Goal: Task Accomplishment & Management: Use online tool/utility

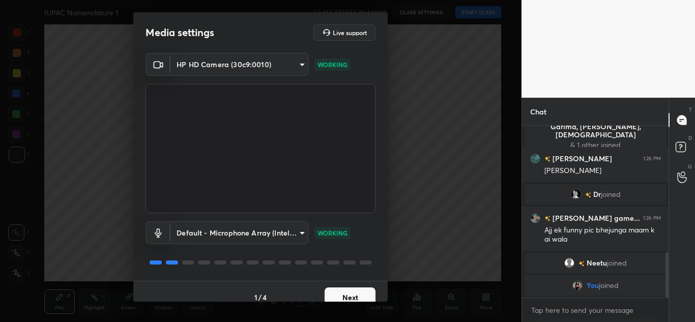
scroll to position [476, 0]
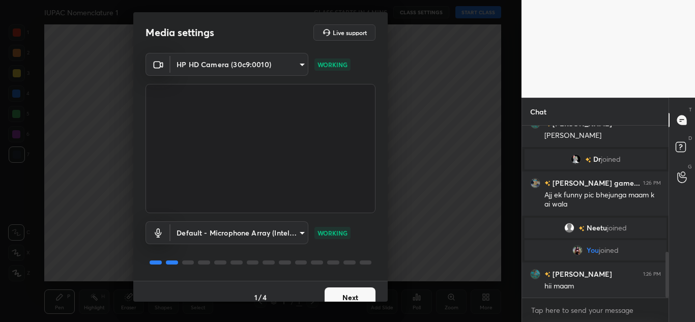
click at [362, 293] on button "Next" at bounding box center [350, 297] width 51 height 20
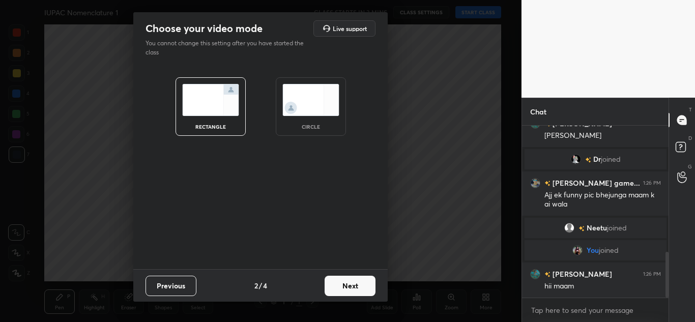
click at [362, 293] on button "Next" at bounding box center [350, 286] width 51 height 20
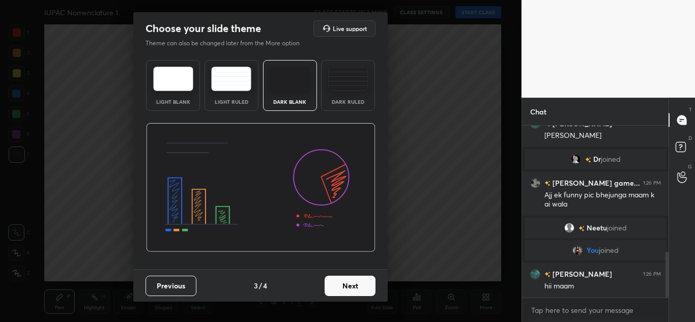
click at [349, 281] on button "Next" at bounding box center [350, 286] width 51 height 20
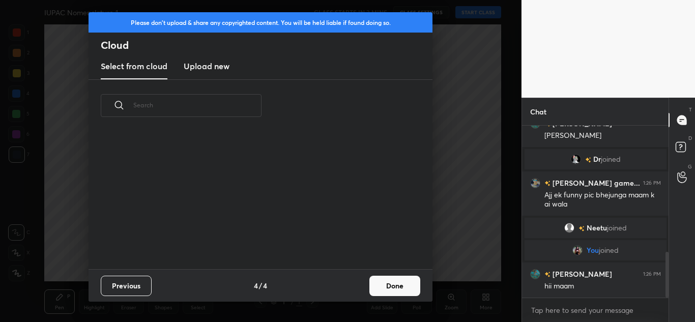
scroll to position [137, 327]
click at [222, 56] on new "Upload new" at bounding box center [207, 66] width 46 height 25
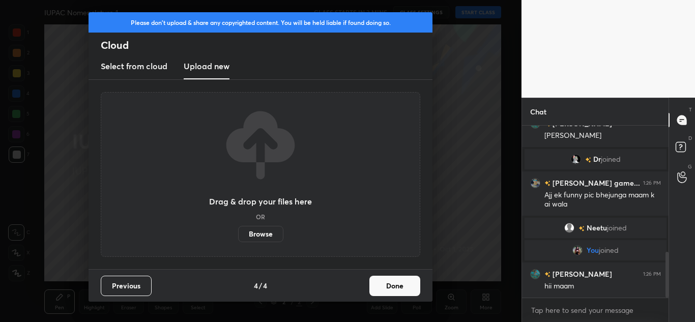
click at [266, 232] on label "Browse" at bounding box center [260, 234] width 45 height 16
click at [238, 232] on input "Browse" at bounding box center [238, 234] width 0 height 16
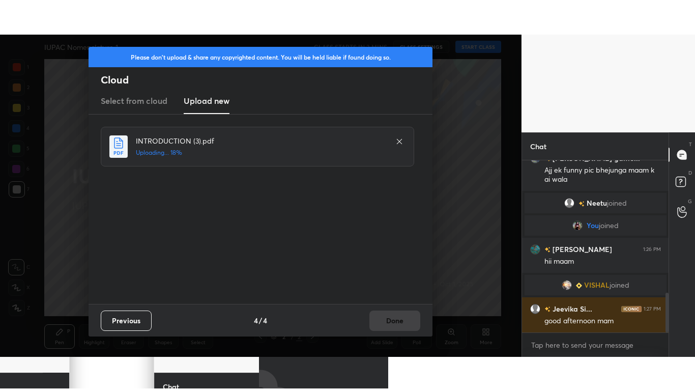
scroll to position [570, 0]
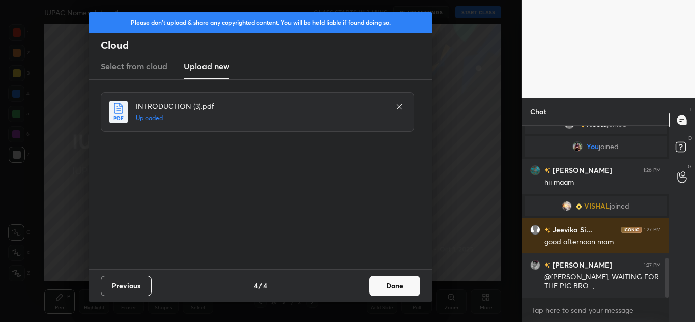
click at [378, 284] on button "Done" at bounding box center [394, 286] width 51 height 20
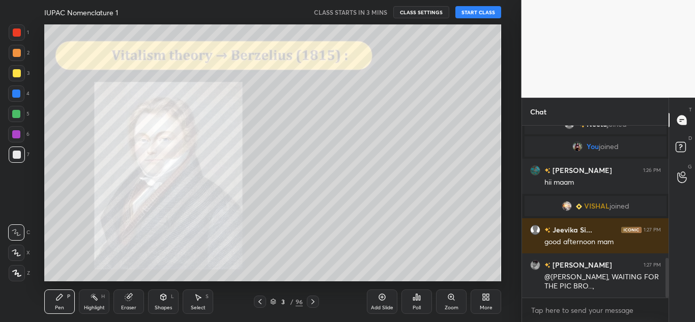
click at [494, 304] on div "More" at bounding box center [486, 301] width 31 height 24
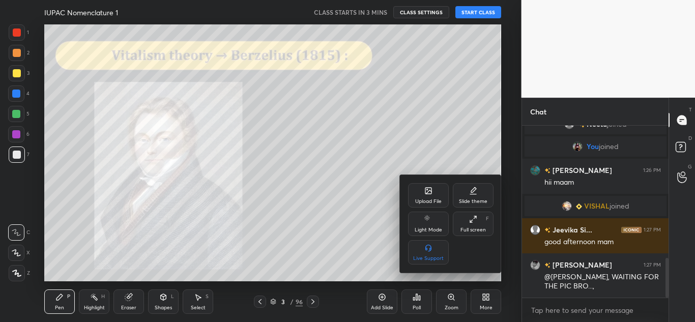
click at [474, 223] on div "Full screen F" at bounding box center [473, 224] width 41 height 24
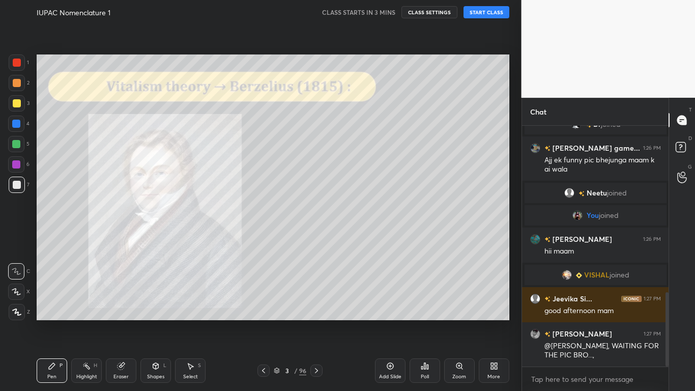
scroll to position [536, 0]
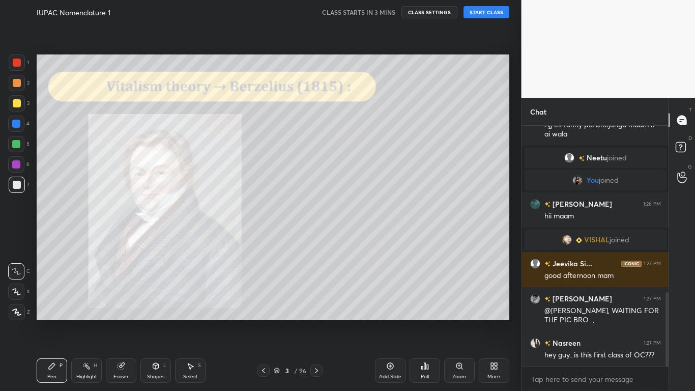
click at [265, 321] on icon at bounding box center [263, 370] width 8 height 8
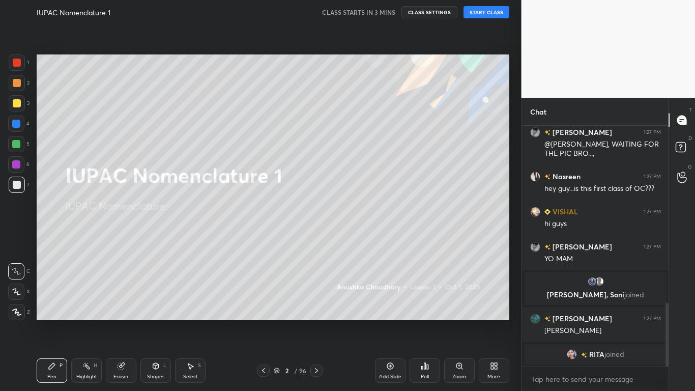
scroll to position [685, 0]
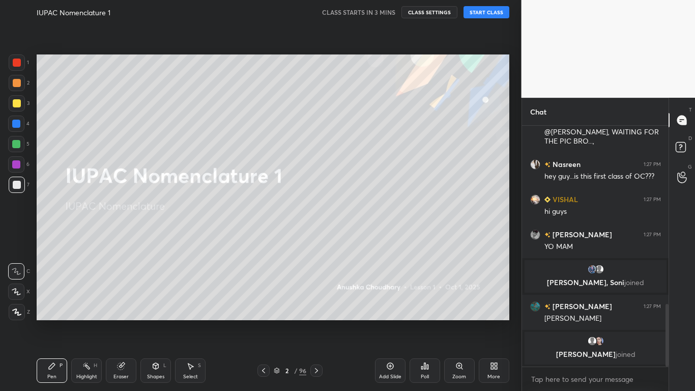
click at [14, 316] on div at bounding box center [17, 312] width 16 height 16
click at [113, 321] on div "Eraser" at bounding box center [121, 370] width 31 height 24
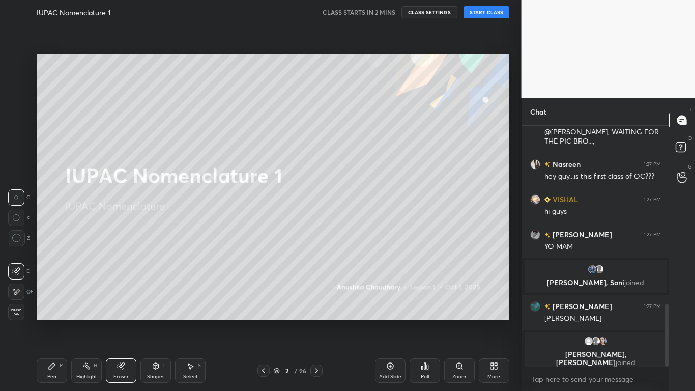
click at [16, 239] on icon at bounding box center [16, 237] width 9 height 9
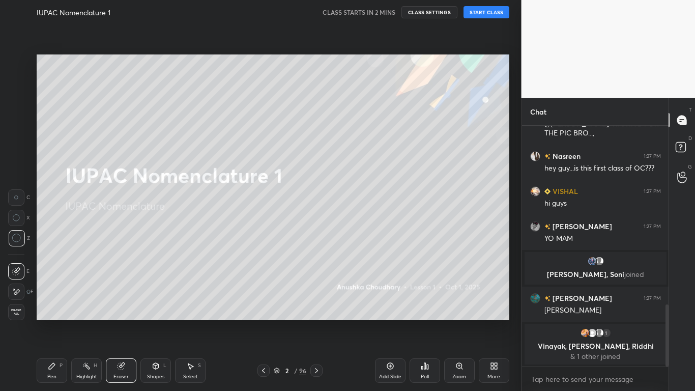
click at [47, 321] on div "Pen P" at bounding box center [52, 370] width 31 height 24
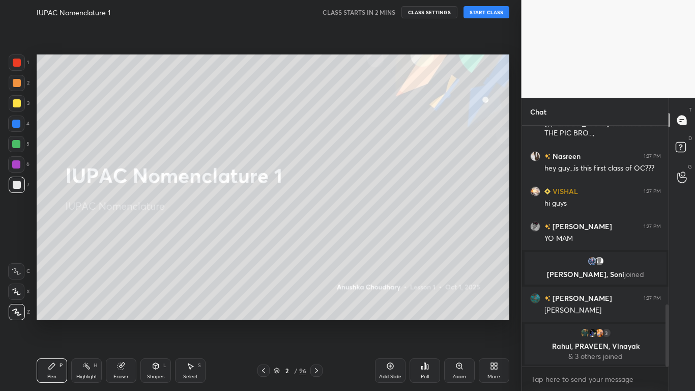
click at [20, 103] on div at bounding box center [17, 103] width 8 height 8
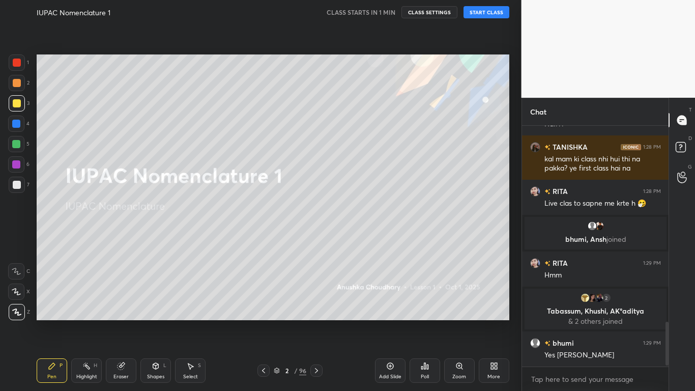
scroll to position [1070, 0]
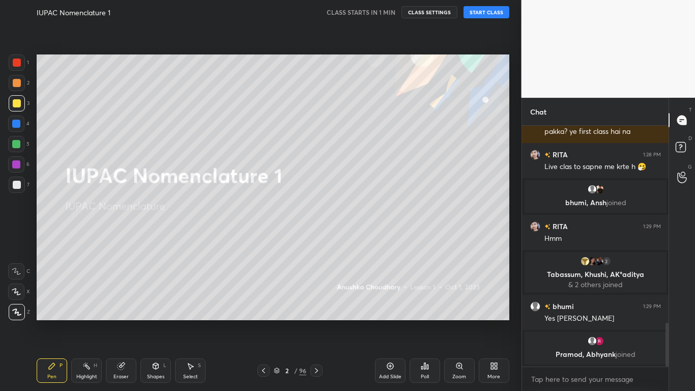
click at [17, 103] on div at bounding box center [17, 103] width 8 height 8
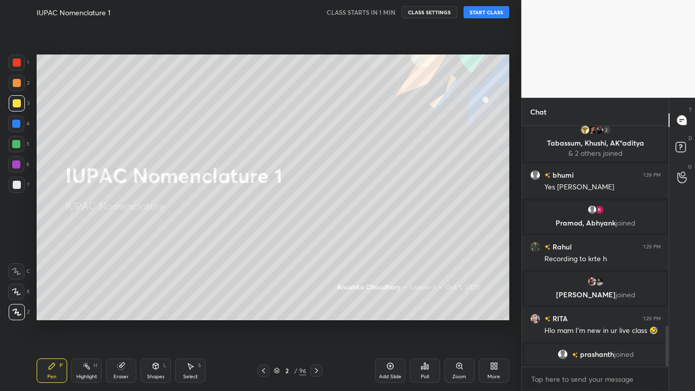
scroll to position [1188, 0]
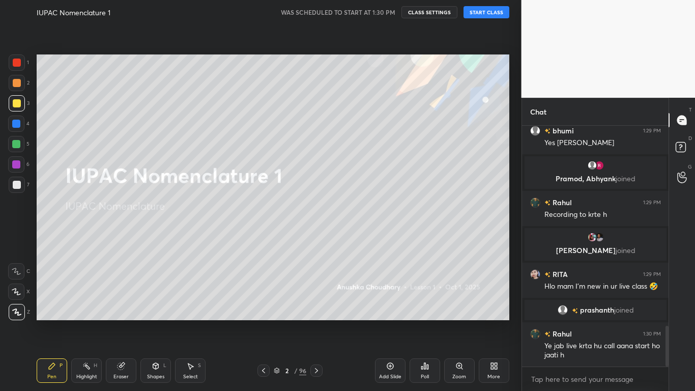
click at [487, 14] on button "START CLASS" at bounding box center [486, 12] width 46 height 12
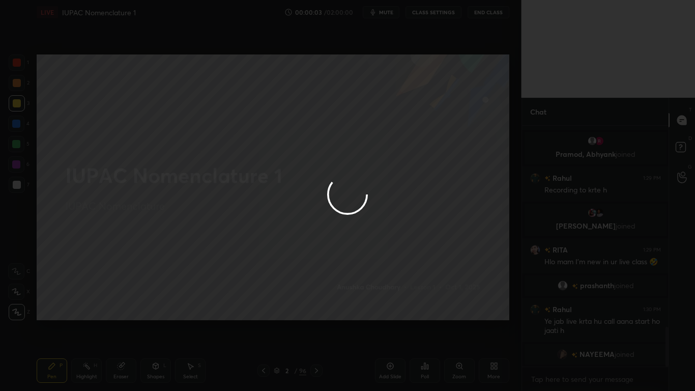
scroll to position [1249, 0]
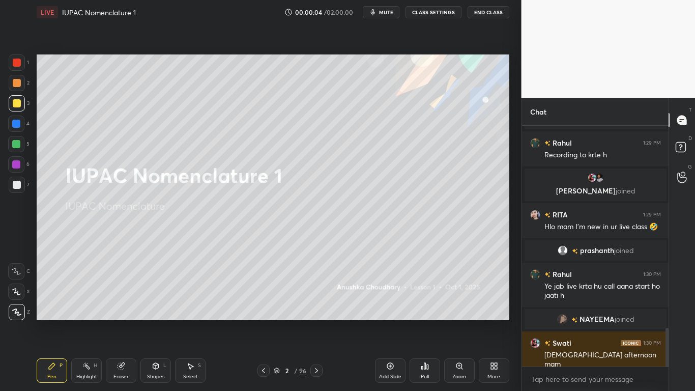
click at [431, 11] on button "CLASS SETTINGS" at bounding box center [433, 12] width 56 height 12
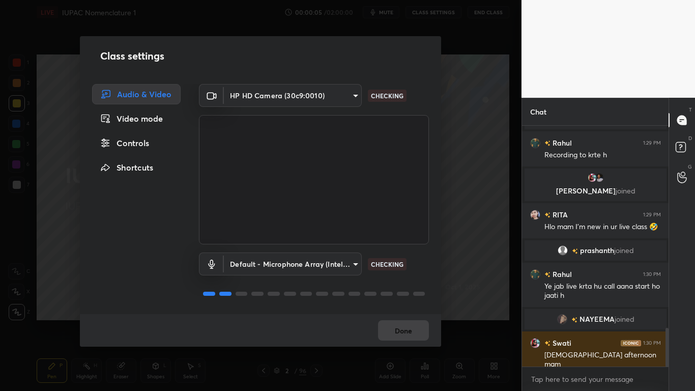
click at [132, 138] on div "Controls" at bounding box center [136, 143] width 89 height 20
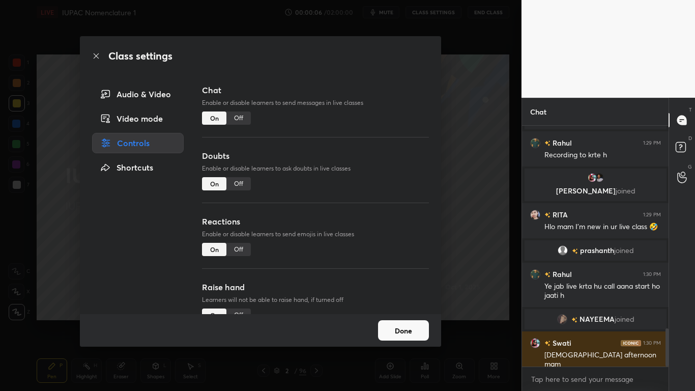
scroll to position [1284, 0]
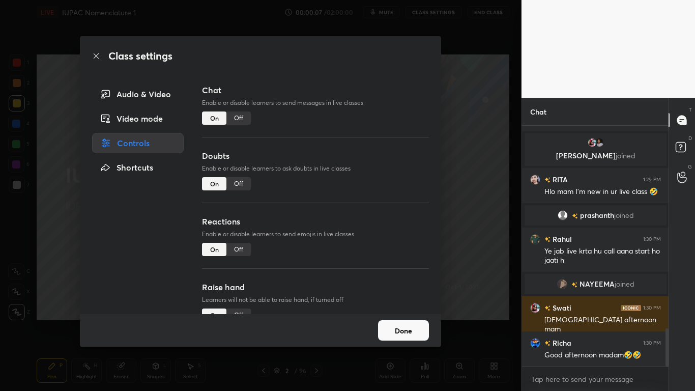
click at [241, 182] on div "Off" at bounding box center [238, 183] width 24 height 13
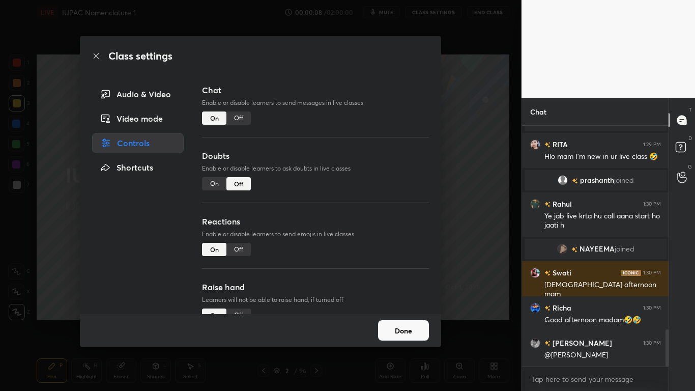
click at [418, 321] on button "Done" at bounding box center [403, 330] width 51 height 20
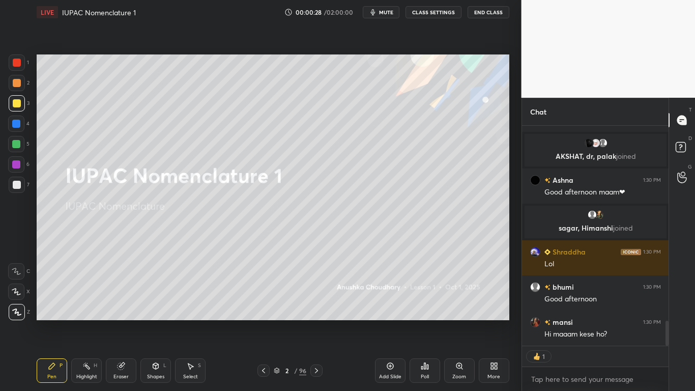
scroll to position [1830, 0]
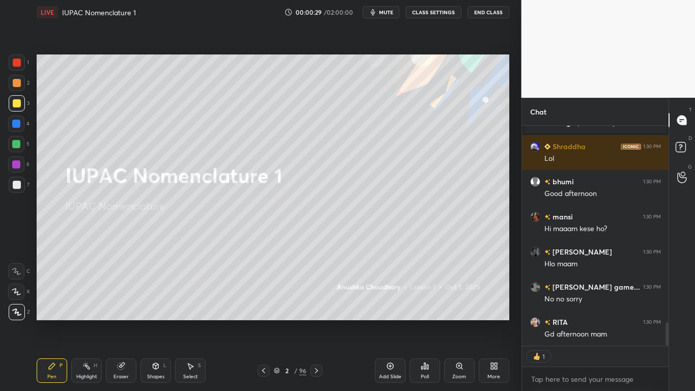
type textarea "x"
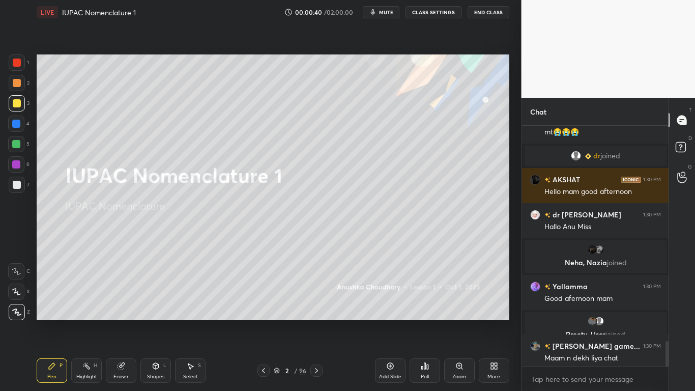
scroll to position [2049, 0]
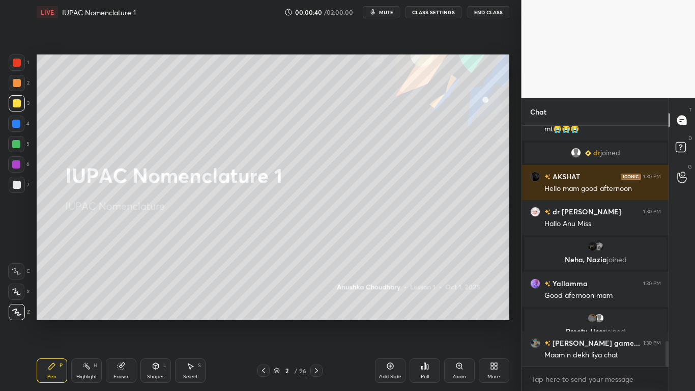
click at [18, 101] on div at bounding box center [17, 103] width 8 height 8
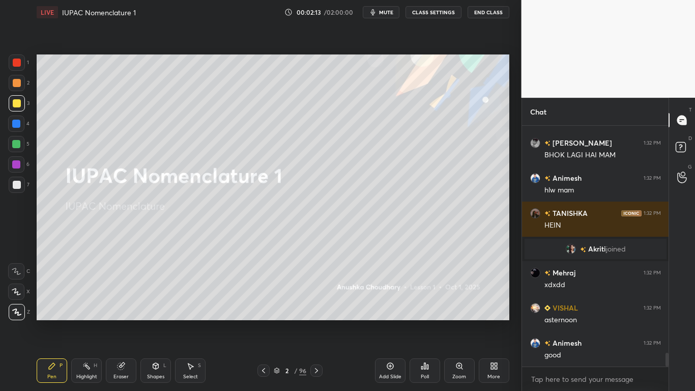
scroll to position [4052, 0]
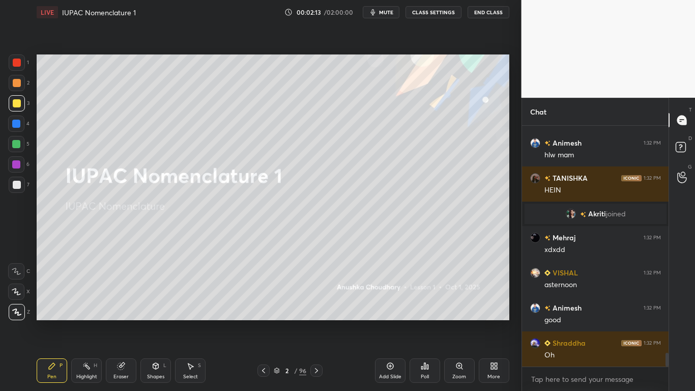
click at [19, 101] on div at bounding box center [17, 103] width 8 height 8
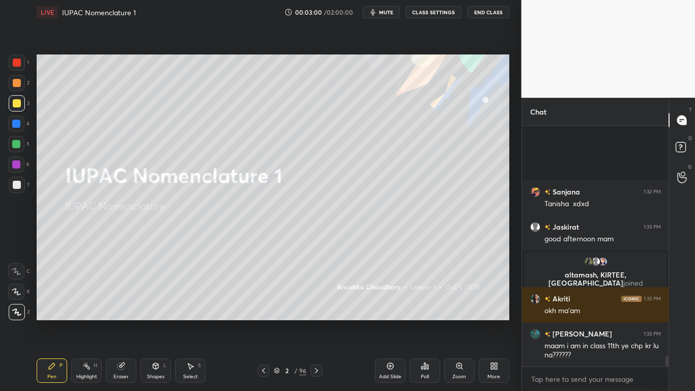
scroll to position [5122, 0]
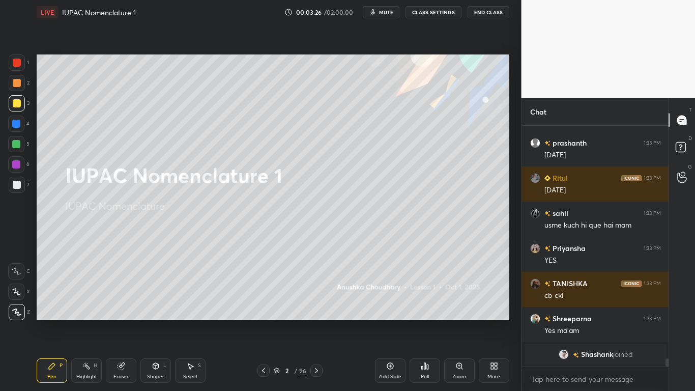
click at [392, 321] on div "Add Slide" at bounding box center [390, 370] width 31 height 24
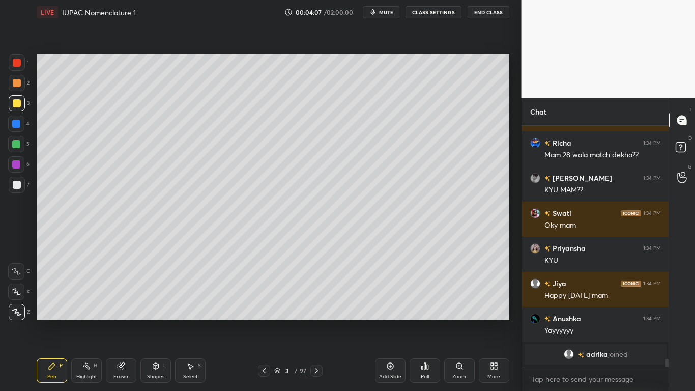
click at [19, 100] on div at bounding box center [17, 103] width 8 height 8
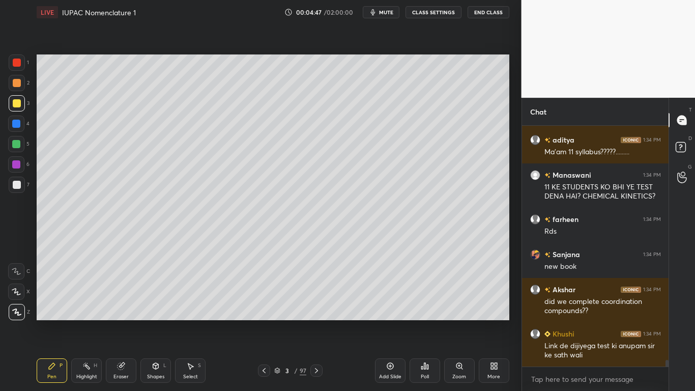
click at [422, 14] on button "CLASS SETTINGS" at bounding box center [433, 12] width 56 height 12
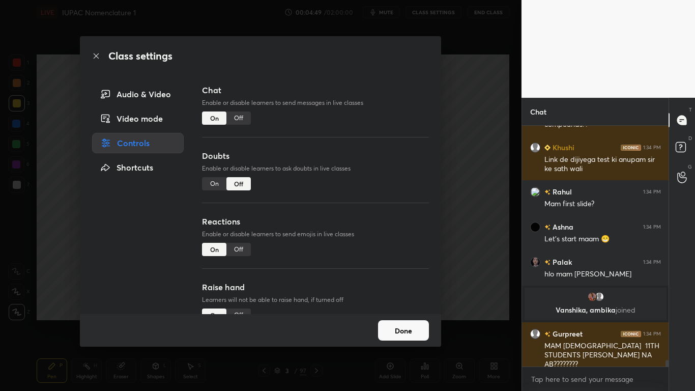
click at [233, 115] on div "Off" at bounding box center [238, 117] width 24 height 13
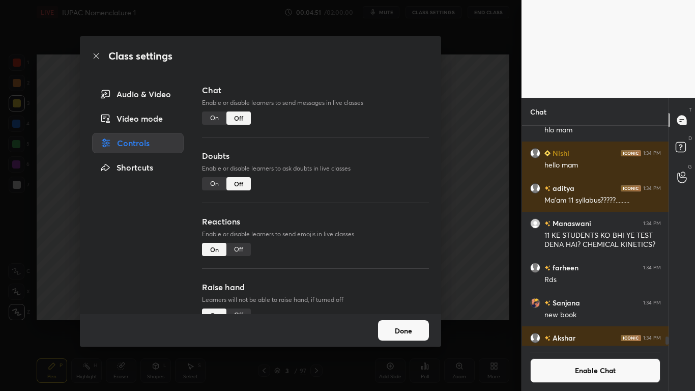
click at [411, 321] on button "Done" at bounding box center [403, 330] width 51 height 20
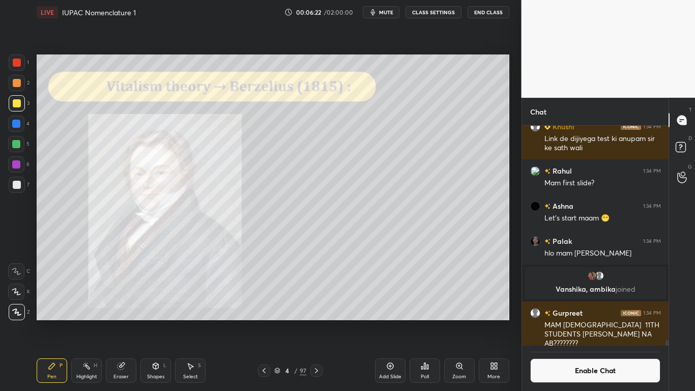
scroll to position [196, 143]
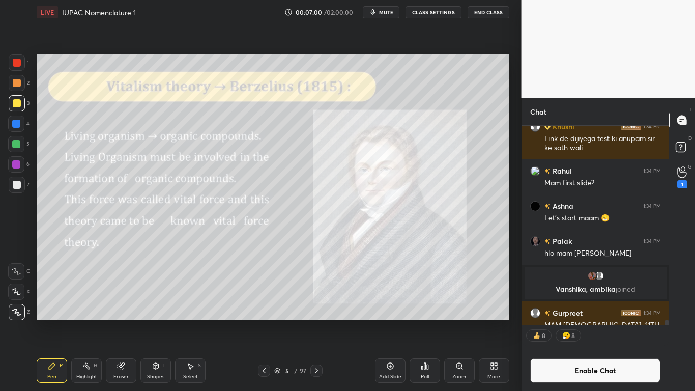
click at [570, 321] on button "Enable Chat" at bounding box center [595, 370] width 131 height 24
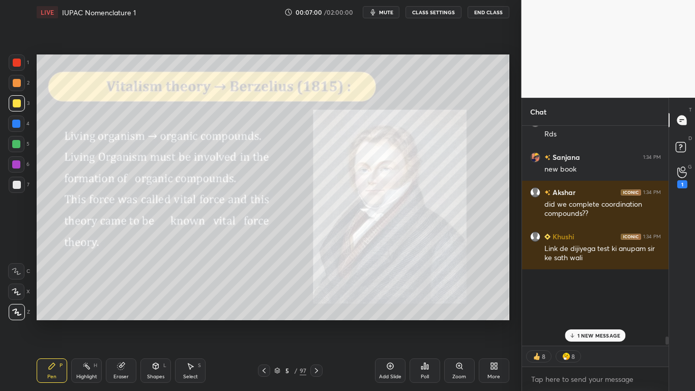
scroll to position [217, 143]
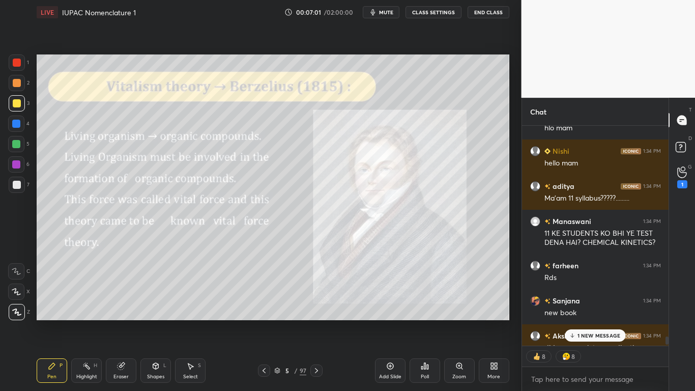
click at [591, 321] on p "1 NEW MESSAGE" at bounding box center [598, 335] width 43 height 6
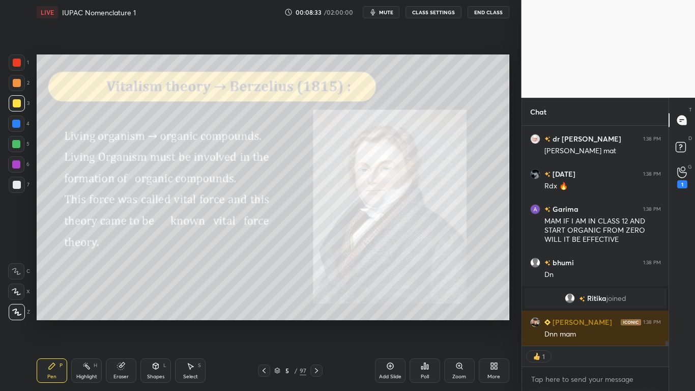
scroll to position [9988, 0]
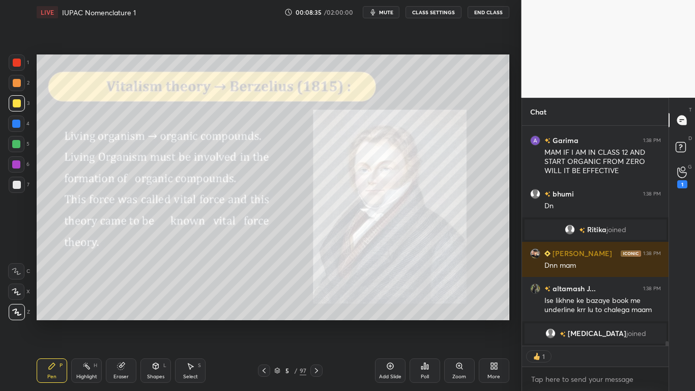
type textarea "x"
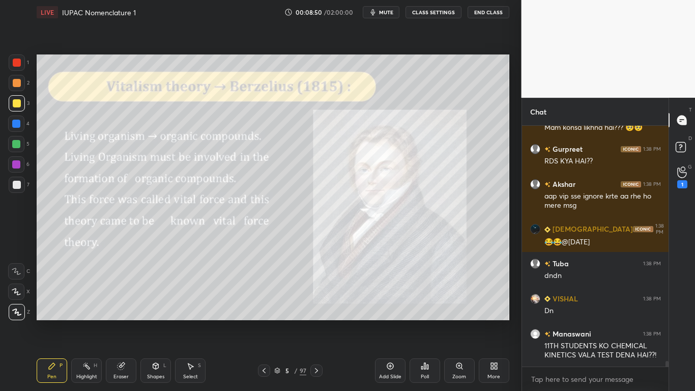
click at [17, 96] on div at bounding box center [17, 103] width 16 height 16
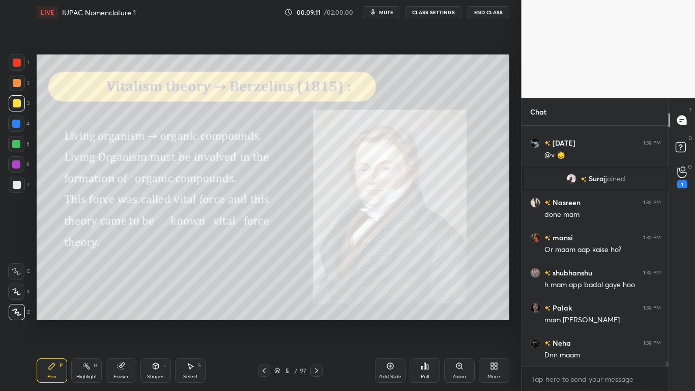
scroll to position [10474, 0]
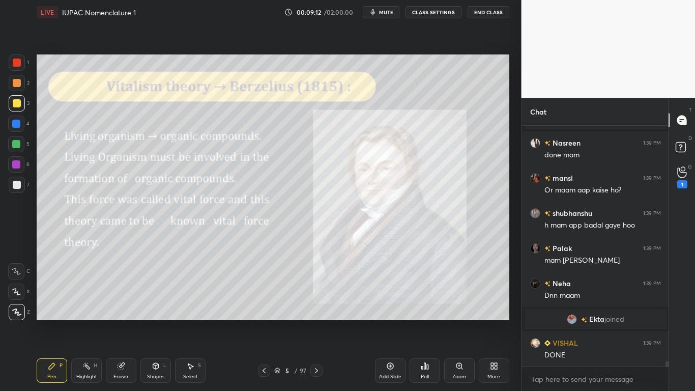
click at [16, 99] on div at bounding box center [17, 103] width 8 height 8
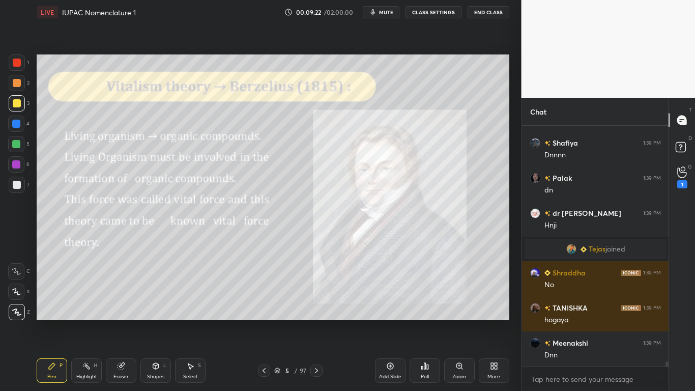
scroll to position [10751, 0]
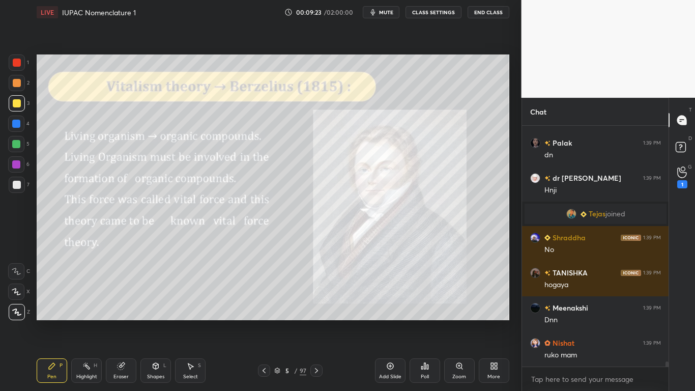
click at [450, 9] on button "CLASS SETTINGS" at bounding box center [433, 12] width 56 height 12
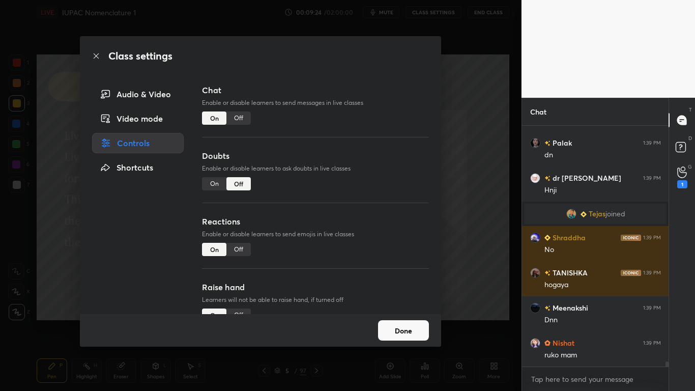
click at [239, 119] on div "Off" at bounding box center [238, 117] width 24 height 13
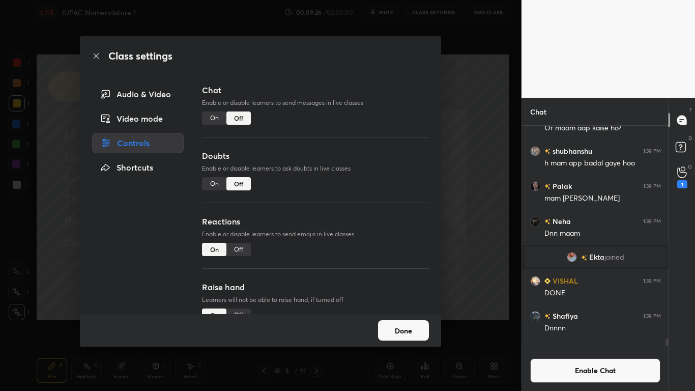
click at [404, 321] on button "Done" at bounding box center [403, 330] width 51 height 20
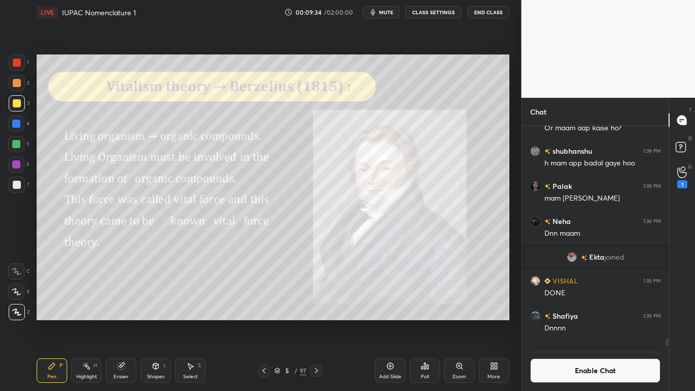
scroll to position [196, 143]
click at [390, 321] on div "Add Slide" at bounding box center [390, 376] width 22 height 5
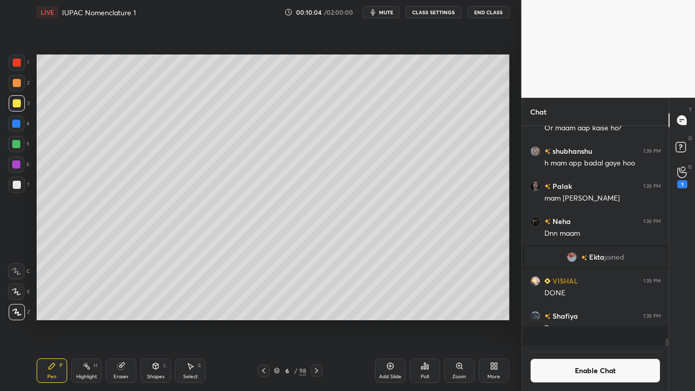
scroll to position [10716, 0]
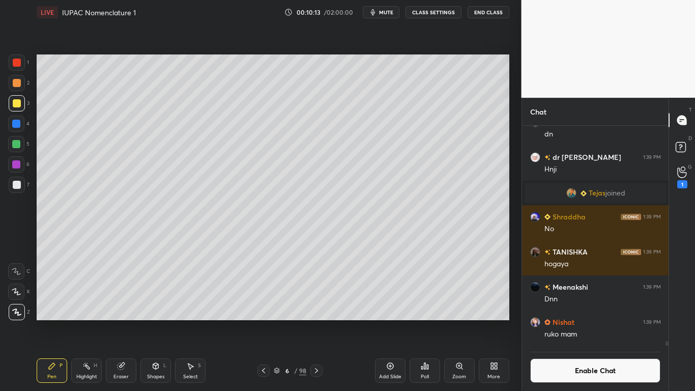
click at [16, 184] on div at bounding box center [17, 185] width 8 height 8
click at [13, 106] on div at bounding box center [17, 103] width 8 height 8
click at [16, 182] on div at bounding box center [17, 185] width 8 height 8
click at [579, 321] on button "Enable Chat" at bounding box center [595, 370] width 131 height 24
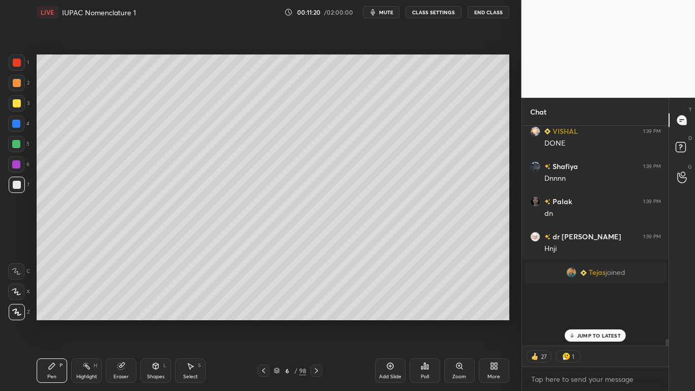
scroll to position [217, 143]
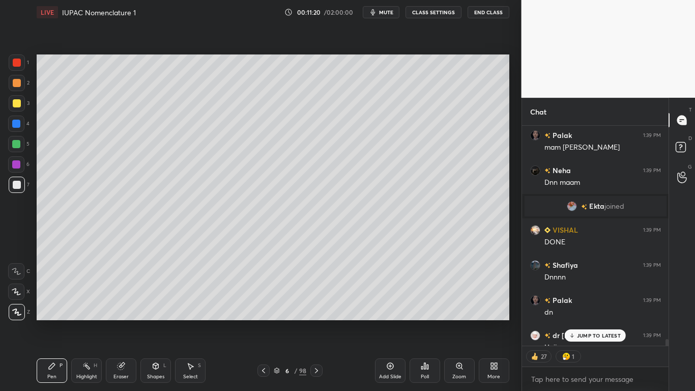
click at [592, 321] on p "JUMP TO LATEST" at bounding box center [599, 335] width 44 height 6
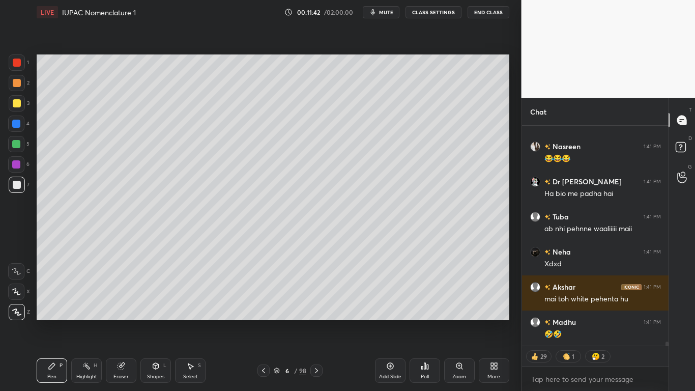
scroll to position [12018, 0]
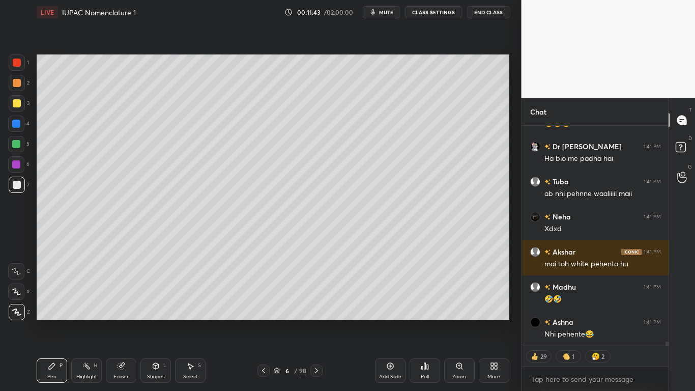
type textarea "x"
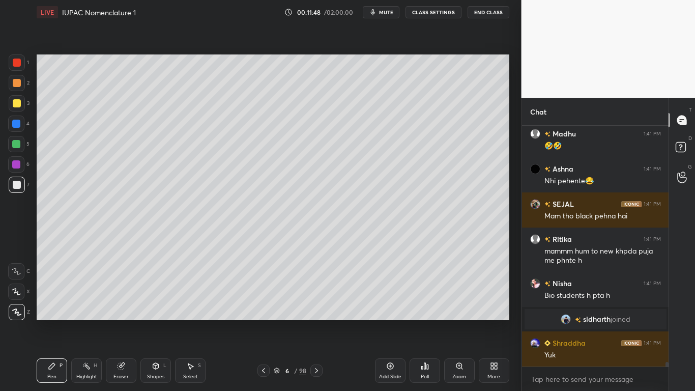
scroll to position [11890, 0]
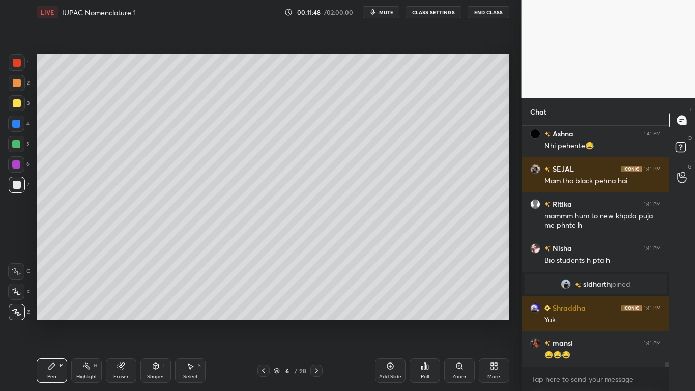
click at [433, 16] on button "CLASS SETTINGS" at bounding box center [433, 12] width 56 height 12
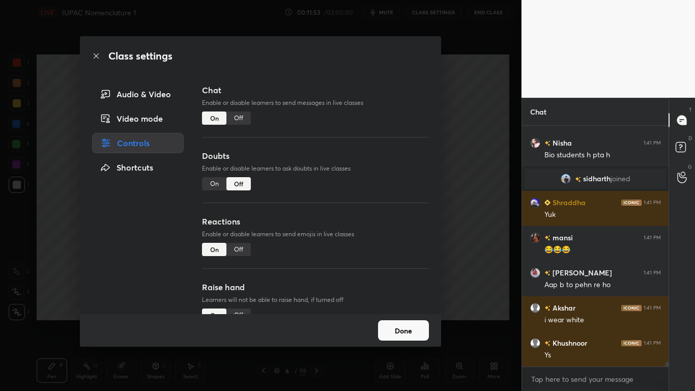
scroll to position [12030, 0]
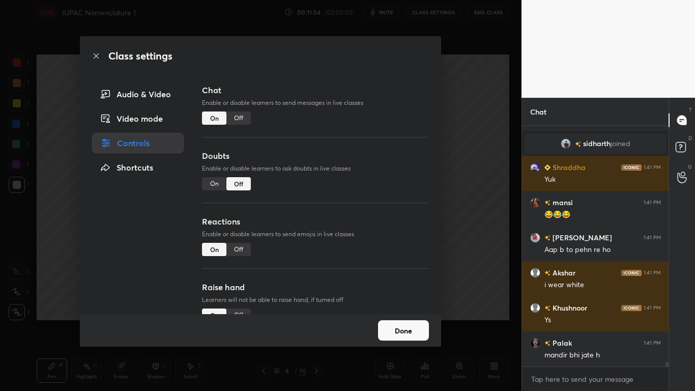
click at [244, 122] on div "Off" at bounding box center [238, 117] width 24 height 13
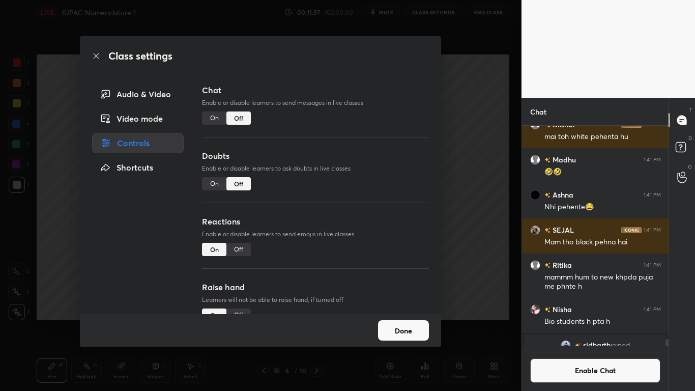
click at [406, 321] on button "Done" at bounding box center [403, 330] width 51 height 20
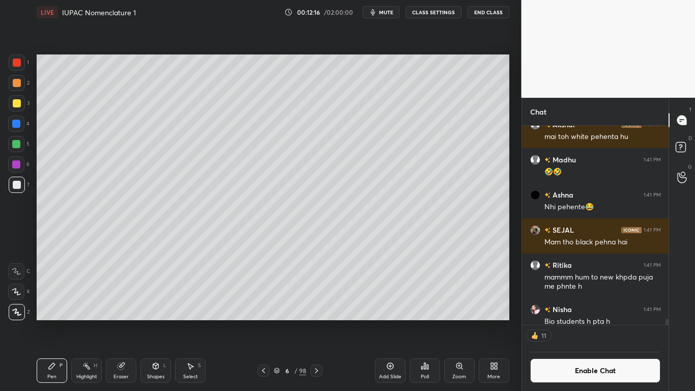
click at [277, 321] on icon at bounding box center [277, 370] width 6 height 6
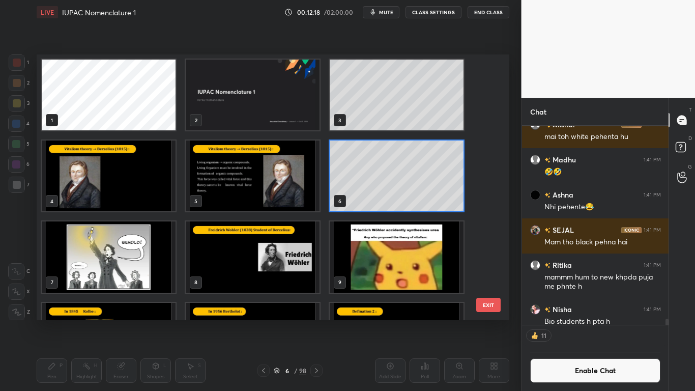
click at [278, 263] on img "grid" at bounding box center [253, 256] width 134 height 71
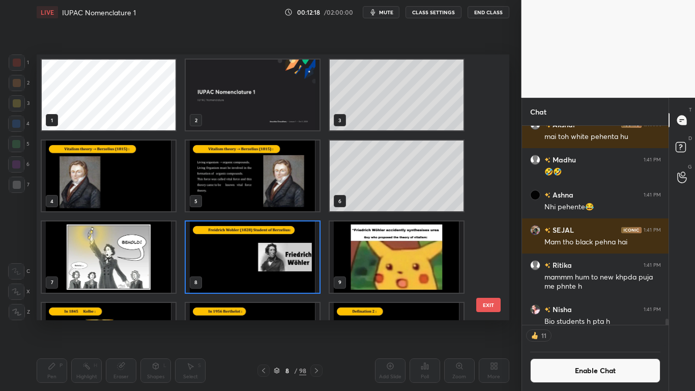
click at [277, 265] on img "grid" at bounding box center [253, 256] width 134 height 71
click at [276, 266] on img "grid" at bounding box center [253, 256] width 134 height 71
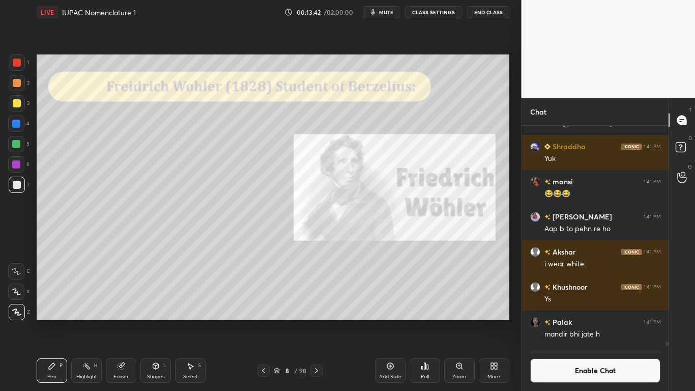
scroll to position [196, 143]
click at [19, 123] on div at bounding box center [16, 124] width 8 height 8
click at [568, 321] on button "Enable Chat" at bounding box center [595, 370] width 131 height 24
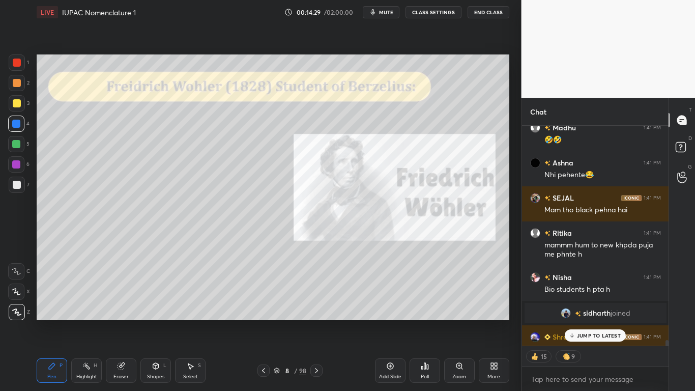
click at [588, 321] on p "JUMP TO LATEST" at bounding box center [599, 335] width 44 height 6
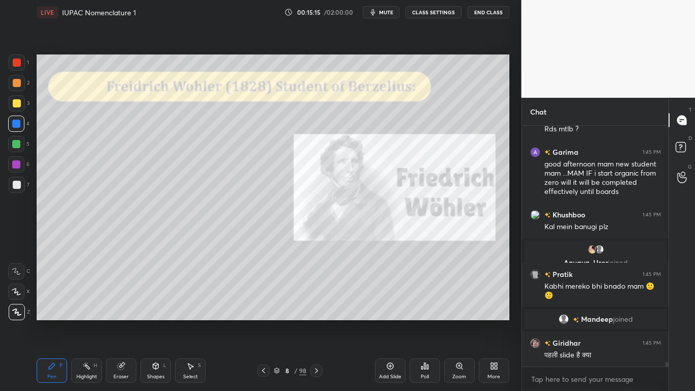
scroll to position [12997, 0]
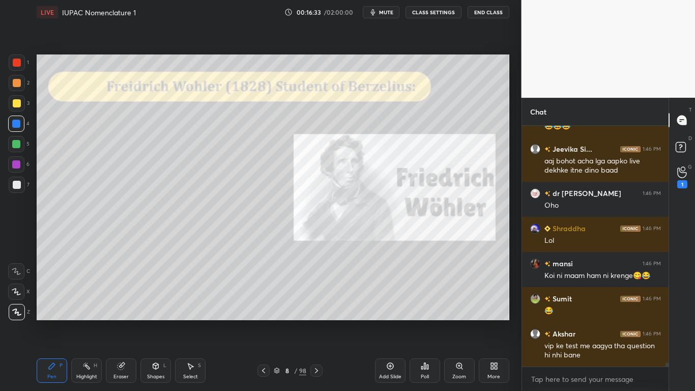
click at [17, 102] on div at bounding box center [17, 103] width 8 height 8
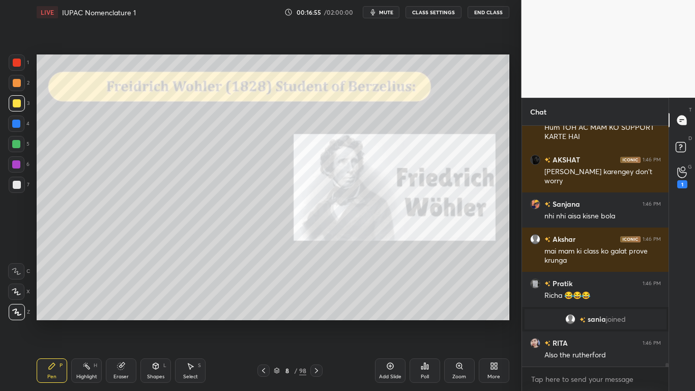
type textarea "x"
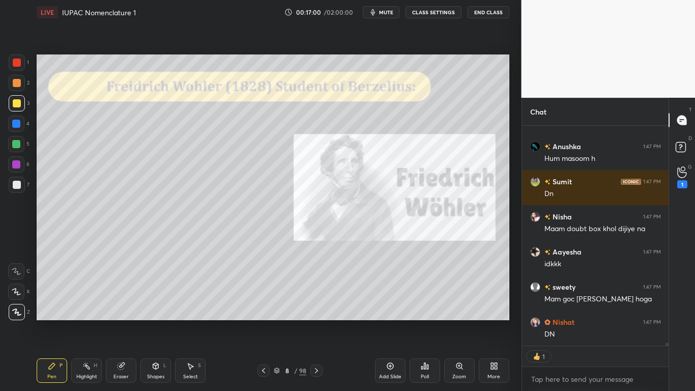
click at [438, 17] on button "CLASS SETTINGS" at bounding box center [433, 12] width 56 height 12
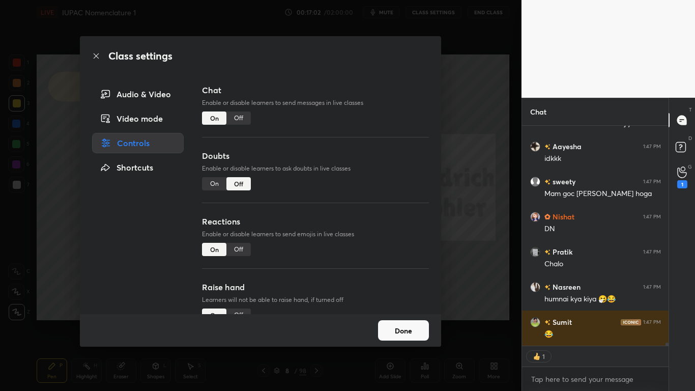
click at [243, 112] on div "Off" at bounding box center [238, 117] width 24 height 13
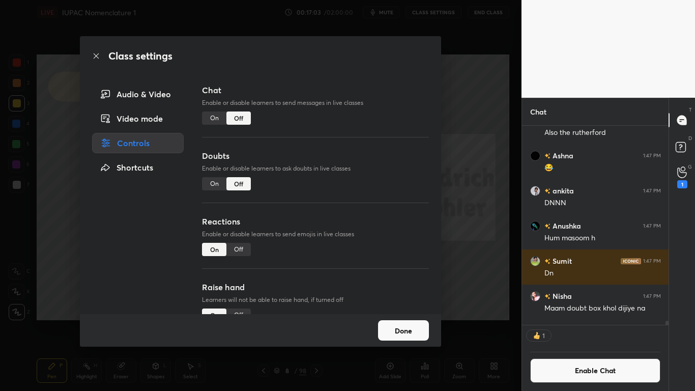
click at [394, 321] on button "Done" at bounding box center [403, 330] width 51 height 20
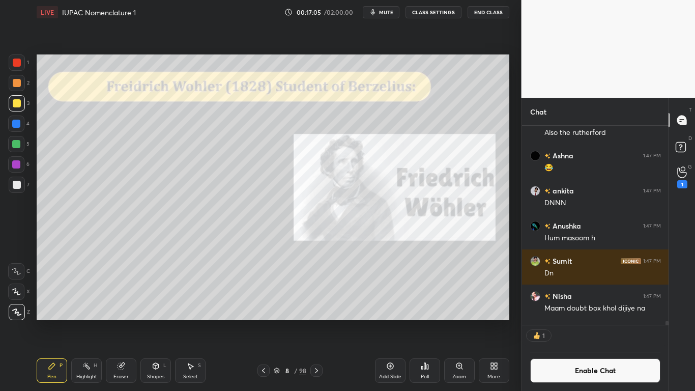
click at [278, 321] on icon at bounding box center [276, 371] width 5 height 2
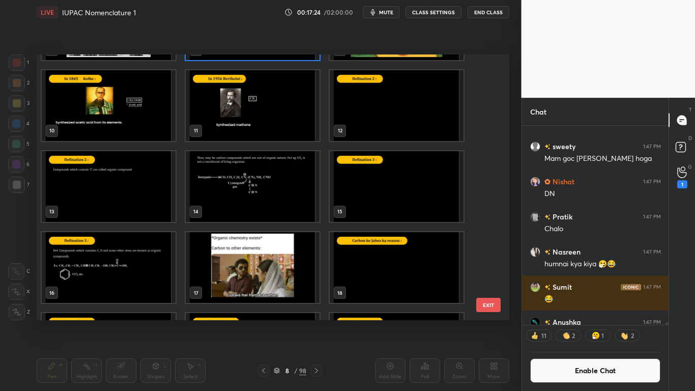
click at [133, 114] on img "grid" at bounding box center [109, 105] width 134 height 71
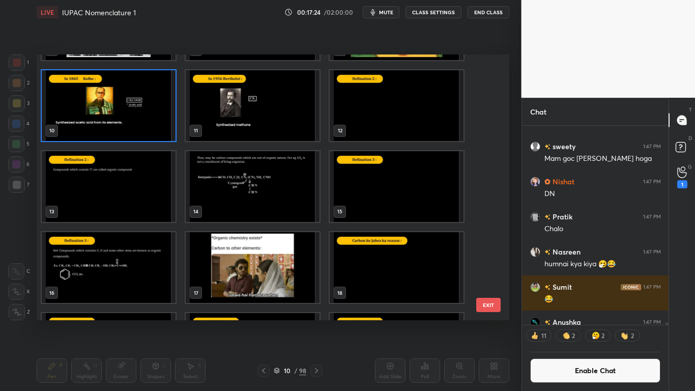
click at [134, 118] on img "grid" at bounding box center [109, 105] width 134 height 71
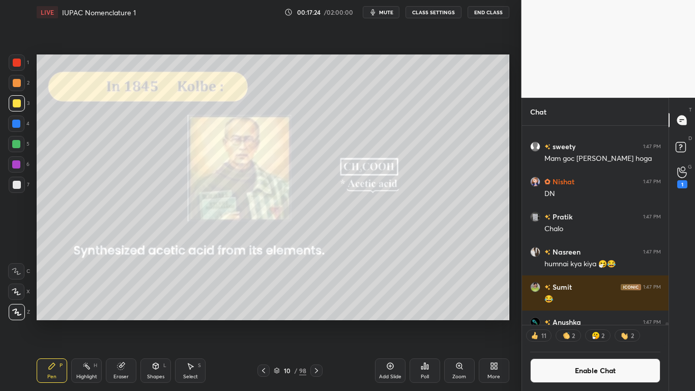
click at [138, 123] on img "grid" at bounding box center [109, 105] width 134 height 71
click at [563, 321] on button "Enable Chat" at bounding box center [595, 370] width 131 height 24
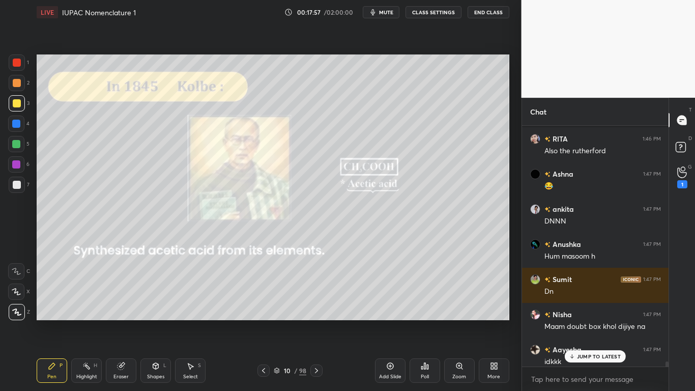
click at [574, 321] on icon at bounding box center [572, 356] width 7 height 6
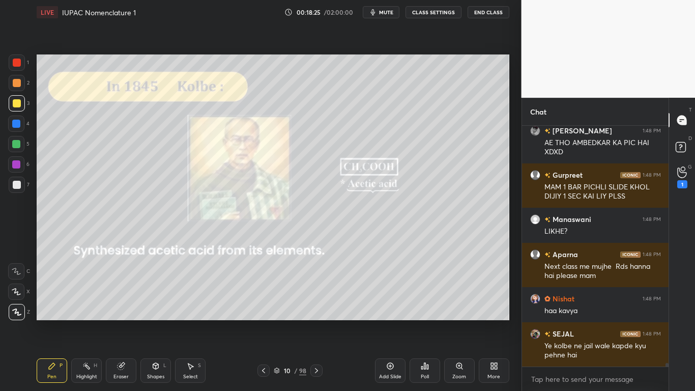
scroll to position [16676, 0]
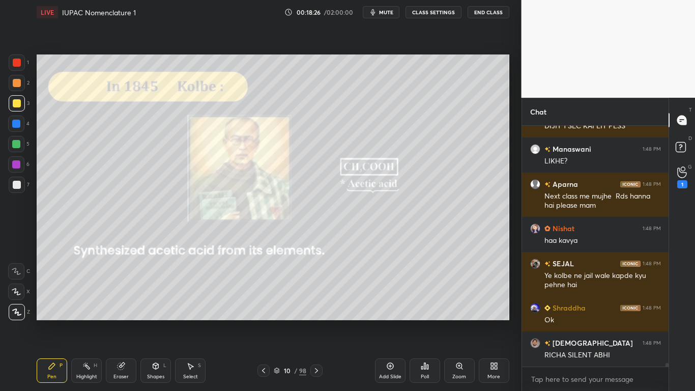
click at [17, 105] on div at bounding box center [17, 103] width 8 height 8
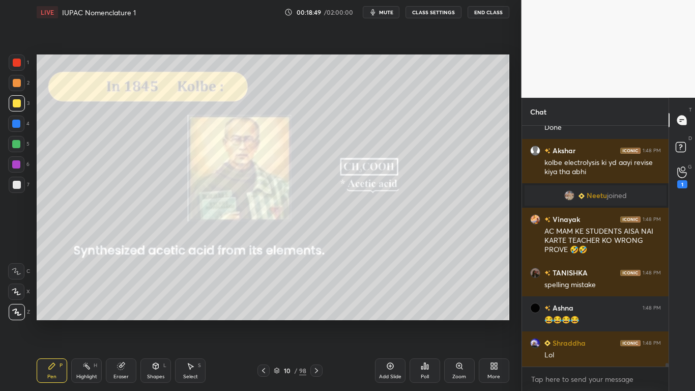
scroll to position [16918, 0]
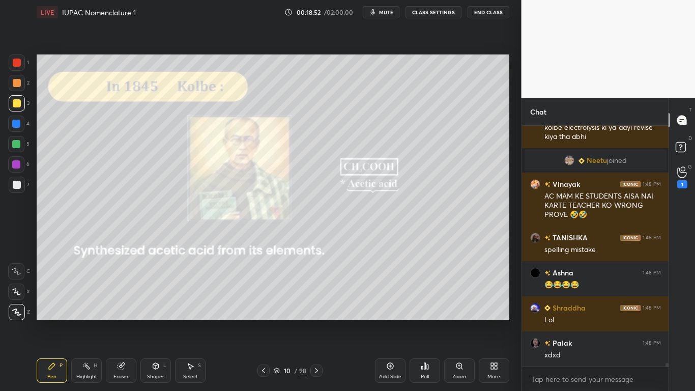
click at [20, 105] on div at bounding box center [17, 103] width 8 height 8
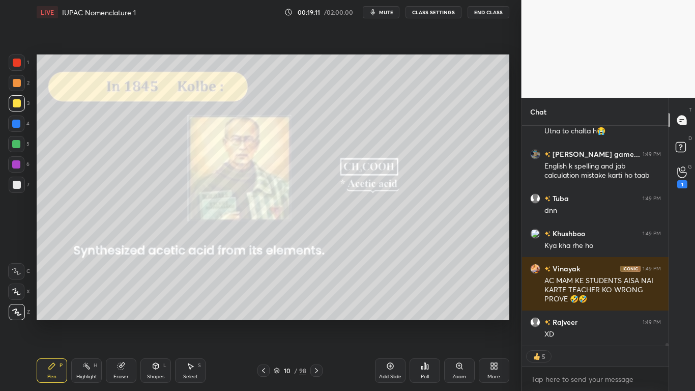
scroll to position [17720, 0]
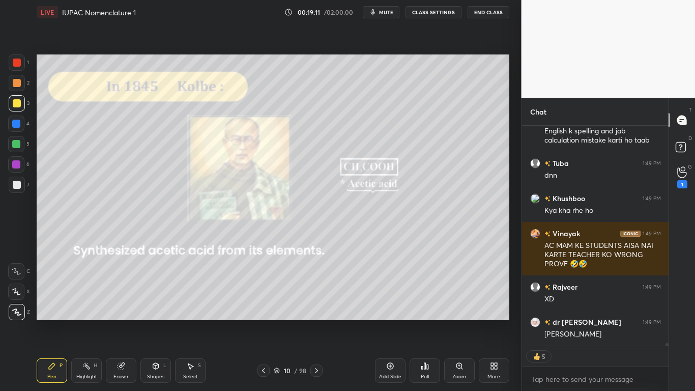
type textarea "x"
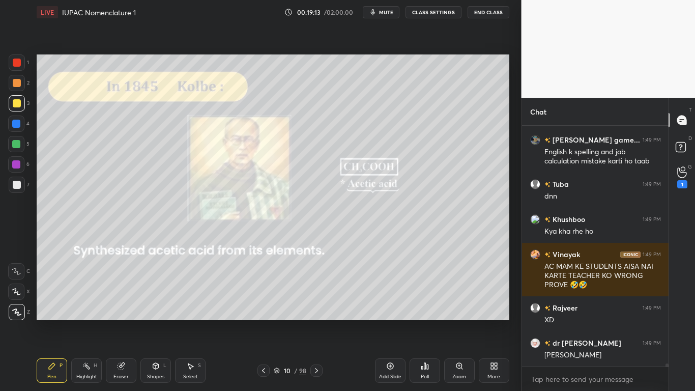
scroll to position [17735, 0]
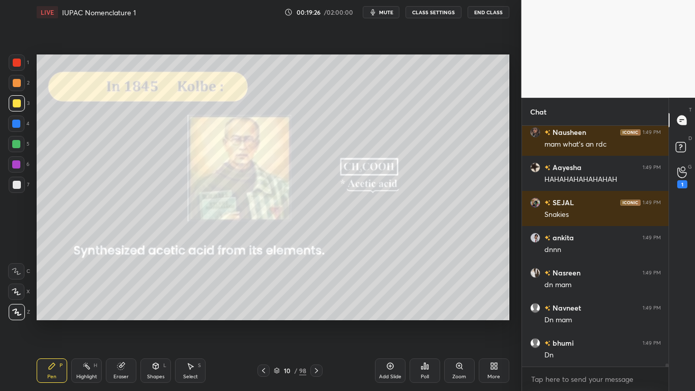
click at [428, 13] on button "CLASS SETTINGS" at bounding box center [433, 12] width 56 height 12
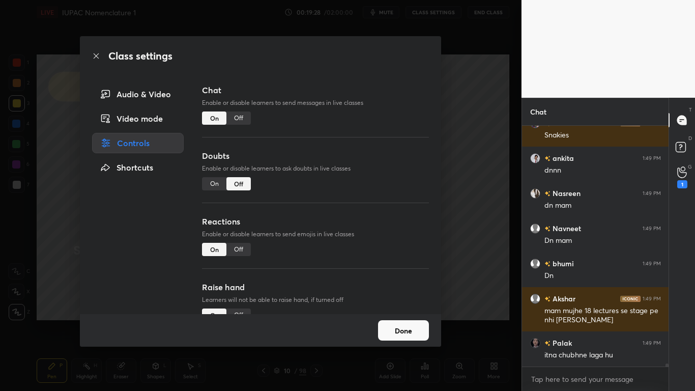
click at [242, 118] on div "Off" at bounding box center [238, 117] width 24 height 13
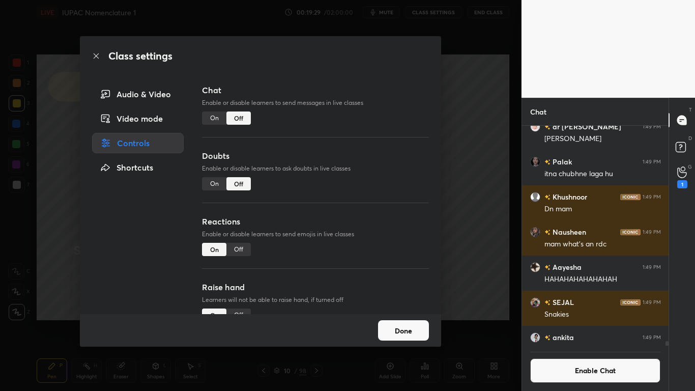
click at [392, 321] on button "Done" at bounding box center [403, 330] width 51 height 20
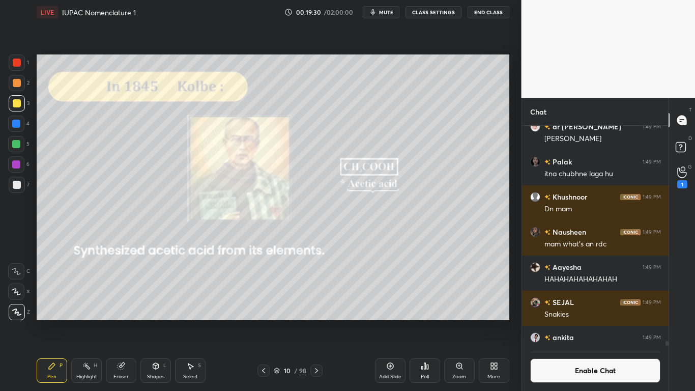
click at [279, 321] on icon at bounding box center [276, 369] width 5 height 3
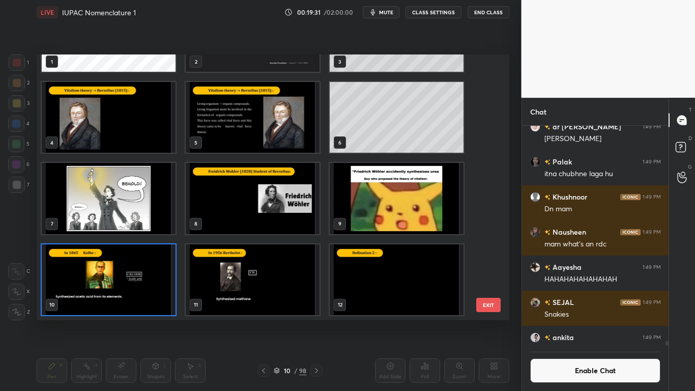
click at [273, 293] on img "grid" at bounding box center [253, 279] width 134 height 71
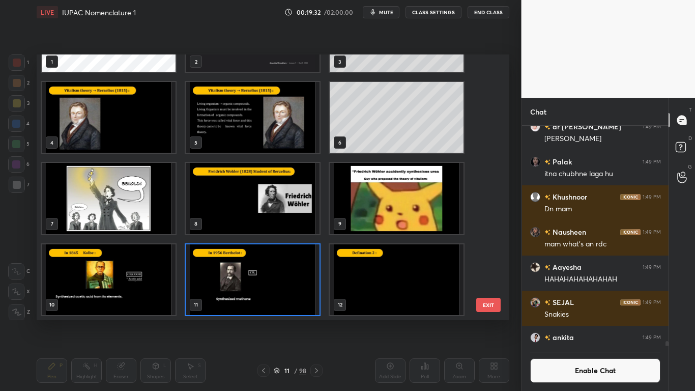
click at [275, 291] on img "grid" at bounding box center [253, 279] width 134 height 71
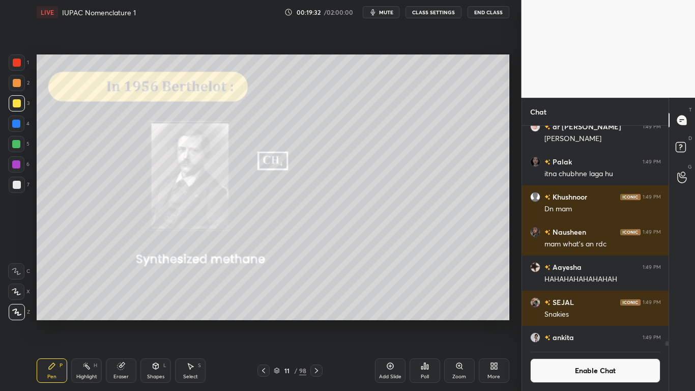
click at [278, 291] on img "grid" at bounding box center [253, 279] width 134 height 71
click at [577, 321] on button "Enable Chat" at bounding box center [595, 370] width 131 height 24
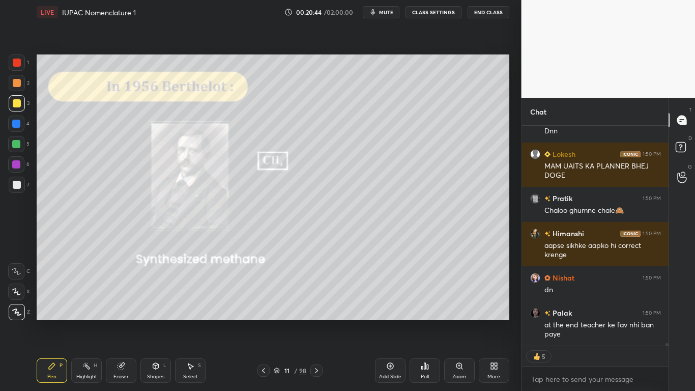
scroll to position [19343, 0]
type textarea "x"
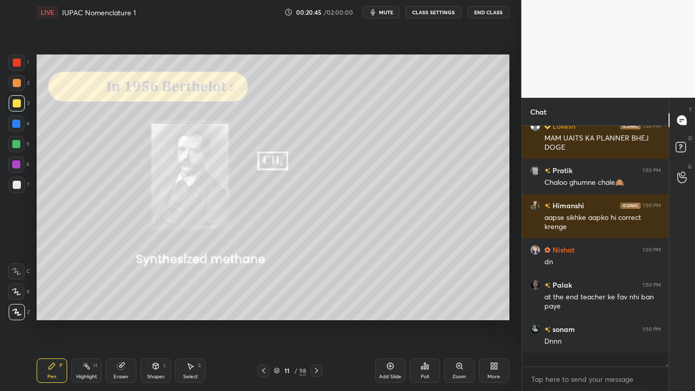
scroll to position [238, 143]
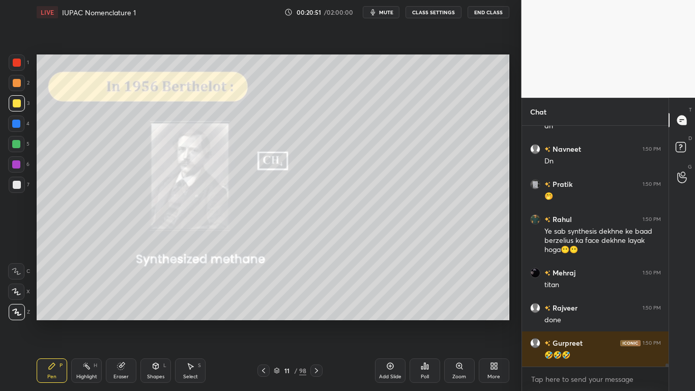
click at [436, 11] on button "CLASS SETTINGS" at bounding box center [433, 12] width 56 height 12
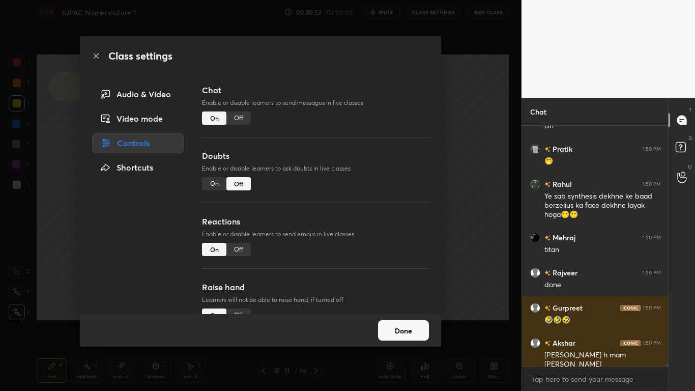
click at [240, 113] on div "Off" at bounding box center [238, 117] width 24 height 13
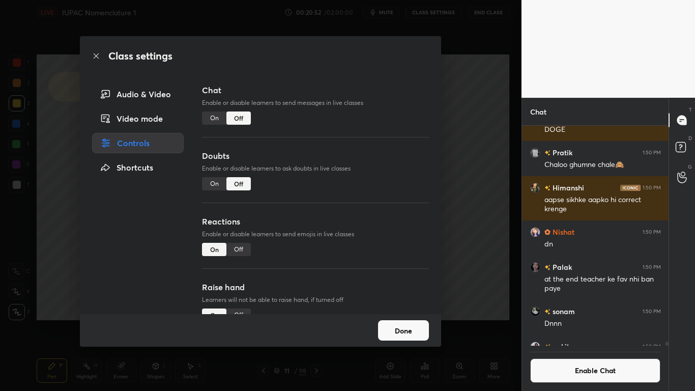
click at [405, 321] on button "Done" at bounding box center [403, 330] width 51 height 20
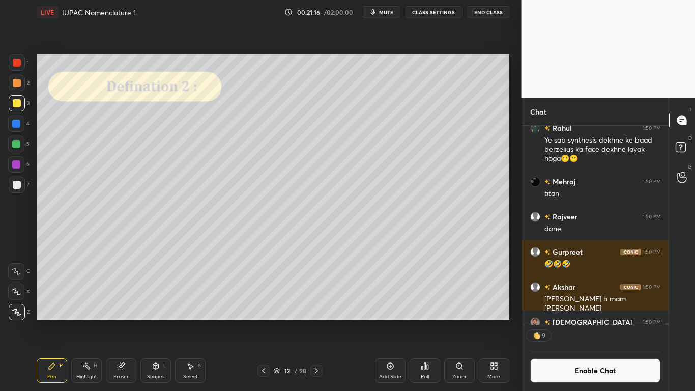
scroll to position [19153, 0]
click at [22, 182] on div at bounding box center [17, 185] width 16 height 16
click at [570, 321] on button "Enable Chat" at bounding box center [595, 370] width 131 height 24
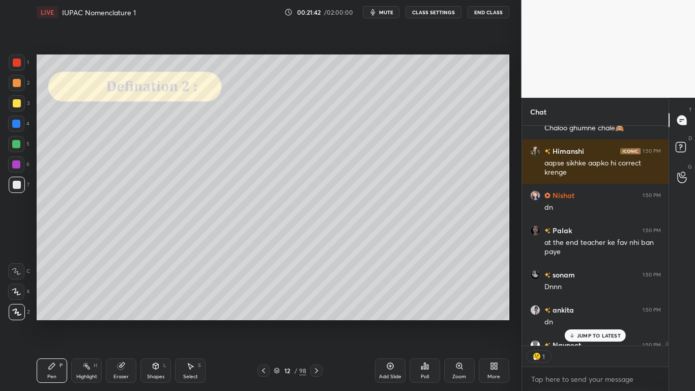
scroll to position [217, 143]
click at [581, 321] on div "KARTIK 1:50 PM Behertold Richa 1:50 PM Mam hm aapko "hurts" nhi hone denge🤣🤣 As…" at bounding box center [595, 258] width 147 height 265
click at [599, 321] on p "JUMP TO LATEST" at bounding box center [599, 335] width 44 height 6
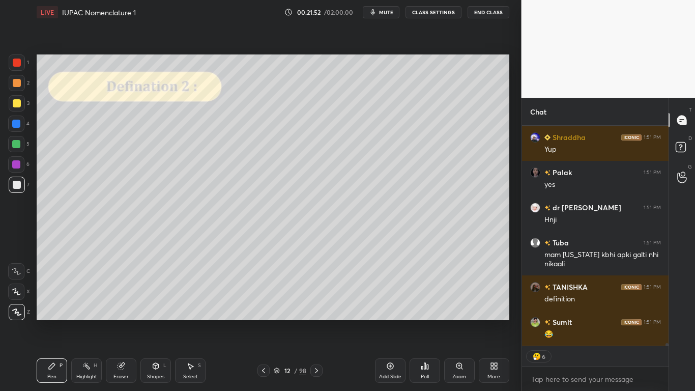
scroll to position [19539, 0]
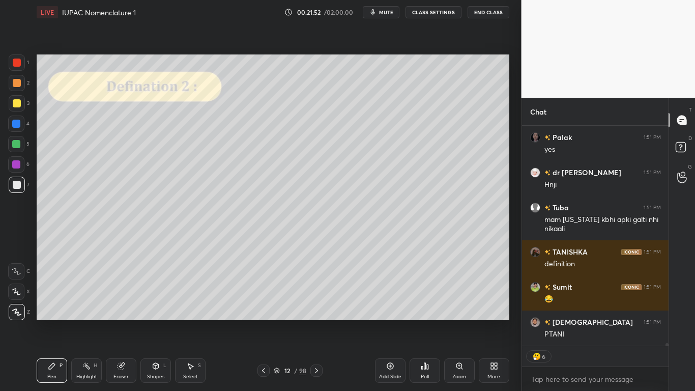
type textarea "x"
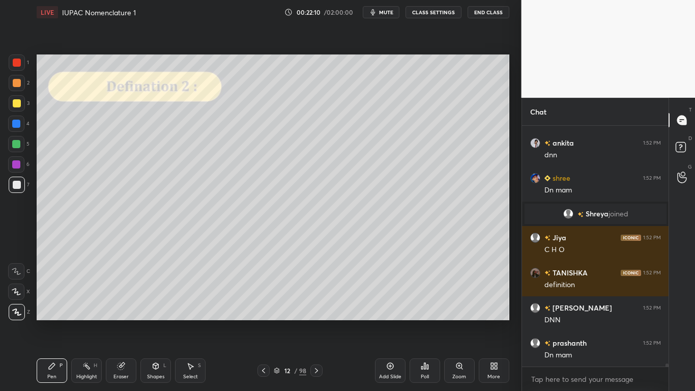
scroll to position [19804, 0]
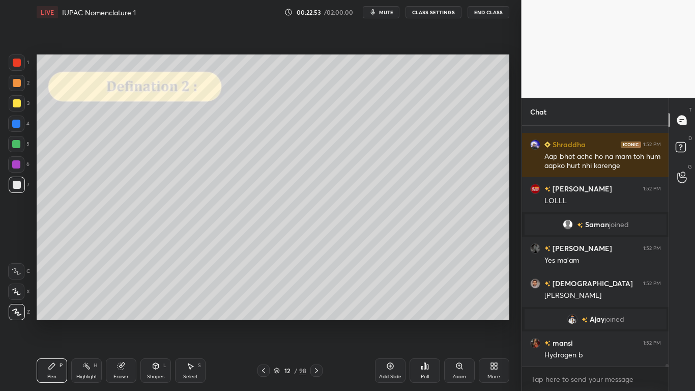
click at [439, 12] on button "CLASS SETTINGS" at bounding box center [433, 12] width 56 height 12
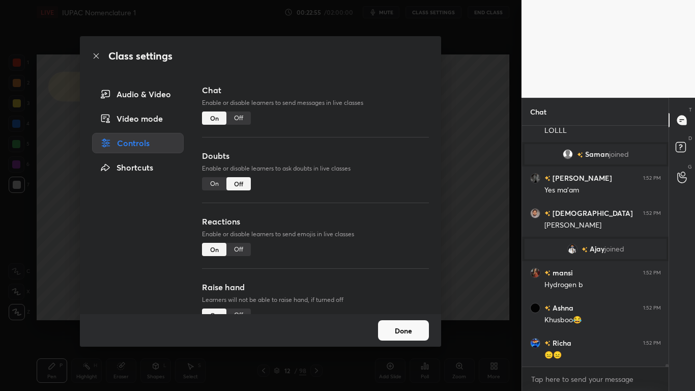
click at [235, 116] on div "Off" at bounding box center [238, 117] width 24 height 13
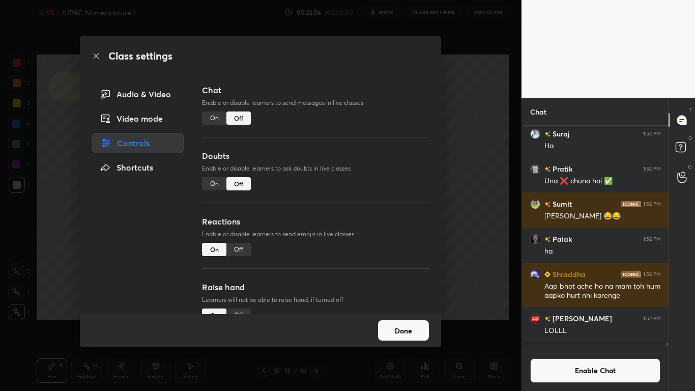
click at [419, 321] on button "Done" at bounding box center [403, 330] width 51 height 20
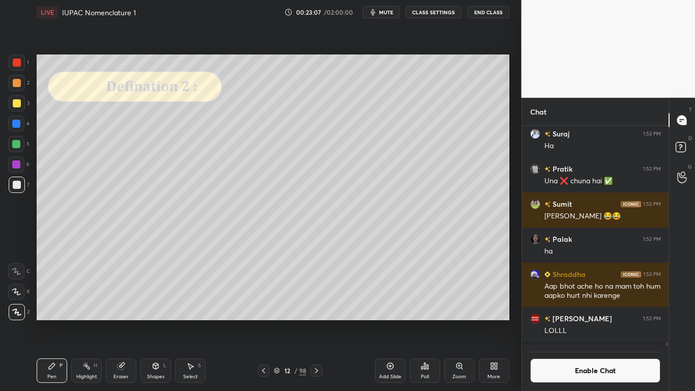
click at [579, 321] on button "Enable Chat" at bounding box center [595, 370] width 131 height 24
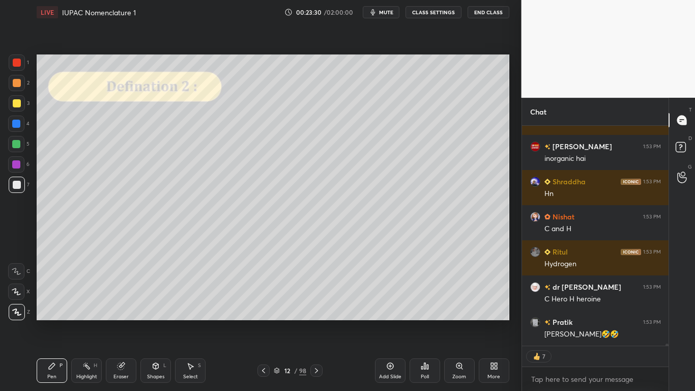
scroll to position [21417, 0]
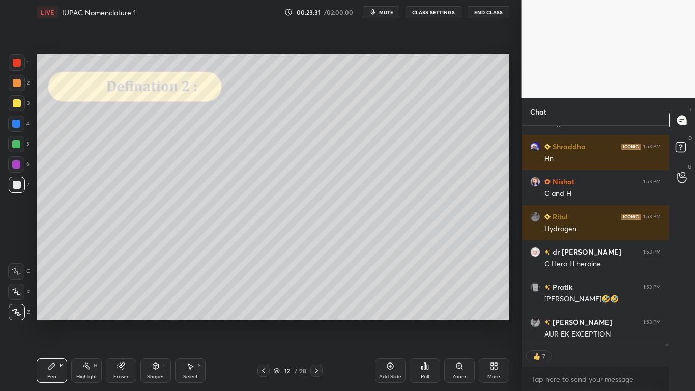
type textarea "x"
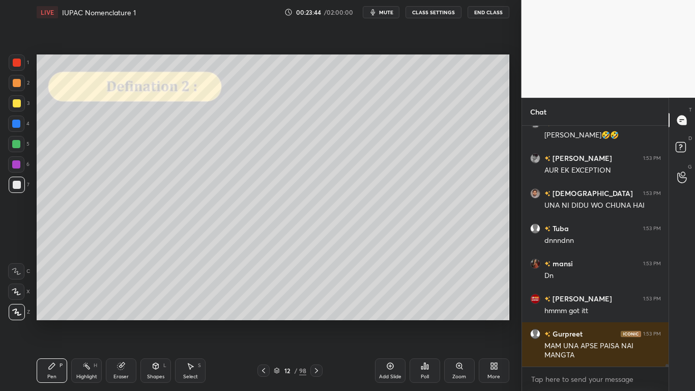
scroll to position [21616, 0]
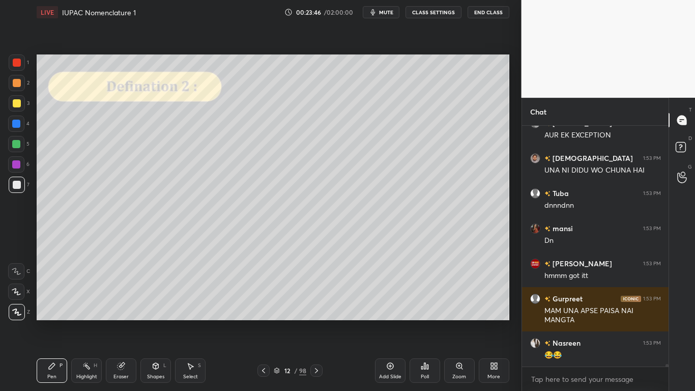
click at [16, 103] on div at bounding box center [17, 103] width 8 height 8
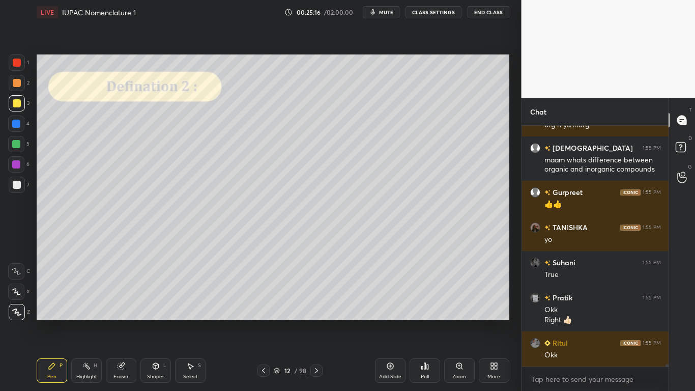
scroll to position [22658, 0]
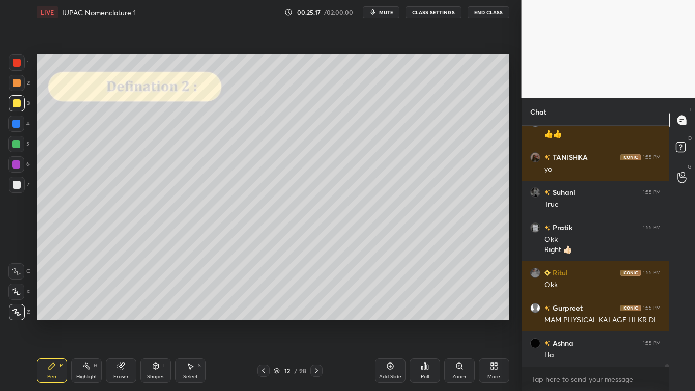
click at [22, 106] on div at bounding box center [17, 103] width 16 height 16
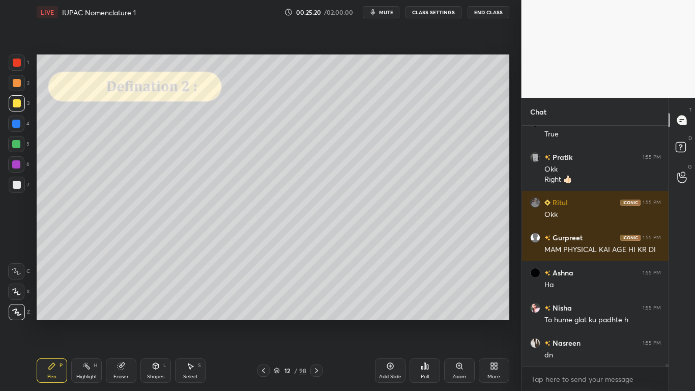
click at [439, 14] on button "CLASS SETTINGS" at bounding box center [433, 12] width 56 height 12
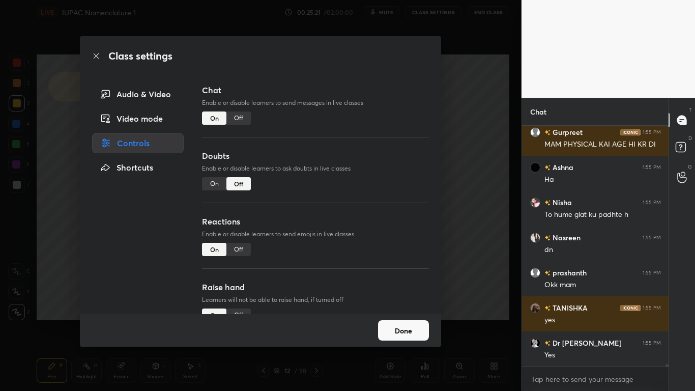
click at [239, 112] on div "Off" at bounding box center [238, 117] width 24 height 13
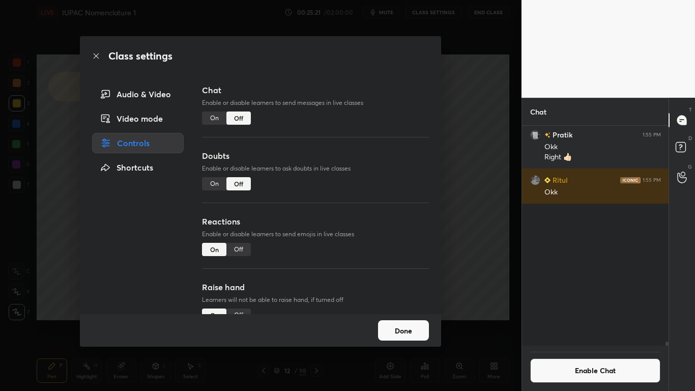
scroll to position [217, 143]
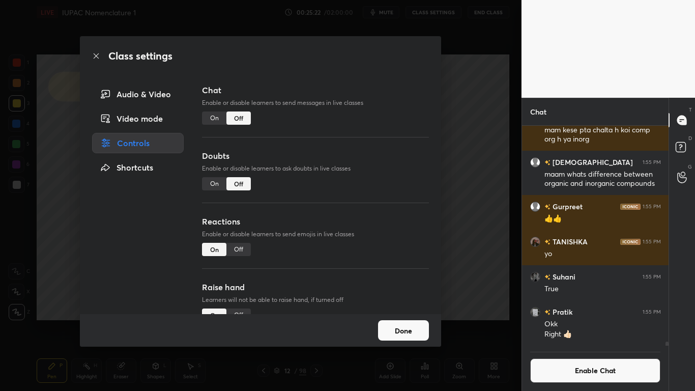
click at [386, 321] on button "Done" at bounding box center [403, 330] width 51 height 20
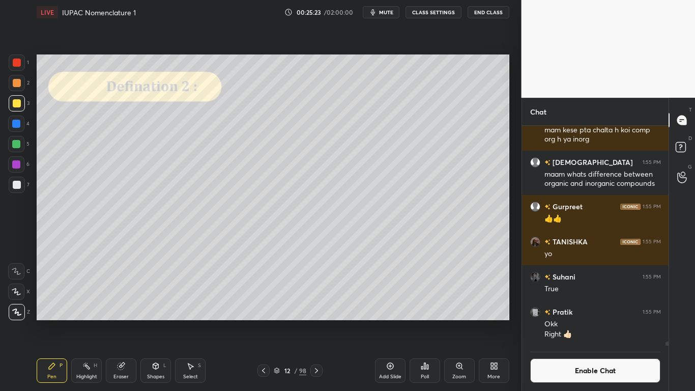
click at [276, 321] on icon at bounding box center [277, 370] width 6 height 6
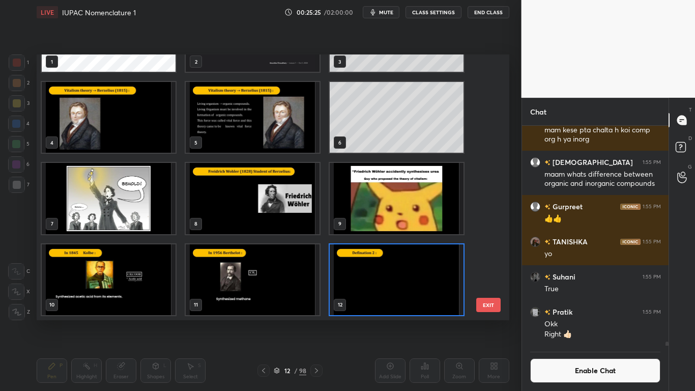
scroll to position [291, 0]
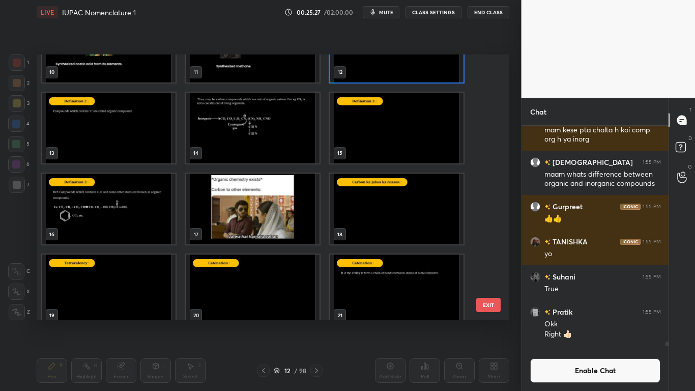
click at [376, 142] on img "grid" at bounding box center [397, 128] width 134 height 71
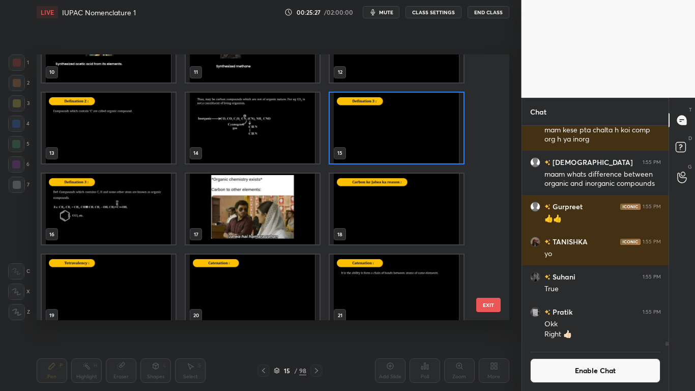
click at [376, 142] on img "grid" at bounding box center [397, 128] width 134 height 71
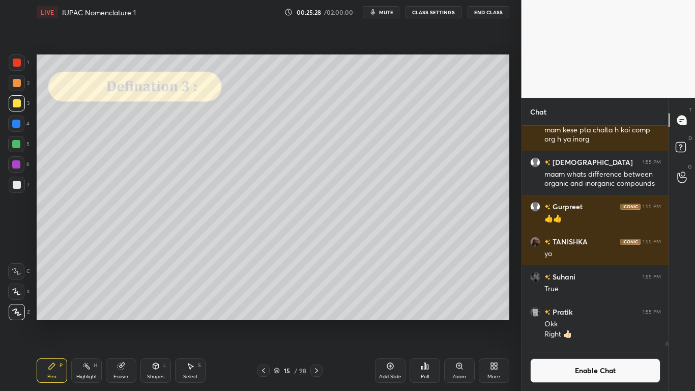
click at [377, 143] on img "grid" at bounding box center [397, 128] width 134 height 71
click at [377, 145] on img "grid" at bounding box center [397, 128] width 134 height 71
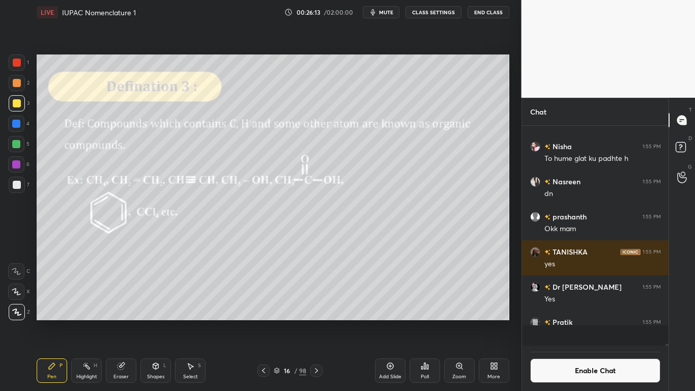
scroll to position [22757, 0]
click at [591, 321] on button "Enable Chat" at bounding box center [595, 370] width 131 height 24
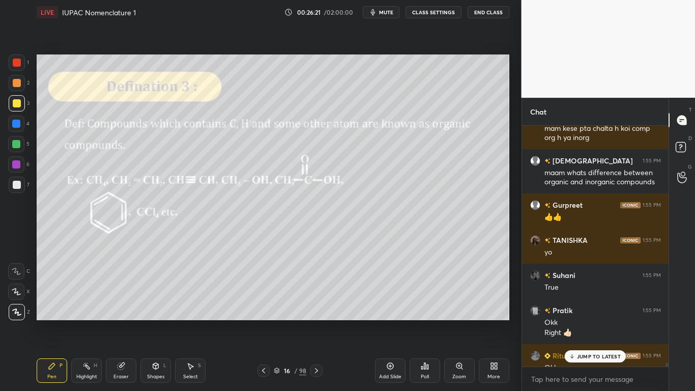
click at [597, 321] on p "JUMP TO LATEST" at bounding box center [599, 356] width 44 height 6
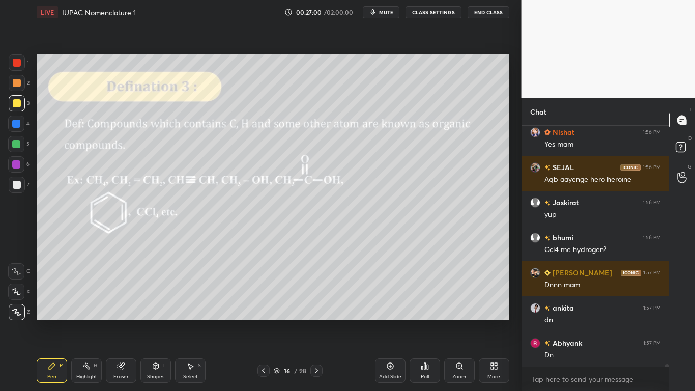
scroll to position [23041, 0]
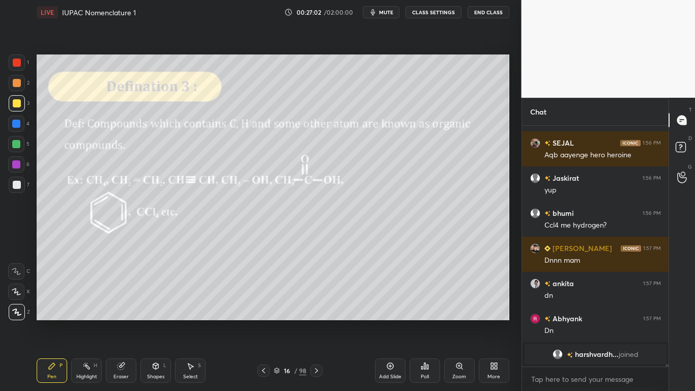
click at [18, 104] on div at bounding box center [17, 103] width 8 height 8
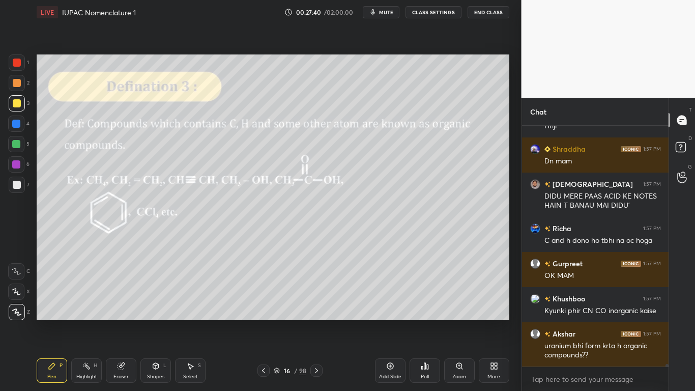
scroll to position [23327, 0]
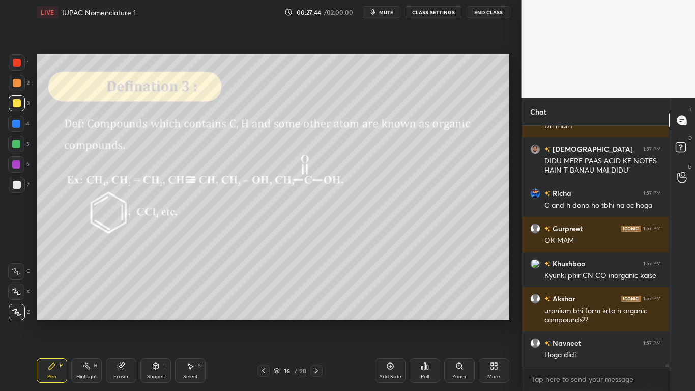
click at [19, 103] on div at bounding box center [17, 103] width 8 height 8
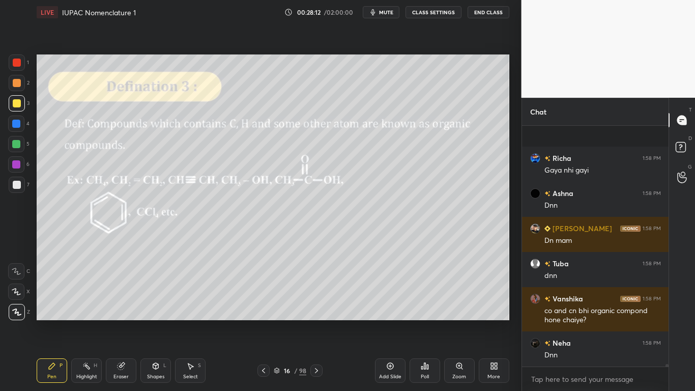
scroll to position [24311, 0]
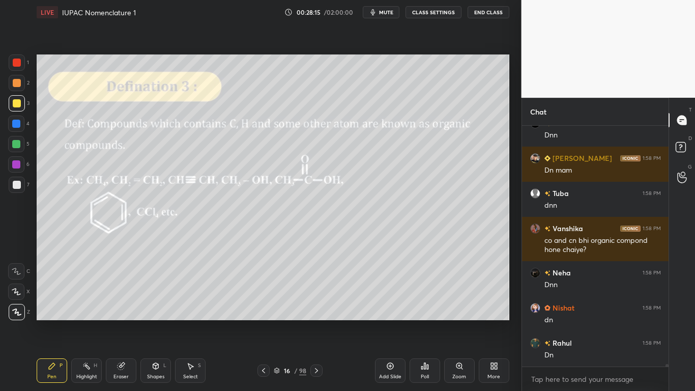
click at [412, 9] on button "CLASS SETTINGS" at bounding box center [433, 12] width 56 height 12
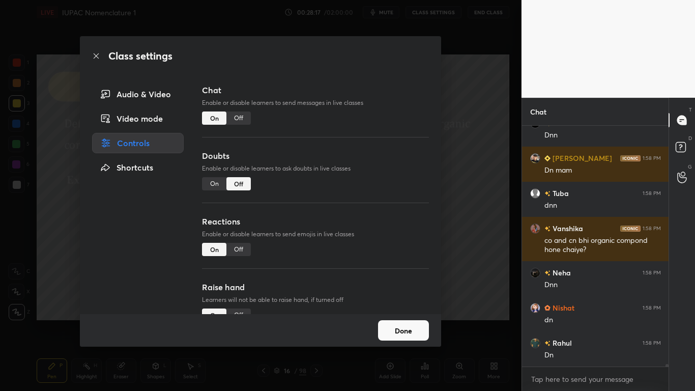
click at [243, 124] on div "Off" at bounding box center [238, 117] width 24 height 13
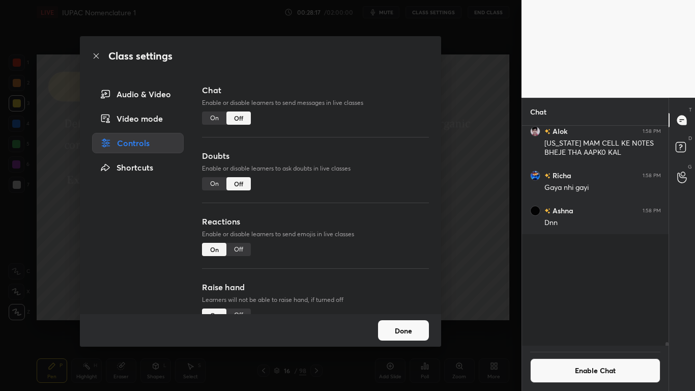
scroll to position [217, 143]
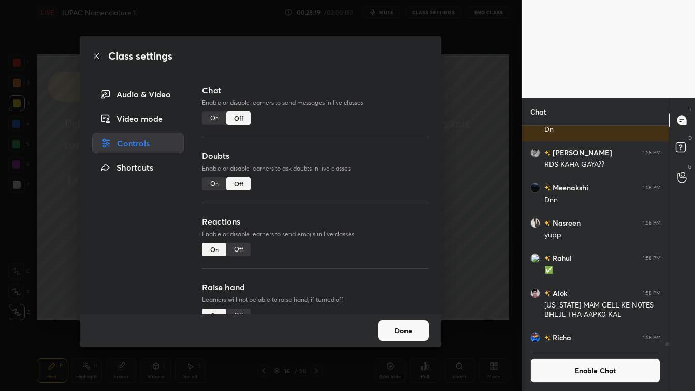
click at [410, 321] on button "Done" at bounding box center [403, 330] width 51 height 20
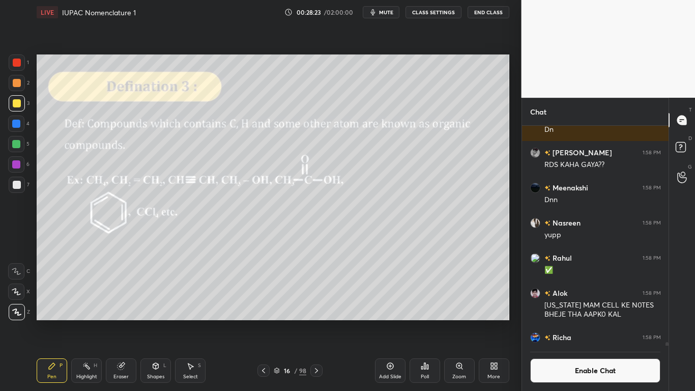
click at [393, 321] on icon at bounding box center [390, 366] width 8 height 8
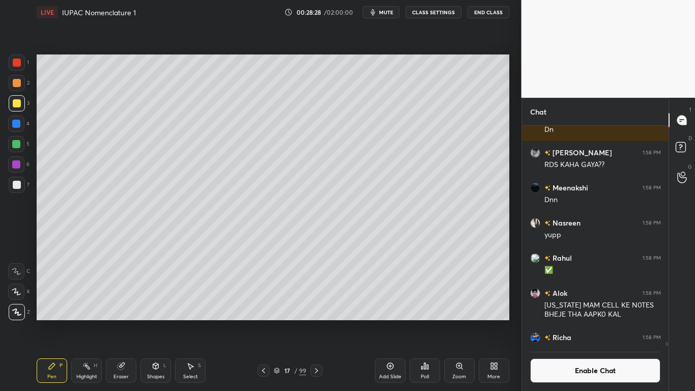
scroll to position [196, 143]
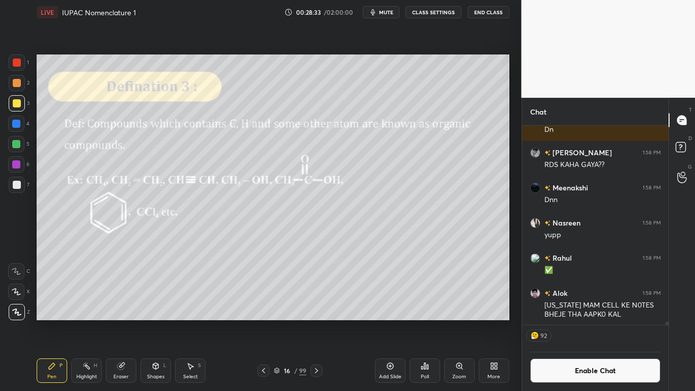
click at [625, 321] on button "Enable Chat" at bounding box center [595, 370] width 131 height 24
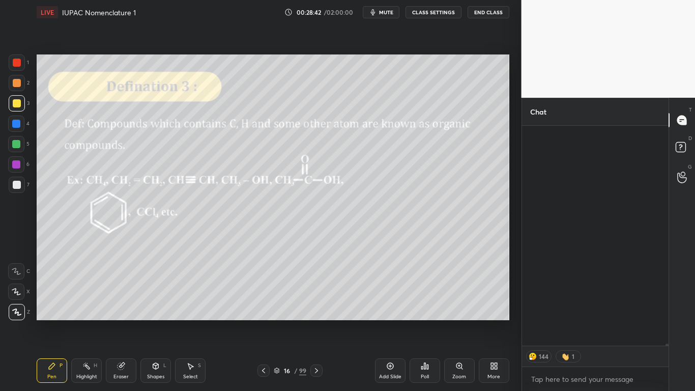
scroll to position [24905, 0]
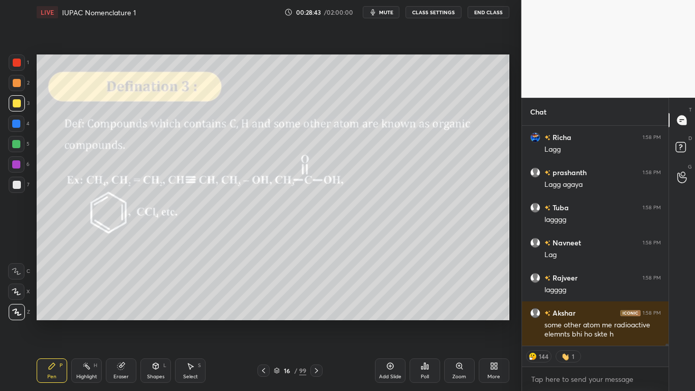
click at [488, 321] on div "More" at bounding box center [494, 370] width 31 height 24
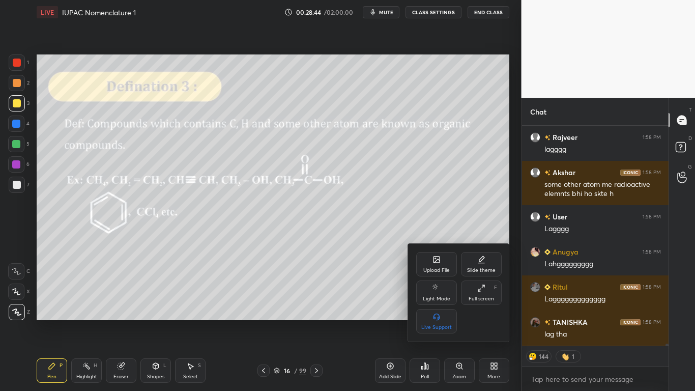
click at [481, 290] on icon at bounding box center [481, 288] width 8 height 8
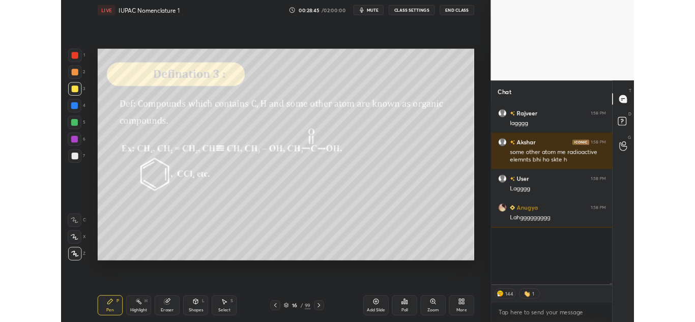
scroll to position [257, 480]
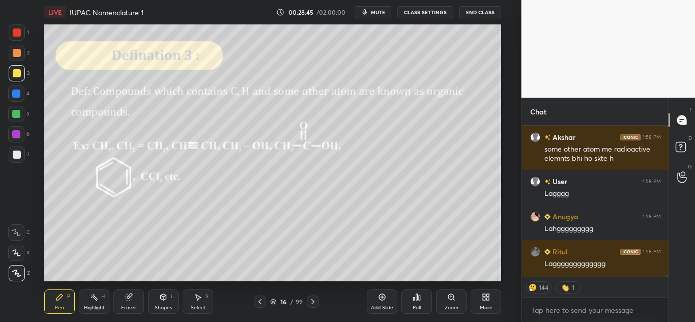
type textarea "x"
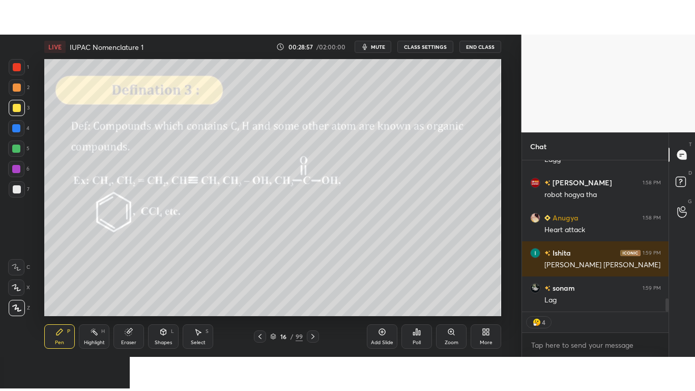
scroll to position [1618, 0]
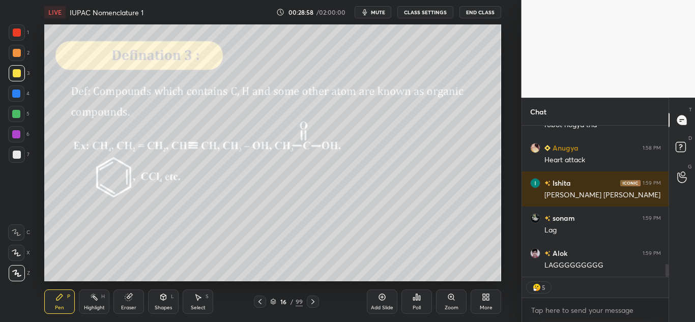
click at [485, 301] on icon at bounding box center [486, 297] width 8 height 8
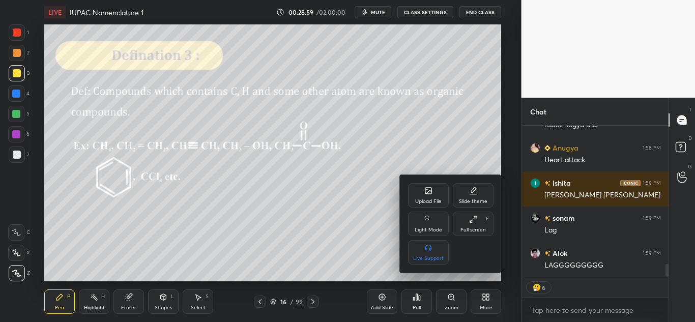
click at [466, 231] on div "Full screen" at bounding box center [472, 229] width 25 height 5
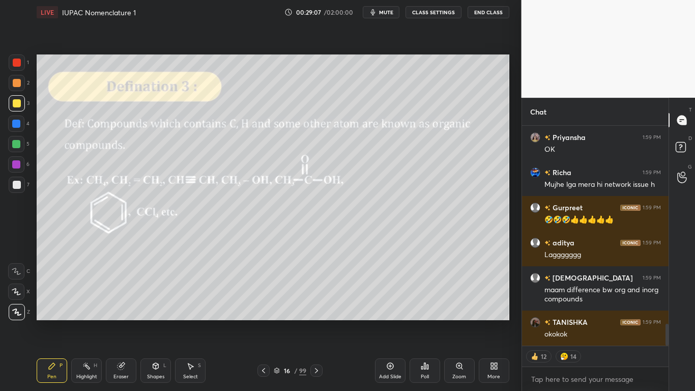
scroll to position [0, 0]
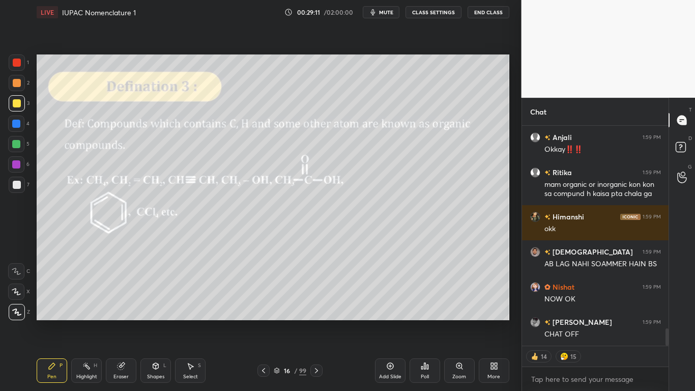
click at [444, 11] on button "CLASS SETTINGS" at bounding box center [433, 12] width 56 height 12
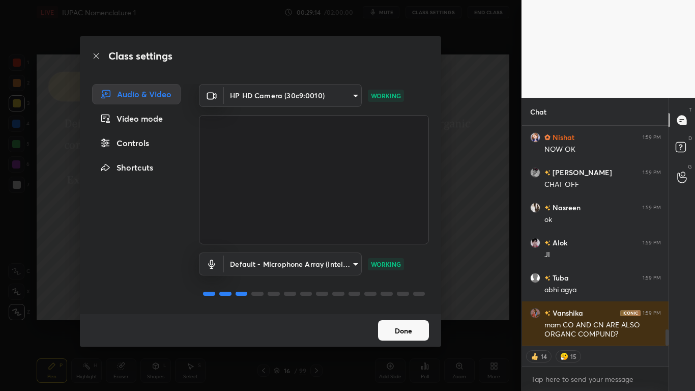
click at [123, 143] on div "Controls" at bounding box center [136, 143] width 89 height 20
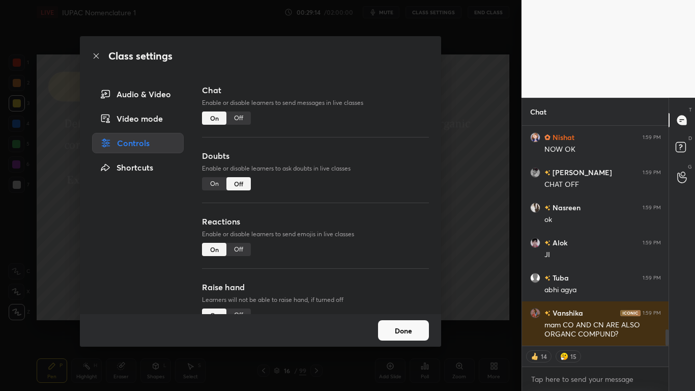
type textarea "x"
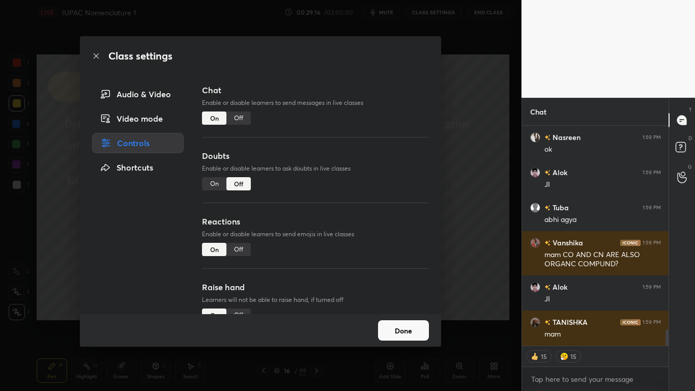
click at [243, 116] on div "Off" at bounding box center [238, 117] width 24 height 13
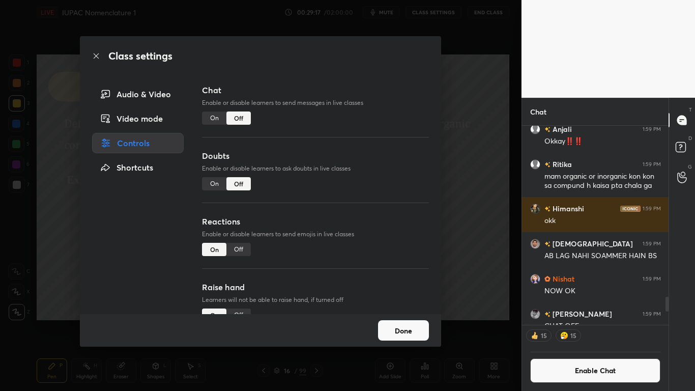
click at [411, 321] on button "Done" at bounding box center [403, 330] width 51 height 20
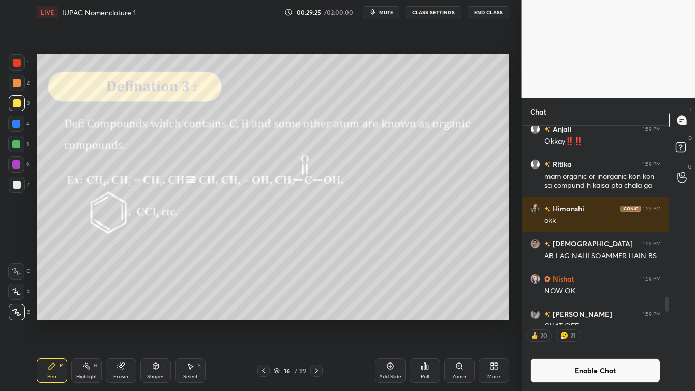
click at [395, 321] on div "Add Slide" at bounding box center [390, 376] width 22 height 5
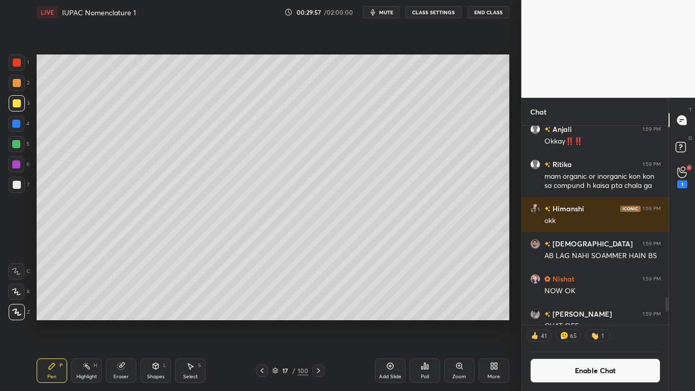
click at [18, 176] on div "6" at bounding box center [18, 166] width 21 height 20
click at [19, 181] on div at bounding box center [17, 185] width 8 height 8
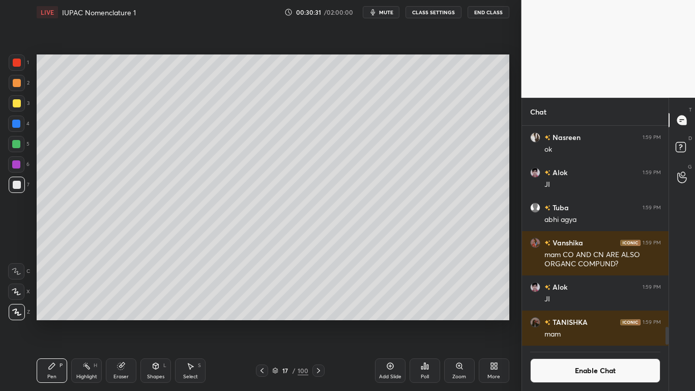
scroll to position [196, 143]
click at [21, 104] on div at bounding box center [17, 103] width 16 height 16
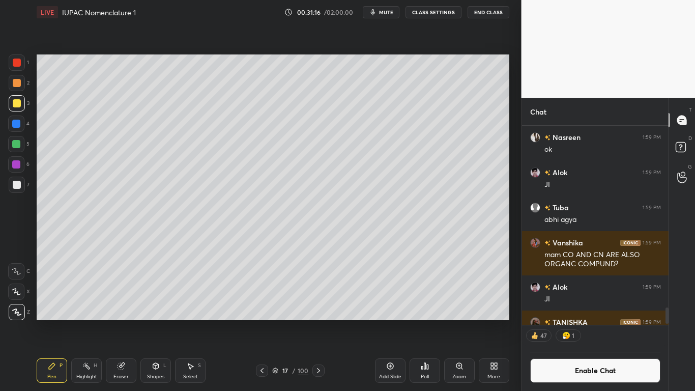
click at [544, 321] on button "Enable Chat" at bounding box center [595, 370] width 131 height 24
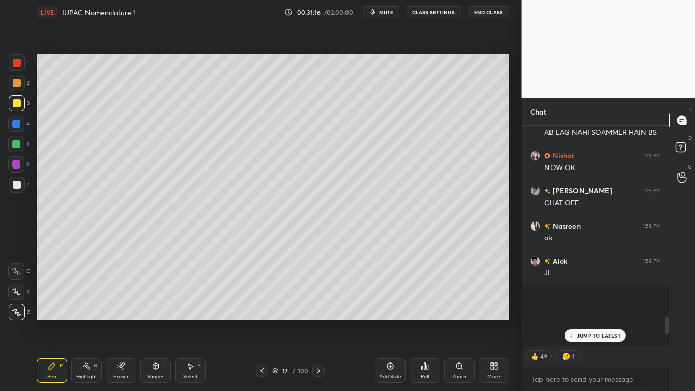
scroll to position [217, 143]
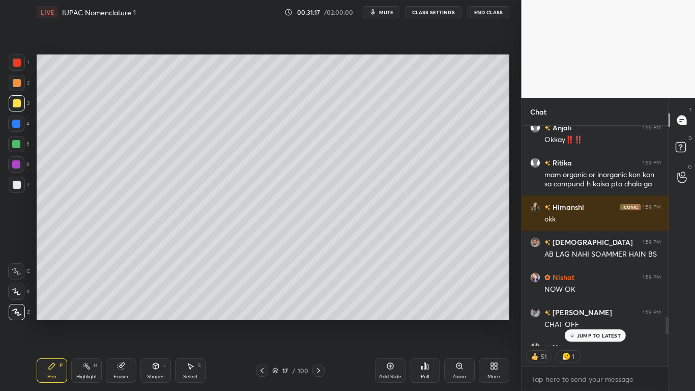
click at [569, 321] on icon at bounding box center [572, 335] width 7 height 6
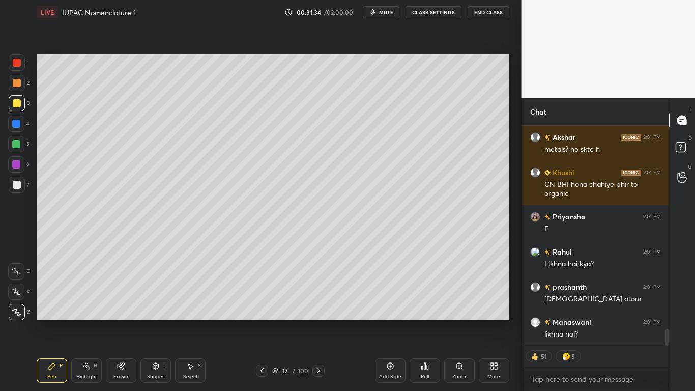
scroll to position [2721, 0]
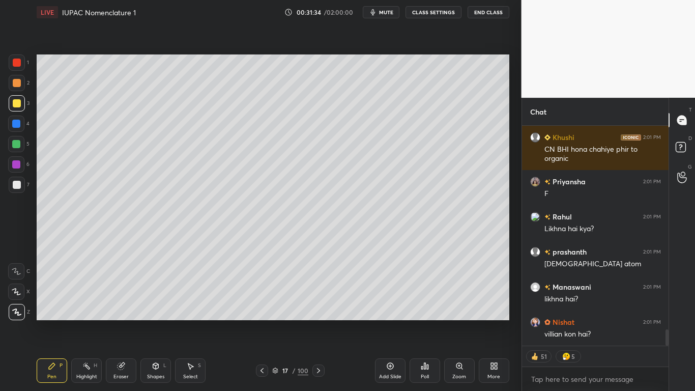
type textarea "x"
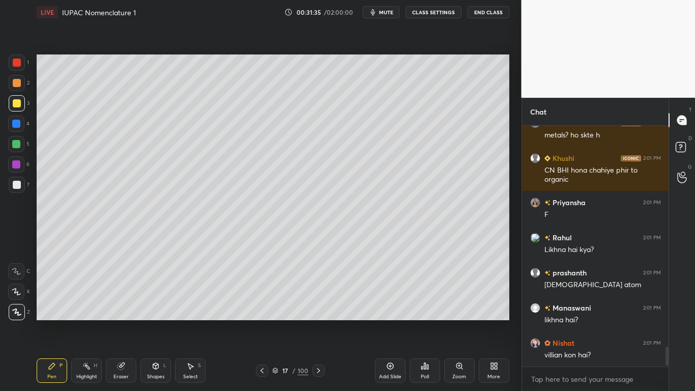
click at [435, 11] on button "CLASS SETTINGS" at bounding box center [433, 12] width 56 height 12
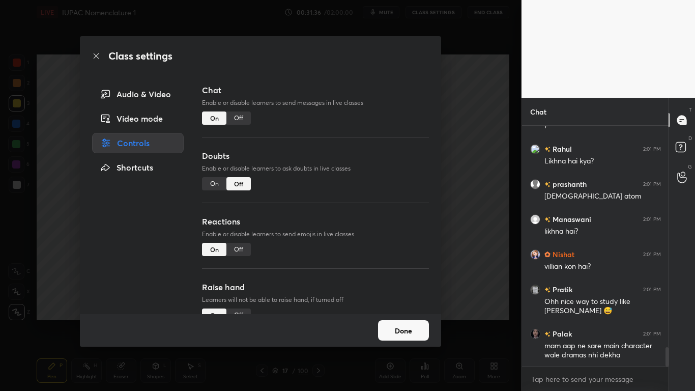
click at [243, 113] on div "Off" at bounding box center [238, 117] width 24 height 13
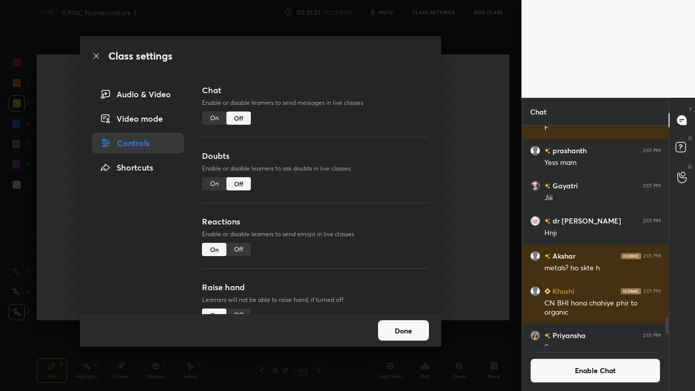
scroll to position [2719, 0]
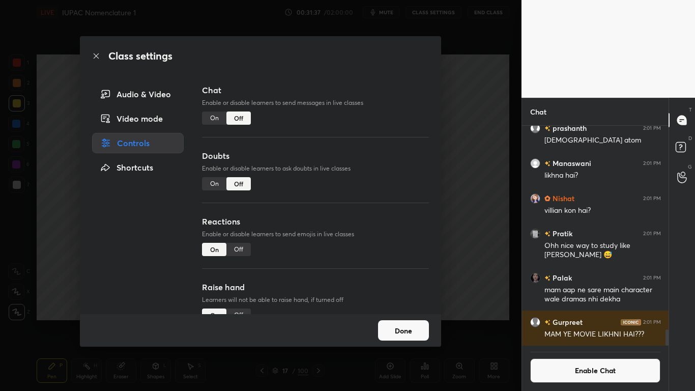
click at [408, 321] on button "Done" at bounding box center [403, 330] width 51 height 20
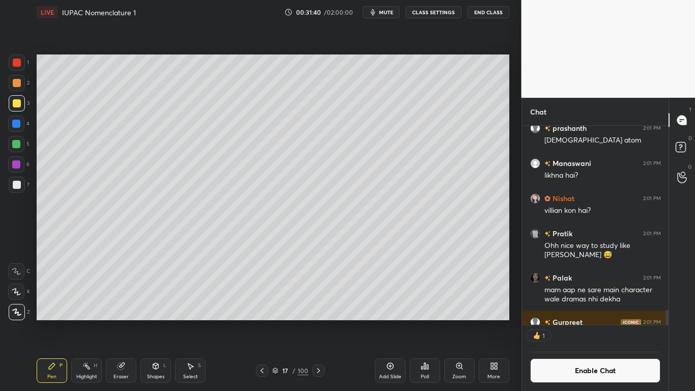
scroll to position [196, 143]
click at [277, 321] on icon at bounding box center [275, 372] width 5 height 2
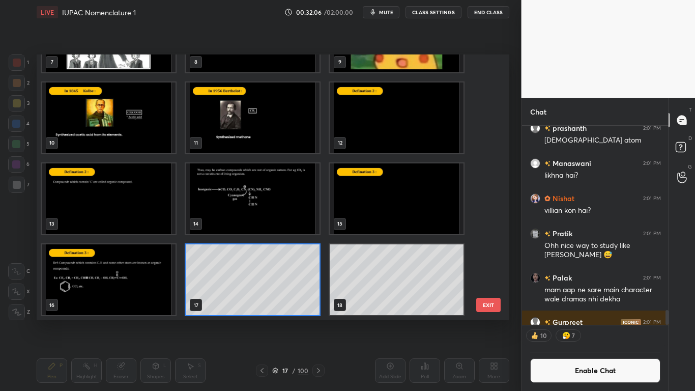
scroll to position [453, 0]
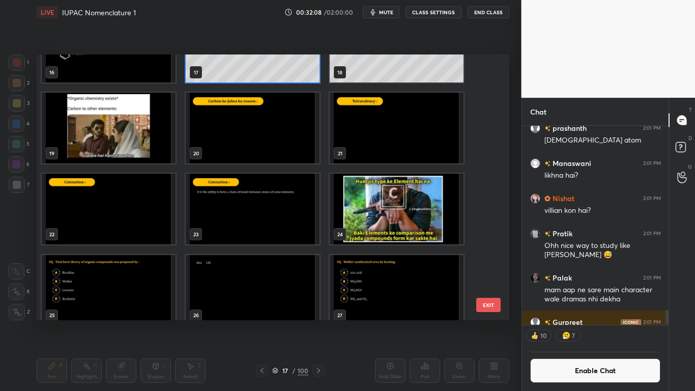
click at [110, 139] on img "grid" at bounding box center [109, 128] width 134 height 71
click at [114, 139] on img "grid" at bounding box center [109, 128] width 134 height 71
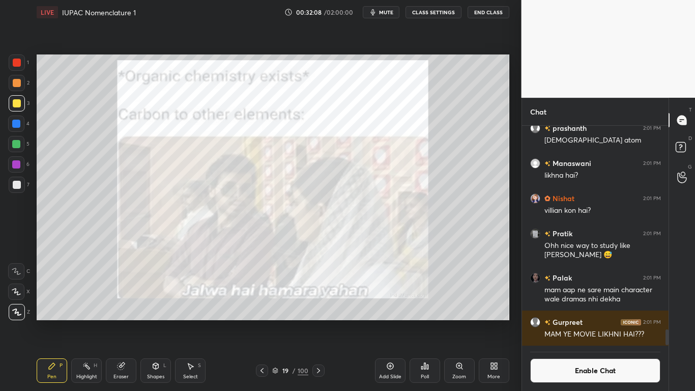
click at [115, 138] on img "grid" at bounding box center [109, 128] width 134 height 71
click at [569, 321] on button "Enable Chat" at bounding box center [595, 370] width 131 height 24
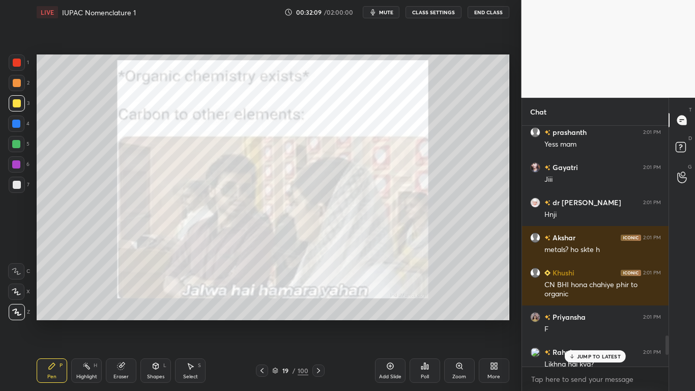
click at [583, 321] on p "JUMP TO LATEST" at bounding box center [599, 356] width 44 height 6
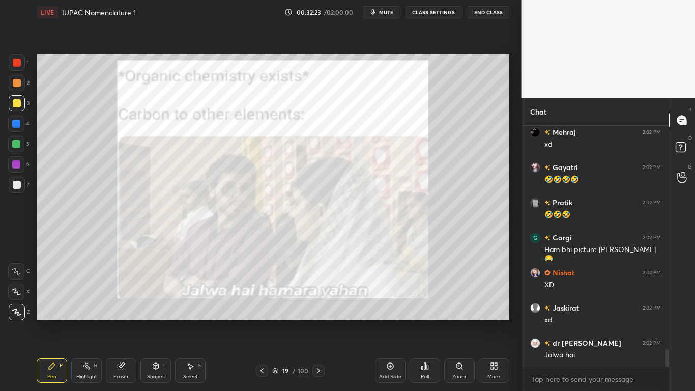
scroll to position [3119, 0]
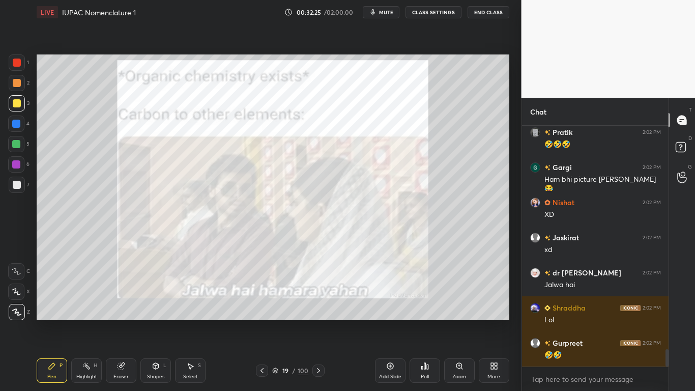
click at [15, 104] on div at bounding box center [17, 103] width 8 height 8
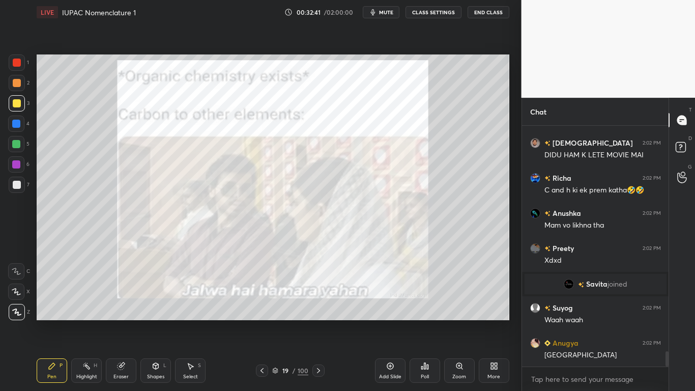
scroll to position [3669, 0]
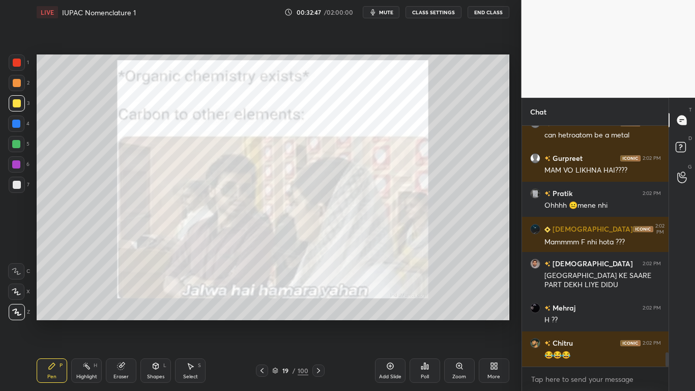
click at [435, 12] on button "CLASS SETTINGS" at bounding box center [433, 12] width 56 height 12
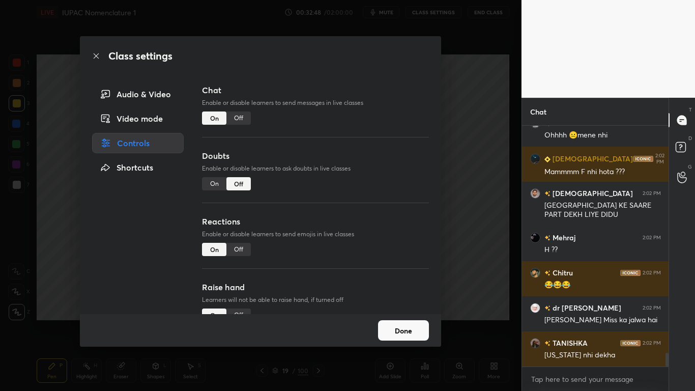
click at [245, 114] on div "Off" at bounding box center [238, 117] width 24 height 13
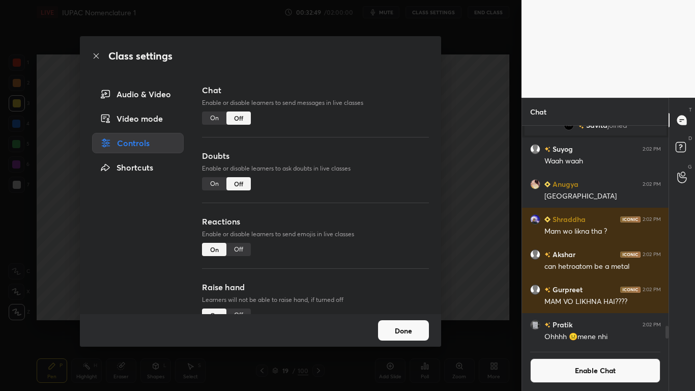
click at [393, 321] on button "Done" at bounding box center [403, 330] width 51 height 20
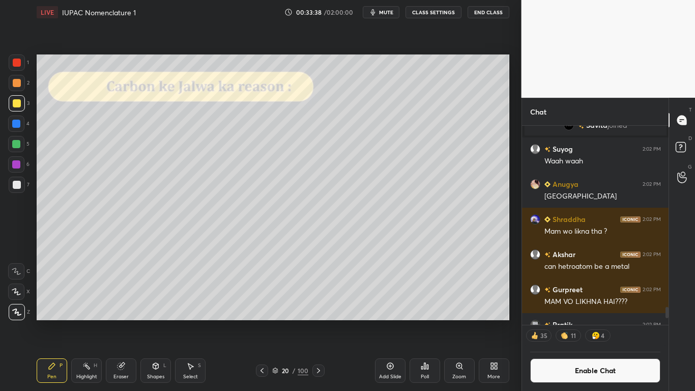
click at [274, 321] on icon at bounding box center [275, 372] width 5 height 2
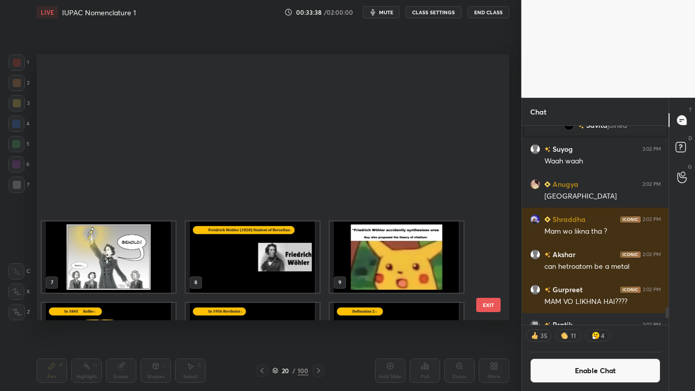
scroll to position [263, 467]
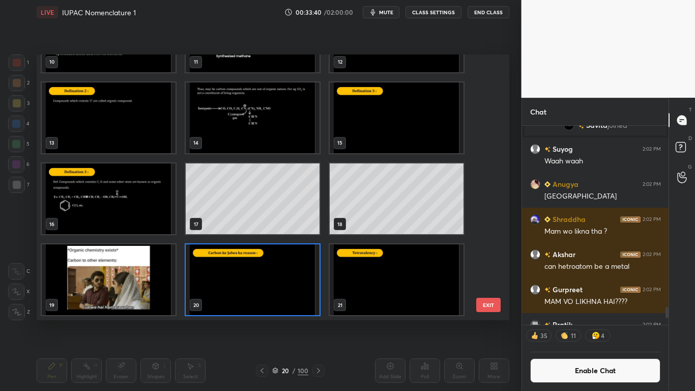
click at [391, 291] on img "grid" at bounding box center [397, 279] width 134 height 71
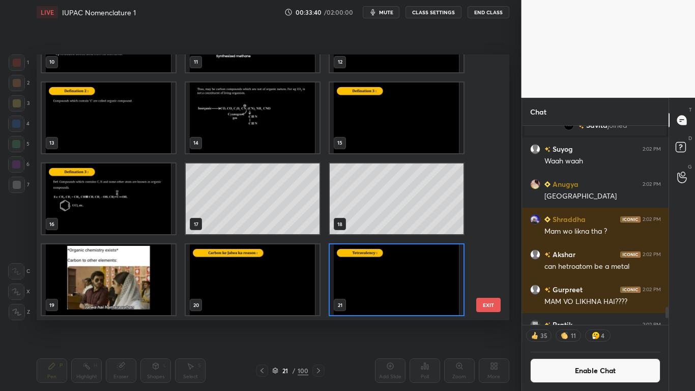
click at [391, 291] on img "grid" at bounding box center [397, 279] width 134 height 71
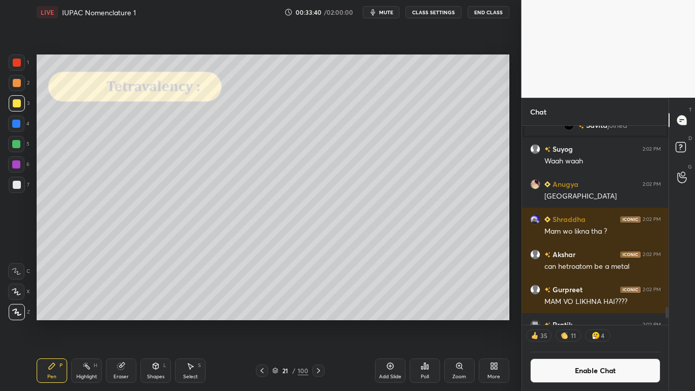
click at [391, 291] on img "grid" at bounding box center [397, 279] width 134 height 71
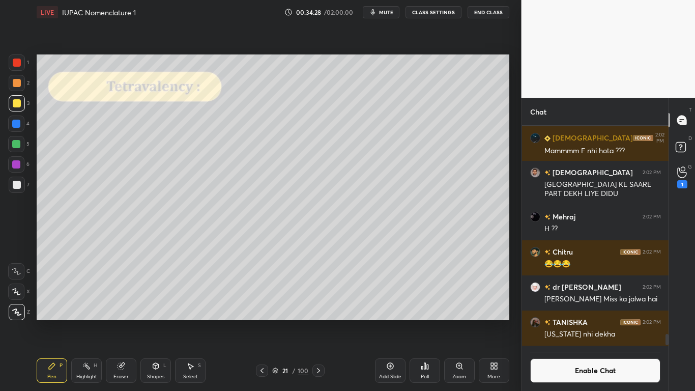
click at [18, 183] on div at bounding box center [17, 185] width 8 height 8
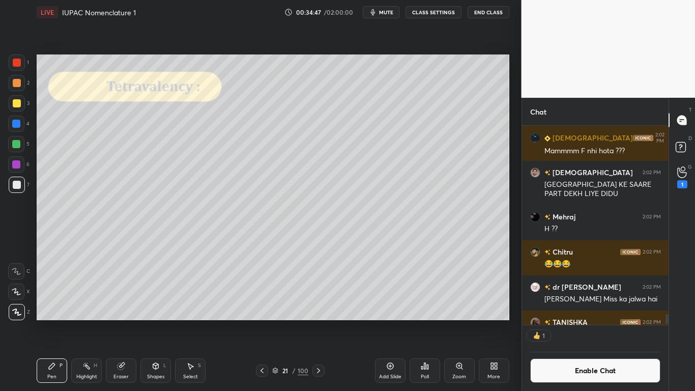
scroll to position [196, 143]
click at [577, 321] on button "Enable Chat" at bounding box center [595, 370] width 131 height 24
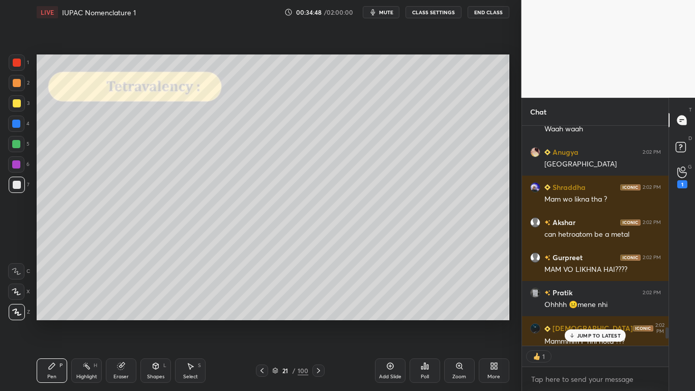
click at [592, 321] on p "JUMP TO LATEST" at bounding box center [599, 335] width 44 height 6
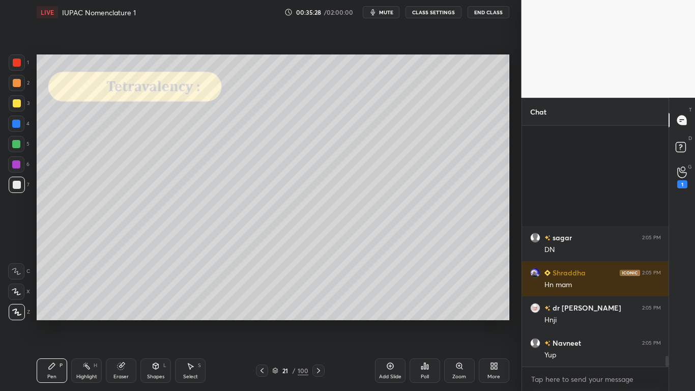
scroll to position [5111, 0]
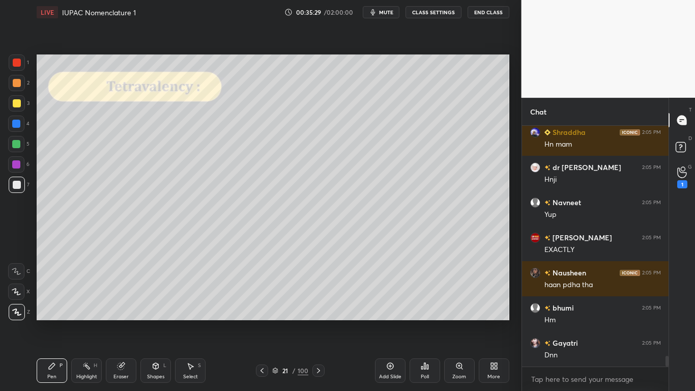
click at [13, 101] on div at bounding box center [17, 103] width 8 height 8
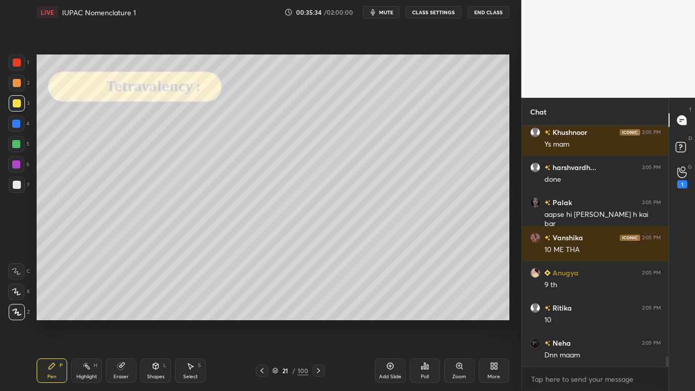
scroll to position [5603, 0]
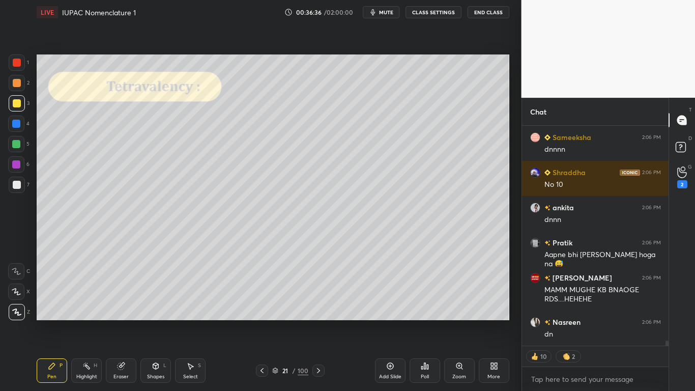
type textarea "x"
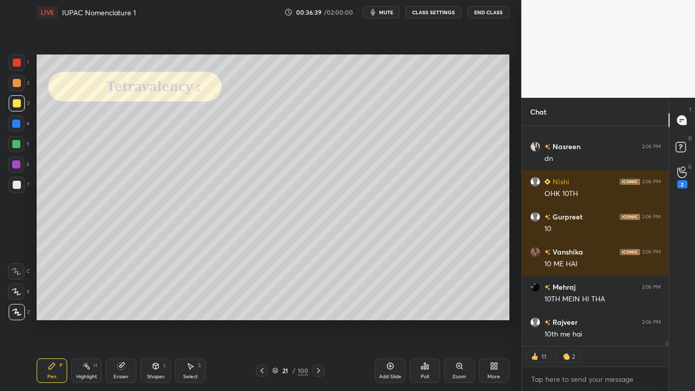
click at [435, 15] on button "CLASS SETTINGS" at bounding box center [433, 12] width 56 height 12
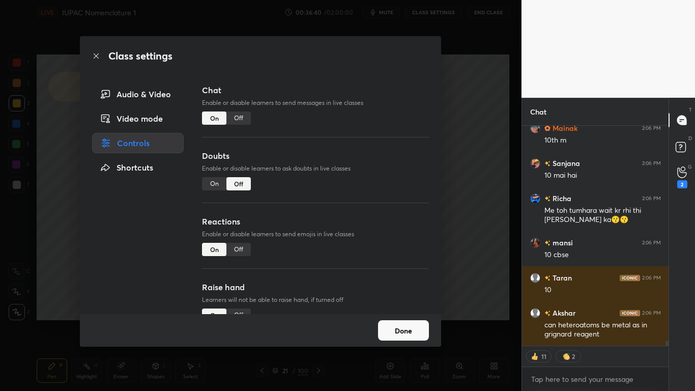
click at [237, 119] on div "Off" at bounding box center [238, 117] width 24 height 13
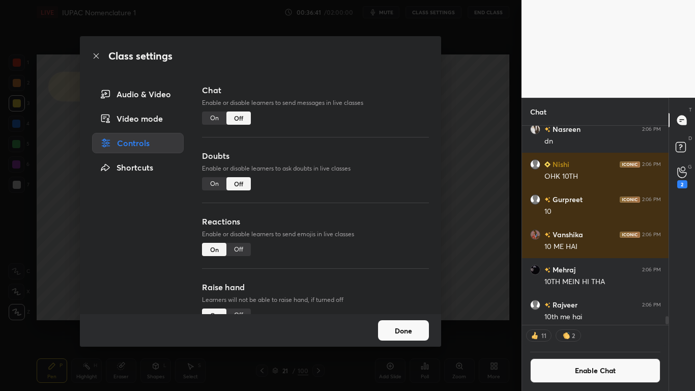
click at [418, 321] on button "Done" at bounding box center [403, 330] width 51 height 20
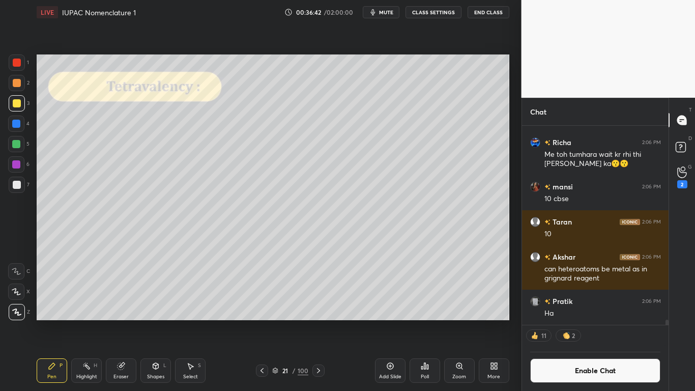
click at [316, 321] on icon at bounding box center [318, 370] width 8 height 8
click at [15, 184] on div at bounding box center [17, 185] width 8 height 8
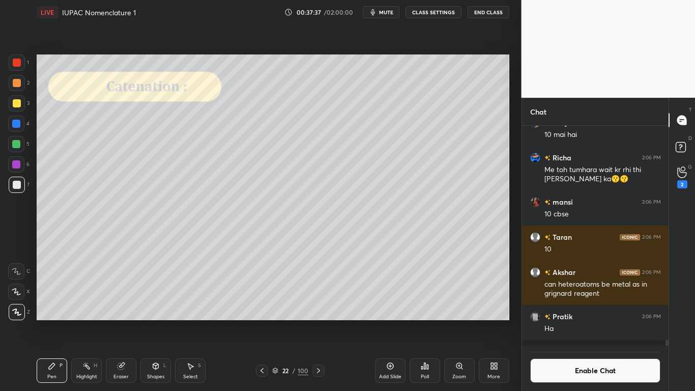
scroll to position [7762, 0]
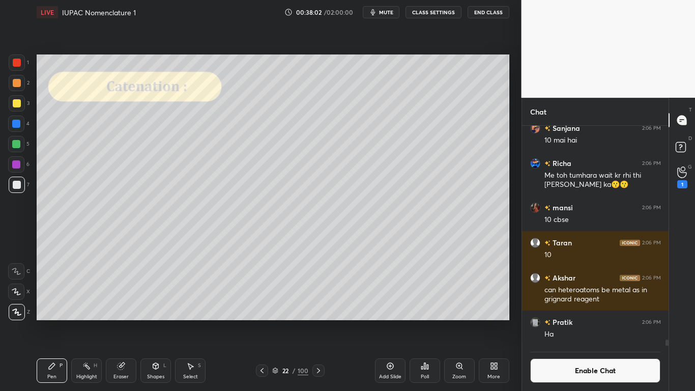
click at [571, 321] on button "Enable Chat" at bounding box center [595, 370] width 131 height 24
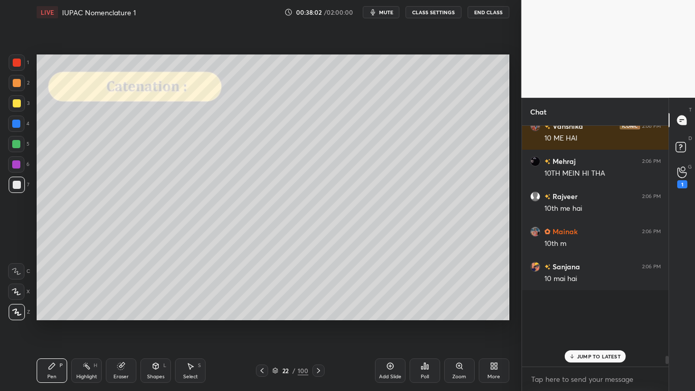
scroll to position [238, 143]
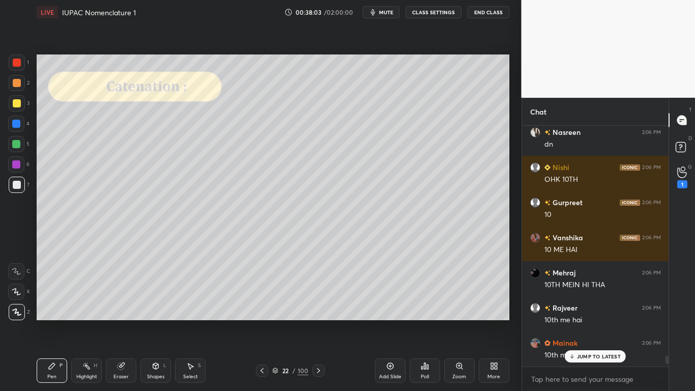
click at [584, 321] on div "JUMP TO LATEST" at bounding box center [595, 356] width 61 height 12
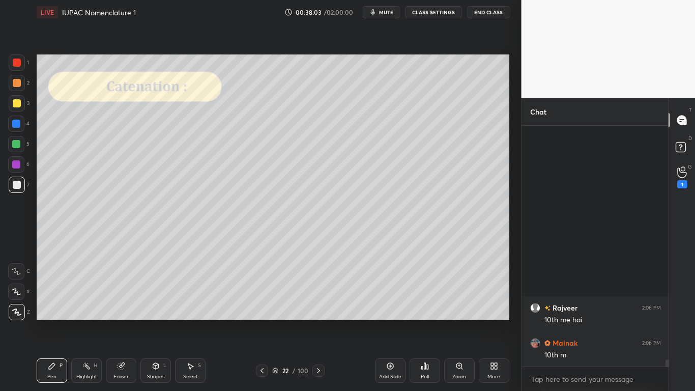
scroll to position [7741, 0]
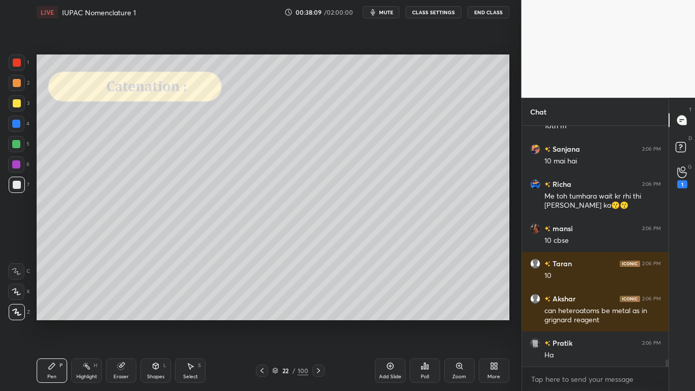
click at [121, 321] on icon at bounding box center [121, 366] width 7 height 7
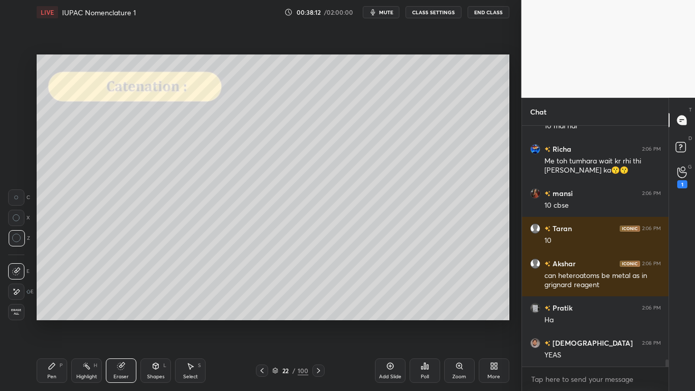
scroll to position [7812, 0]
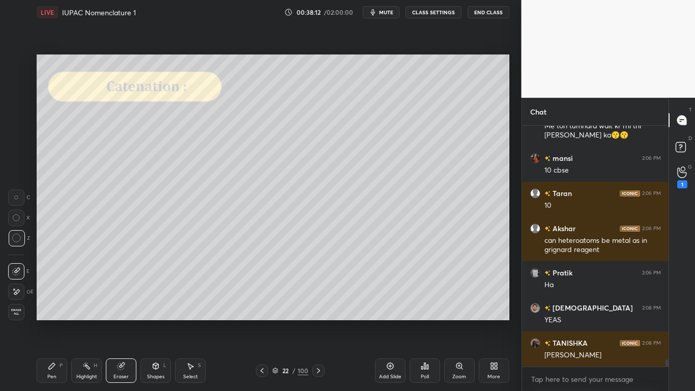
click at [46, 321] on div "Pen P" at bounding box center [52, 370] width 31 height 24
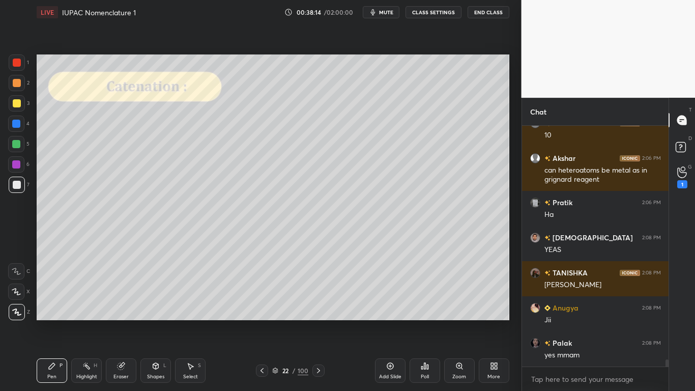
click at [18, 108] on div at bounding box center [17, 103] width 16 height 16
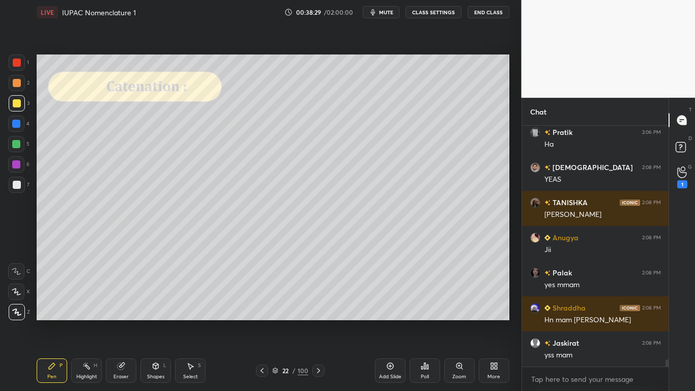
scroll to position [7996, 0]
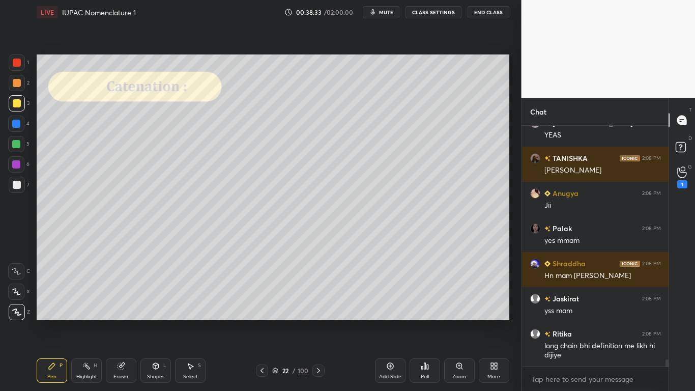
click at [17, 182] on div at bounding box center [17, 185] width 8 height 8
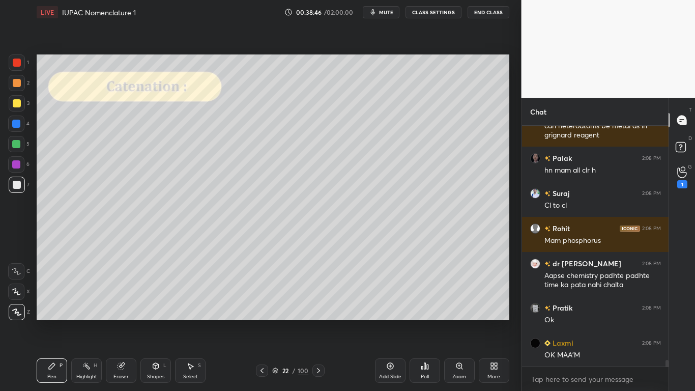
scroll to position [8436, 0]
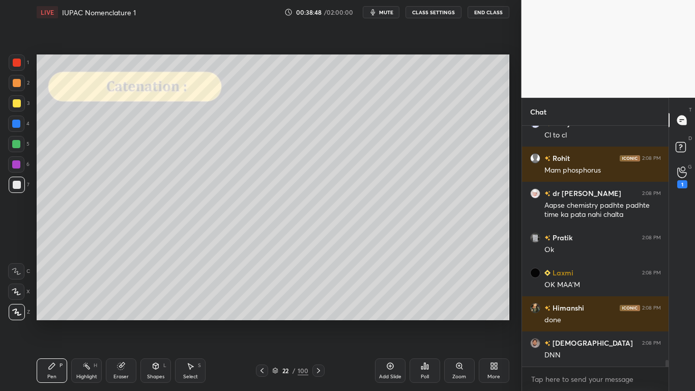
click at [16, 104] on div at bounding box center [17, 103] width 8 height 8
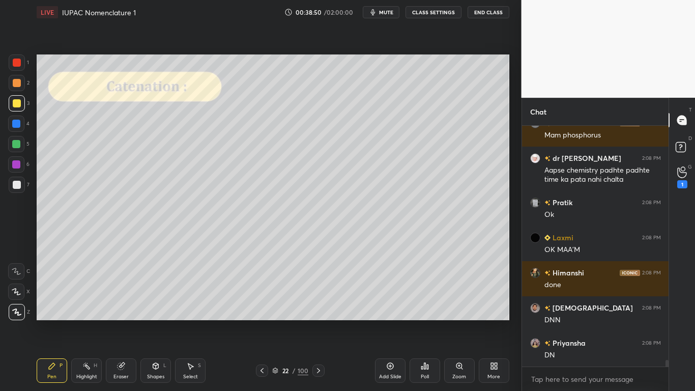
scroll to position [8541, 0]
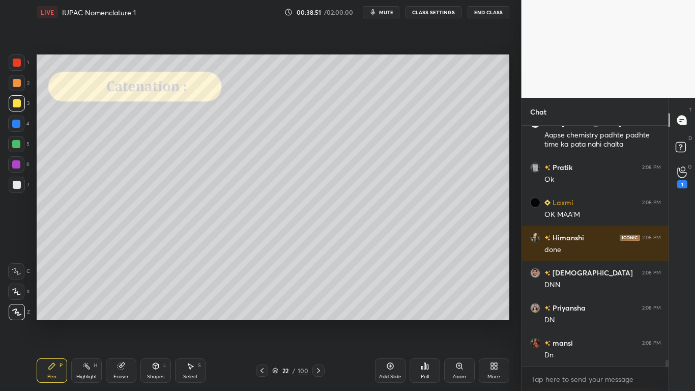
click at [18, 143] on div at bounding box center [16, 144] width 8 height 8
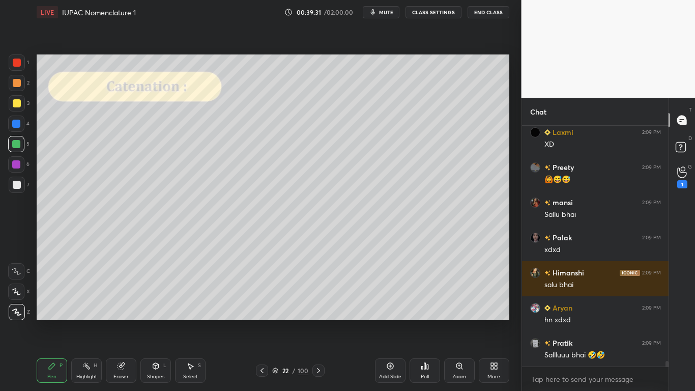
scroll to position [9893, 0]
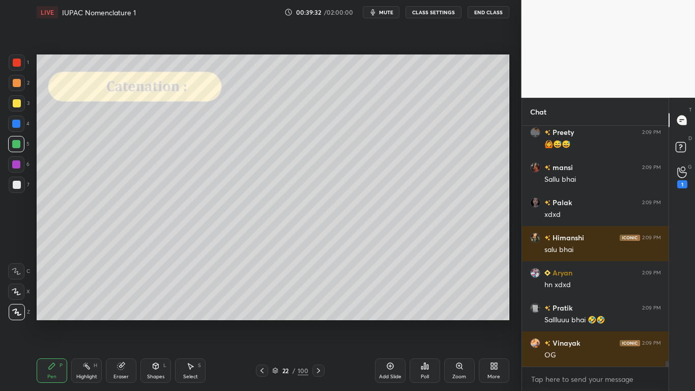
click at [15, 104] on div at bounding box center [17, 103] width 8 height 8
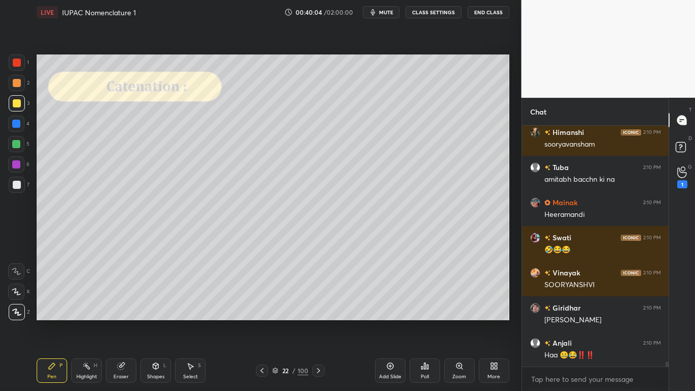
scroll to position [10983, 0]
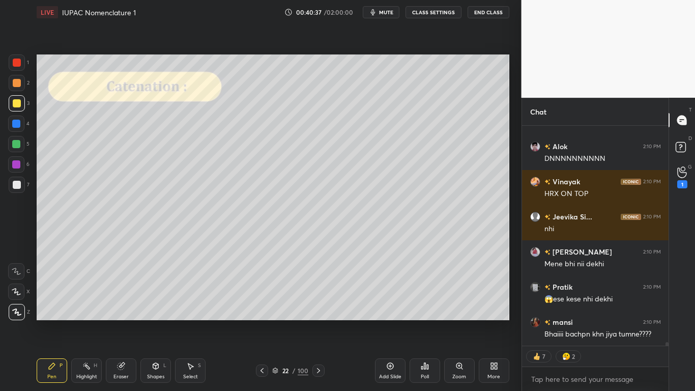
click at [273, 321] on icon at bounding box center [275, 371] width 5 height 2
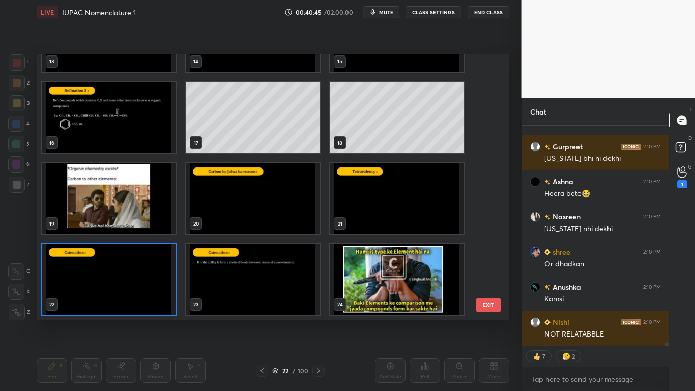
type textarea "x"
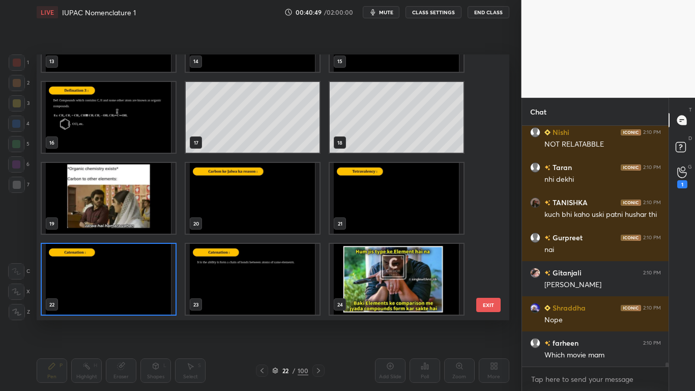
click at [417, 267] on img "grid" at bounding box center [397, 279] width 134 height 71
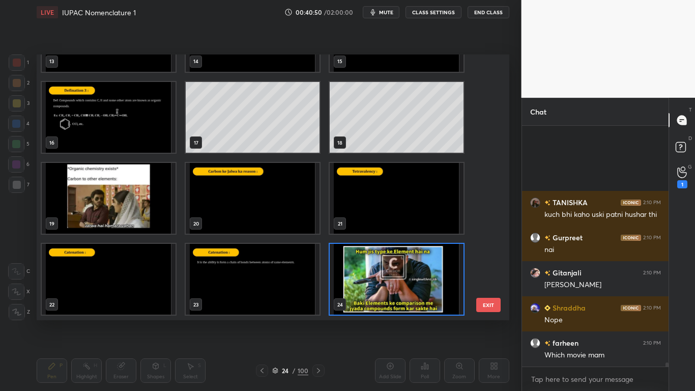
click at [417, 267] on img "grid" at bounding box center [397, 279] width 134 height 71
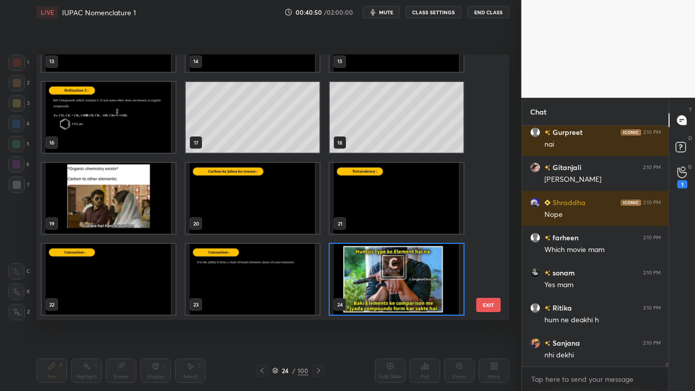
click at [417, 267] on img "grid" at bounding box center [397, 279] width 134 height 71
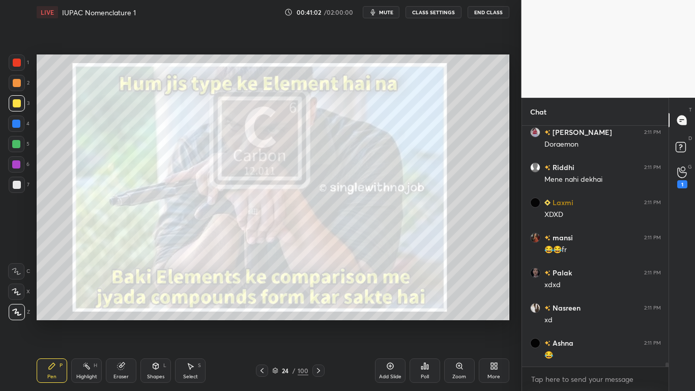
click at [273, 321] on icon at bounding box center [275, 371] width 5 height 2
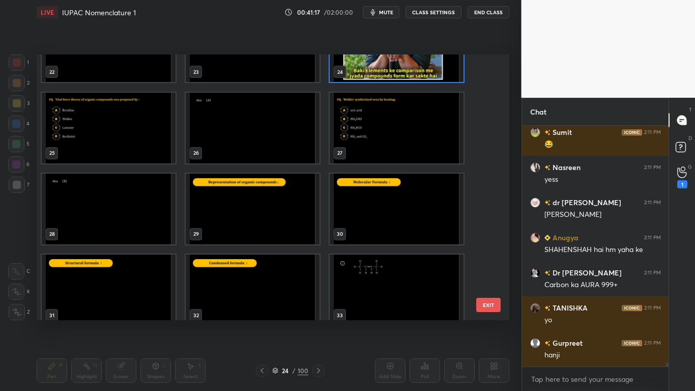
click at [74, 130] on img "grid" at bounding box center [109, 127] width 134 height 71
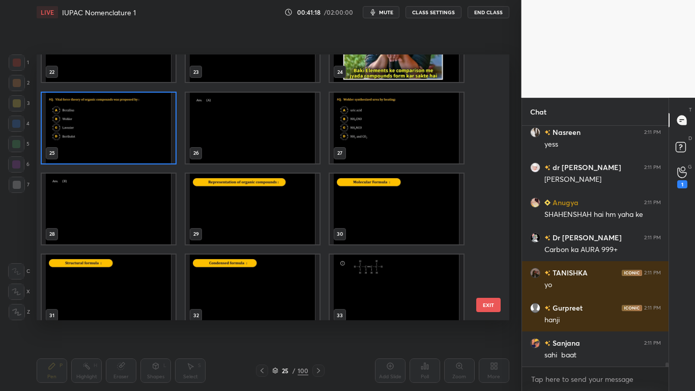
click at [74, 130] on img "grid" at bounding box center [109, 127] width 134 height 71
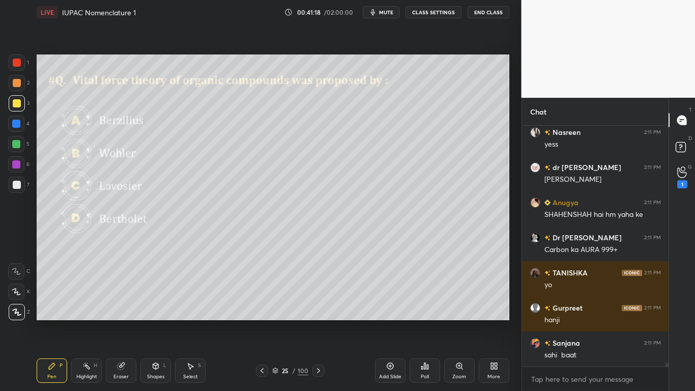
click at [74, 130] on img "grid" at bounding box center [109, 127] width 134 height 71
click at [444, 14] on button "CLASS SETTINGS" at bounding box center [433, 12] width 56 height 12
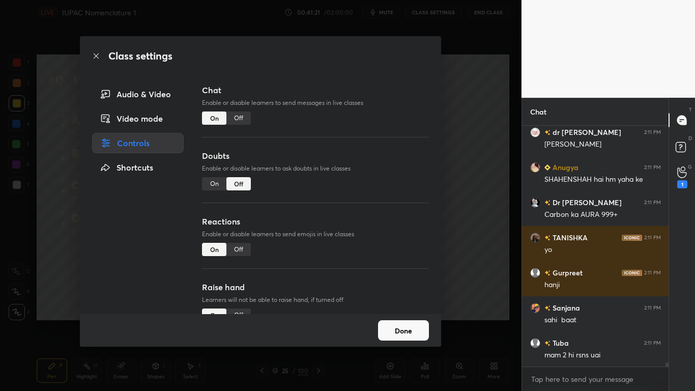
click at [241, 119] on div "Off" at bounding box center [238, 117] width 24 height 13
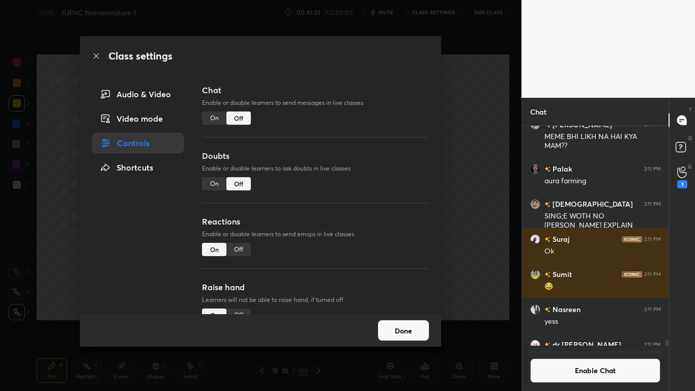
click at [425, 321] on button "Done" at bounding box center [403, 330] width 51 height 20
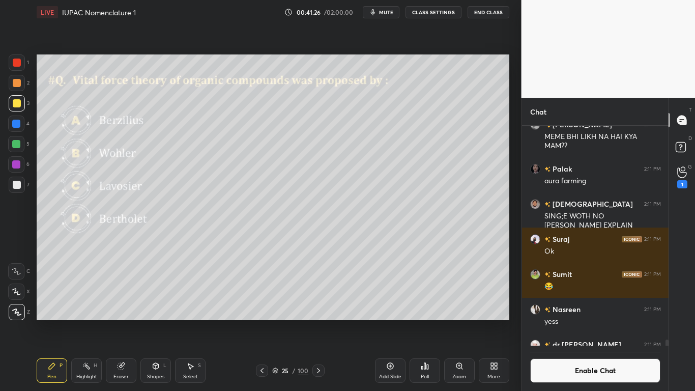
click at [429, 321] on div "Poll" at bounding box center [425, 370] width 31 height 24
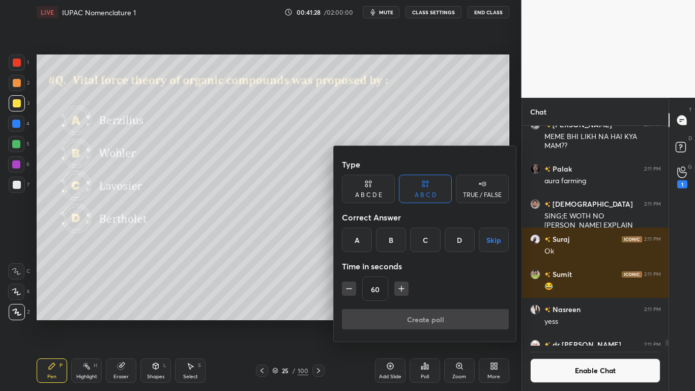
click at [361, 242] on div "A" at bounding box center [357, 239] width 30 height 24
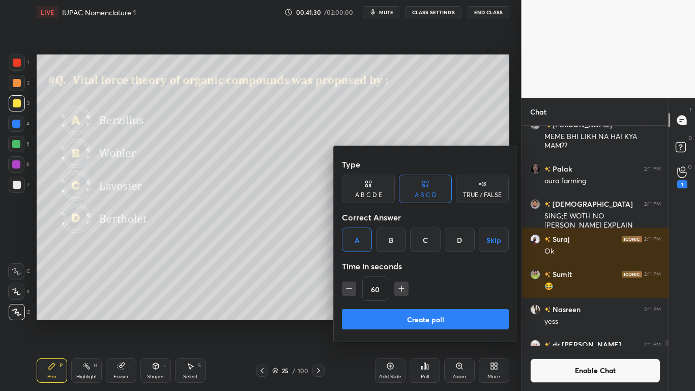
click at [348, 290] on icon "button" at bounding box center [349, 288] width 10 height 10
type input "30"
click at [418, 321] on button "Create poll" at bounding box center [425, 319] width 167 height 20
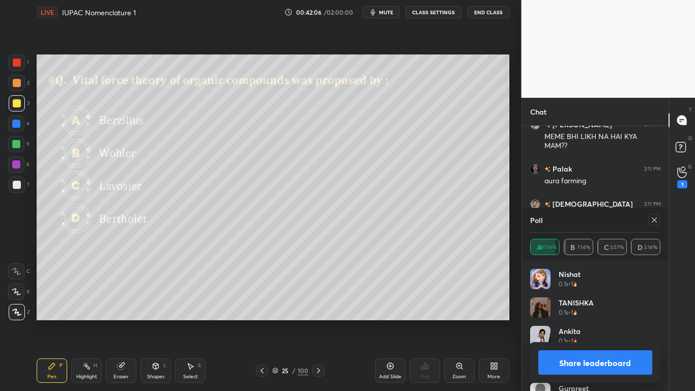
scroll to position [12833, 0]
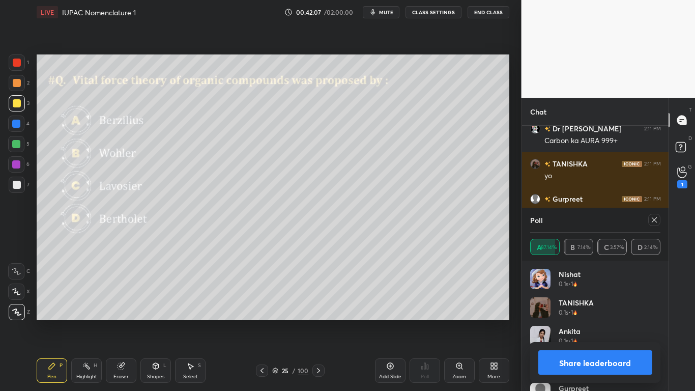
click at [601, 321] on button "Share leaderboard" at bounding box center [595, 362] width 114 height 24
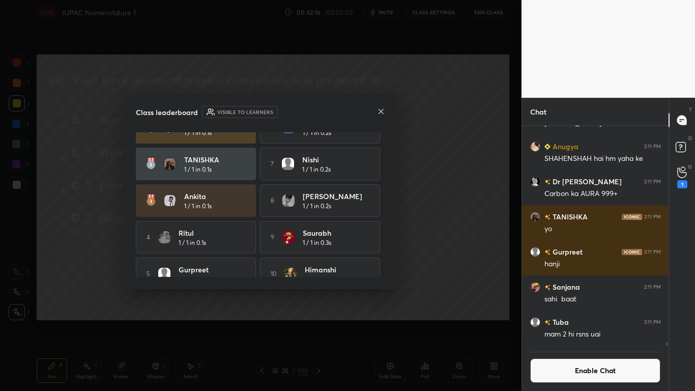
scroll to position [38, 0]
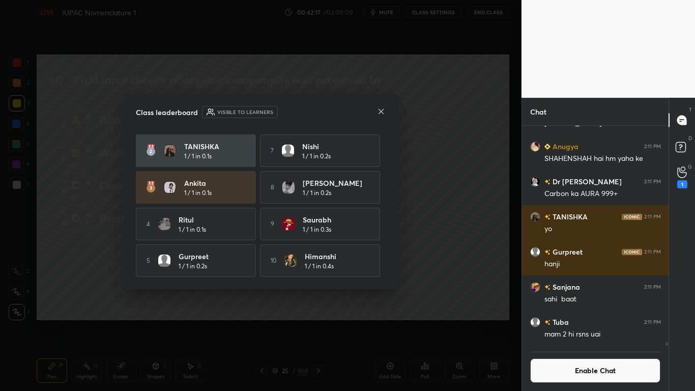
click at [384, 110] on icon at bounding box center [381, 111] width 8 height 8
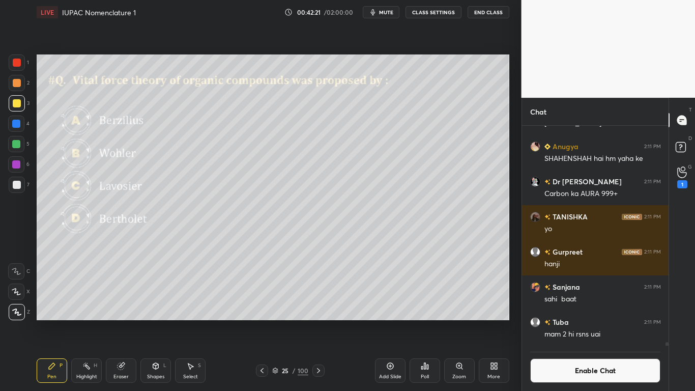
click at [272, 321] on icon at bounding box center [275, 370] width 6 height 6
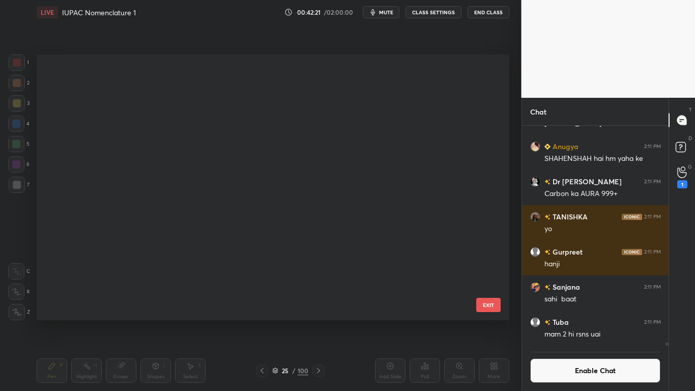
scroll to position [263, 467]
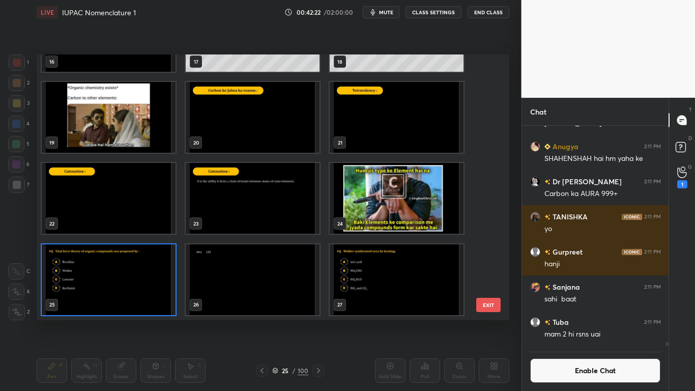
click at [413, 279] on img "grid" at bounding box center [397, 279] width 134 height 71
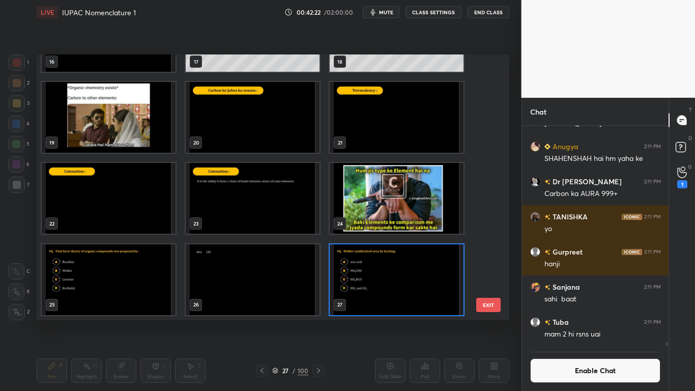
click at [413, 279] on img "grid" at bounding box center [397, 279] width 134 height 71
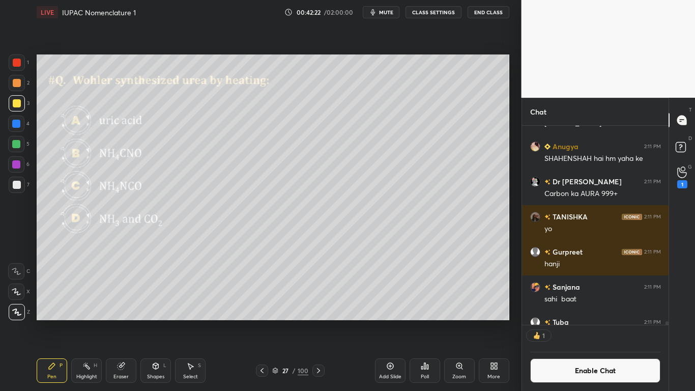
click at [413, 279] on img "grid" at bounding box center [397, 279] width 134 height 71
click at [425, 321] on div "Poll" at bounding box center [425, 376] width 8 height 5
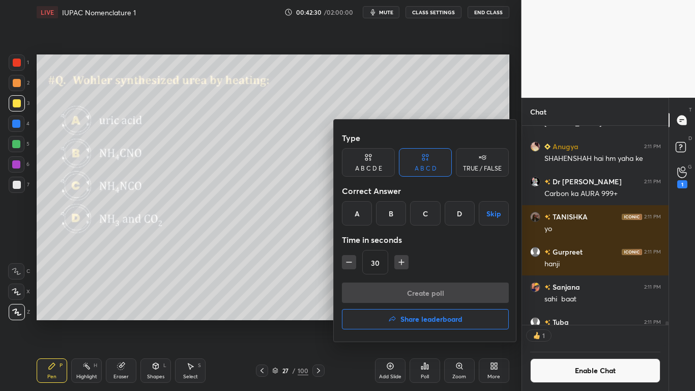
click at [390, 213] on div "B" at bounding box center [391, 213] width 30 height 24
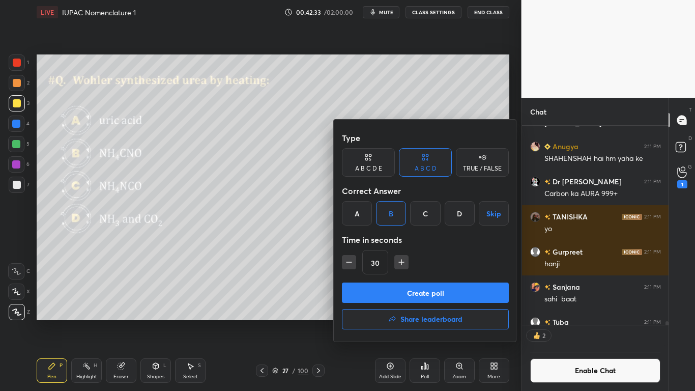
click at [434, 291] on button "Create poll" at bounding box center [425, 292] width 167 height 20
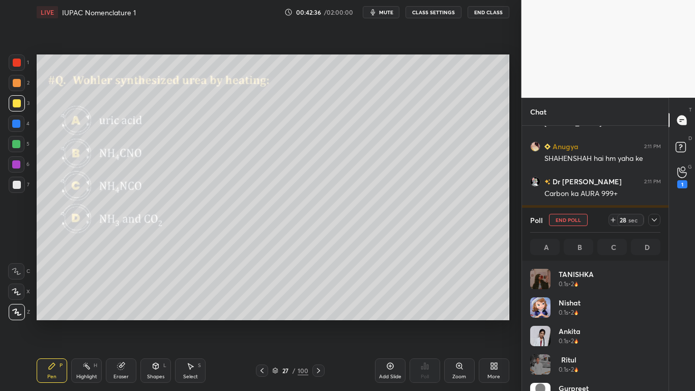
scroll to position [119, 127]
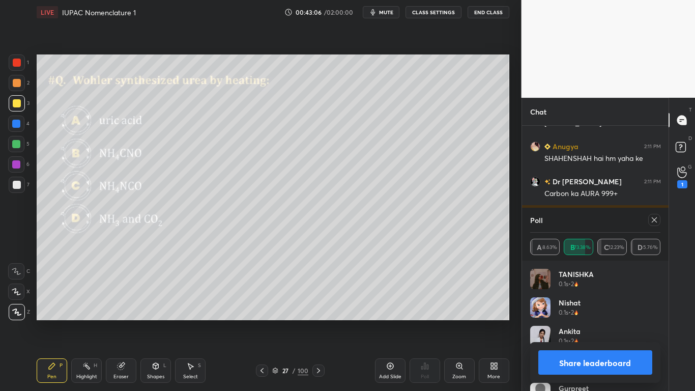
click at [583, 321] on button "Share leaderboard" at bounding box center [595, 362] width 114 height 24
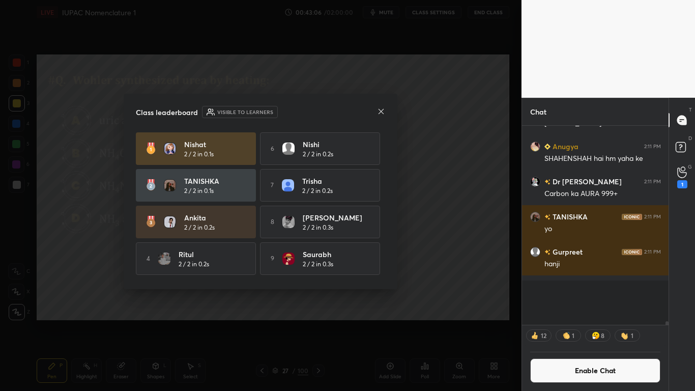
scroll to position [4, 4]
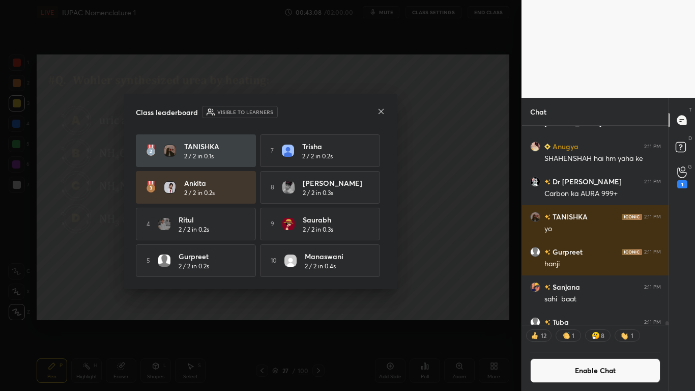
click at [381, 271] on div "Nishat 2 / 2 in 0.1s 6 Nishi 2 / 2 in 0.2s [PERSON_NAME] 2 / 2 in 0.1s 7 [PERSO…" at bounding box center [260, 187] width 249 height 179
click at [381, 112] on icon at bounding box center [381, 111] width 8 height 8
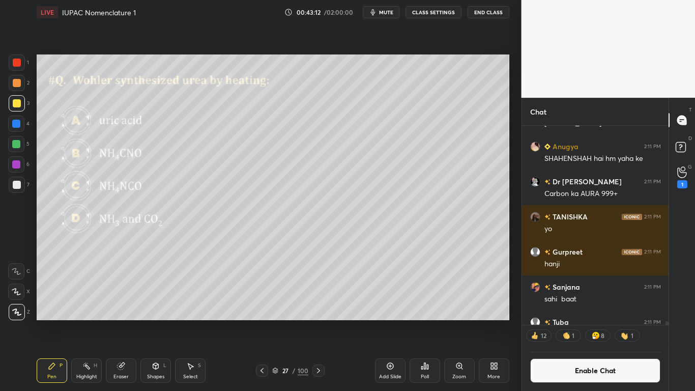
scroll to position [217, 143]
click at [568, 321] on button "Enable Chat" at bounding box center [595, 370] width 131 height 24
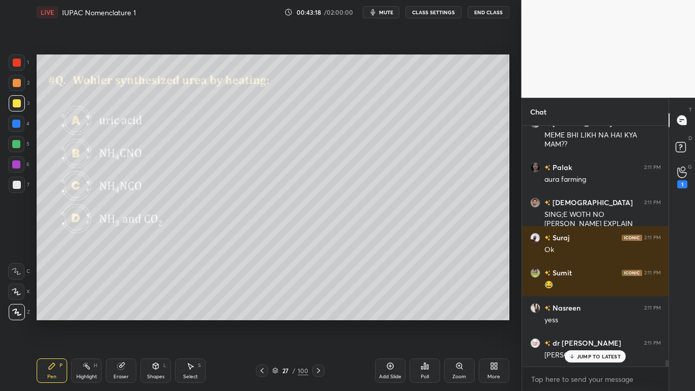
click at [581, 321] on p "JUMP TO LATEST" at bounding box center [599, 356] width 44 height 6
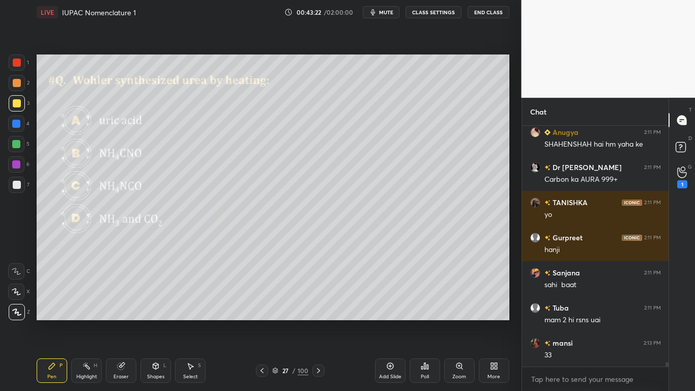
click at [279, 321] on div "27 / 100" at bounding box center [290, 370] width 36 height 9
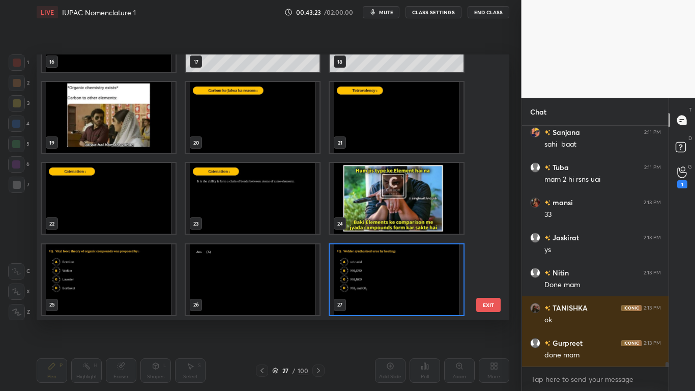
click at [485, 278] on div "16 17 18 19 20 21 22 23 24 25 26 27 28 29 30 31 32 33" at bounding box center [264, 187] width 455 height 266
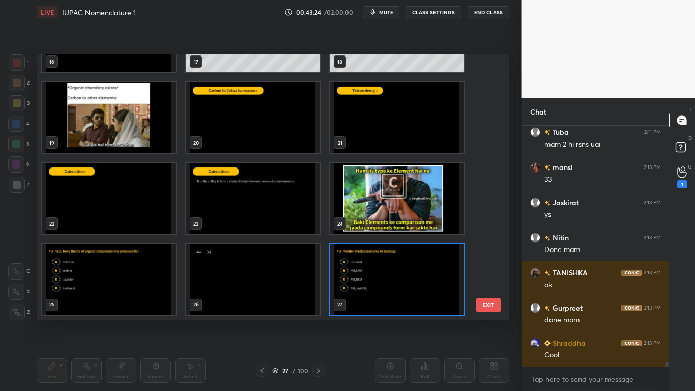
click at [491, 277] on div "16 17 18 19 20 21 22 23 24 25 26 27 28 29 30 31 32 33 EXIT" at bounding box center [273, 187] width 473 height 266
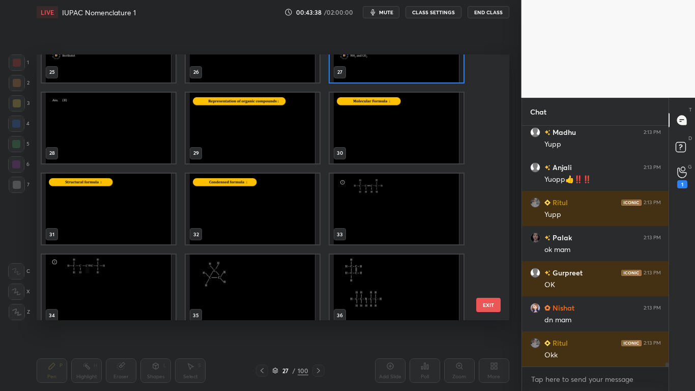
click at [245, 147] on img "grid" at bounding box center [253, 128] width 134 height 71
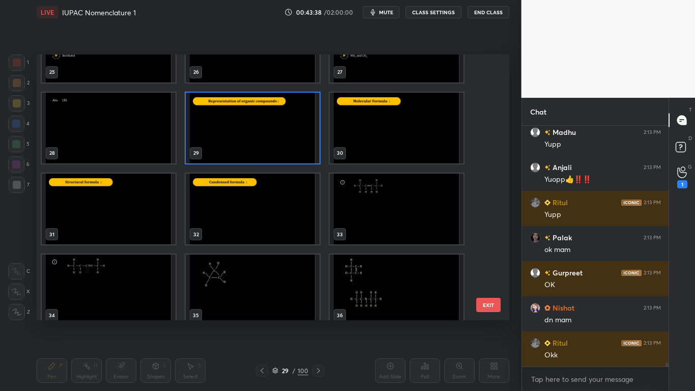
click at [245, 147] on img "grid" at bounding box center [253, 128] width 134 height 71
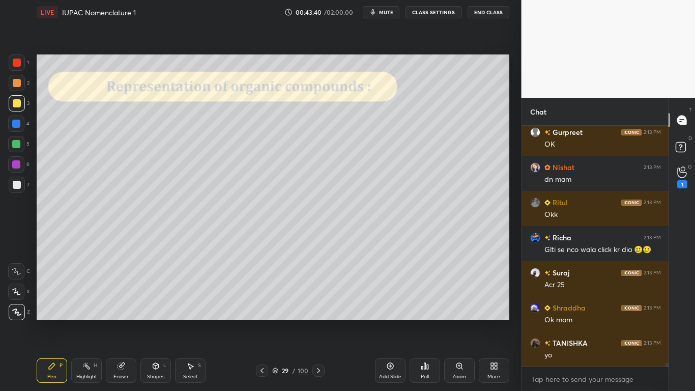
click at [433, 11] on button "CLASS SETTINGS" at bounding box center [433, 12] width 56 height 12
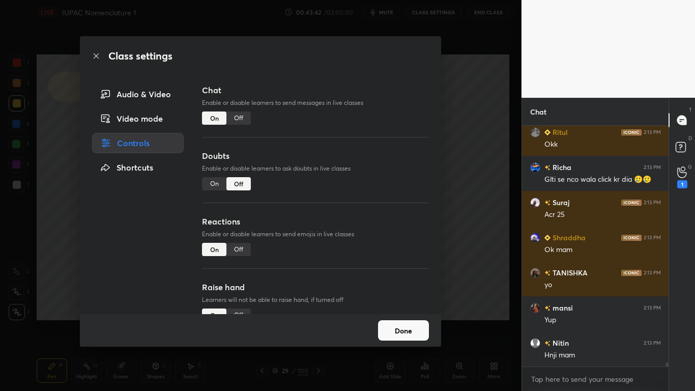
click at [237, 116] on div "Off" at bounding box center [238, 117] width 24 height 13
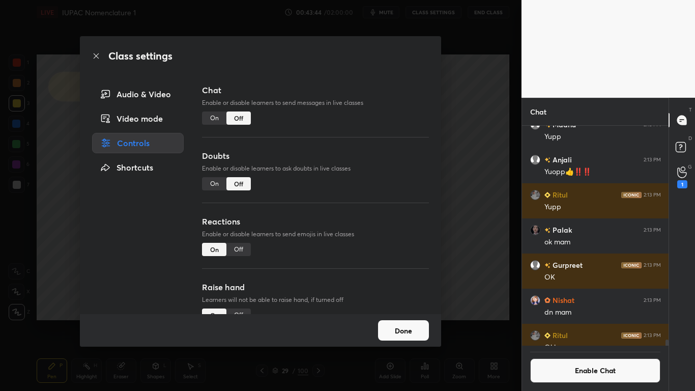
click at [404, 321] on button "Done" at bounding box center [403, 330] width 51 height 20
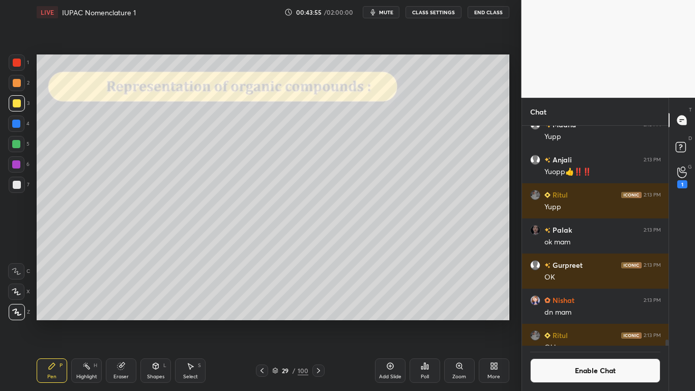
click at [17, 103] on div at bounding box center [17, 103] width 8 height 8
click at [18, 181] on div at bounding box center [17, 185] width 8 height 8
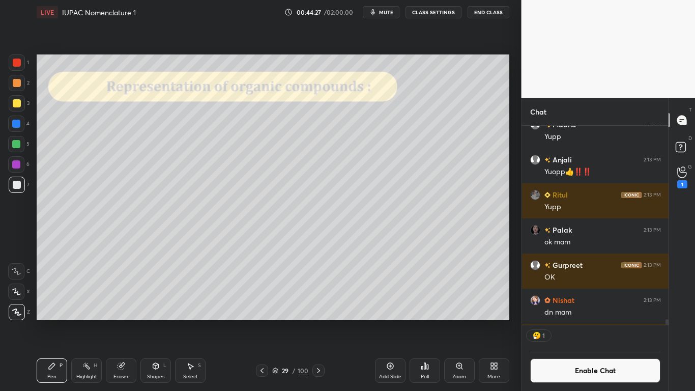
scroll to position [196, 143]
click at [127, 321] on div "Eraser" at bounding box center [121, 370] width 31 height 24
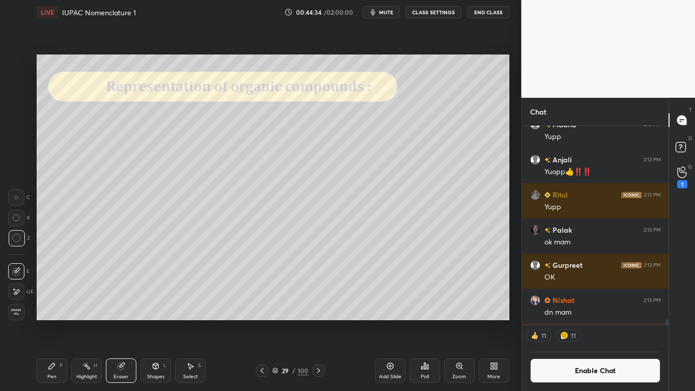
click at [54, 321] on div "Pen P" at bounding box center [52, 370] width 31 height 24
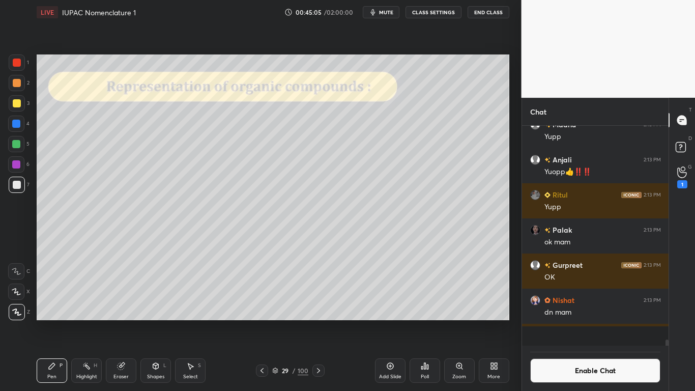
scroll to position [13305, 0]
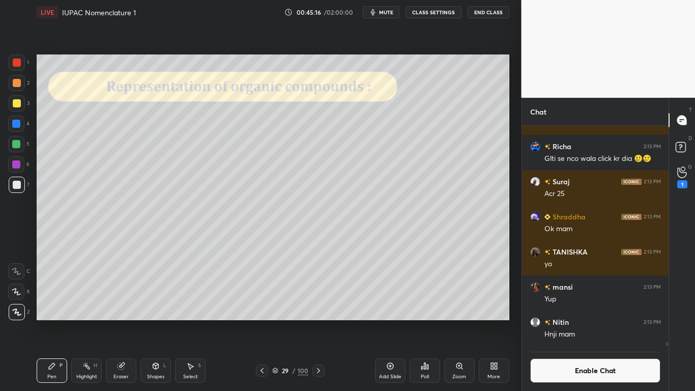
click at [17, 144] on div at bounding box center [16, 144] width 8 height 8
click at [589, 321] on button "Enable Chat" at bounding box center [595, 370] width 131 height 24
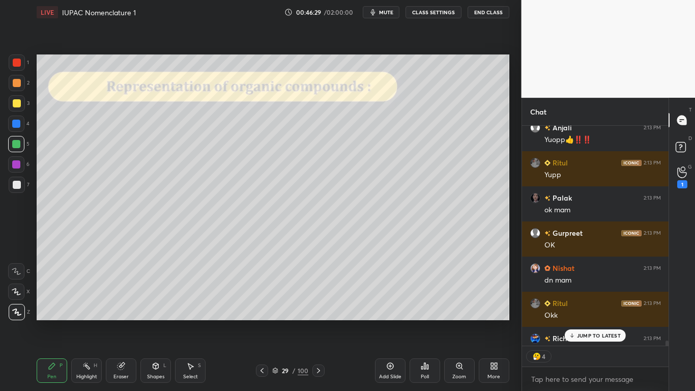
click at [598, 321] on p "JUMP TO LATEST" at bounding box center [599, 335] width 44 height 6
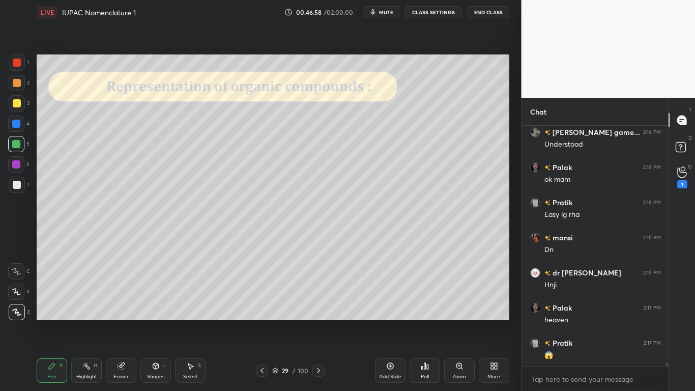
scroll to position [13696, 0]
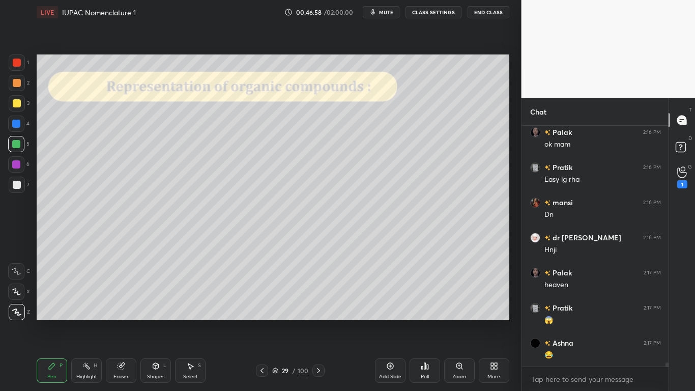
click at [17, 101] on div at bounding box center [17, 103] width 8 height 8
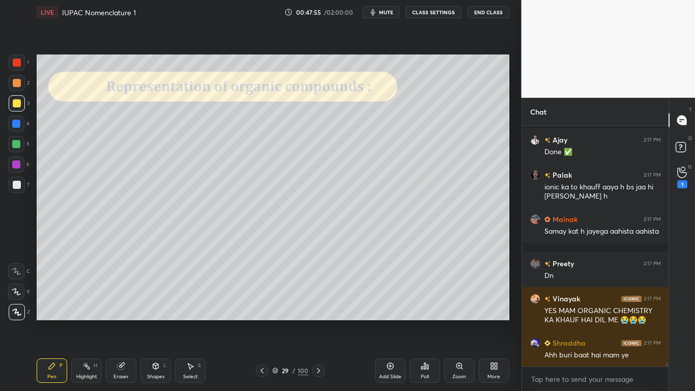
scroll to position [15358, 0]
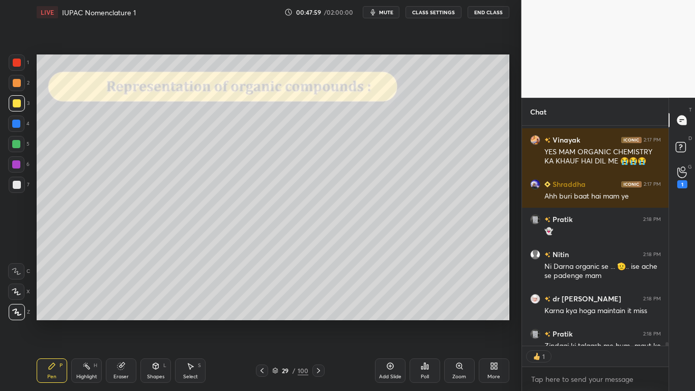
type textarea "x"
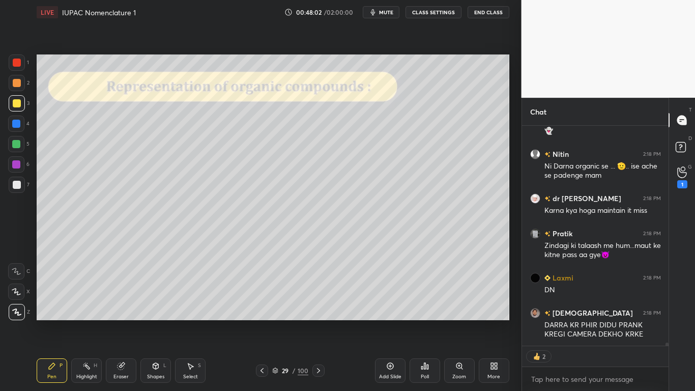
click at [388, 321] on div "Add Slide" at bounding box center [390, 370] width 31 height 24
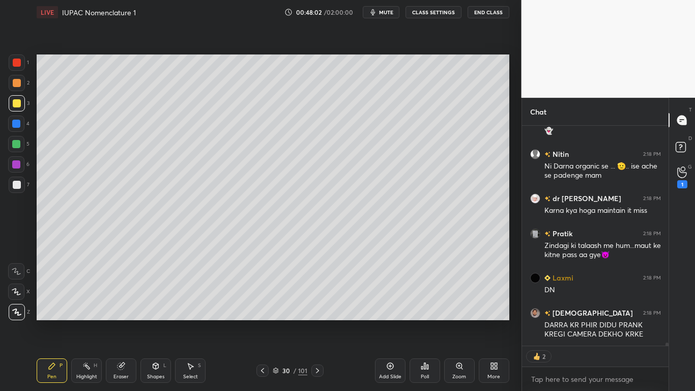
click at [442, 13] on button "CLASS SETTINGS" at bounding box center [433, 12] width 56 height 12
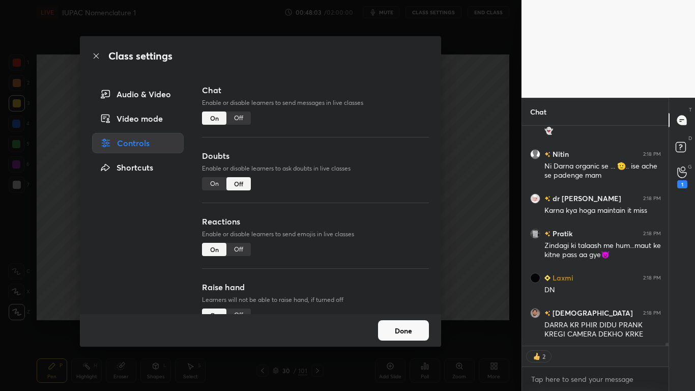
click at [243, 113] on div "Off" at bounding box center [238, 117] width 24 height 13
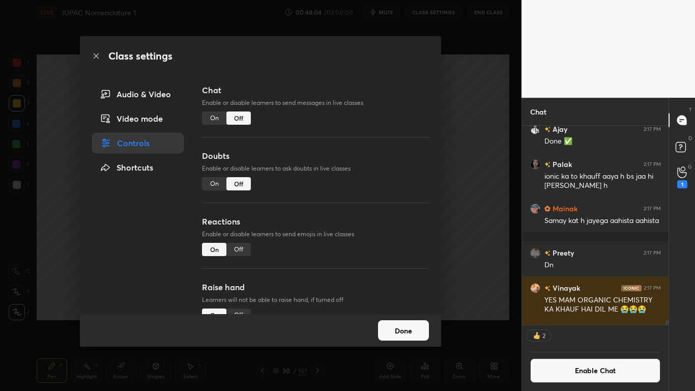
click at [402, 321] on button "Done" at bounding box center [403, 330] width 51 height 20
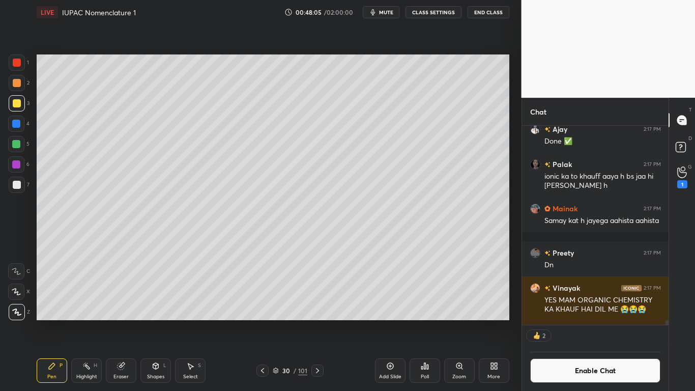
click at [15, 102] on div at bounding box center [17, 103] width 8 height 8
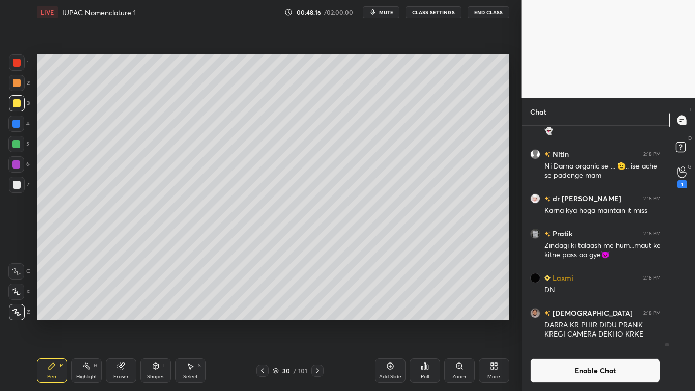
click at [16, 184] on div at bounding box center [17, 185] width 8 height 8
click at [18, 105] on div at bounding box center [17, 103] width 8 height 8
click at [18, 184] on div at bounding box center [17, 185] width 8 height 8
click at [19, 144] on div at bounding box center [16, 144] width 8 height 8
click at [178, 321] on div "Select S" at bounding box center [190, 370] width 31 height 24
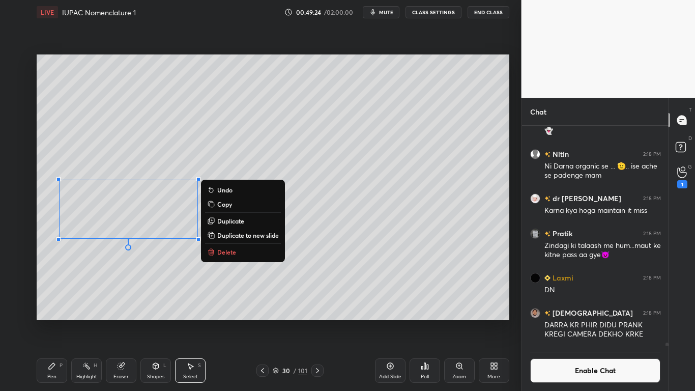
click at [115, 321] on div "Eraser" at bounding box center [121, 370] width 31 height 24
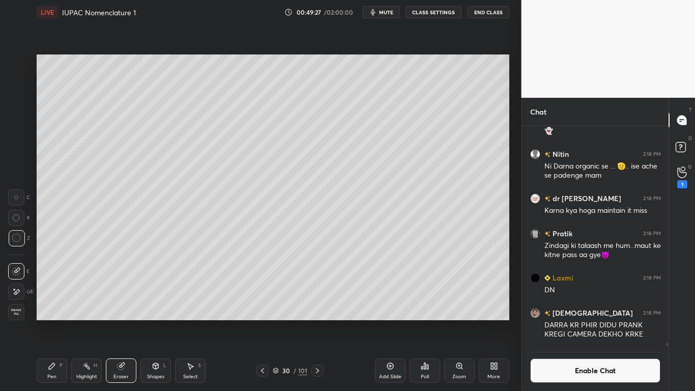
click at [54, 321] on icon at bounding box center [52, 366] width 8 height 8
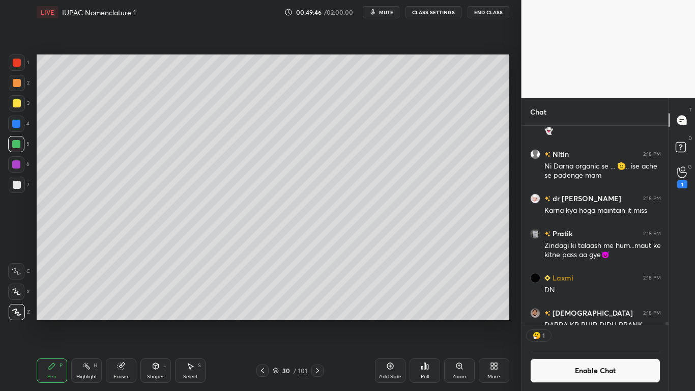
scroll to position [14911, 0]
click at [600, 321] on button "Enable Chat" at bounding box center [595, 370] width 131 height 24
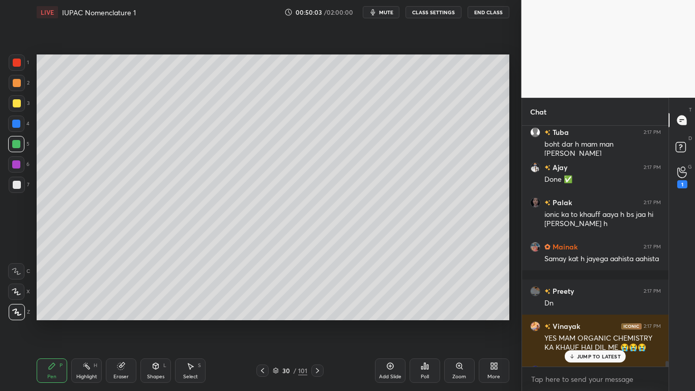
click at [599, 321] on p "JUMP TO LATEST" at bounding box center [599, 356] width 44 height 6
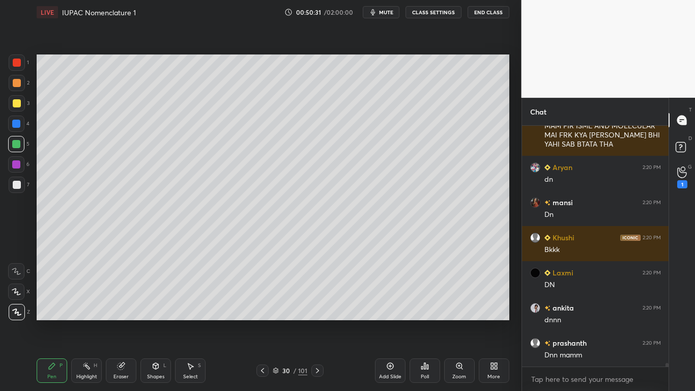
scroll to position [15269, 0]
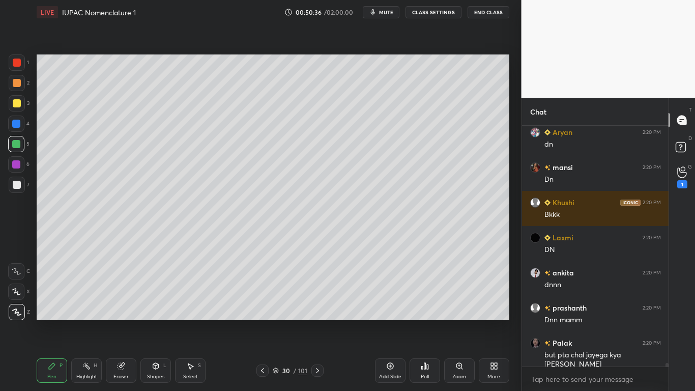
click at [19, 105] on div at bounding box center [17, 103] width 8 height 8
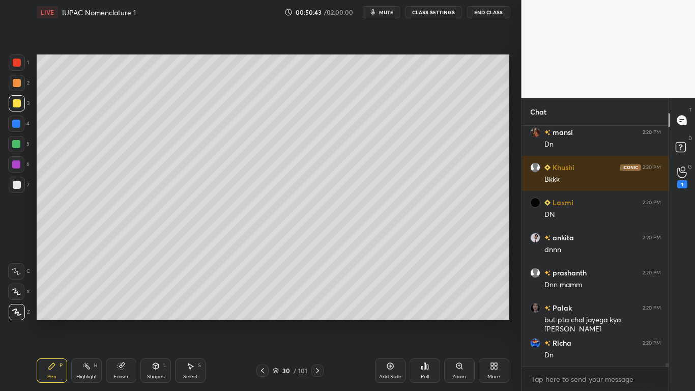
click at [13, 188] on div at bounding box center [17, 185] width 8 height 8
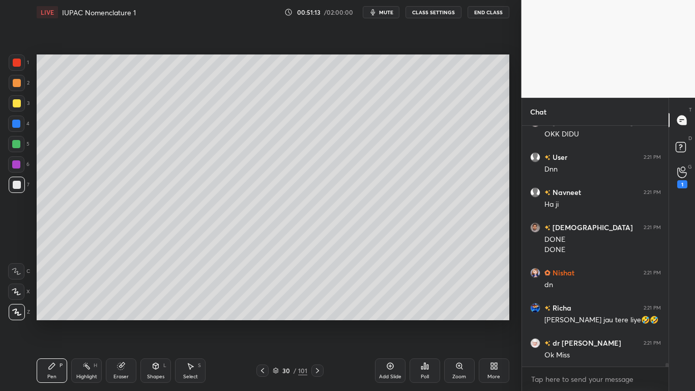
scroll to position [15938, 0]
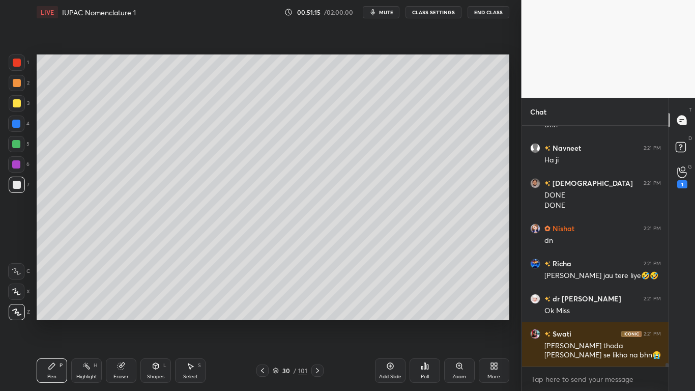
click at [15, 103] on div at bounding box center [17, 103] width 8 height 8
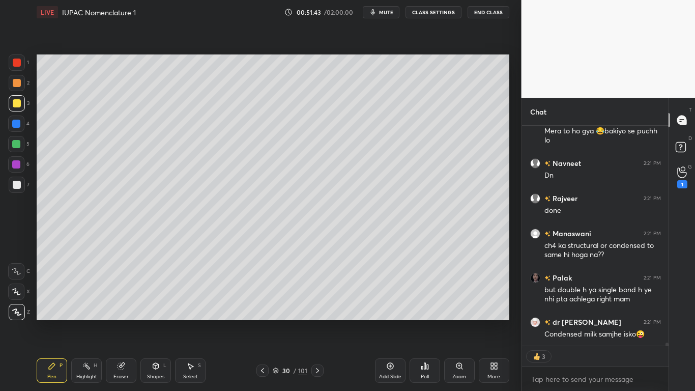
scroll to position [16558, 0]
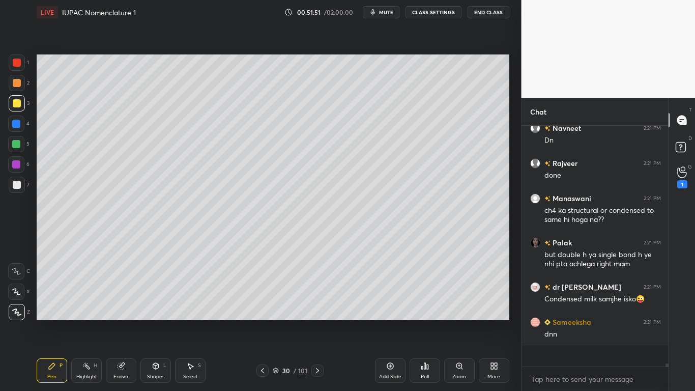
type textarea "x"
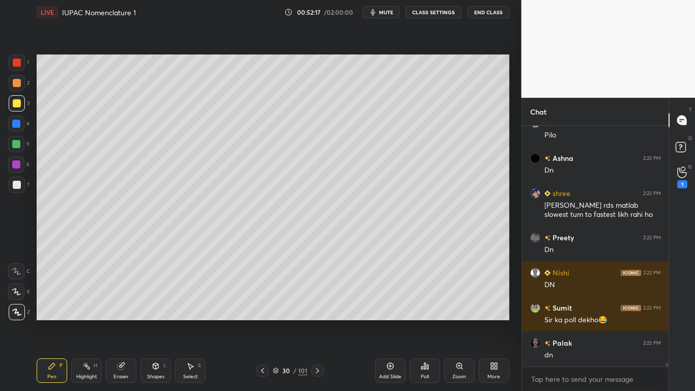
scroll to position [17223, 0]
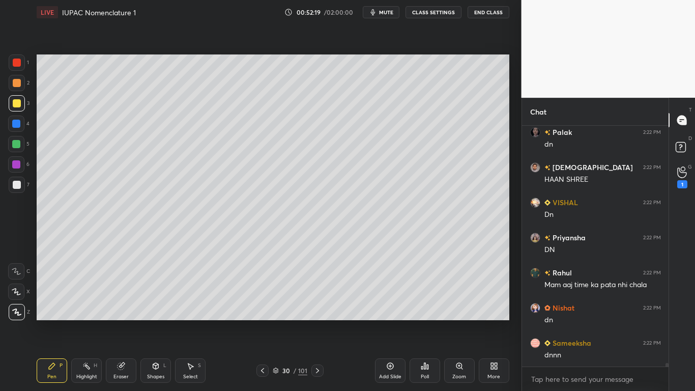
click at [13, 102] on div at bounding box center [17, 103] width 8 height 8
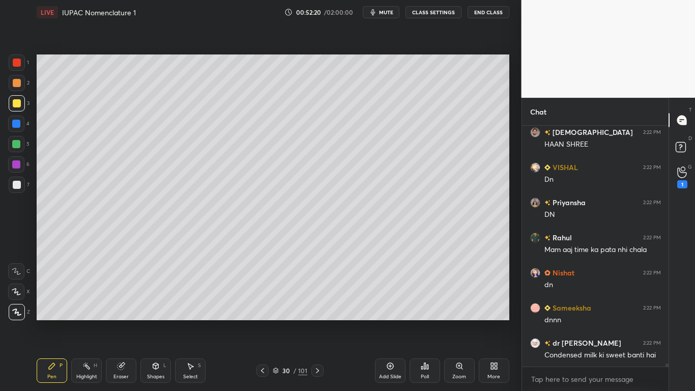
click at [275, 321] on icon at bounding box center [276, 370] width 6 height 6
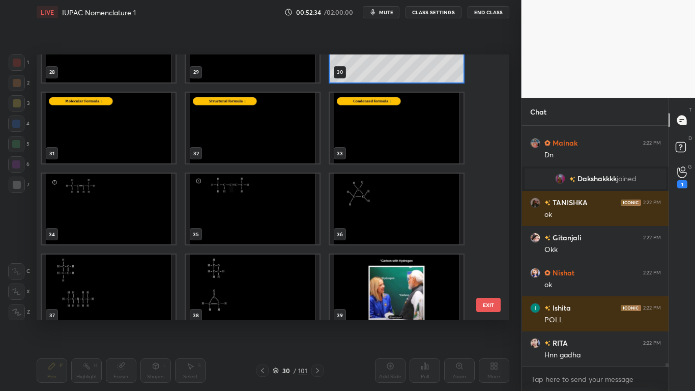
scroll to position [16779, 0]
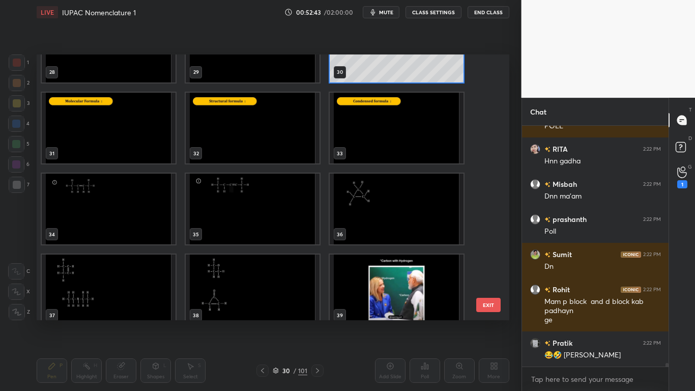
click at [128, 223] on img "grid" at bounding box center [109, 208] width 134 height 71
click at [128, 222] on img "grid" at bounding box center [109, 208] width 134 height 71
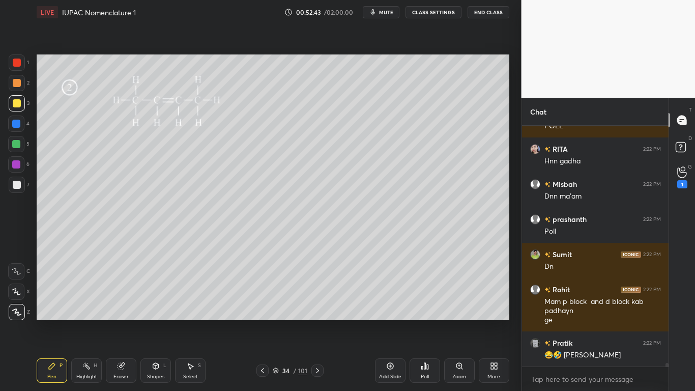
click at [128, 222] on img "grid" at bounding box center [109, 208] width 134 height 71
click at [128, 221] on img "grid" at bounding box center [109, 208] width 134 height 71
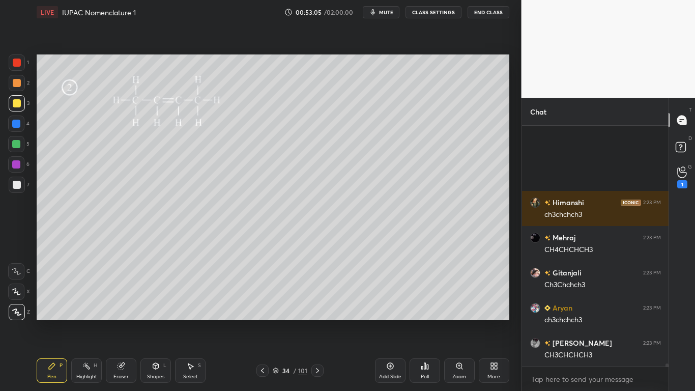
scroll to position [17429, 0]
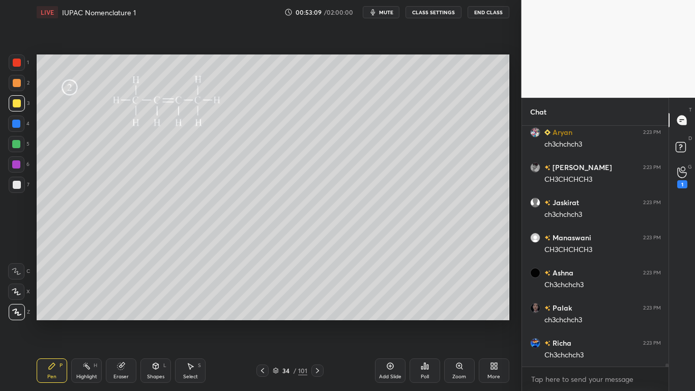
click at [20, 186] on div at bounding box center [17, 185] width 8 height 8
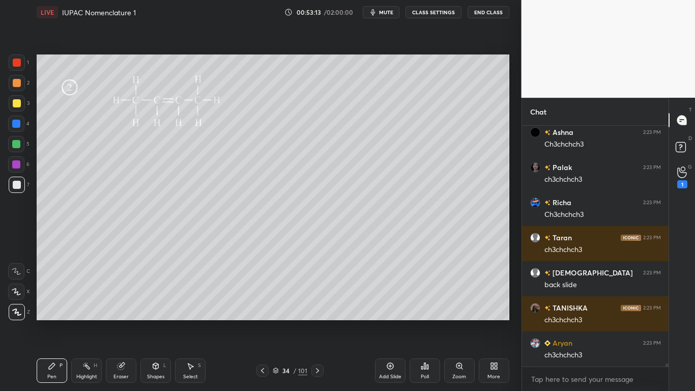
click at [436, 13] on button "CLASS SETTINGS" at bounding box center [433, 12] width 56 height 12
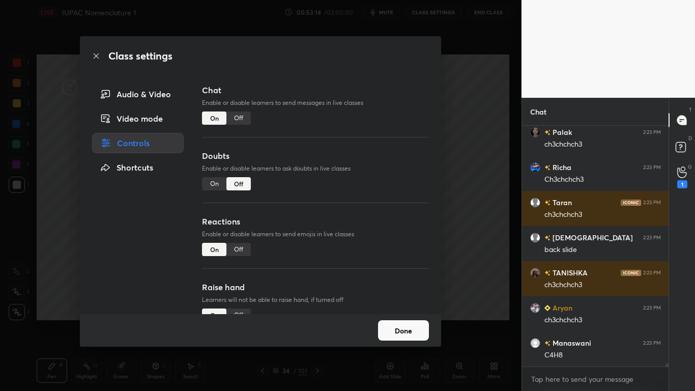
click at [239, 114] on div "Off" at bounding box center [238, 117] width 24 height 13
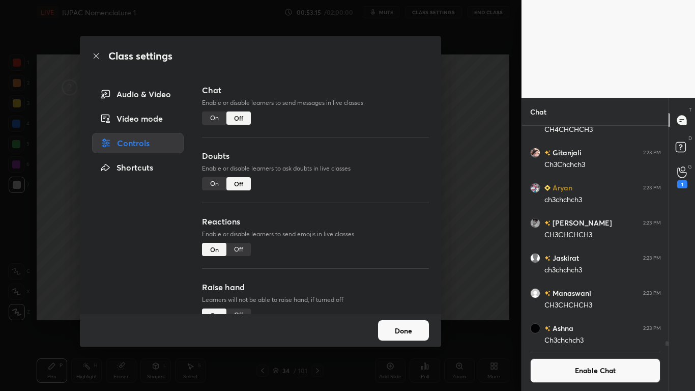
click at [407, 321] on button "Done" at bounding box center [403, 330] width 51 height 20
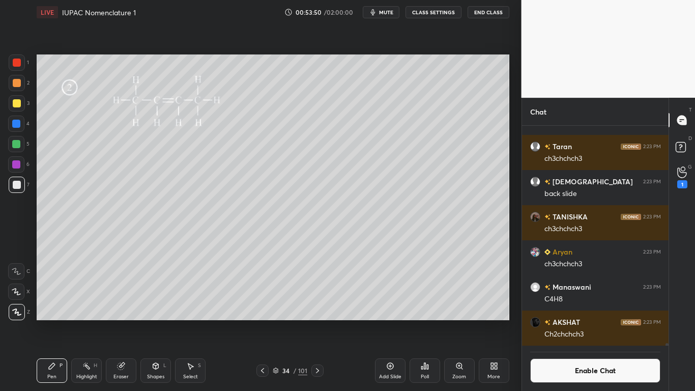
click at [570, 321] on button "Enable Chat" at bounding box center [595, 370] width 131 height 24
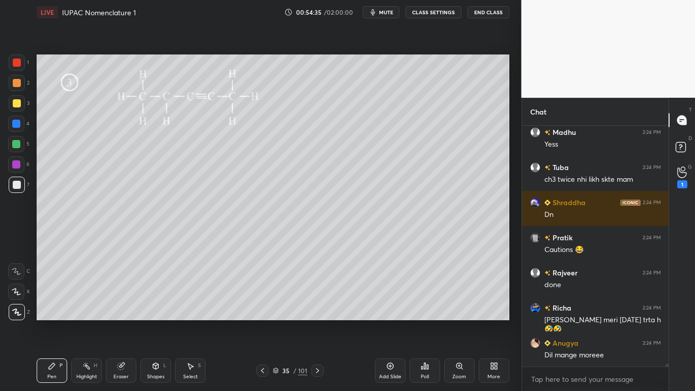
scroll to position [18443, 0]
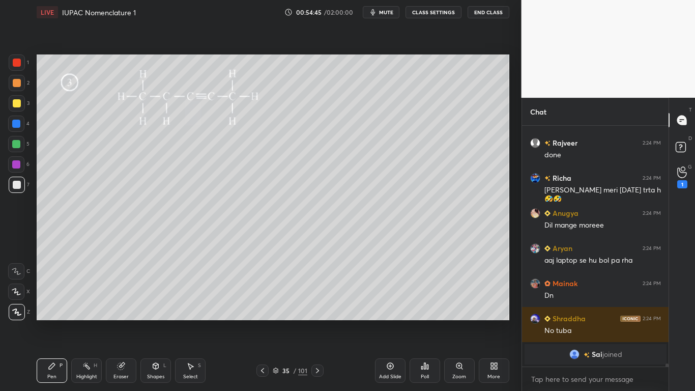
click at [16, 100] on div at bounding box center [17, 103] width 8 height 8
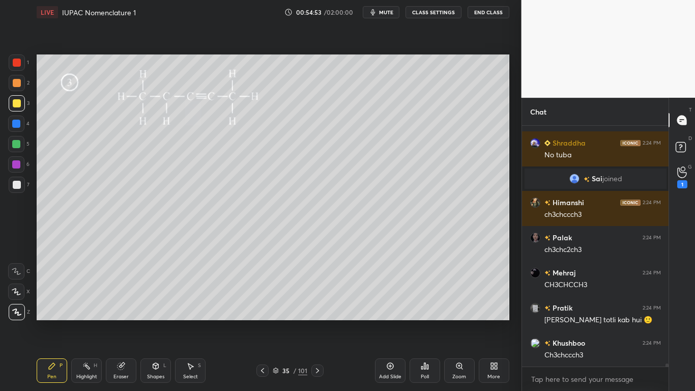
click at [21, 181] on div at bounding box center [17, 185] width 16 height 16
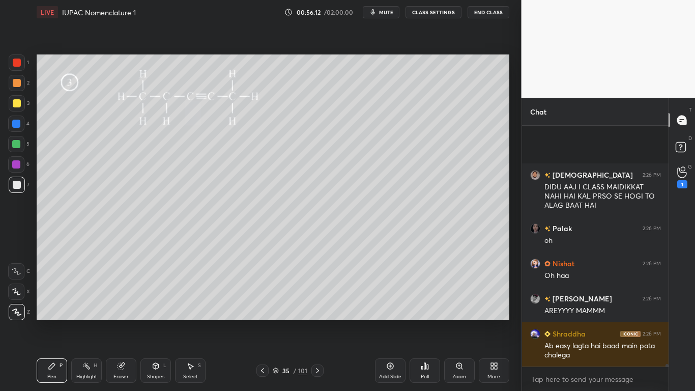
scroll to position [20653, 0]
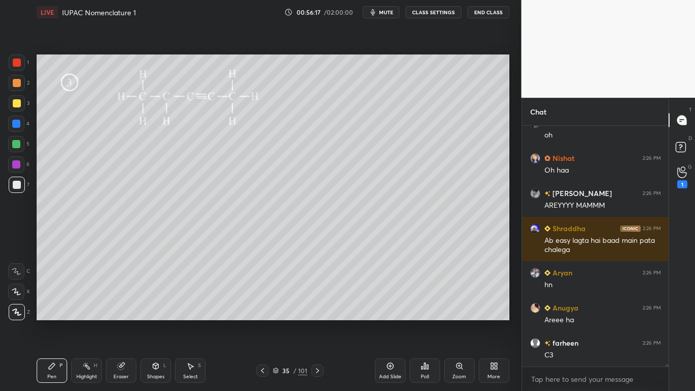
click at [121, 321] on icon at bounding box center [121, 366] width 7 height 7
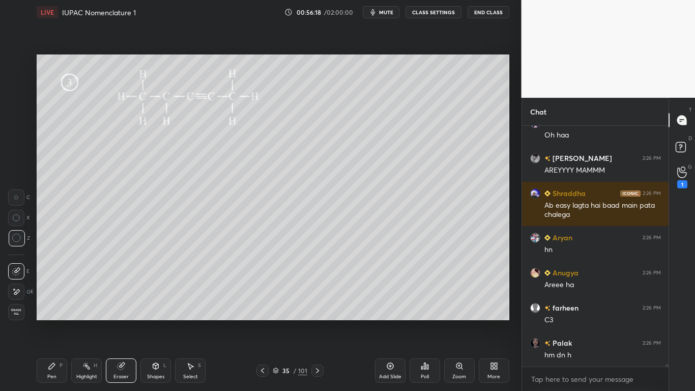
scroll to position [20758, 0]
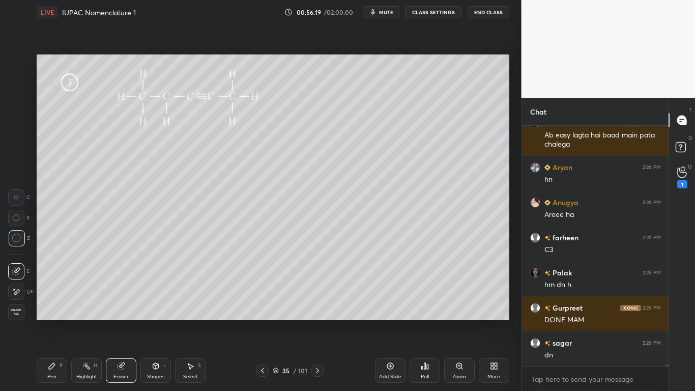
click at [49, 321] on div "Pen P" at bounding box center [52, 370] width 31 height 24
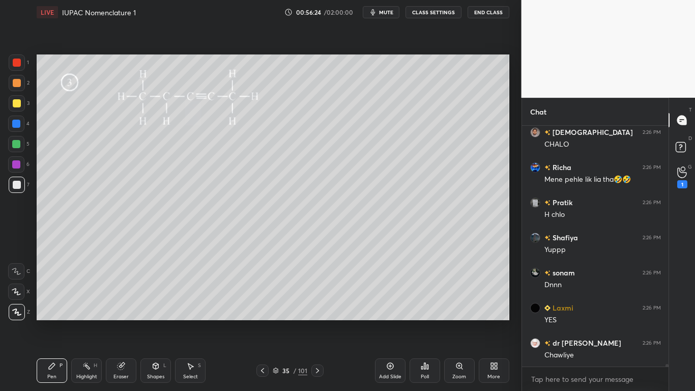
scroll to position [21039, 0]
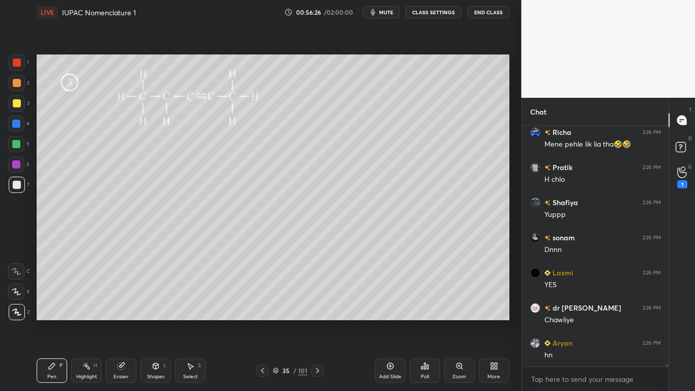
click at [442, 11] on button "CLASS SETTINGS" at bounding box center [433, 12] width 56 height 12
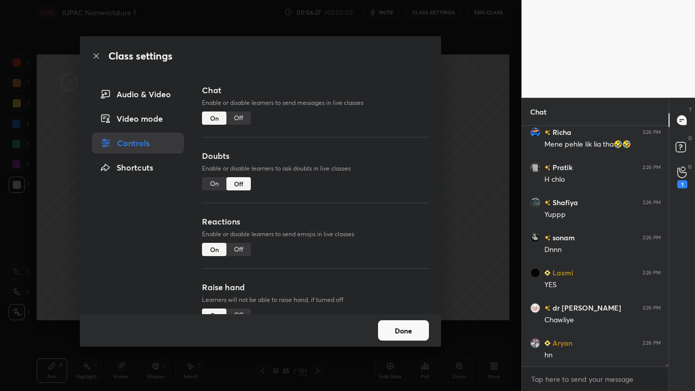
click at [240, 116] on div "Off" at bounding box center [238, 117] width 24 height 13
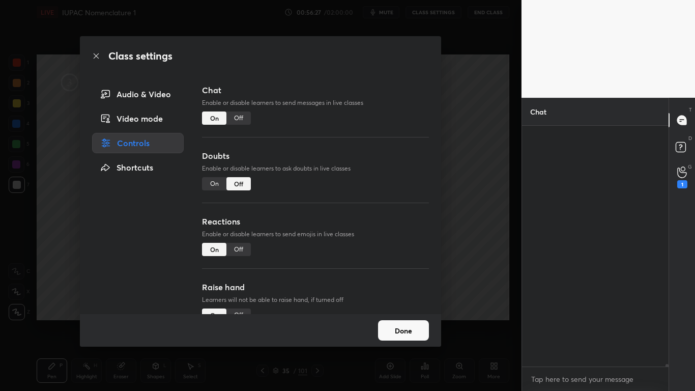
scroll to position [217, 143]
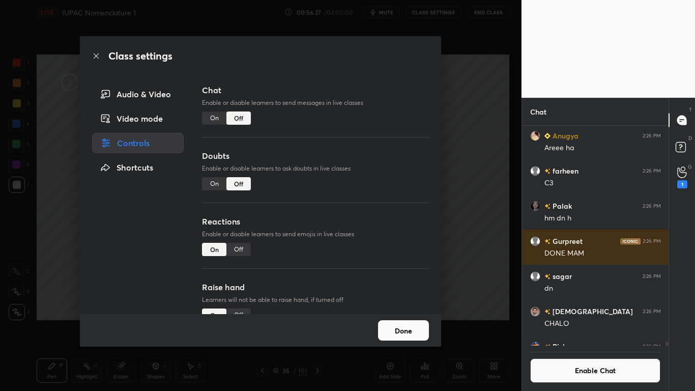
click at [405, 321] on button "Done" at bounding box center [403, 330] width 51 height 20
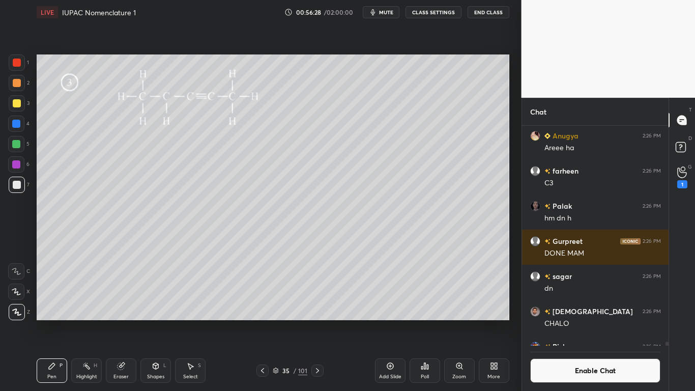
scroll to position [20457, 0]
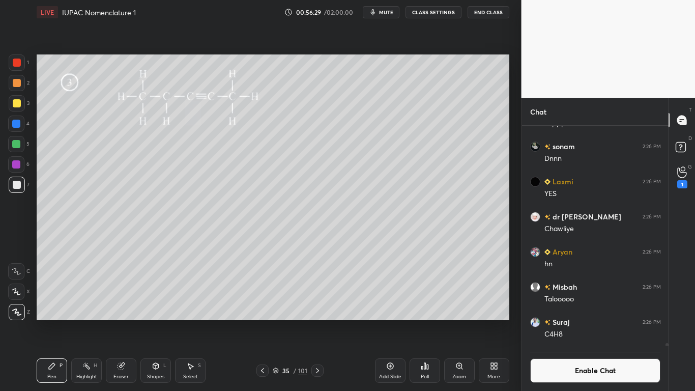
click at [315, 321] on icon at bounding box center [317, 370] width 8 height 8
click at [20, 104] on div at bounding box center [17, 103] width 8 height 8
click at [576, 321] on button "Enable Chat" at bounding box center [595, 370] width 131 height 24
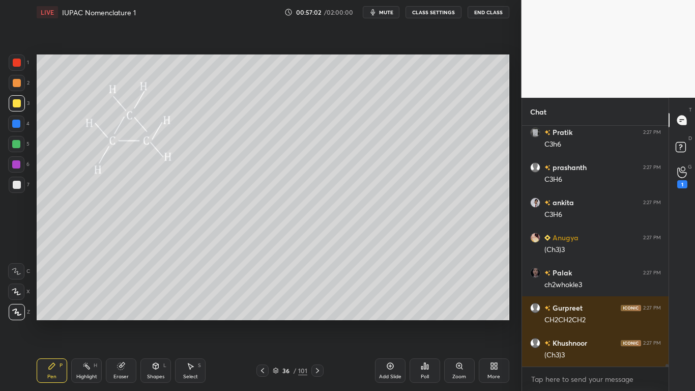
scroll to position [21083, 0]
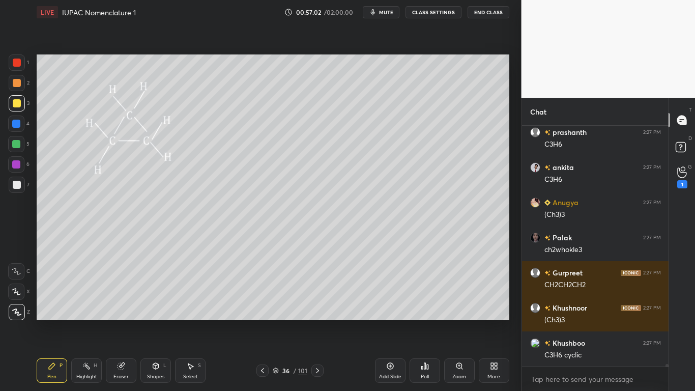
click at [434, 12] on button "CLASS SETTINGS" at bounding box center [433, 12] width 56 height 12
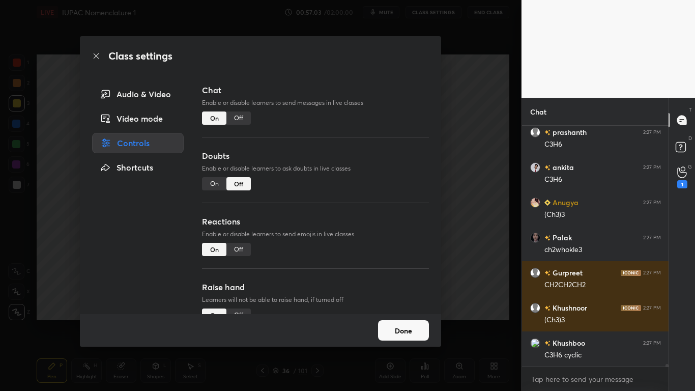
click at [238, 119] on div "Off" at bounding box center [238, 117] width 24 height 13
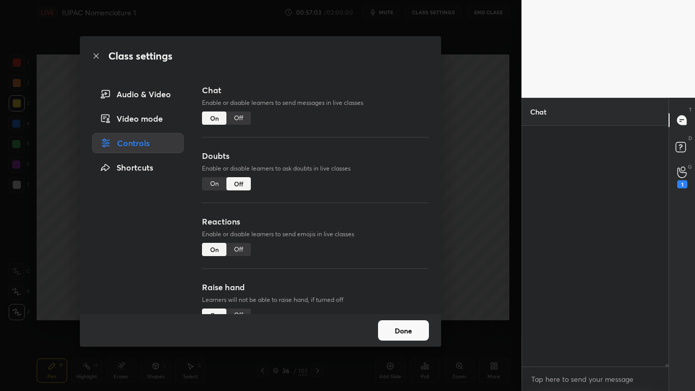
scroll to position [217, 143]
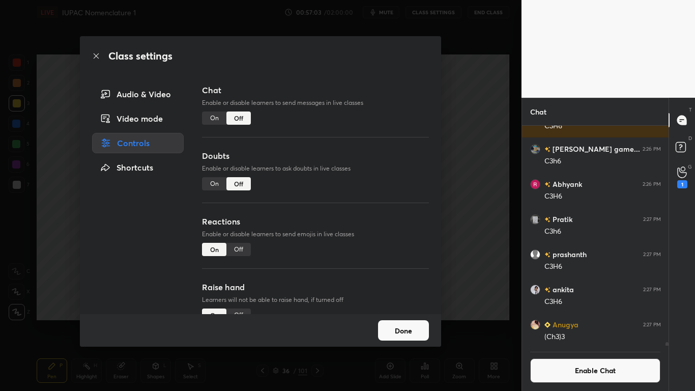
click at [412, 321] on button "Done" at bounding box center [403, 330] width 51 height 20
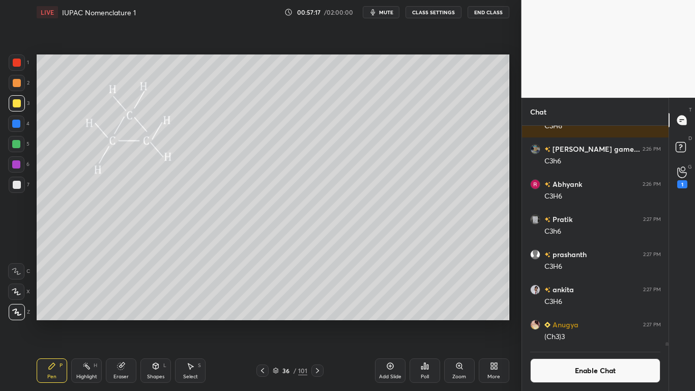
click at [126, 321] on div "Eraser" at bounding box center [121, 370] width 31 height 24
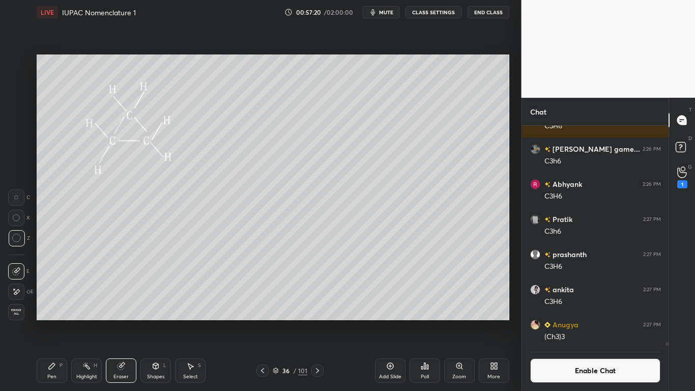
click at [50, 321] on div "Pen P" at bounding box center [52, 370] width 31 height 24
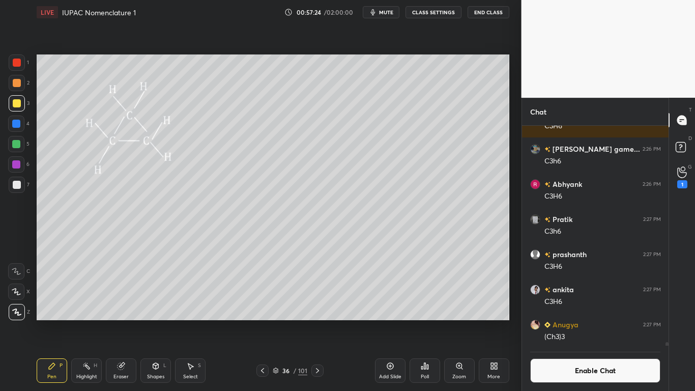
click at [18, 191] on div at bounding box center [17, 185] width 16 height 16
click at [17, 182] on div at bounding box center [17, 185] width 8 height 8
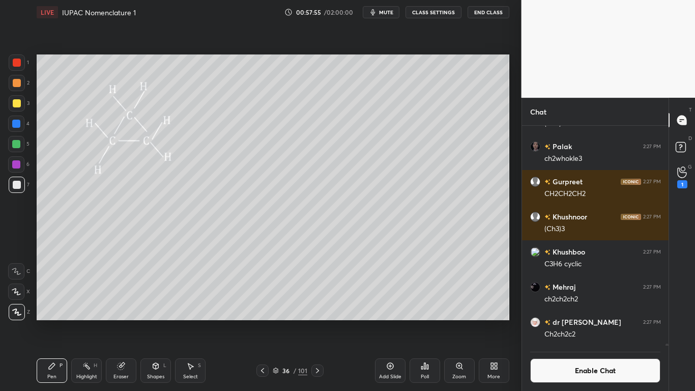
click at [577, 321] on button "Enable Chat" at bounding box center [595, 370] width 131 height 24
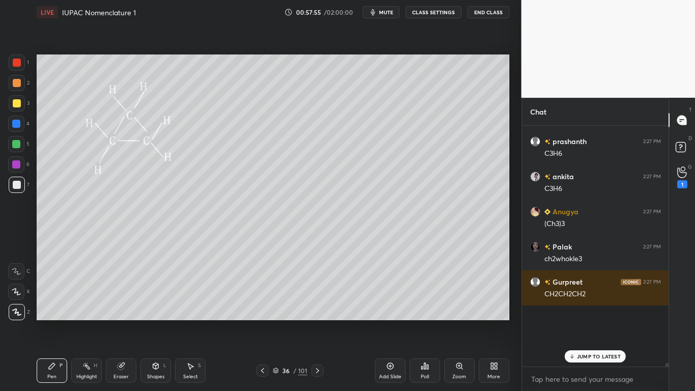
scroll to position [238, 143]
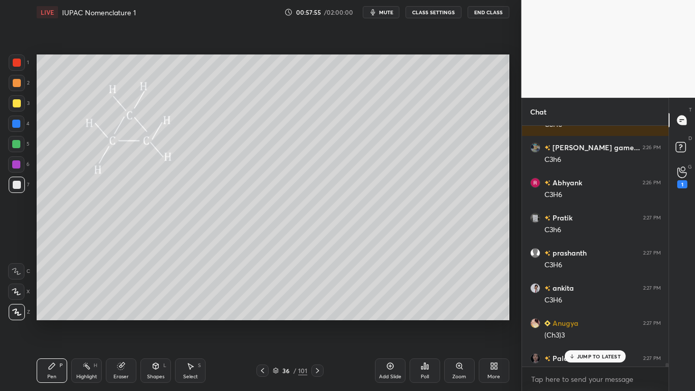
click at [587, 321] on p "JUMP TO LATEST" at bounding box center [599, 356] width 44 height 6
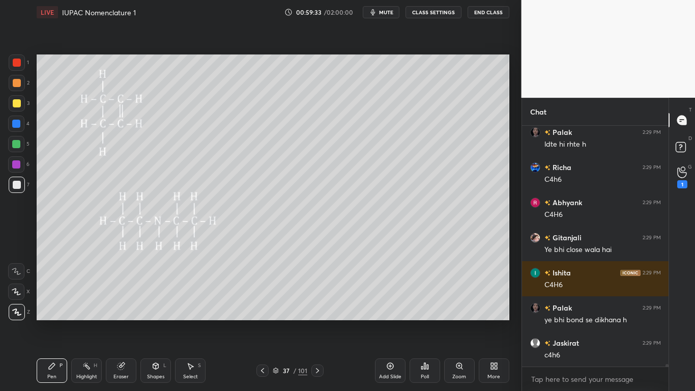
scroll to position [22680, 0]
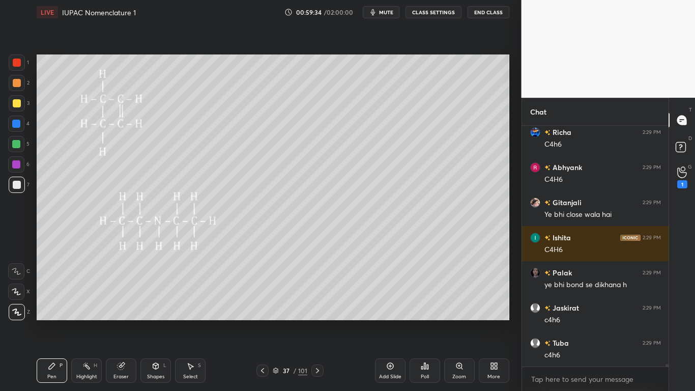
click at [18, 99] on div at bounding box center [17, 103] width 8 height 8
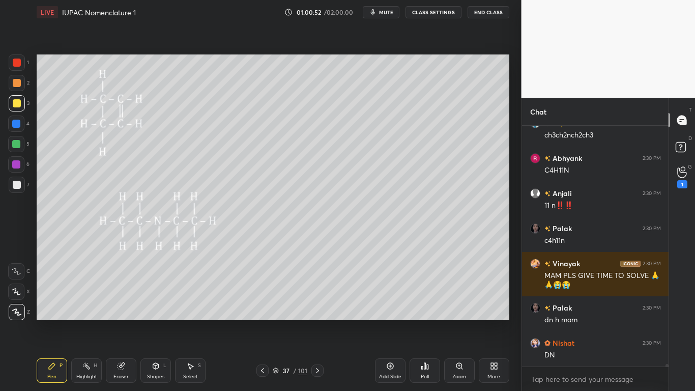
scroll to position [23250, 0]
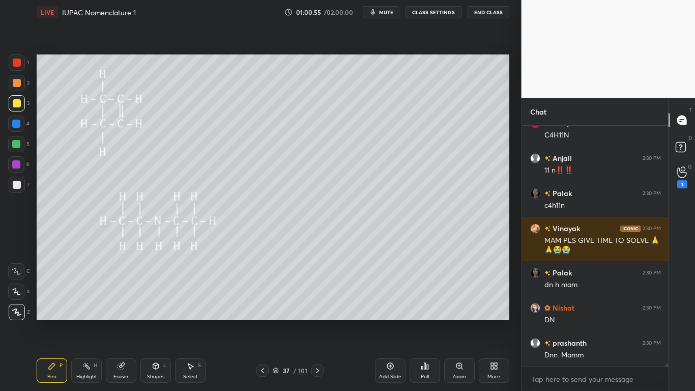
click at [16, 104] on div at bounding box center [17, 103] width 8 height 8
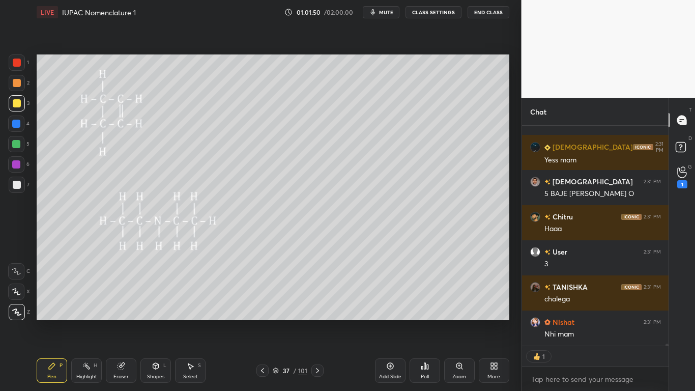
scroll to position [24808, 0]
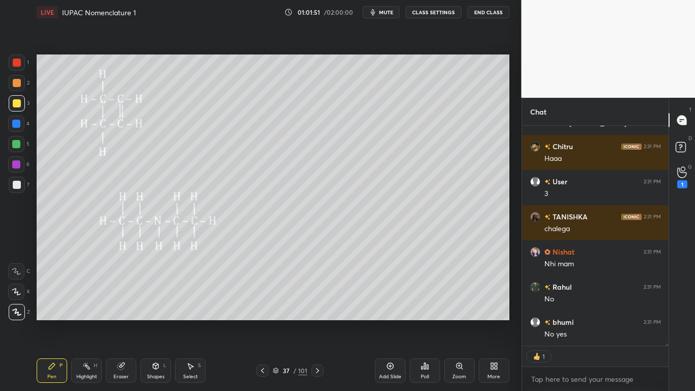
click at [19, 100] on div at bounding box center [17, 103] width 8 height 8
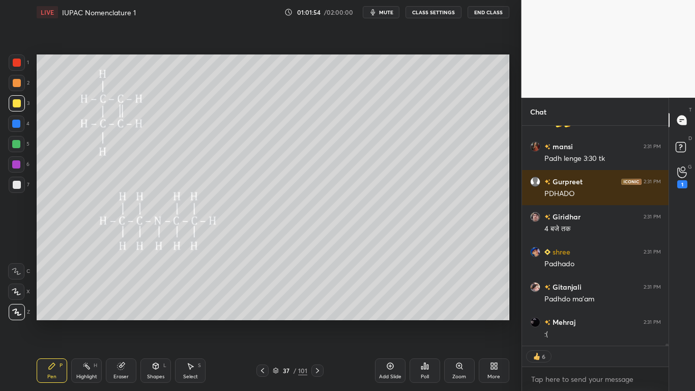
type textarea "x"
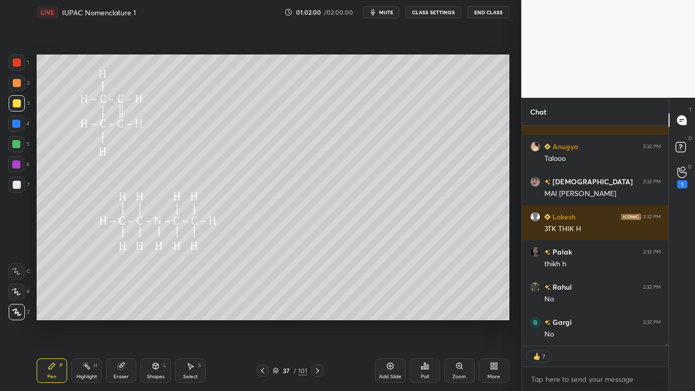
click at [437, 13] on button "CLASS SETTINGS" at bounding box center [433, 12] width 56 height 12
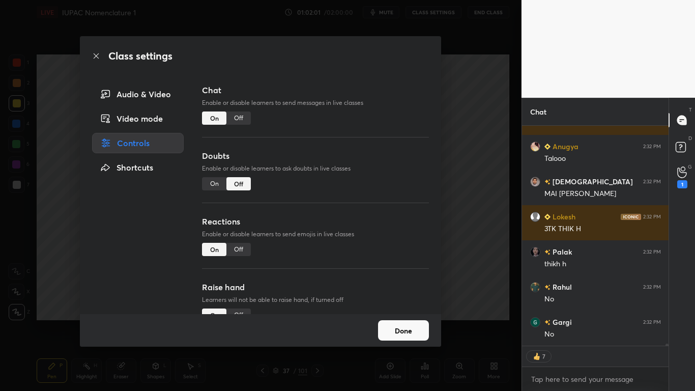
click at [236, 118] on div "Off" at bounding box center [238, 117] width 24 height 13
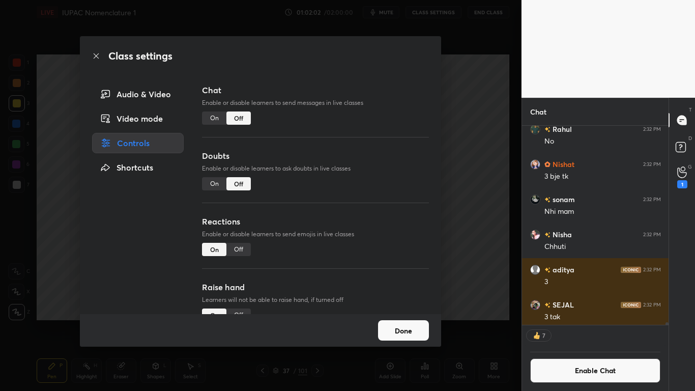
click at [419, 321] on button "Done" at bounding box center [403, 330] width 51 height 20
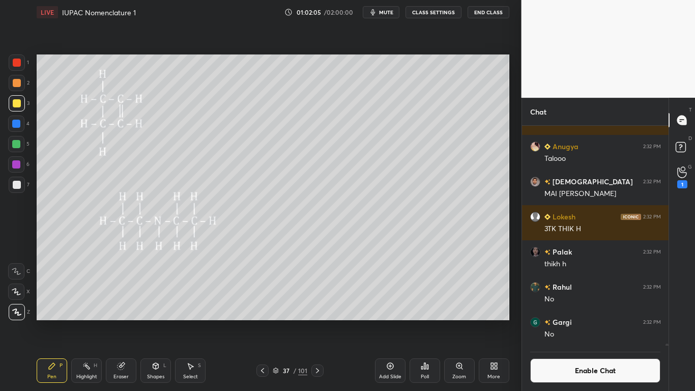
click at [275, 321] on icon at bounding box center [276, 370] width 6 height 6
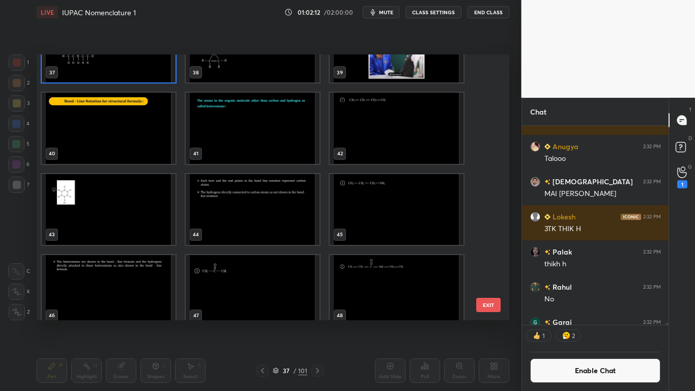
click at [127, 142] on img "grid" at bounding box center [109, 128] width 134 height 71
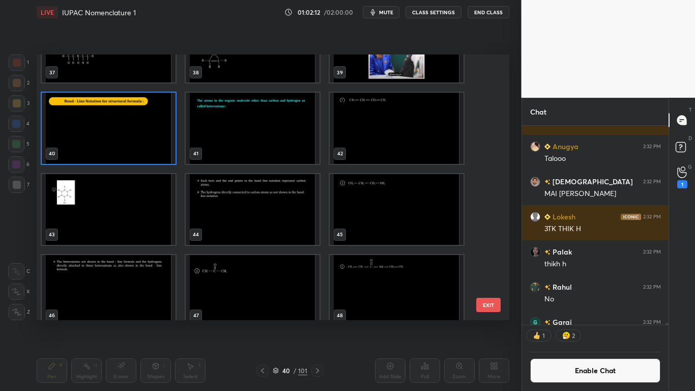
click at [127, 142] on img "grid" at bounding box center [109, 128] width 134 height 71
click at [126, 142] on img "grid" at bounding box center [109, 128] width 134 height 71
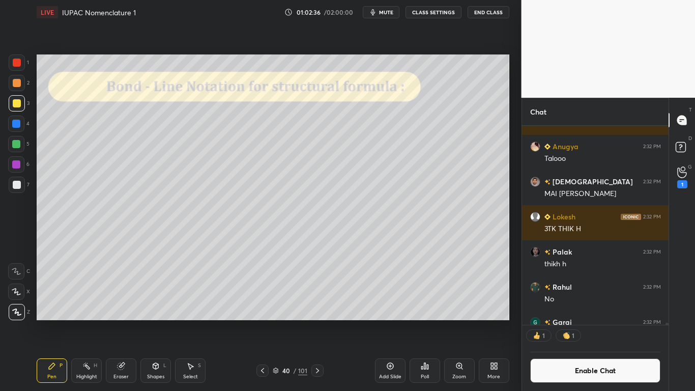
click at [19, 186] on div at bounding box center [17, 185] width 8 height 8
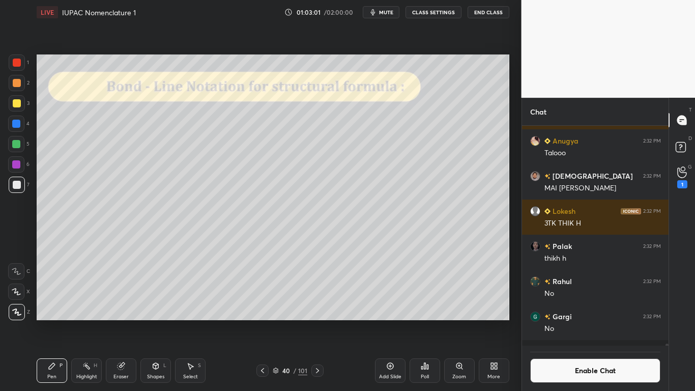
scroll to position [24258, 0]
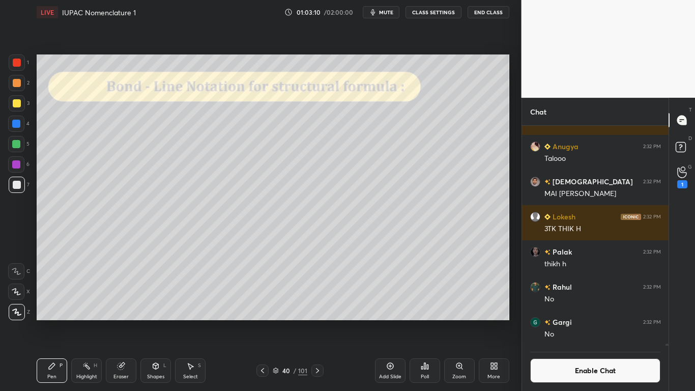
click at [20, 143] on div at bounding box center [16, 144] width 8 height 8
click at [16, 183] on div at bounding box center [17, 185] width 8 height 8
click at [389, 321] on icon at bounding box center [390, 366] width 8 height 8
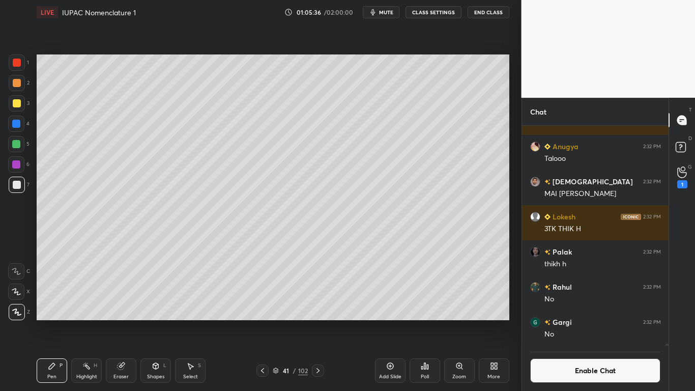
click at [17, 99] on div at bounding box center [17, 103] width 8 height 8
click at [268, 321] on div at bounding box center [262, 370] width 12 height 12
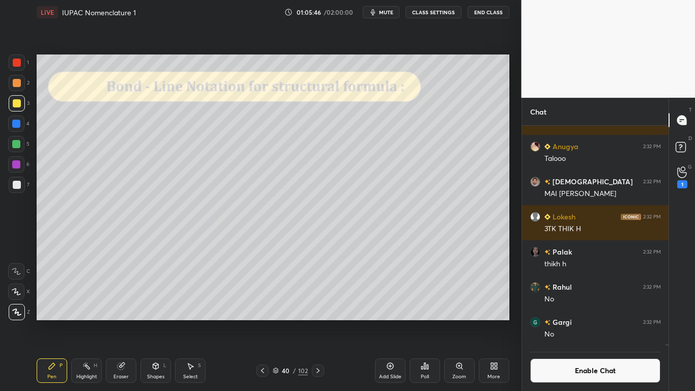
click at [185, 321] on div "Select S" at bounding box center [190, 370] width 31 height 24
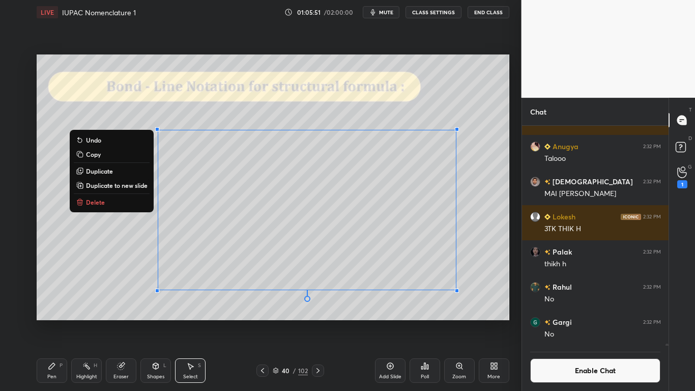
click at [412, 302] on div "0 ° Undo Copy Duplicate Duplicate to new slide Delete" at bounding box center [273, 187] width 473 height 266
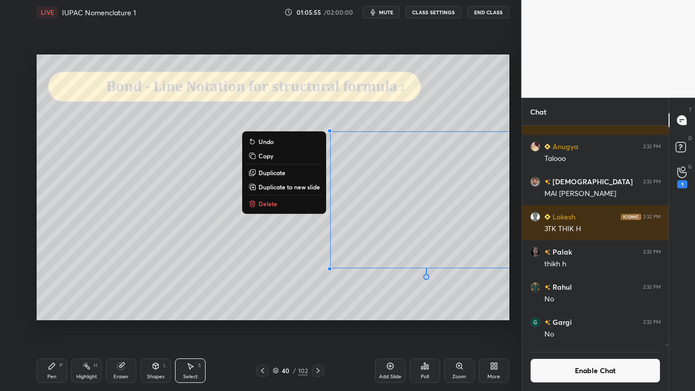
click at [53, 321] on icon at bounding box center [52, 366] width 8 height 8
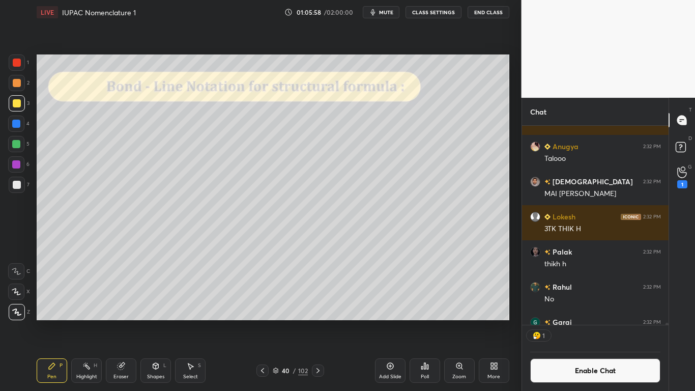
scroll to position [196, 143]
click at [190, 321] on div "Select S" at bounding box center [190, 370] width 31 height 24
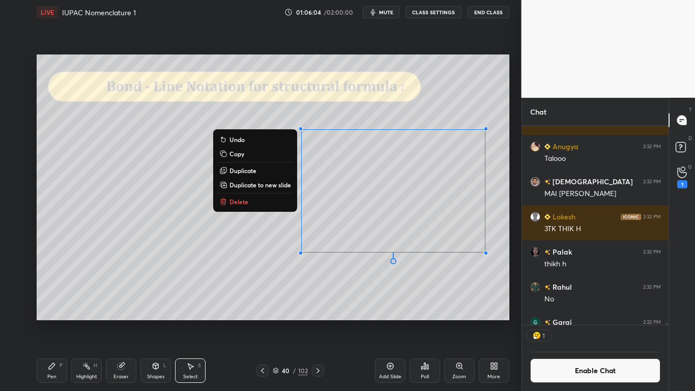
click at [47, 321] on div "Pen P" at bounding box center [52, 370] width 31 height 24
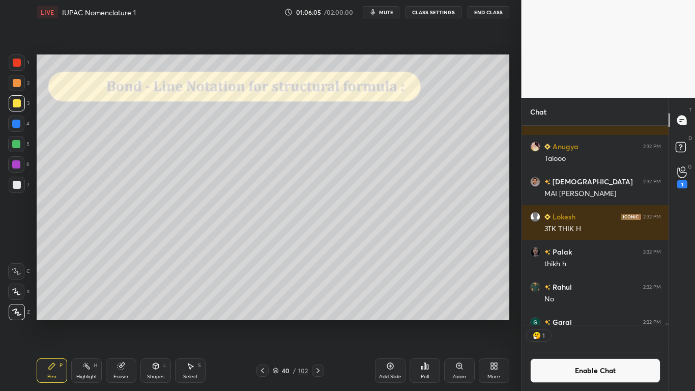
click at [16, 105] on div at bounding box center [17, 103] width 8 height 8
click at [318, 321] on icon at bounding box center [318, 370] width 8 height 8
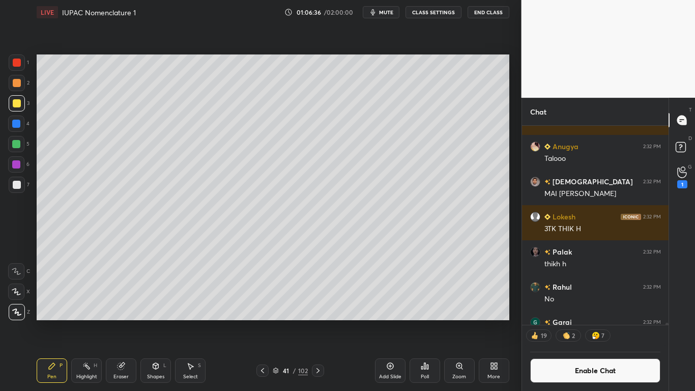
click at [17, 82] on div at bounding box center [17, 83] width 8 height 8
click at [184, 321] on div "Select S" at bounding box center [190, 370] width 31 height 24
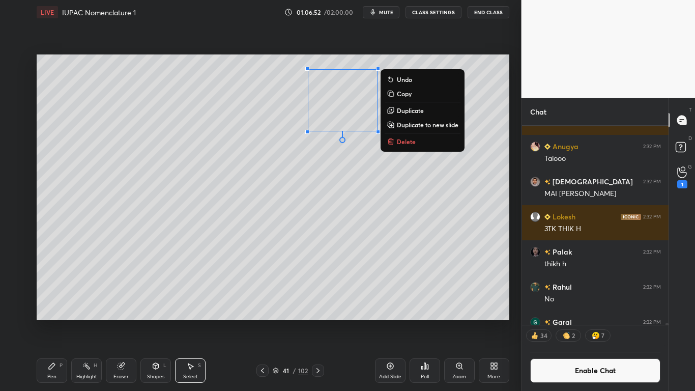
click at [48, 321] on icon at bounding box center [52, 366] width 8 height 8
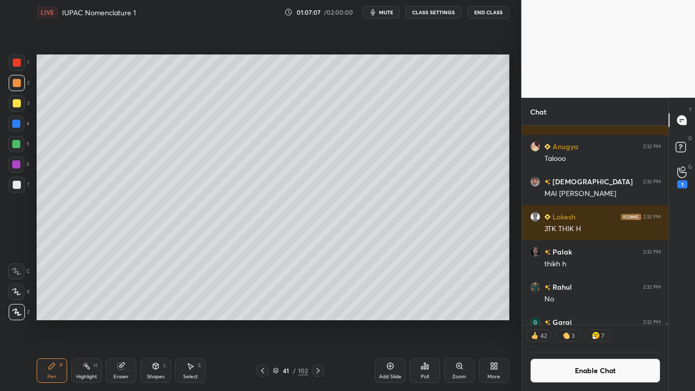
click at [576, 321] on button "Enable Chat" at bounding box center [595, 370] width 131 height 24
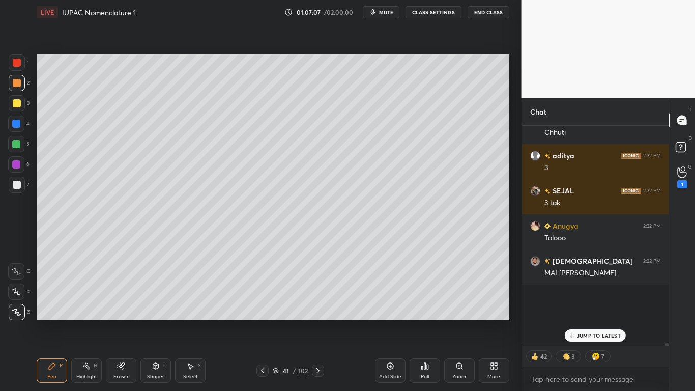
scroll to position [217, 143]
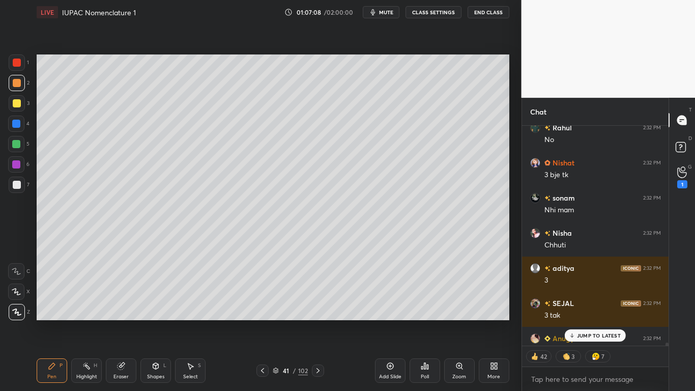
click at [590, 321] on p "JUMP TO LATEST" at bounding box center [599, 335] width 44 height 6
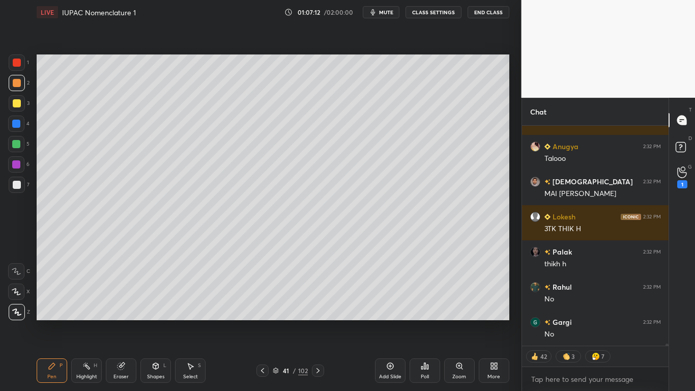
scroll to position [24293, 0]
click at [266, 321] on div at bounding box center [262, 370] width 12 height 12
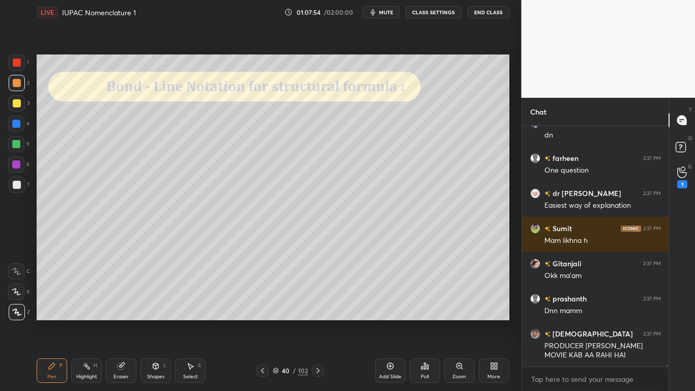
scroll to position [25239, 0]
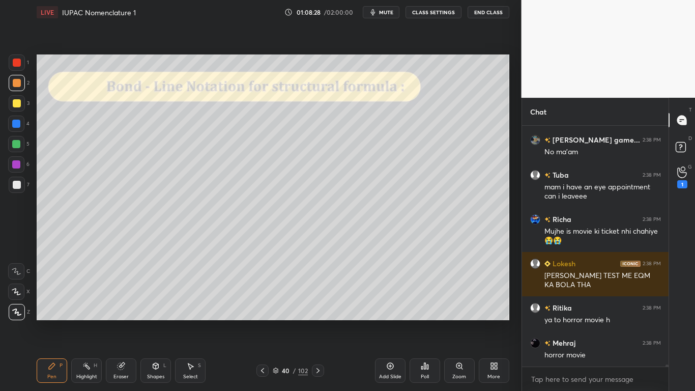
click at [13, 103] on div at bounding box center [17, 103] width 8 height 8
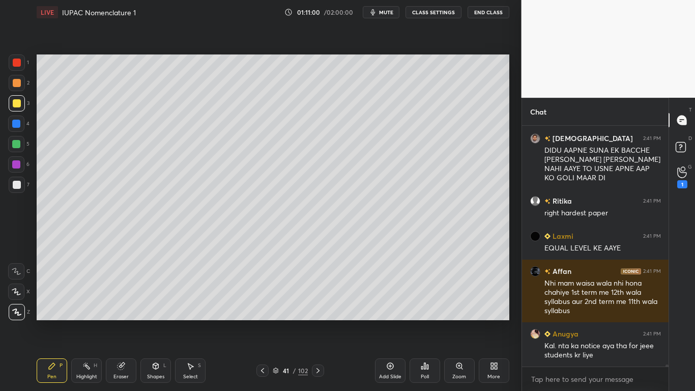
scroll to position [217, 143]
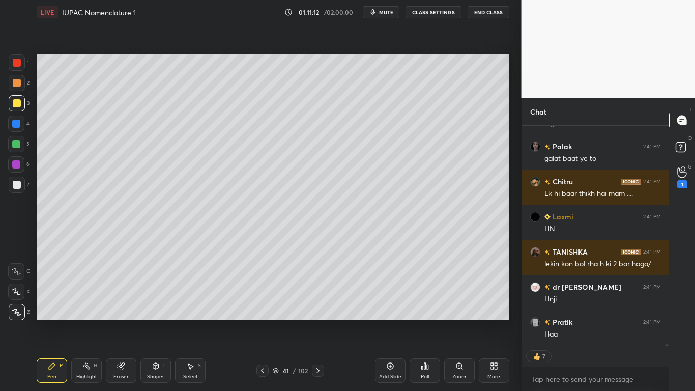
click at [440, 12] on button "CLASS SETTINGS" at bounding box center [433, 12] width 56 height 12
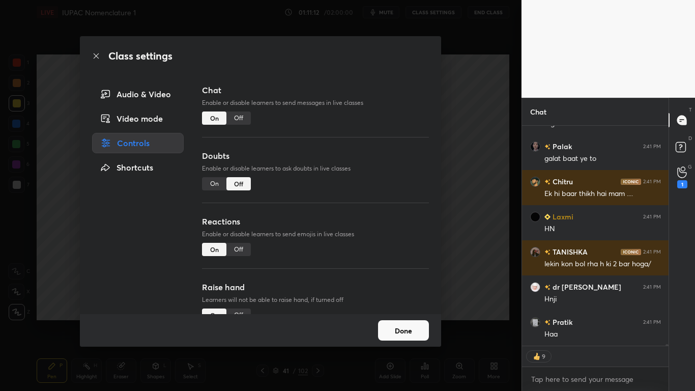
type textarea "x"
click at [239, 118] on div "Off" at bounding box center [238, 117] width 24 height 13
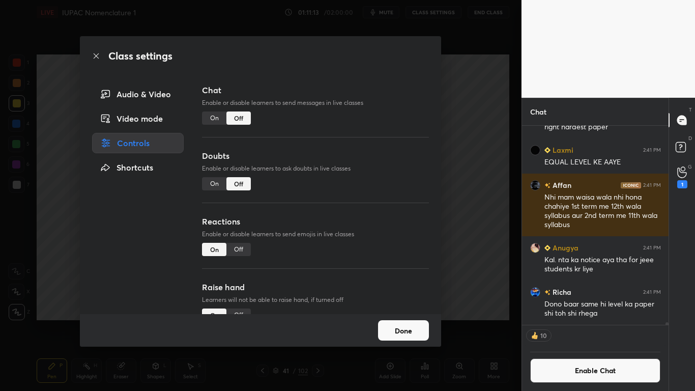
click at [397, 321] on button "Done" at bounding box center [403, 330] width 51 height 20
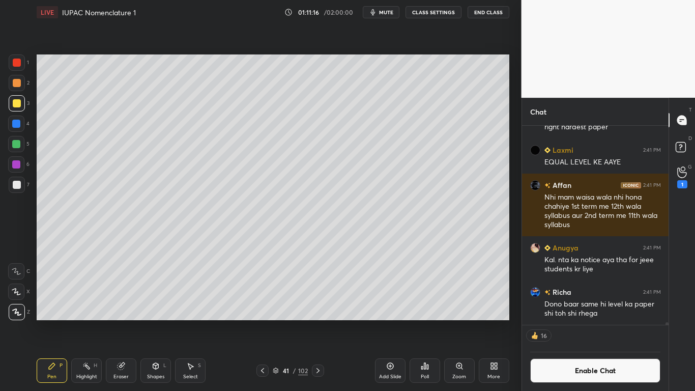
click at [277, 321] on icon at bounding box center [276, 370] width 6 height 6
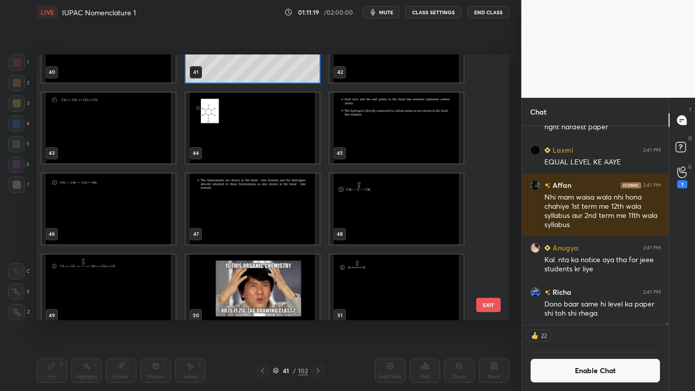
click at [113, 145] on img "grid" at bounding box center [109, 127] width 134 height 71
click at [113, 141] on img "grid" at bounding box center [109, 127] width 134 height 71
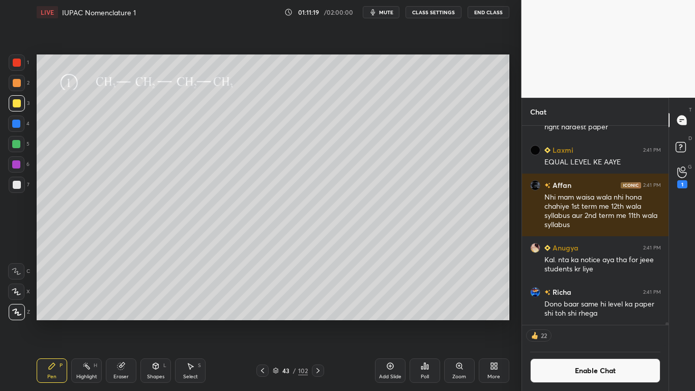
click at [115, 141] on img "grid" at bounding box center [109, 127] width 134 height 71
click at [587, 321] on button "Enable Chat" at bounding box center [595, 370] width 131 height 24
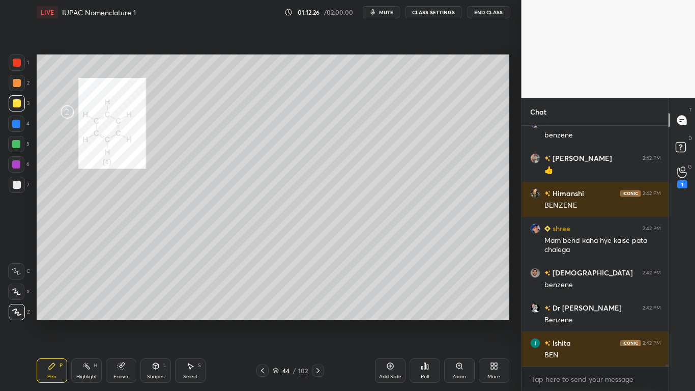
scroll to position [29589, 0]
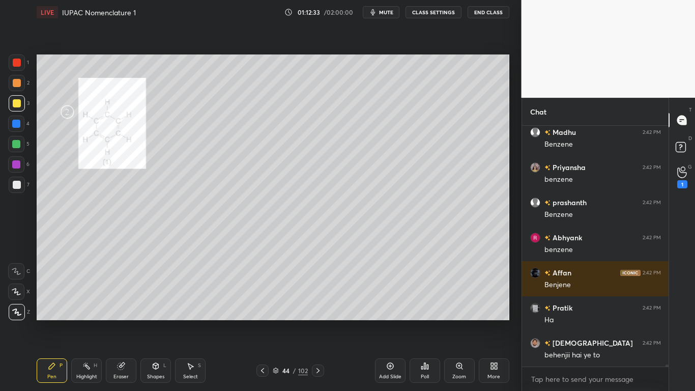
click at [19, 64] on div at bounding box center [17, 63] width 8 height 8
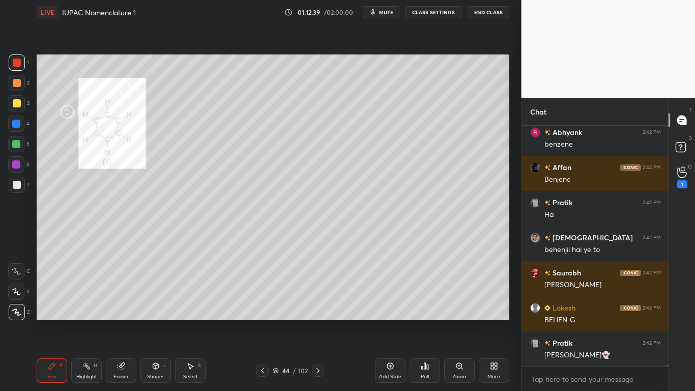
click at [18, 107] on div at bounding box center [17, 103] width 16 height 16
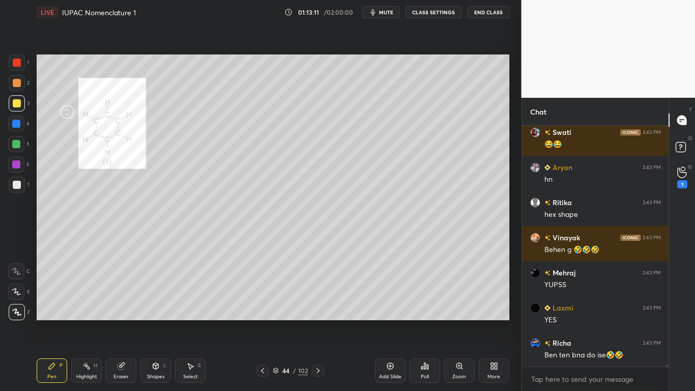
scroll to position [30537, 0]
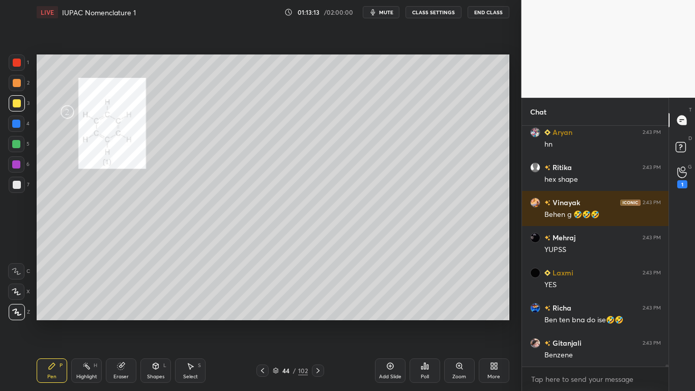
click at [314, 321] on icon at bounding box center [318, 370] width 8 height 8
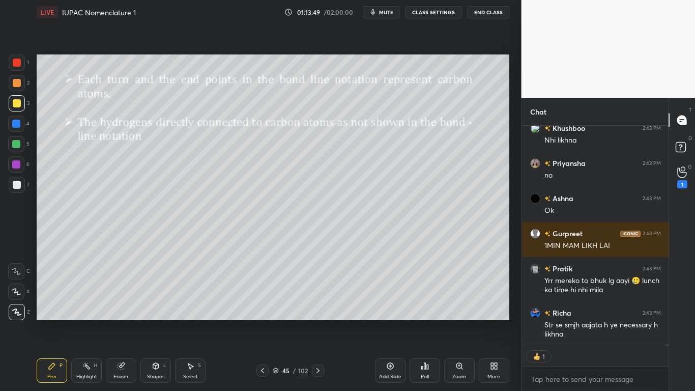
scroll to position [30962, 0]
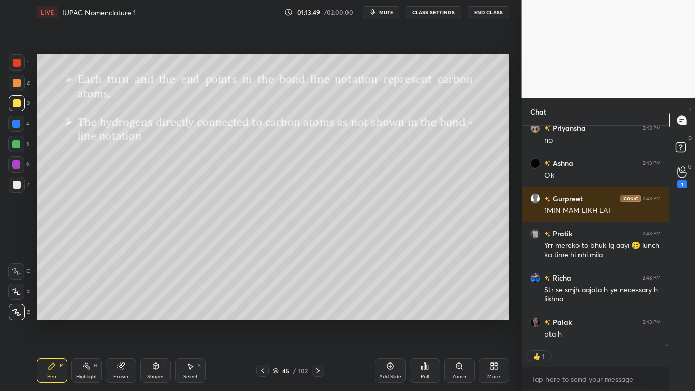
type textarea "x"
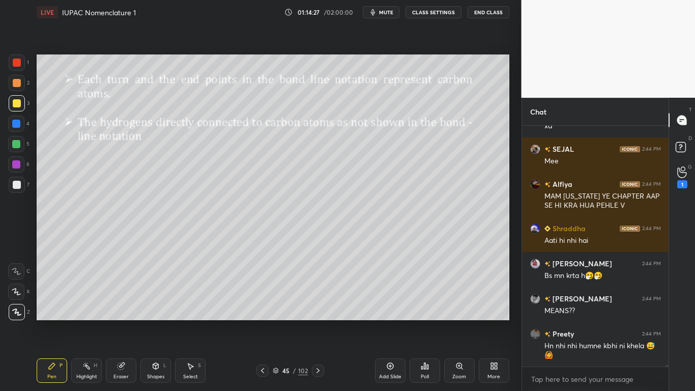
scroll to position [32417, 0]
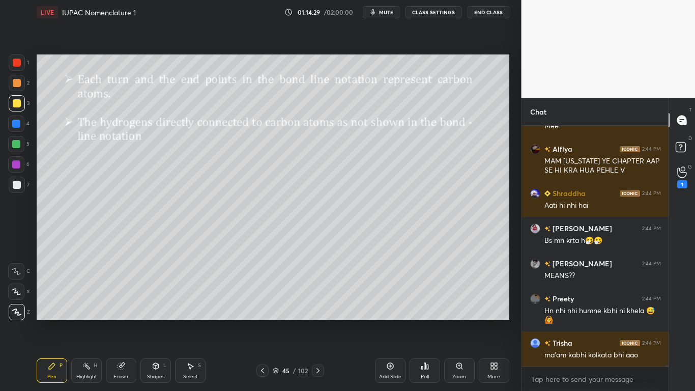
click at [18, 101] on div at bounding box center [17, 103] width 8 height 8
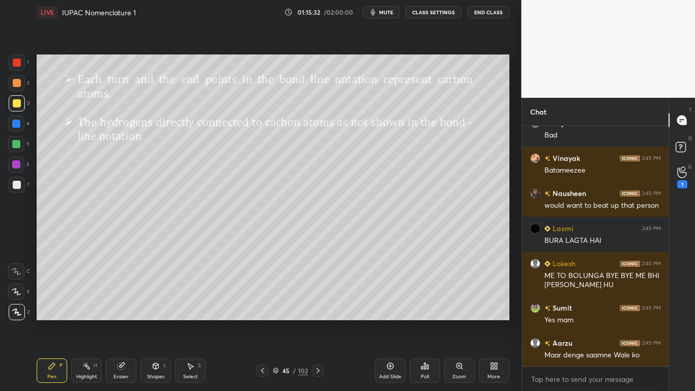
scroll to position [34430, 0]
click at [17, 105] on div at bounding box center [17, 103] width 8 height 8
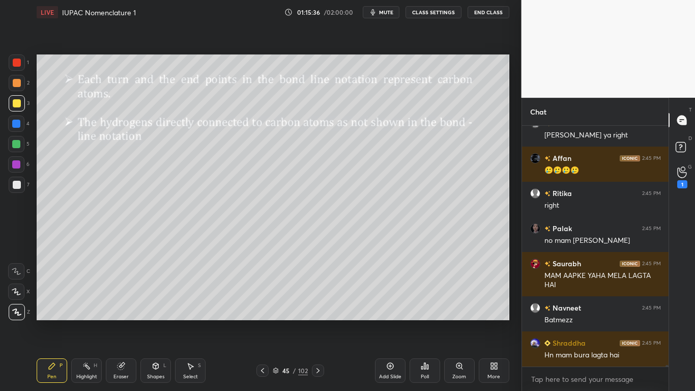
scroll to position [34755, 0]
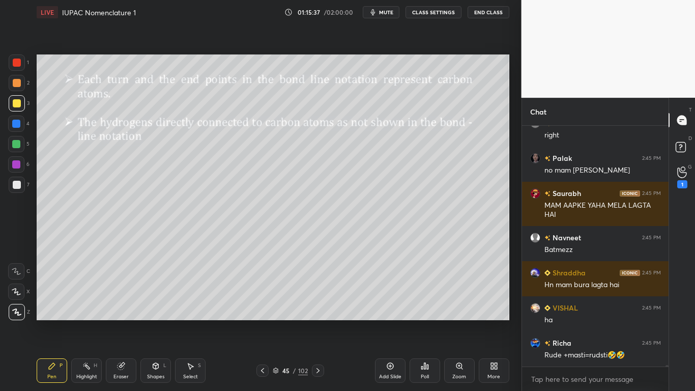
click at [443, 12] on button "CLASS SETTINGS" at bounding box center [433, 12] width 56 height 12
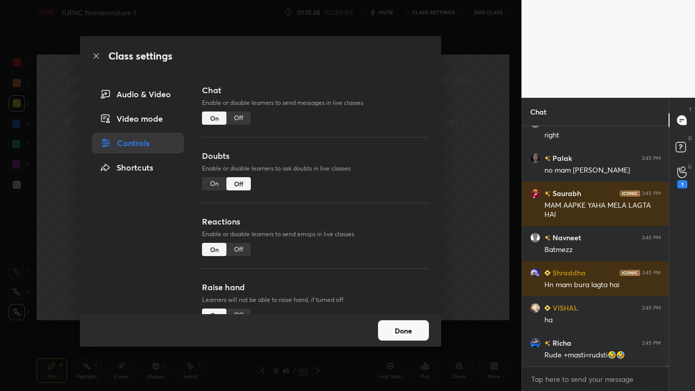
click at [232, 119] on div "Off" at bounding box center [238, 117] width 24 height 13
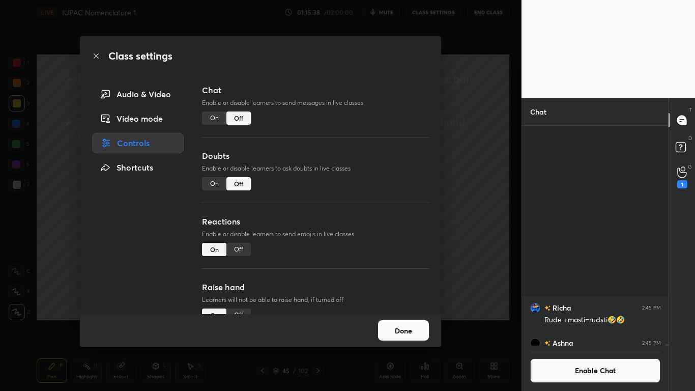
scroll to position [217, 143]
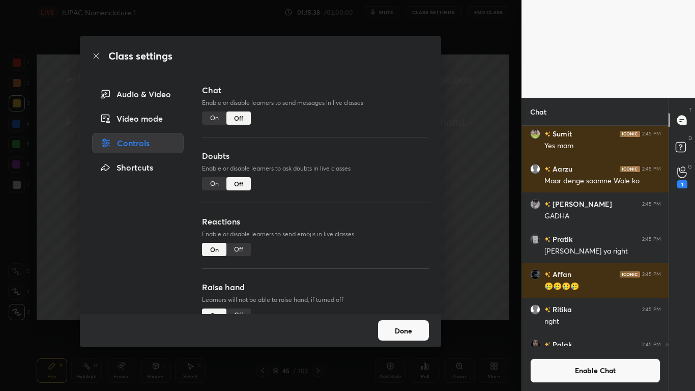
click at [404, 321] on button "Done" at bounding box center [403, 330] width 51 height 20
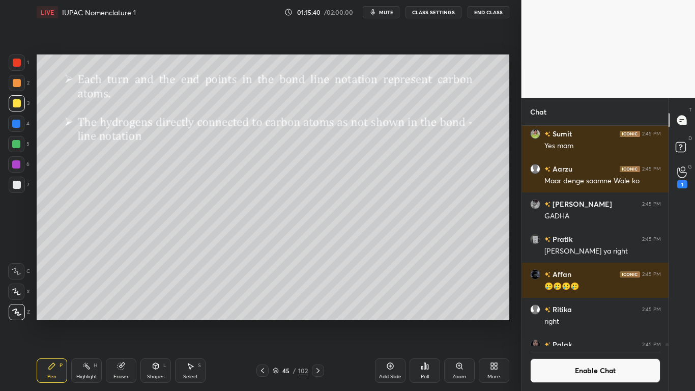
click at [318, 321] on icon at bounding box center [318, 370] width 8 height 8
click at [560, 321] on button "Enable Chat" at bounding box center [595, 370] width 131 height 24
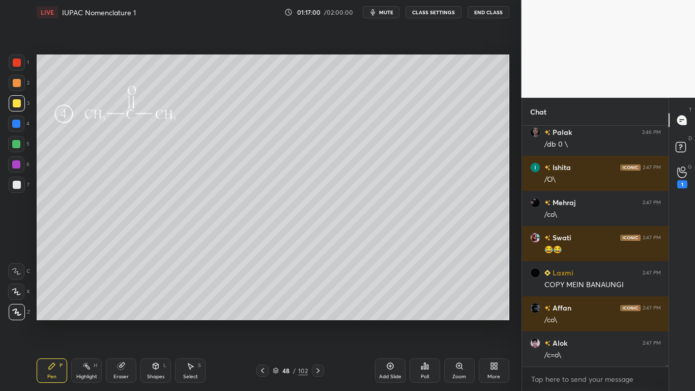
scroll to position [34252, 0]
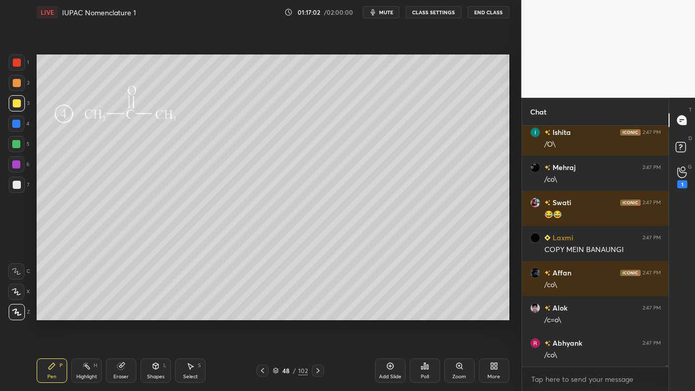
click at [436, 11] on button "CLASS SETTINGS" at bounding box center [433, 12] width 56 height 12
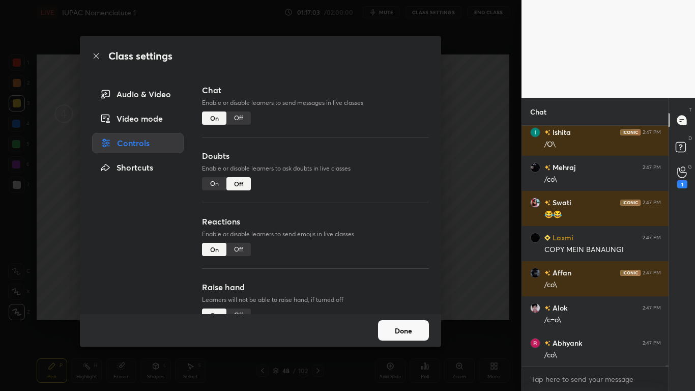
click at [240, 113] on div "Off" at bounding box center [238, 117] width 24 height 13
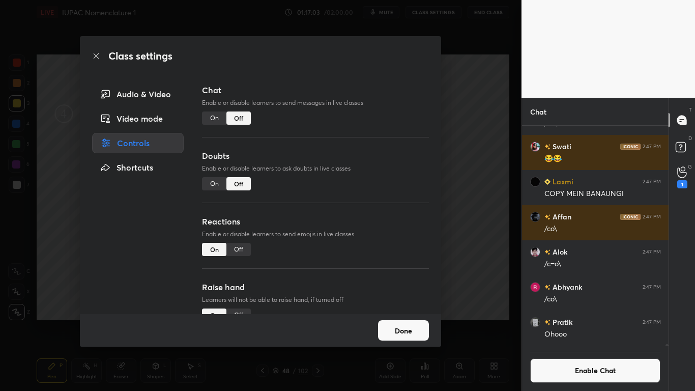
click at [393, 321] on button "Done" at bounding box center [403, 330] width 51 height 20
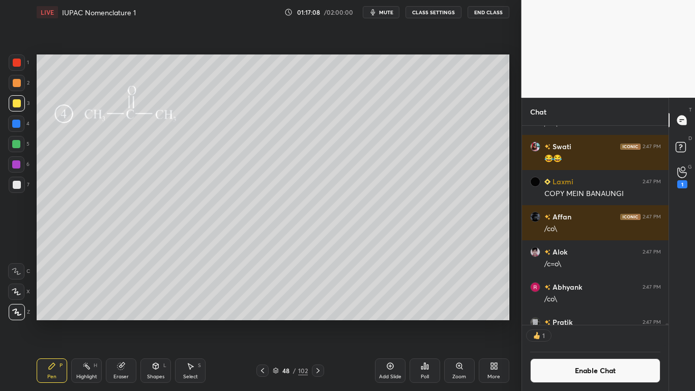
scroll to position [196, 143]
click at [16, 185] on div at bounding box center [17, 185] width 8 height 8
click at [577, 321] on button "Enable Chat" at bounding box center [595, 370] width 131 height 24
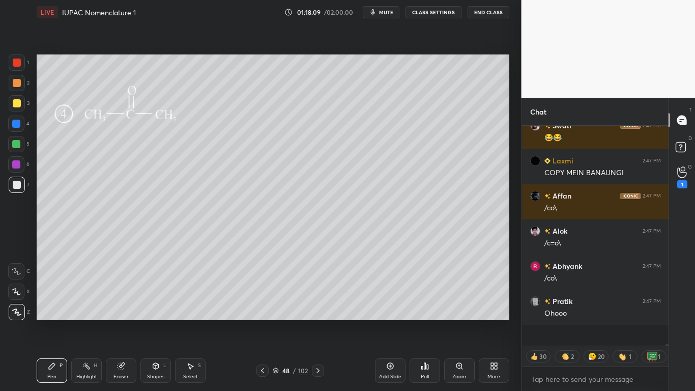
scroll to position [217, 143]
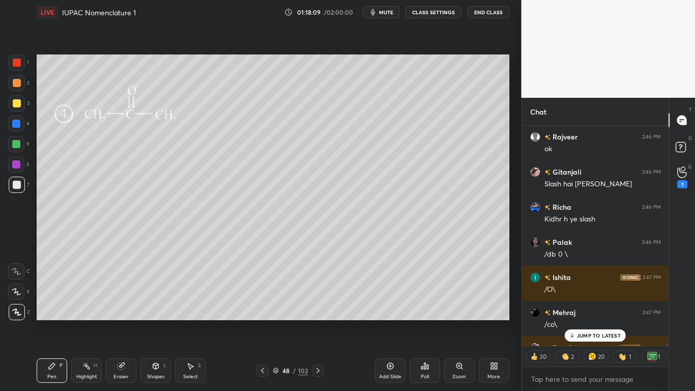
click at [595, 321] on p "JUMP TO LATEST" at bounding box center [599, 335] width 44 height 6
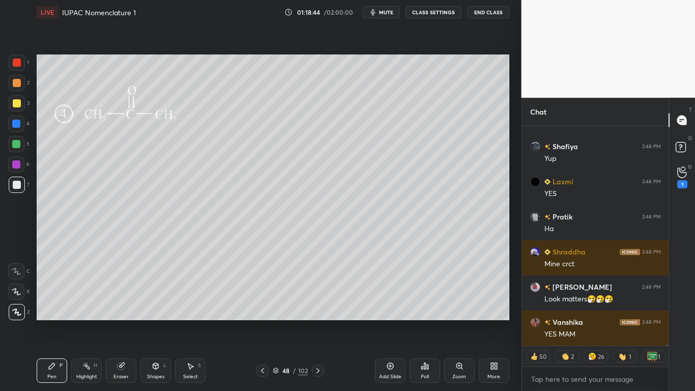
scroll to position [34912, 0]
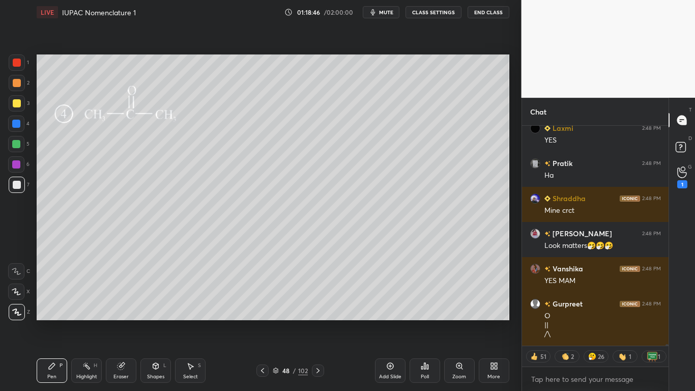
click at [323, 321] on div at bounding box center [318, 370] width 12 height 12
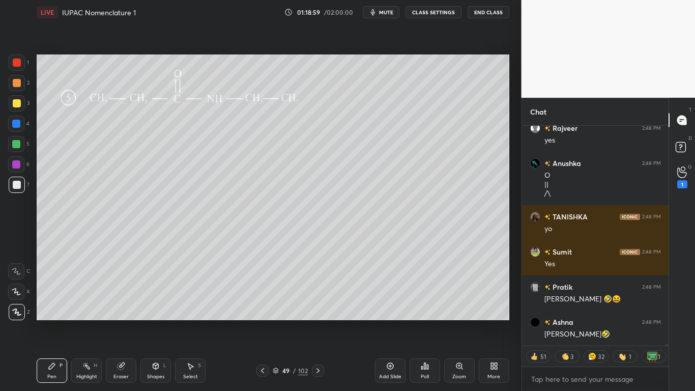
scroll to position [35274, 0]
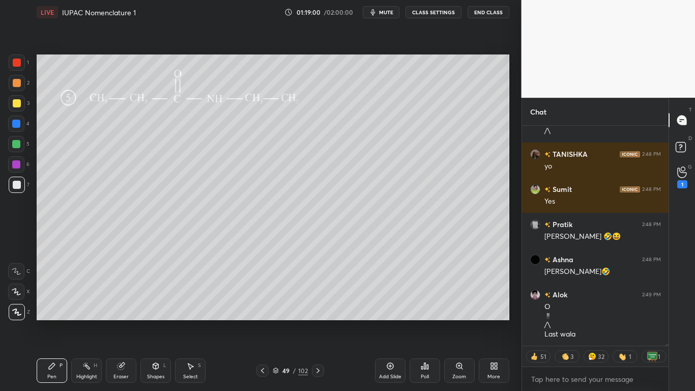
type textarea "x"
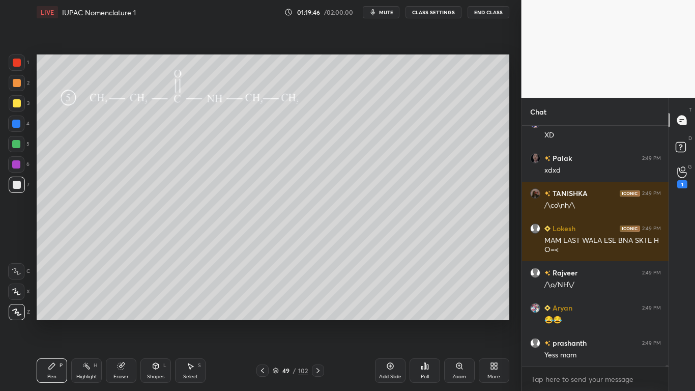
scroll to position [36113, 0]
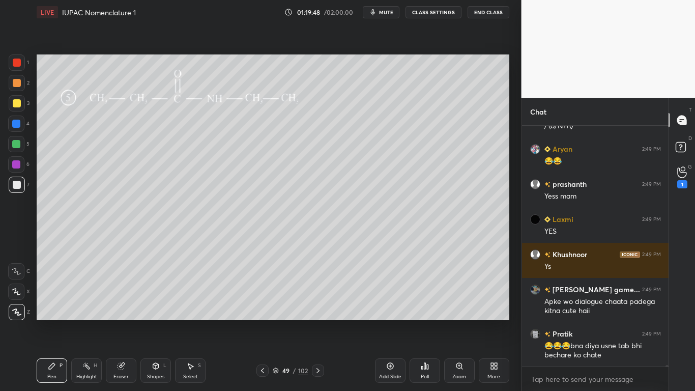
click at [126, 321] on div "Eraser" at bounding box center [121, 370] width 31 height 24
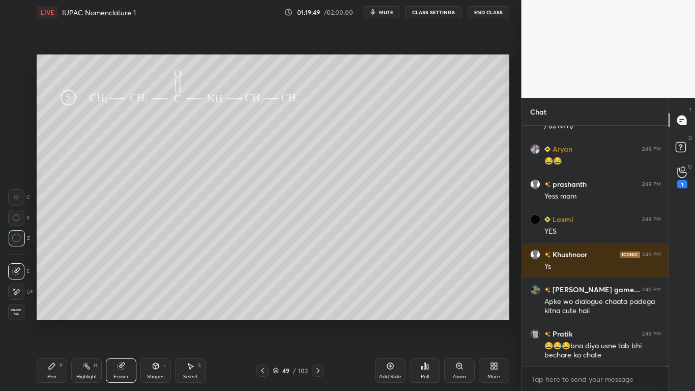
scroll to position [36193, 0]
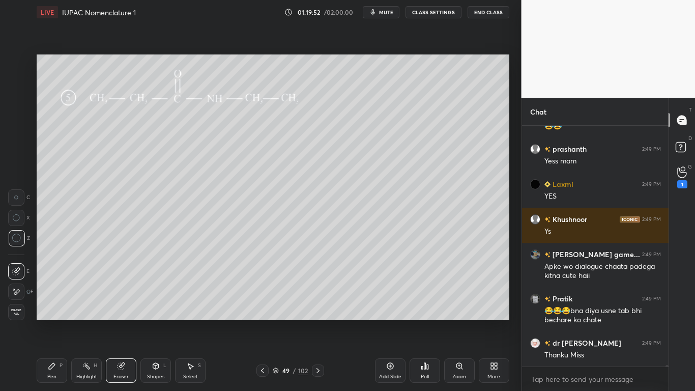
click at [50, 321] on div "Pen P" at bounding box center [52, 370] width 31 height 24
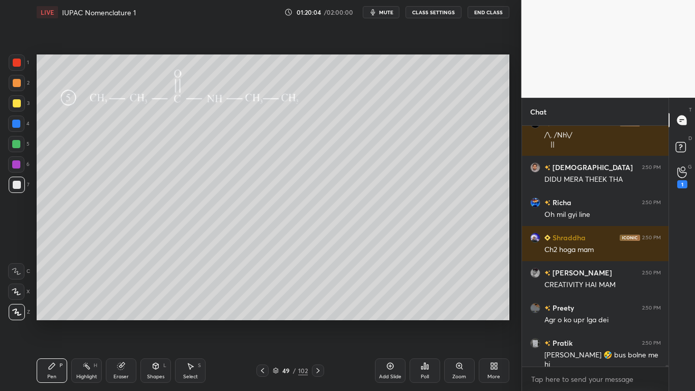
scroll to position [36518, 0]
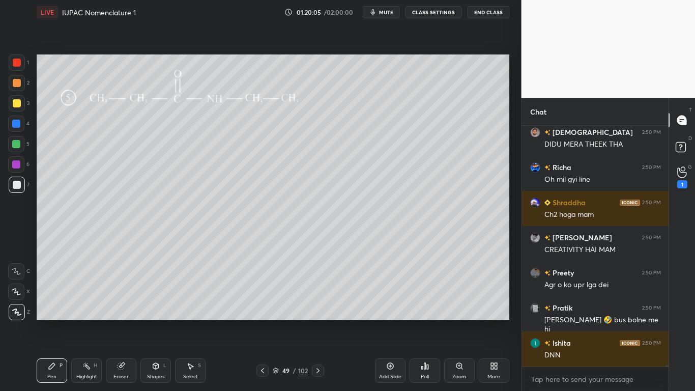
click at [445, 10] on button "CLASS SETTINGS" at bounding box center [433, 12] width 56 height 12
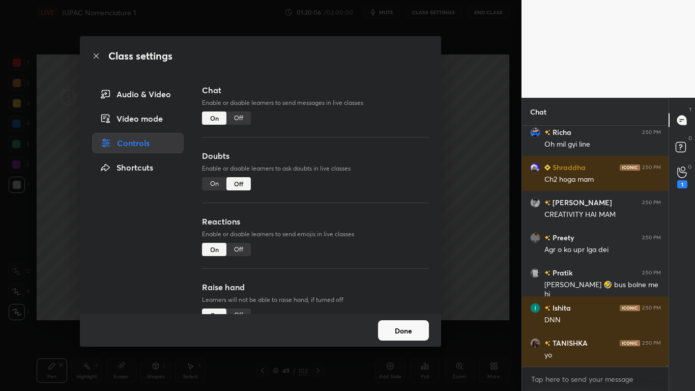
click at [245, 116] on div "Off" at bounding box center [238, 117] width 24 height 13
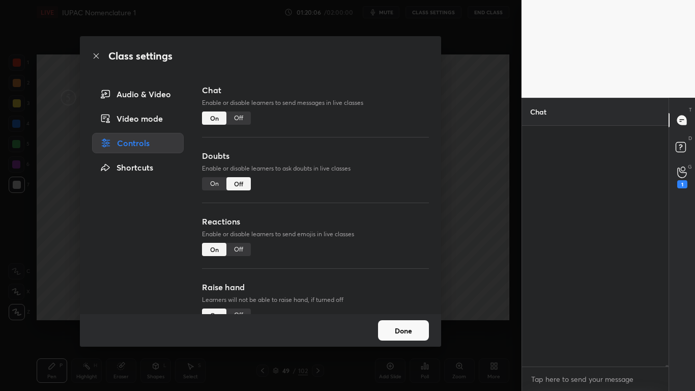
scroll to position [217, 143]
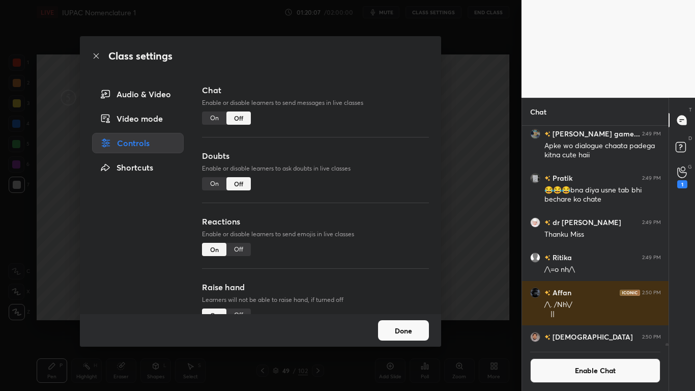
click at [381, 320] on button "Done" at bounding box center [403, 330] width 51 height 20
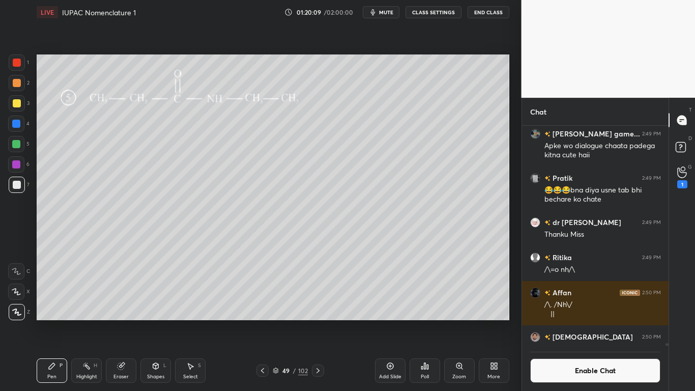
click at [277, 321] on div "49 / 102" at bounding box center [290, 370] width 35 height 9
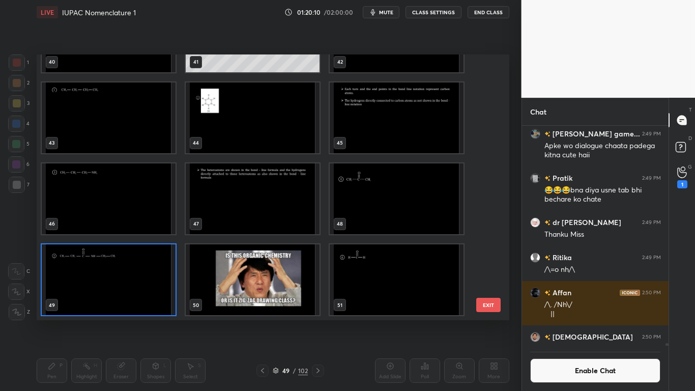
scroll to position [196, 143]
click at [407, 295] on img "grid" at bounding box center [397, 279] width 134 height 71
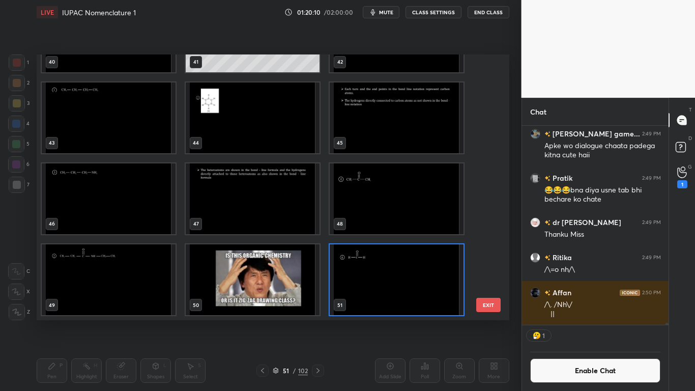
click at [406, 297] on img "grid" at bounding box center [397, 279] width 134 height 71
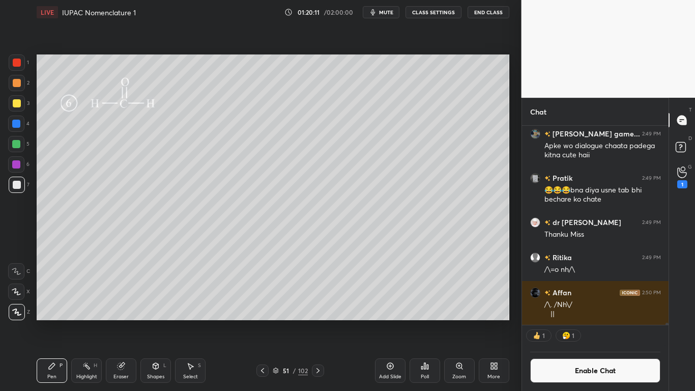
click at [406, 296] on img "grid" at bounding box center [397, 279] width 134 height 71
click at [406, 293] on img "grid" at bounding box center [397, 279] width 134 height 71
click at [560, 321] on button "Enable Chat" at bounding box center [595, 370] width 131 height 24
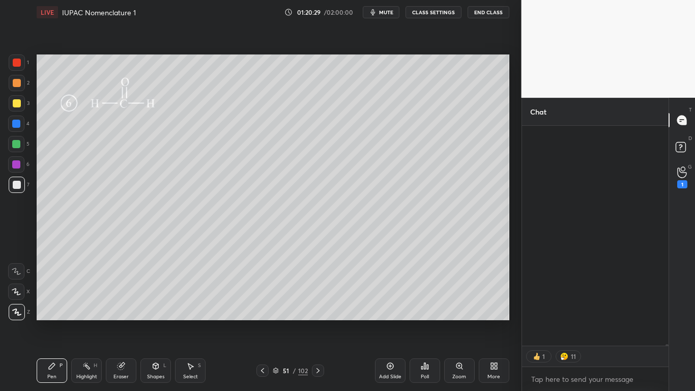
scroll to position [35785, 0]
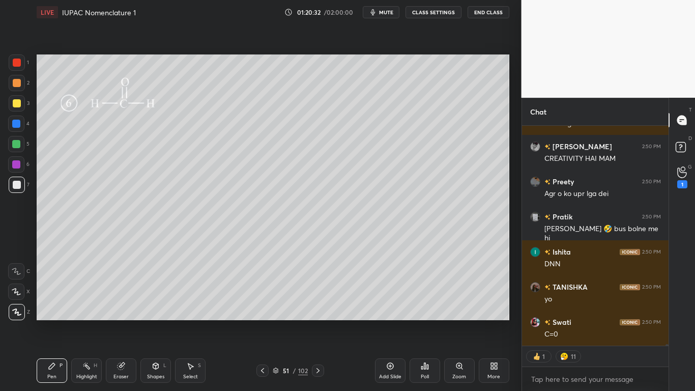
type textarea "x"
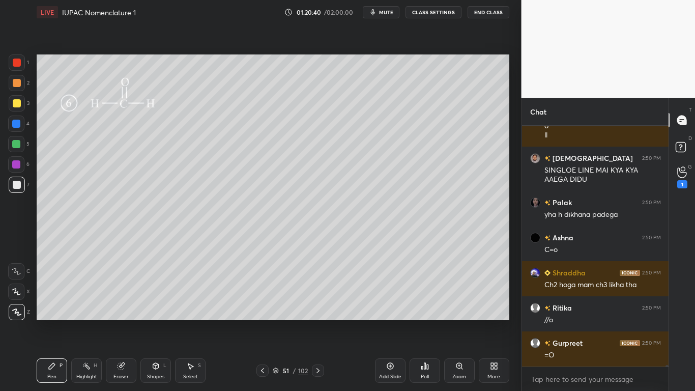
scroll to position [36142, 0]
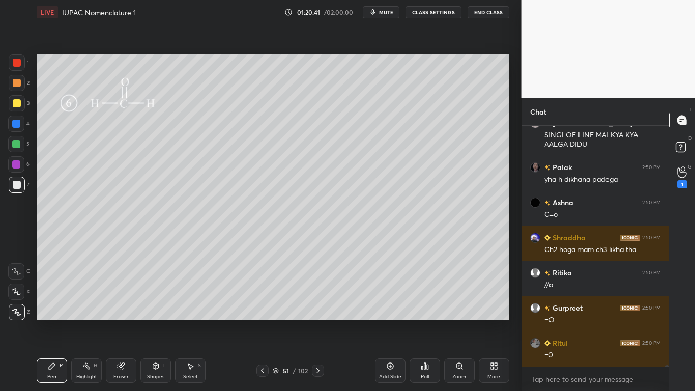
click at [431, 15] on button "CLASS SETTINGS" at bounding box center [433, 12] width 56 height 12
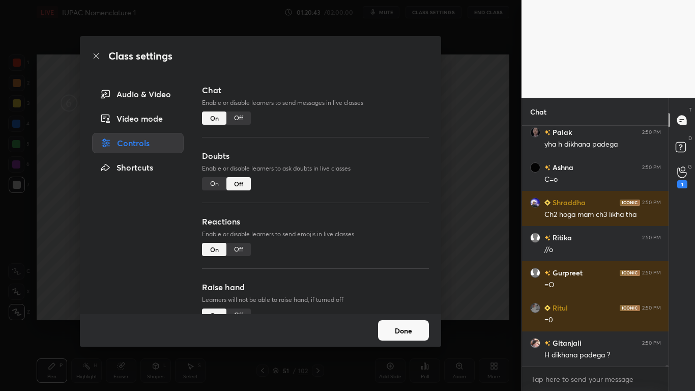
click at [244, 116] on div "Off" at bounding box center [238, 117] width 24 height 13
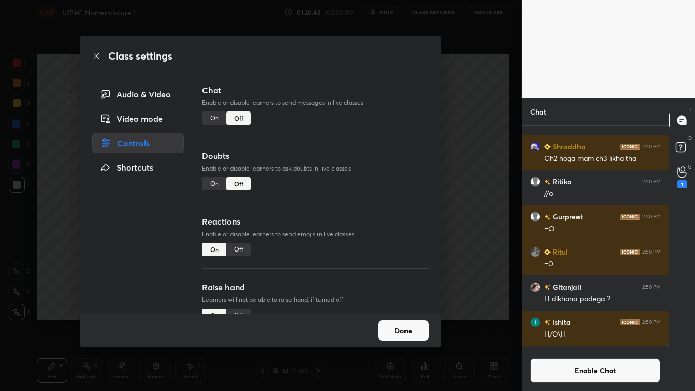
click at [396, 321] on button "Done" at bounding box center [403, 330] width 51 height 20
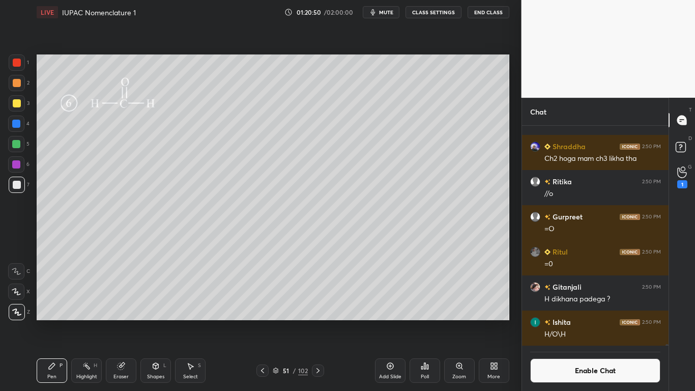
scroll to position [196, 143]
click at [15, 103] on div at bounding box center [17, 103] width 8 height 8
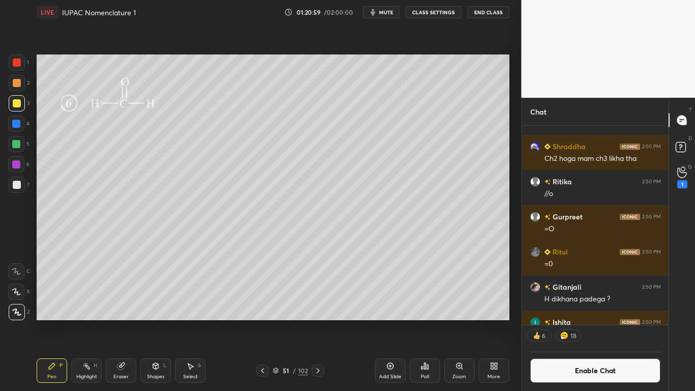
click at [17, 183] on div at bounding box center [17, 185] width 8 height 8
click at [580, 321] on button "Enable Chat" at bounding box center [595, 370] width 131 height 24
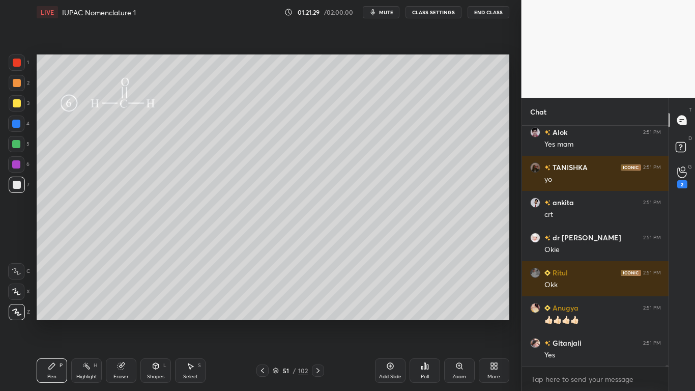
scroll to position [36647, 0]
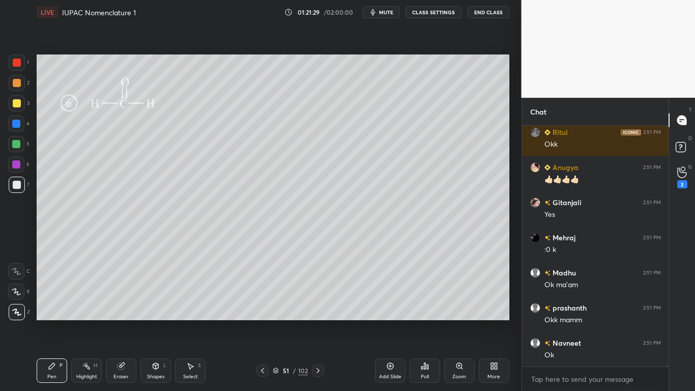
click at [15, 187] on div at bounding box center [17, 185] width 8 height 8
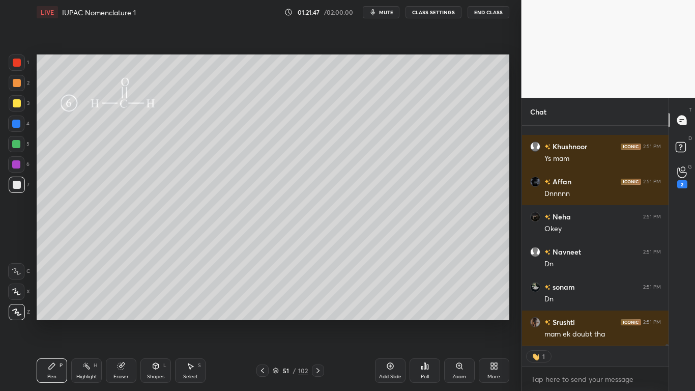
scroll to position [37414, 0]
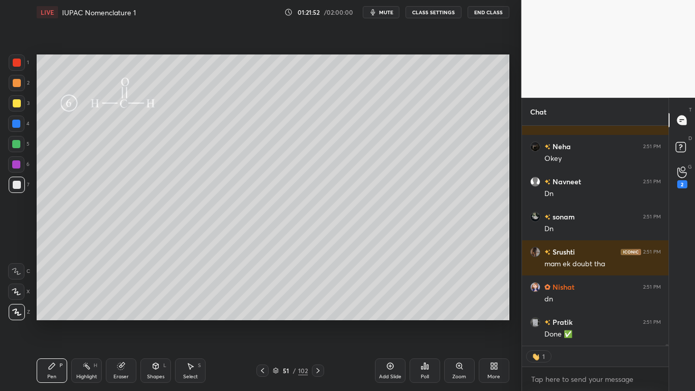
type textarea "x"
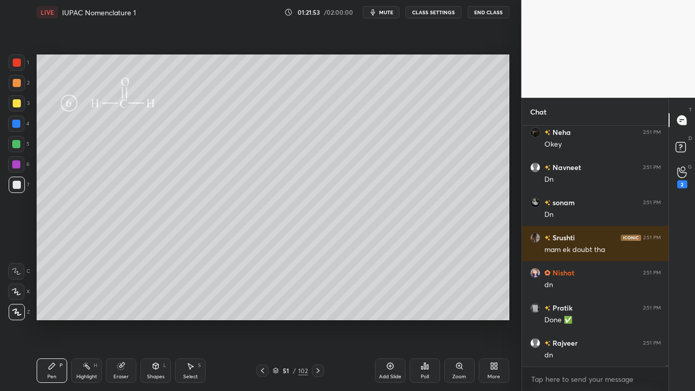
scroll to position [37498, 0]
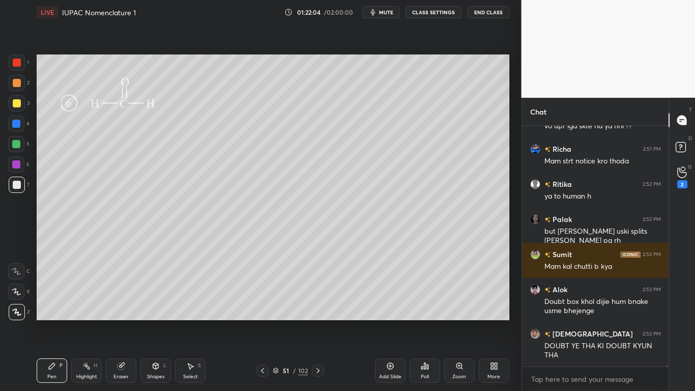
click at [392, 321] on icon at bounding box center [390, 366] width 8 height 8
click at [437, 14] on button "CLASS SETTINGS" at bounding box center [433, 12] width 56 height 12
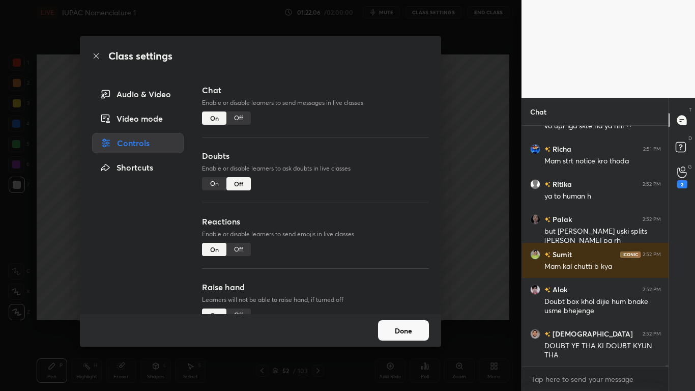
click at [235, 115] on div "Off" at bounding box center [238, 117] width 24 height 13
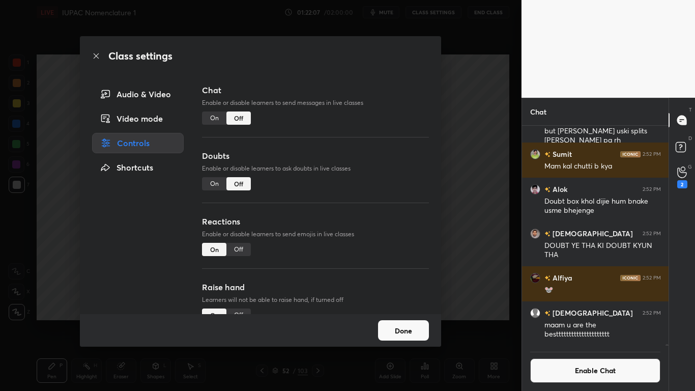
click at [396, 321] on button "Done" at bounding box center [403, 330] width 51 height 20
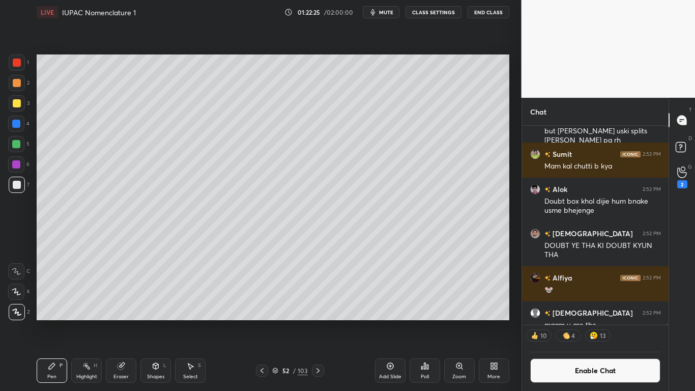
click at [17, 102] on div at bounding box center [17, 103] width 8 height 8
click at [598, 321] on button "Enable Chat" at bounding box center [595, 370] width 131 height 24
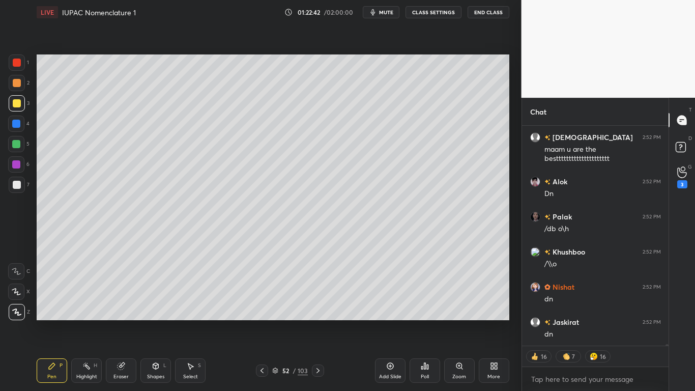
scroll to position [37543, 0]
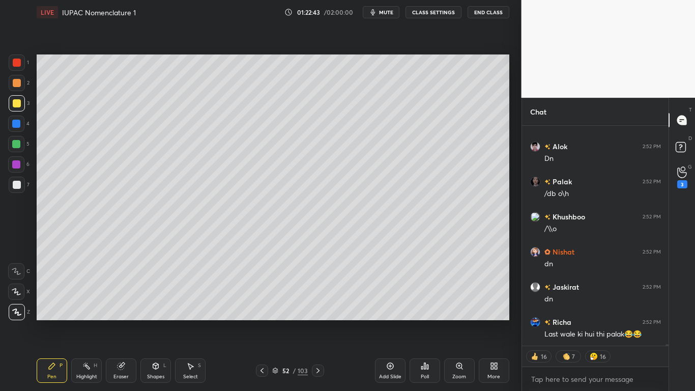
click at [182, 321] on div "Select S" at bounding box center [190, 370] width 31 height 24
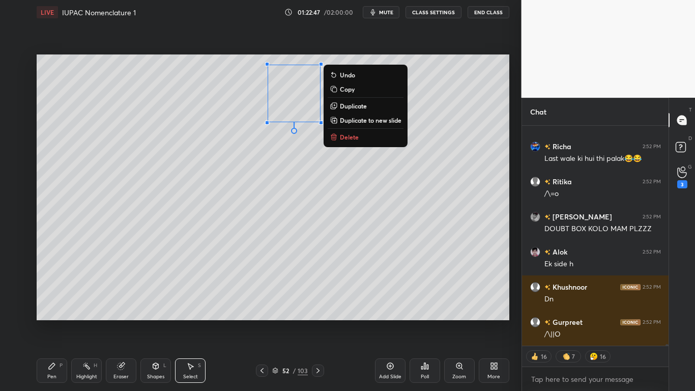
scroll to position [37698, 0]
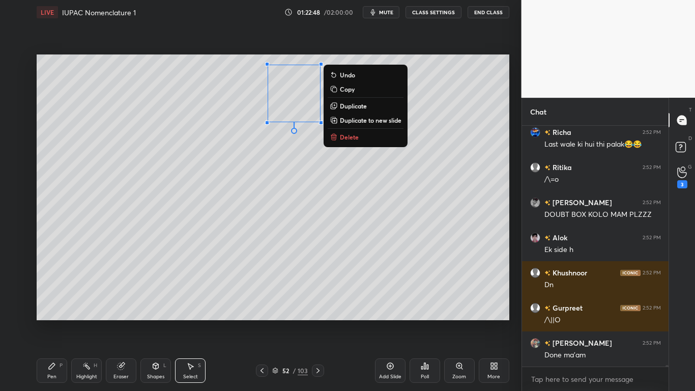
click at [55, 321] on icon at bounding box center [52, 366] width 8 height 8
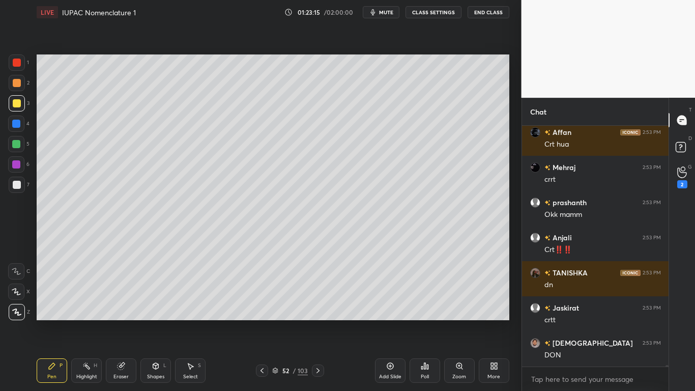
scroll to position [38314, 0]
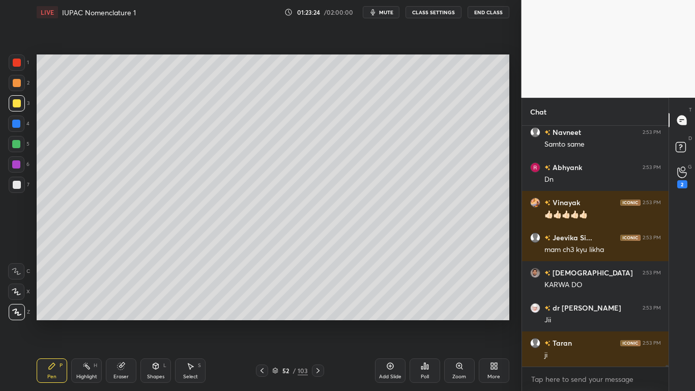
click at [494, 321] on icon at bounding box center [494, 366] width 8 height 8
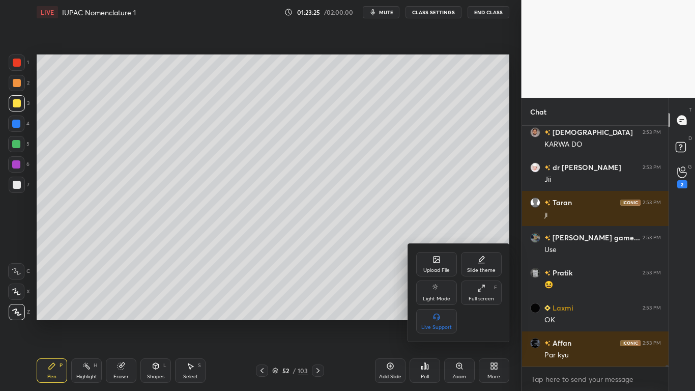
click at [485, 295] on div "Full screen F" at bounding box center [481, 292] width 41 height 24
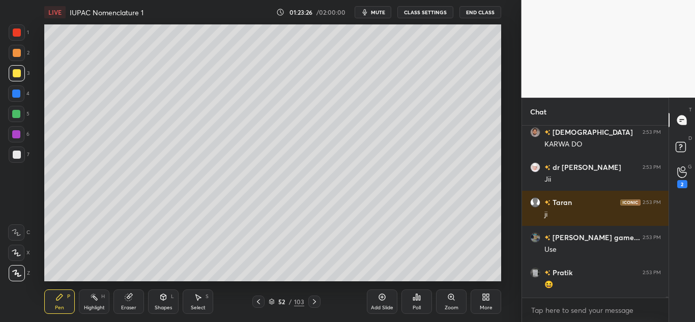
type textarea "x"
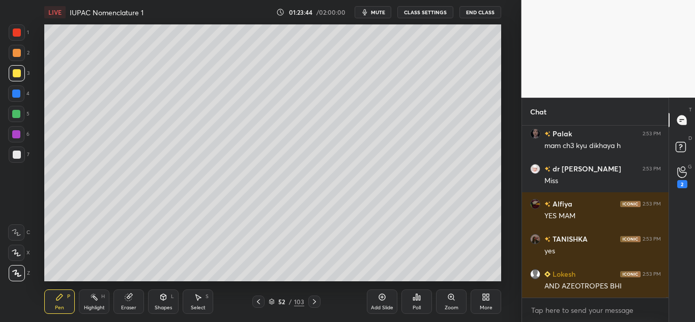
click at [134, 295] on div "Eraser" at bounding box center [128, 301] width 31 height 24
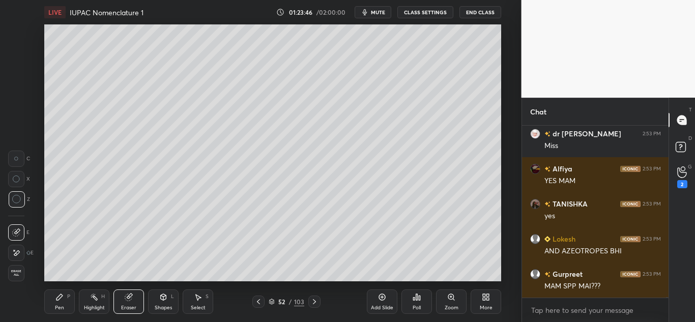
click at [68, 298] on div "P" at bounding box center [68, 296] width 3 height 5
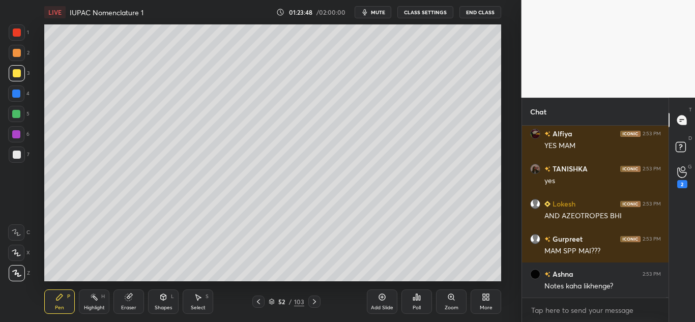
click at [423, 12] on button "CLASS SETTINGS" at bounding box center [425, 12] width 56 height 12
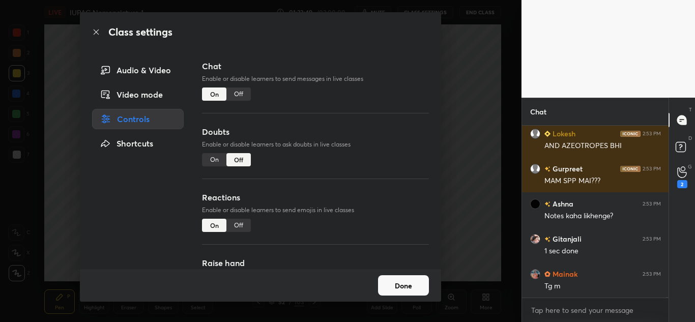
click at [239, 92] on div "Off" at bounding box center [238, 93] width 24 height 13
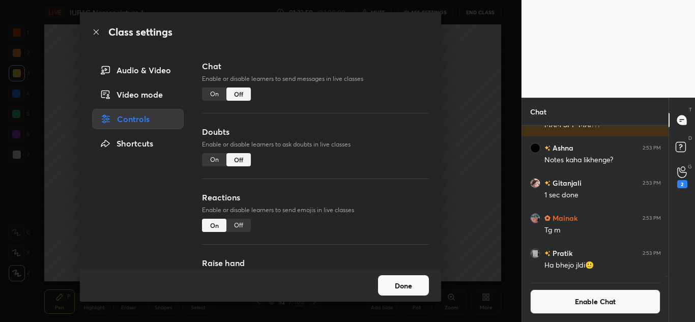
click at [406, 286] on button "Done" at bounding box center [403, 285] width 51 height 20
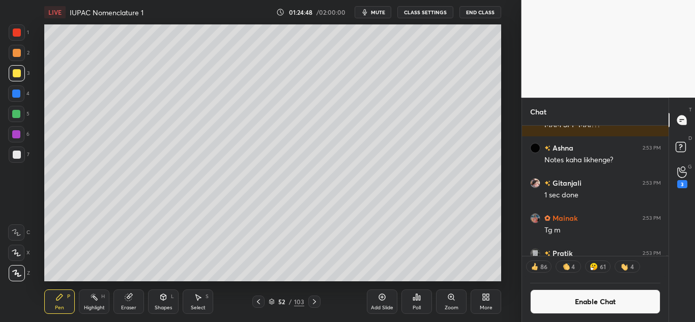
click at [582, 294] on button "Enable Chat" at bounding box center [595, 301] width 131 height 24
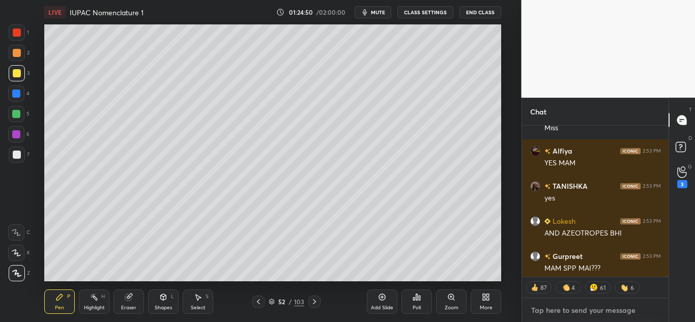
type textarea "x"
click at [548, 306] on textarea at bounding box center [595, 310] width 131 height 16
type textarea "4"
type textarea "x"
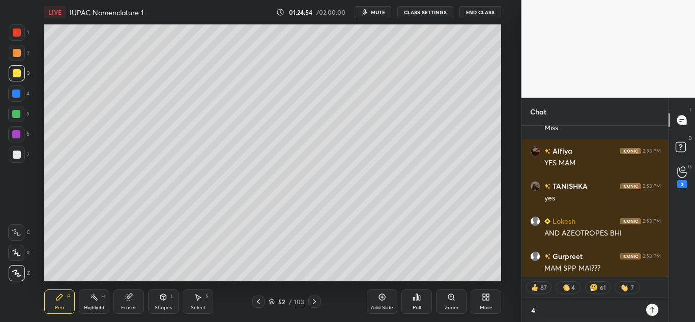
type textarea "4."
type textarea "x"
type textarea "4.3"
type textarea "x"
type textarea "4.30"
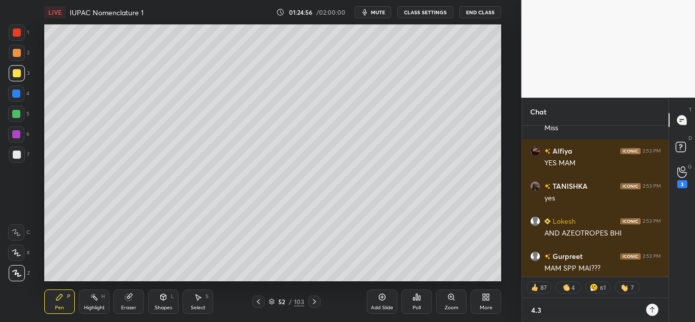
type textarea "x"
type textarea "4.30"
type textarea "x"
type textarea "4.30 P"
type textarea "x"
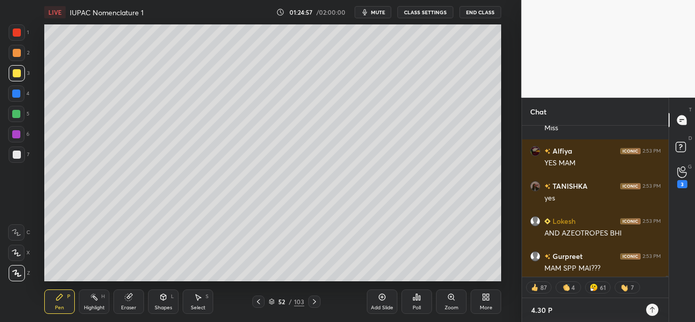
type textarea "4.30 PM"
type textarea "x"
type textarea "4.30 PM"
type textarea "x"
type textarea "4.30 PM C"
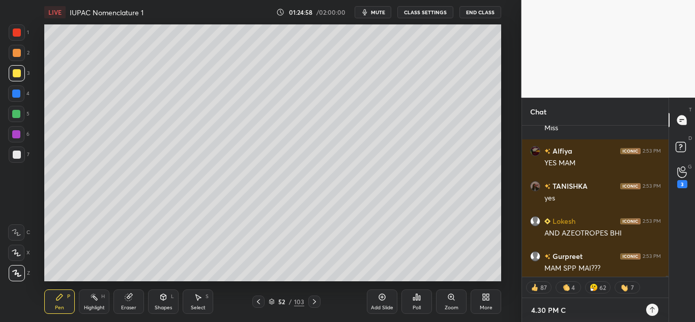
type textarea "x"
type textarea "4.30 PM CL"
type textarea "x"
type textarea "4.30 PM CLA"
type textarea "x"
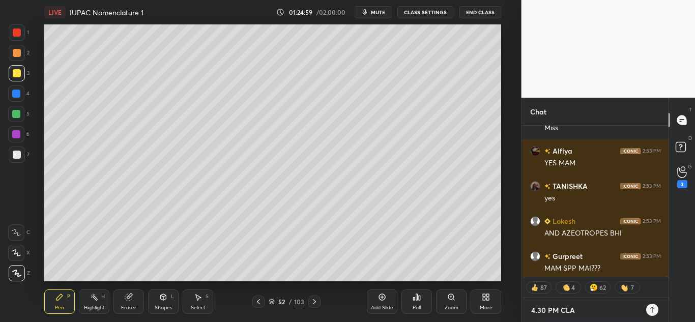
type textarea "4.30 PM CLAS"
type textarea "x"
type textarea "4.30 PM CLASS"
type textarea "x"
type textarea "4.30 PM CLASS"
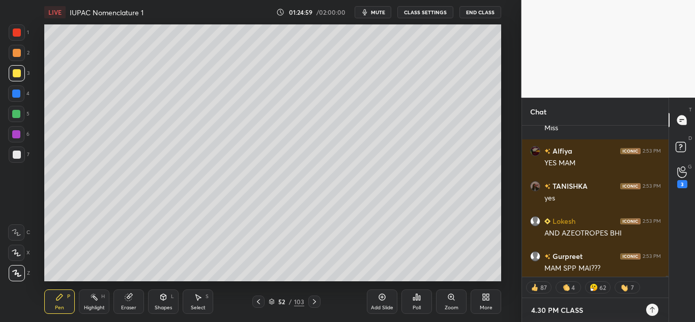
type textarea "x"
type textarea "4.30 PM CLASS -"
type textarea "x"
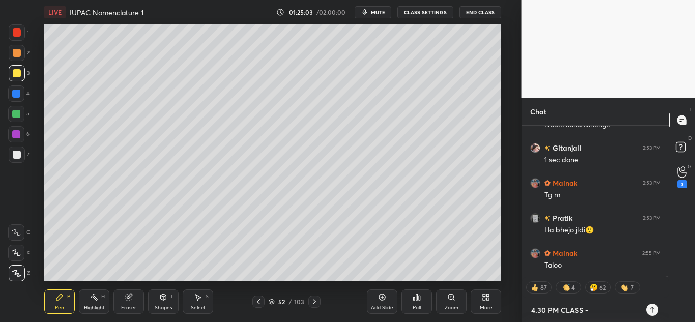
scroll to position [38942, 0]
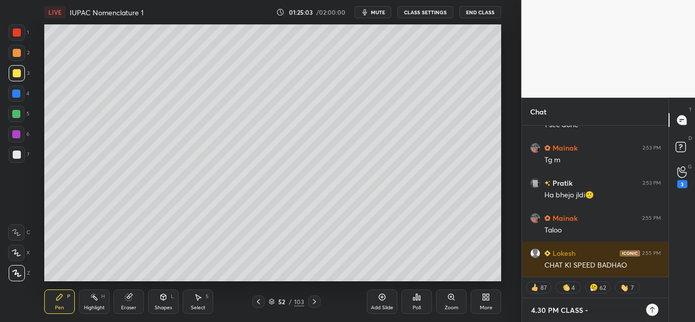
click at [595, 311] on textarea "4.30 PM CLASS -" at bounding box center [585, 310] width 110 height 16
type textarea "4.30 PM CLASS -"
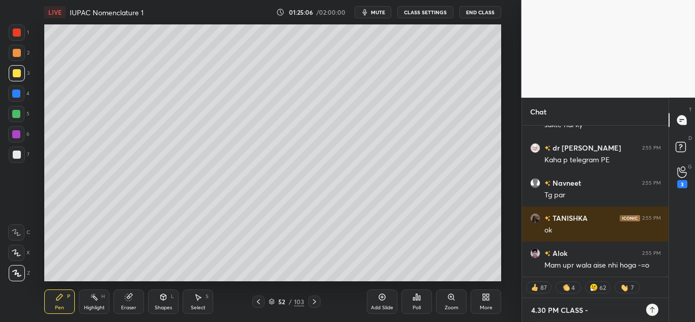
scroll to position [39162, 0]
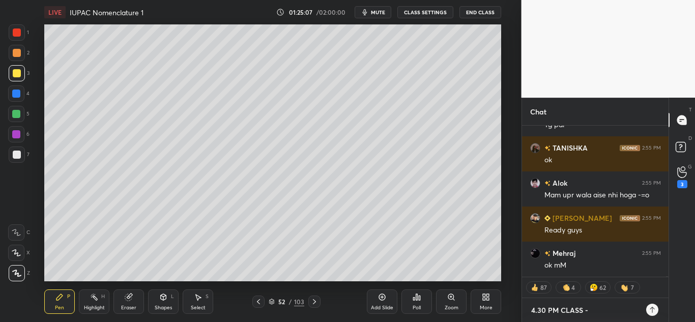
type textarea "x"
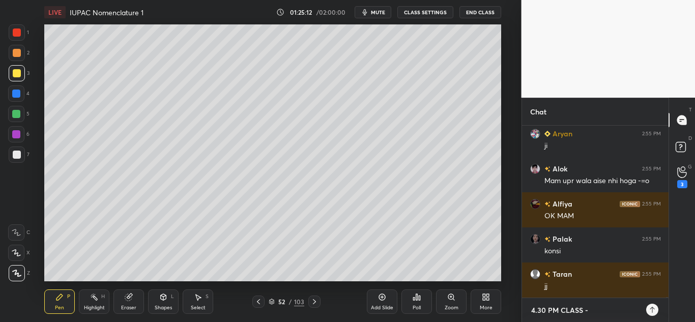
scroll to position [39676, 0]
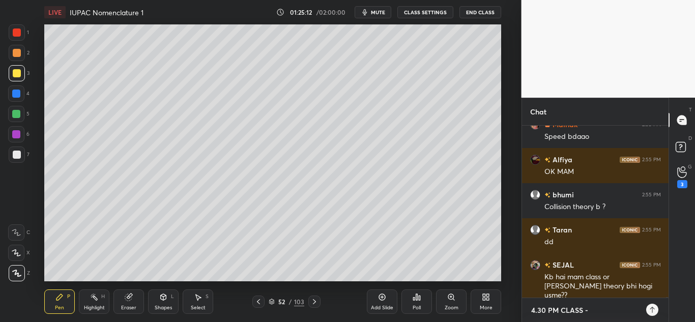
paste textarea "[URL][DOMAIN_NAME]"
type textarea "4.30 PM CLASS - [URL][DOMAIN_NAME]"
type textarea "x"
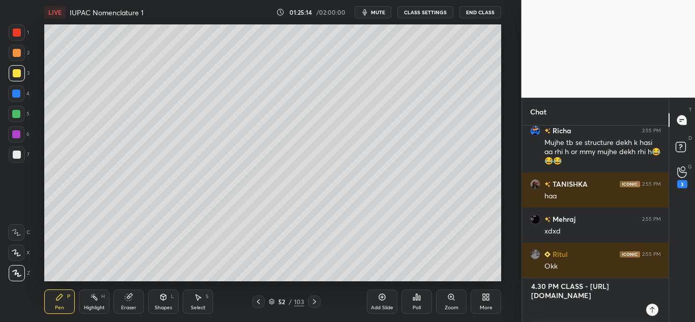
scroll to position [39995, 0]
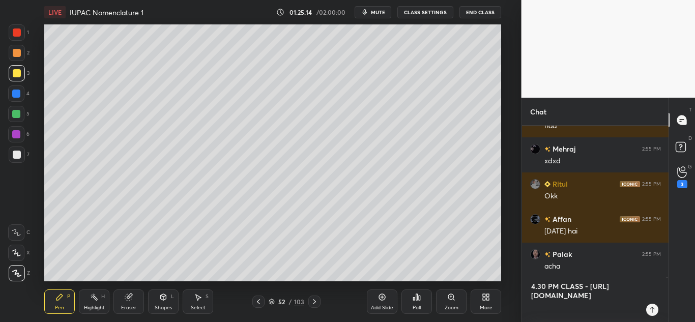
type textarea "4.30 PM CLASS - [URL][DOMAIN_NAME]"
type textarea "x"
click at [652, 309] on icon at bounding box center [652, 310] width 5 height 6
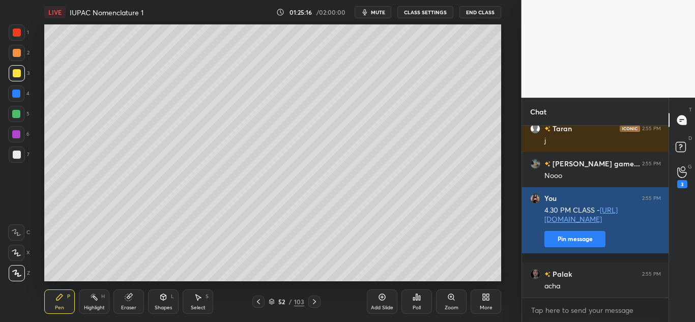
scroll to position [40446, 0]
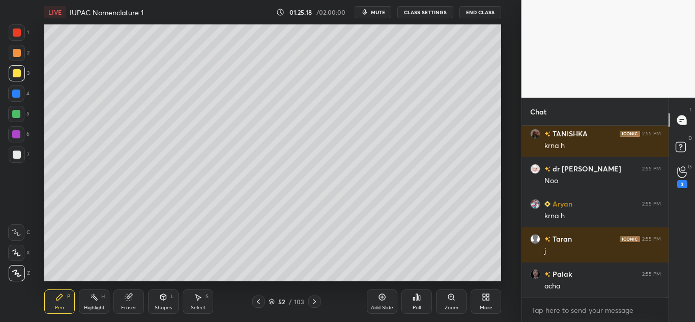
click at [493, 310] on div "More" at bounding box center [486, 301] width 31 height 24
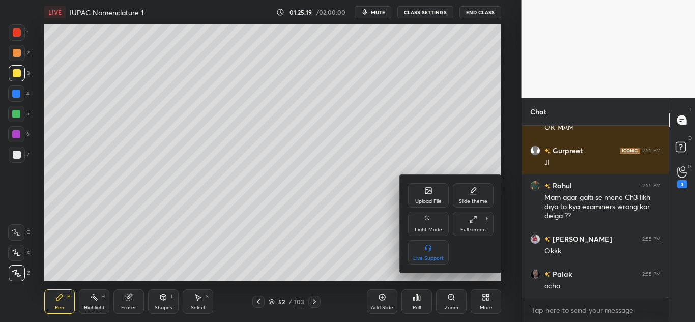
click at [474, 228] on div "Full screen" at bounding box center [472, 229] width 25 height 5
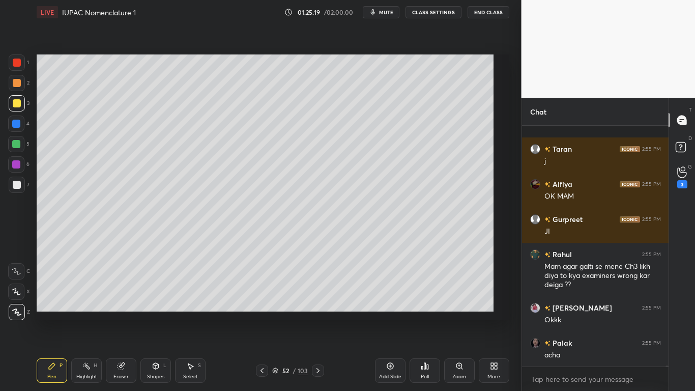
type textarea "x"
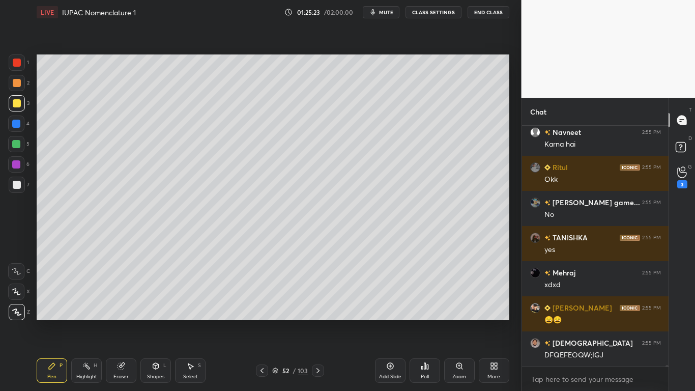
click at [429, 11] on button "CLASS SETTINGS" at bounding box center [433, 12] width 56 height 12
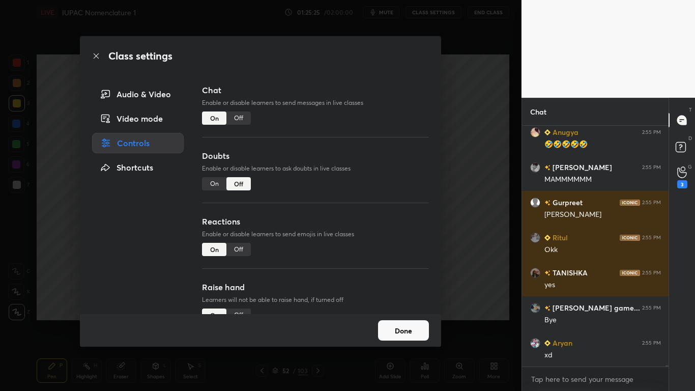
click at [238, 117] on div "Off" at bounding box center [238, 117] width 24 height 13
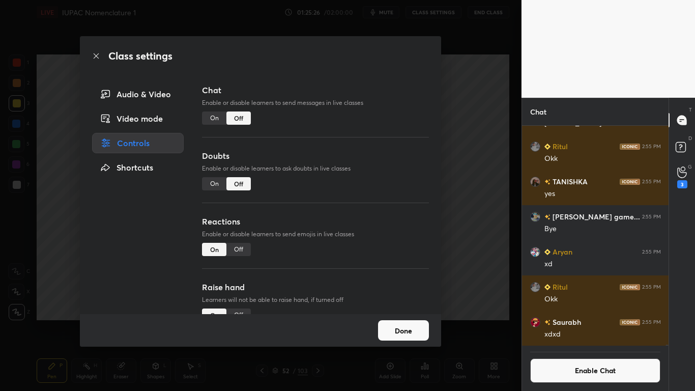
click at [404, 321] on button "Done" at bounding box center [403, 330] width 51 height 20
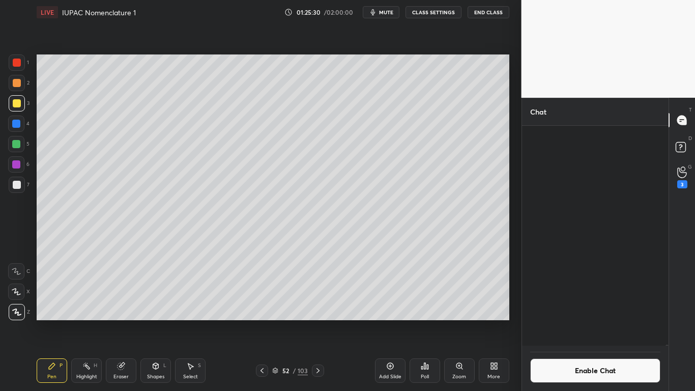
click at [667, 321] on div at bounding box center [666, 348] width 3 height 8
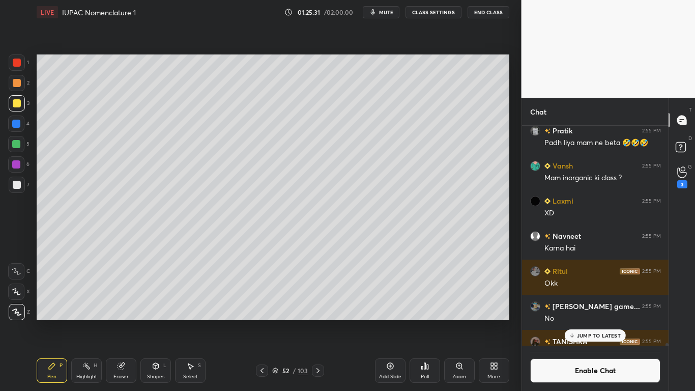
click at [667, 321] on div at bounding box center [666, 347] width 3 height 8
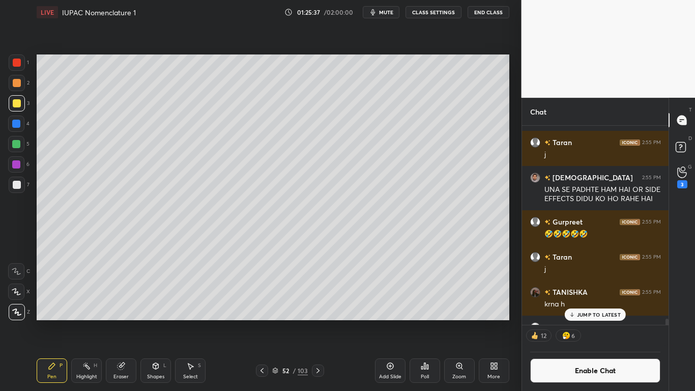
click at [668, 321] on div "[PERSON_NAME] 2:55 PM [PERSON_NAME] 2:55 PM xdxd [PERSON_NAME] 2:55 PM Okk Affa…" at bounding box center [595, 258] width 147 height 265
click at [668, 321] on div "17 15" at bounding box center [595, 335] width 147 height 20
click at [666, 321] on div at bounding box center [666, 322] width 3 height 8
click at [613, 311] on p "JUMP TO LATEST" at bounding box center [599, 314] width 44 height 6
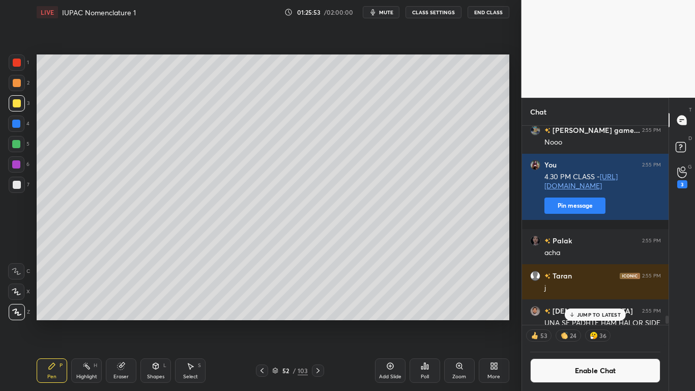
drag, startPoint x: 666, startPoint y: 324, endPoint x: 666, endPoint y: 316, distance: 8.2
click at [666, 316] on div at bounding box center [666, 319] width 3 height 8
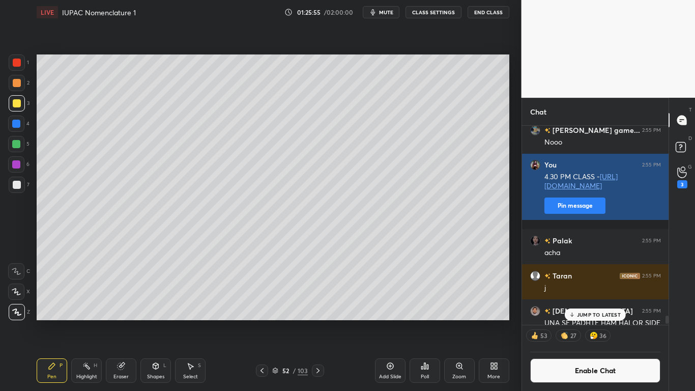
click at [586, 214] on button "Pin message" at bounding box center [574, 205] width 61 height 16
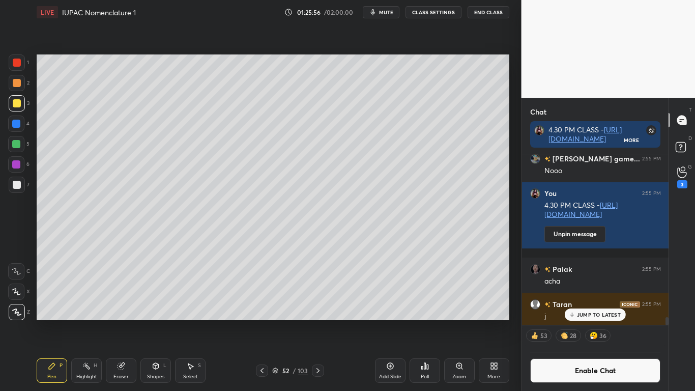
click at [608, 321] on button "Enable Chat" at bounding box center [595, 370] width 131 height 24
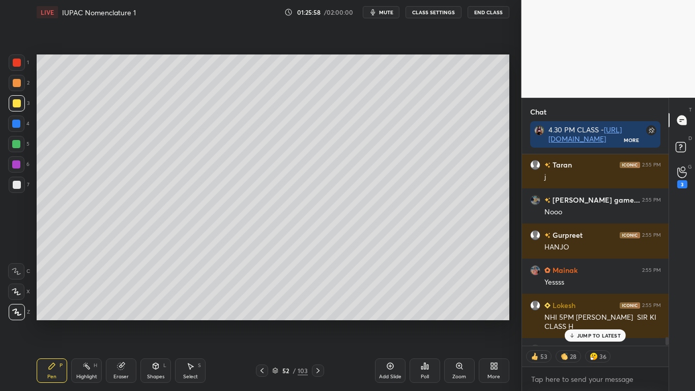
click at [615, 321] on p "JUMP TO LATEST" at bounding box center [599, 335] width 44 height 6
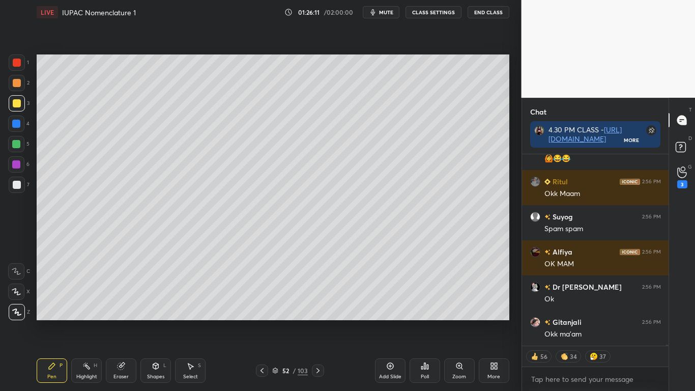
click at [13, 104] on div at bounding box center [17, 103] width 8 height 8
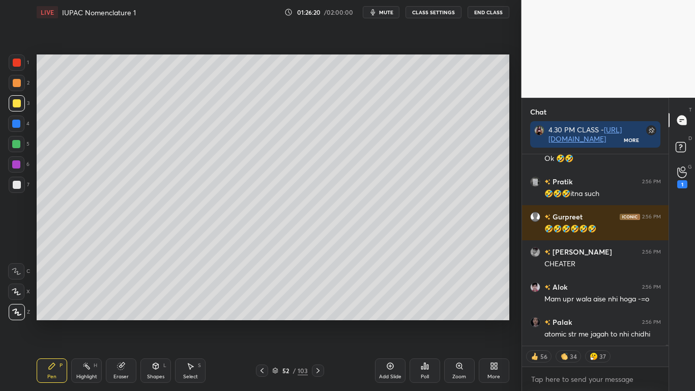
type textarea "x"
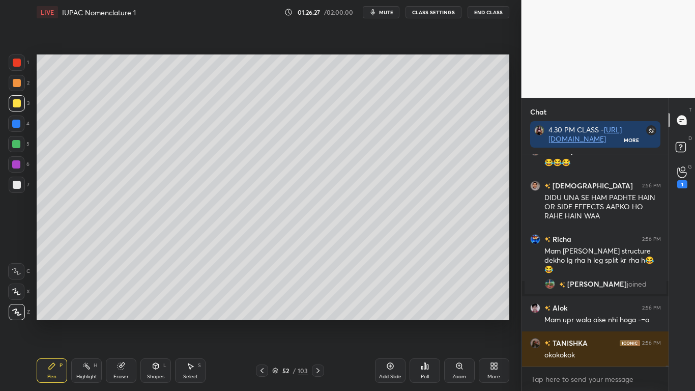
click at [437, 12] on button "CLASS SETTINGS" at bounding box center [433, 12] width 56 height 12
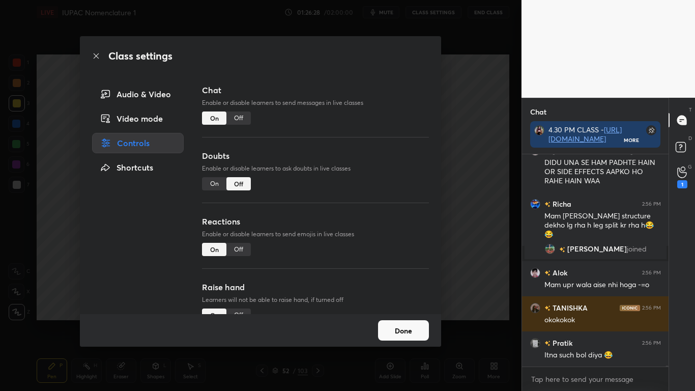
click at [240, 120] on div "Off" at bounding box center [238, 117] width 24 height 13
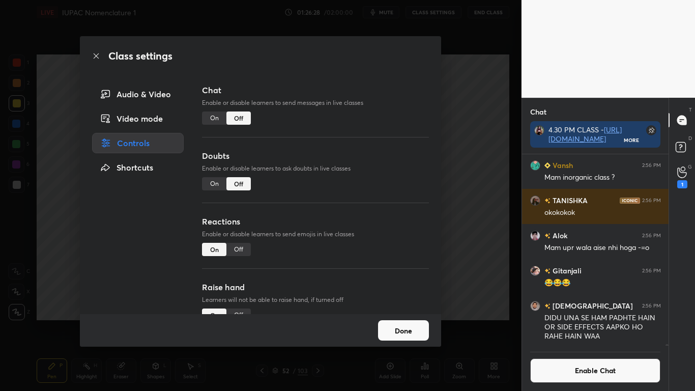
click at [406, 321] on button "Done" at bounding box center [403, 330] width 51 height 20
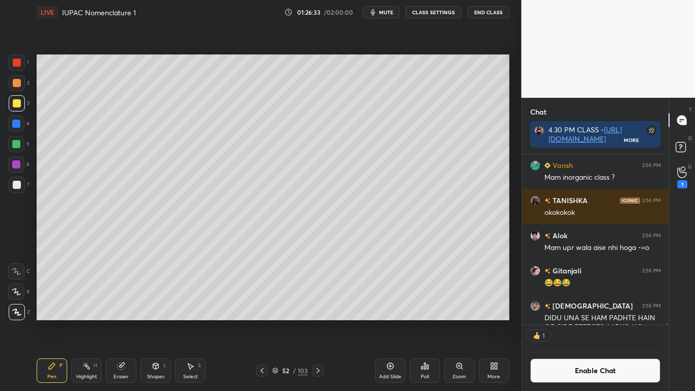
click at [274, 321] on icon at bounding box center [275, 369] width 5 height 3
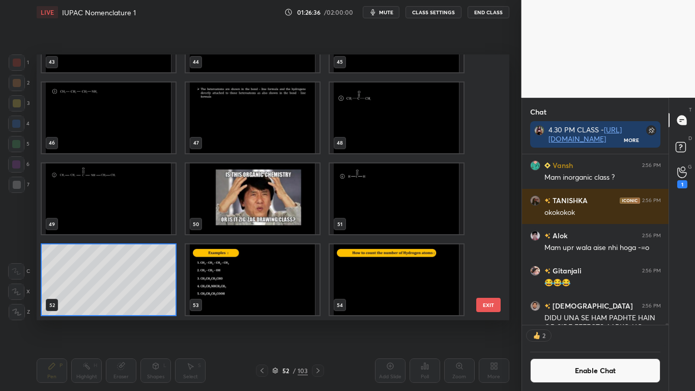
click at [282, 273] on img "grid" at bounding box center [253, 279] width 134 height 71
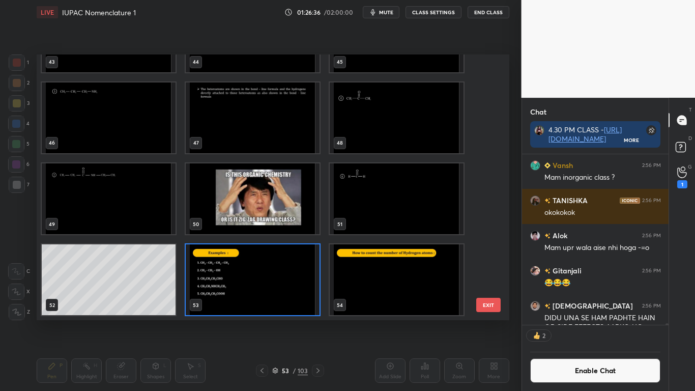
click at [283, 275] on img "grid" at bounding box center [253, 279] width 134 height 71
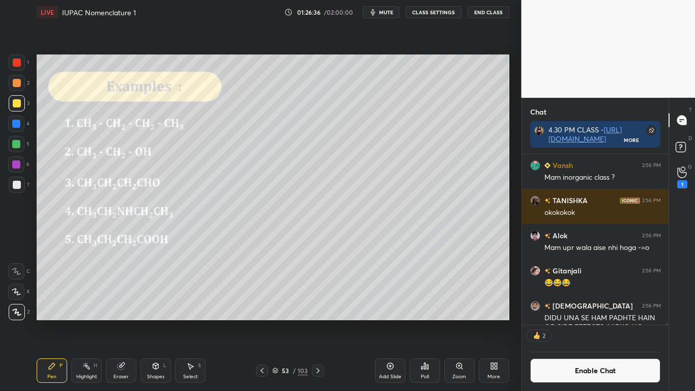
click at [285, 274] on img "grid" at bounding box center [253, 279] width 134 height 71
click at [319, 321] on icon at bounding box center [318, 370] width 8 height 8
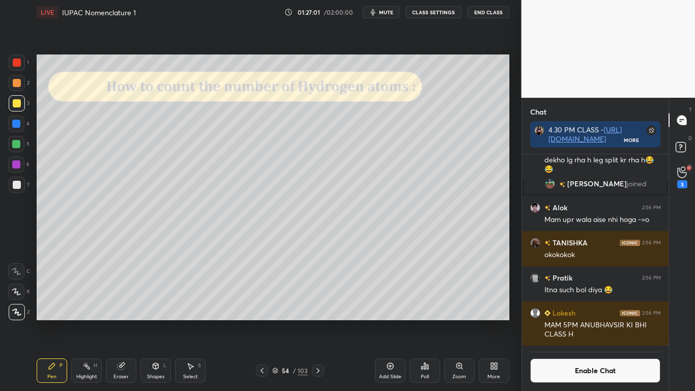
click at [18, 184] on div at bounding box center [17, 185] width 8 height 8
click at [595, 321] on button "Enable Chat" at bounding box center [595, 370] width 131 height 24
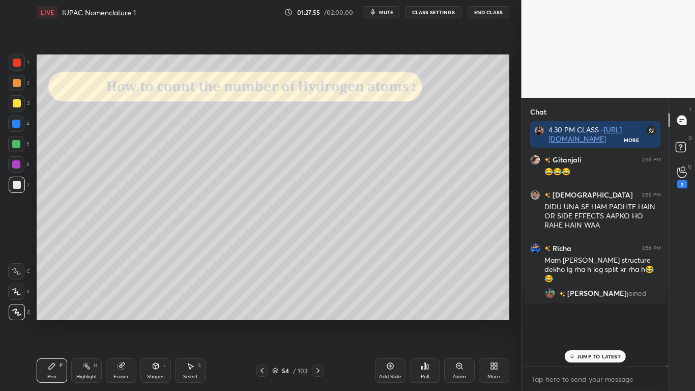
scroll to position [209, 143]
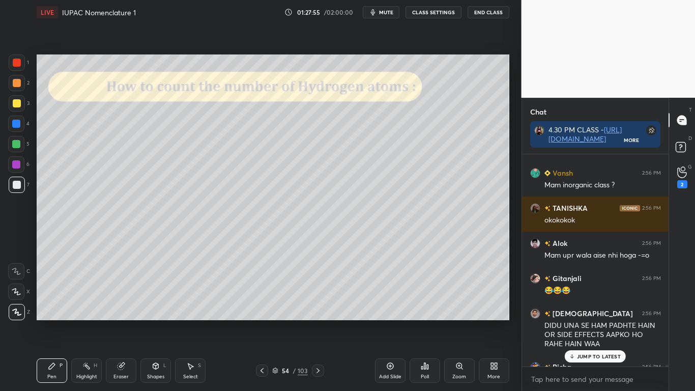
click at [602, 321] on p "JUMP TO LATEST" at bounding box center [599, 356] width 44 height 6
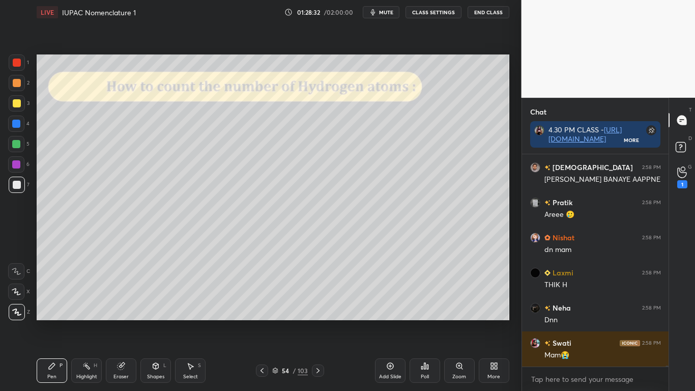
scroll to position [43252, 0]
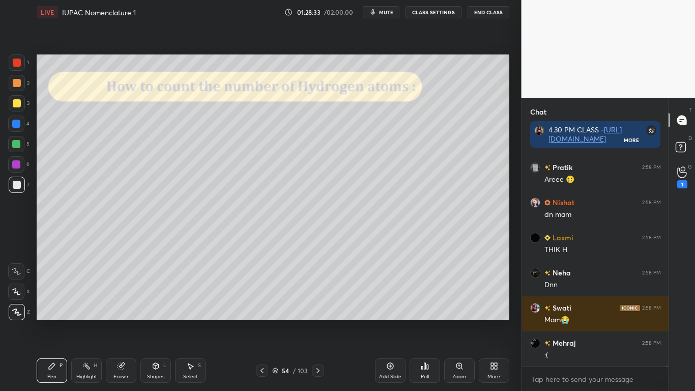
click at [19, 106] on div at bounding box center [17, 103] width 8 height 8
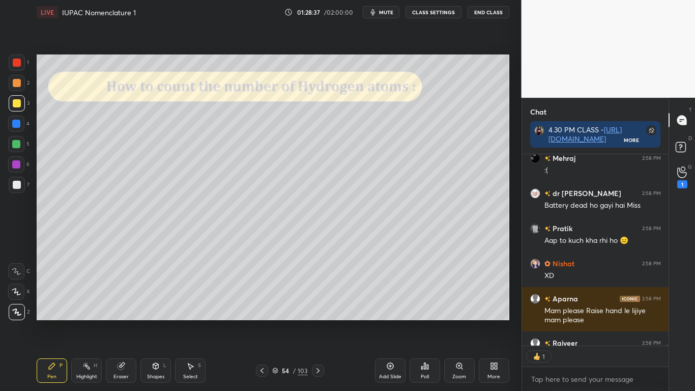
scroll to position [188, 143]
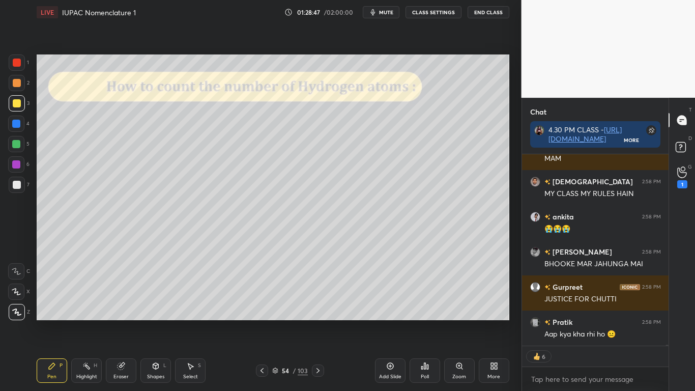
type textarea "x"
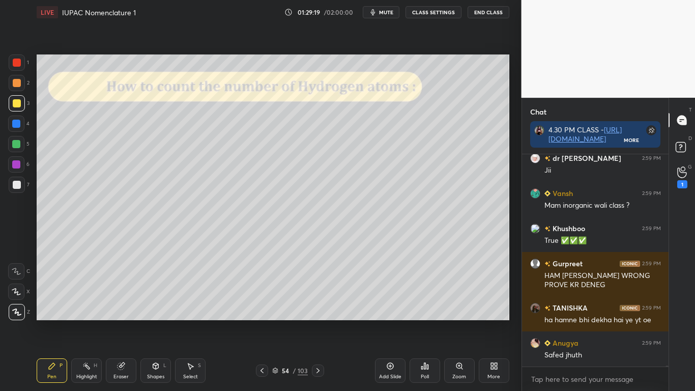
click at [21, 103] on div at bounding box center [17, 103] width 16 height 16
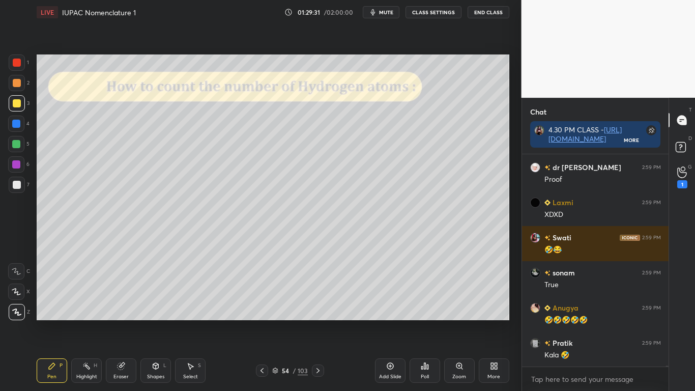
click at [16, 108] on div at bounding box center [17, 103] width 16 height 16
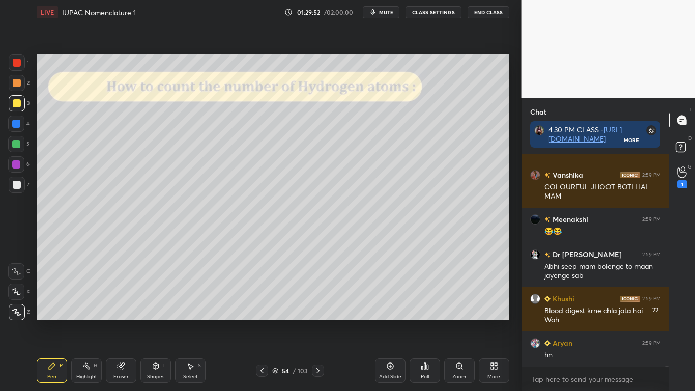
click at [436, 14] on button "CLASS SETTINGS" at bounding box center [433, 12] width 56 height 12
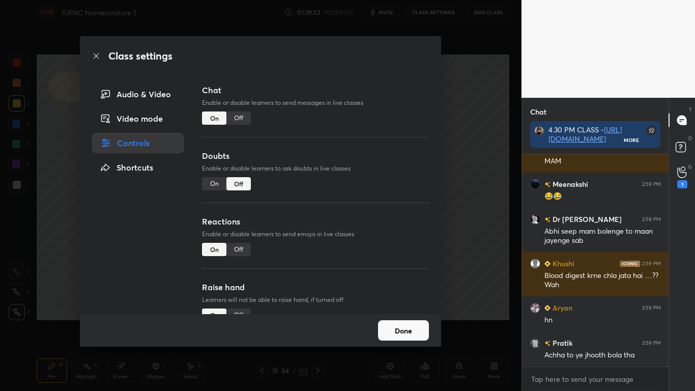
click at [236, 113] on div "Off" at bounding box center [238, 117] width 24 height 13
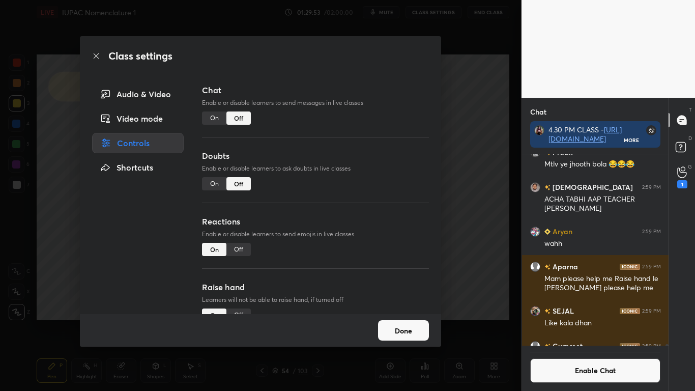
click at [403, 321] on button "Done" at bounding box center [403, 330] width 51 height 20
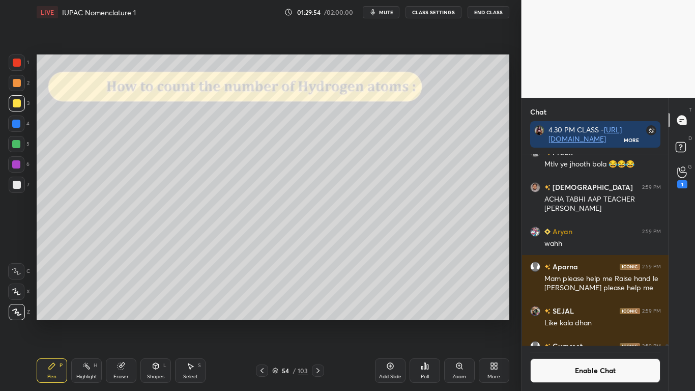
click at [387, 321] on icon at bounding box center [390, 366] width 8 height 8
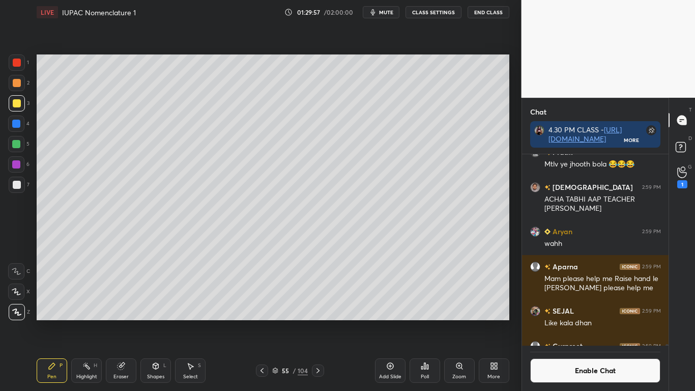
click at [262, 321] on icon at bounding box center [262, 370] width 8 height 8
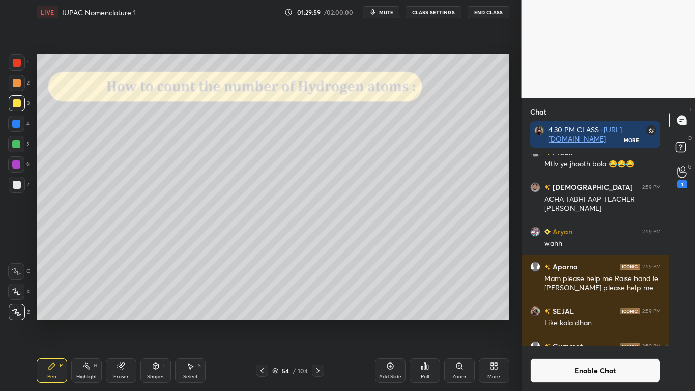
click at [319, 321] on icon at bounding box center [318, 370] width 8 height 8
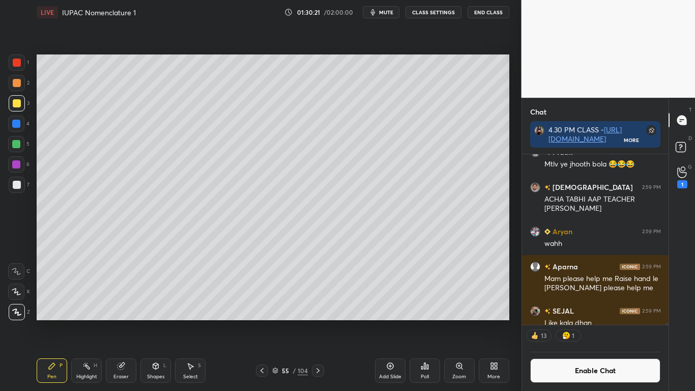
click at [19, 189] on div at bounding box center [17, 185] width 16 height 16
click at [567, 321] on button "Enable Chat" at bounding box center [595, 370] width 131 height 24
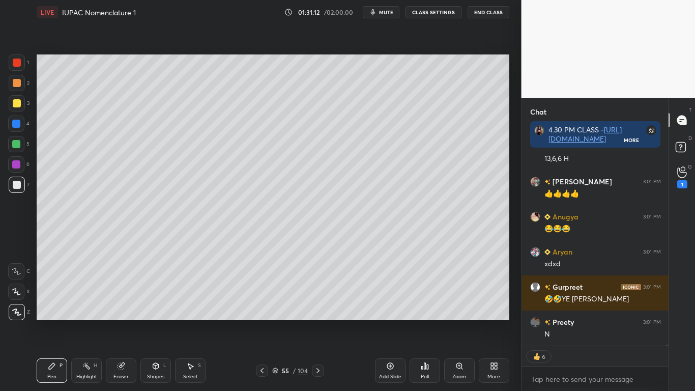
scroll to position [45501, 0]
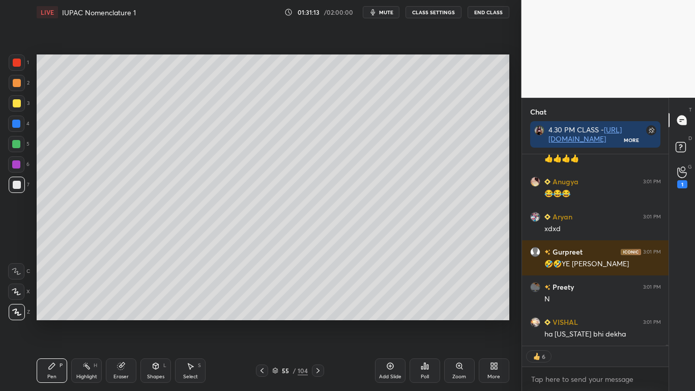
type textarea "x"
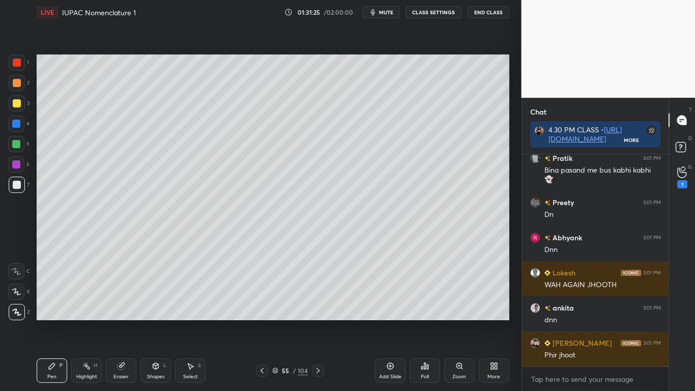
scroll to position [45770, 0]
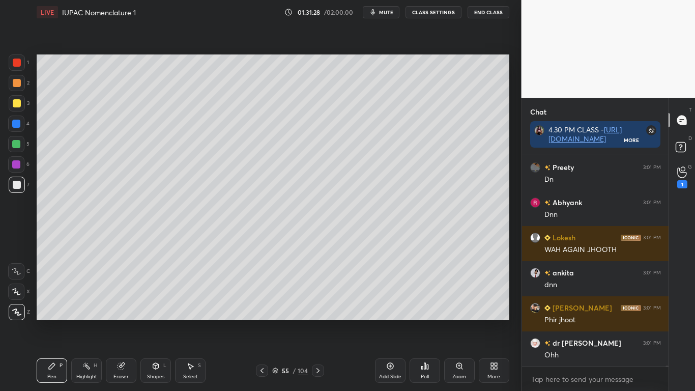
click at [438, 14] on button "CLASS SETTINGS" at bounding box center [433, 12] width 56 height 12
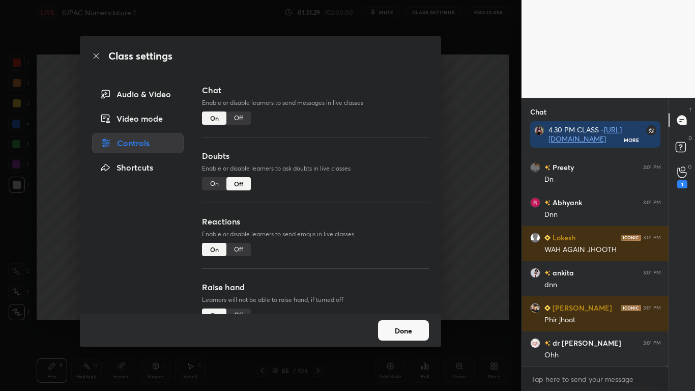
click at [236, 118] on div "Off" at bounding box center [238, 117] width 24 height 13
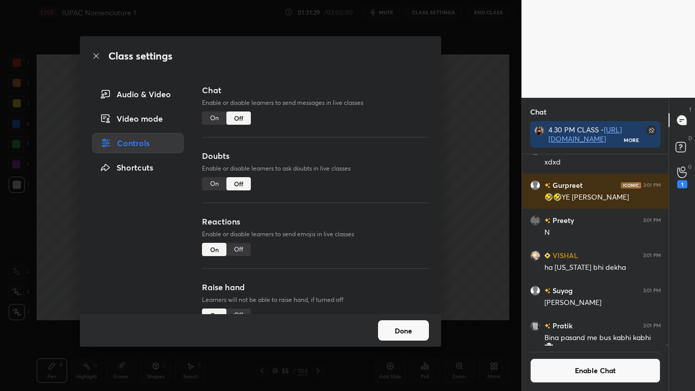
click at [411, 321] on button "Done" at bounding box center [403, 330] width 51 height 20
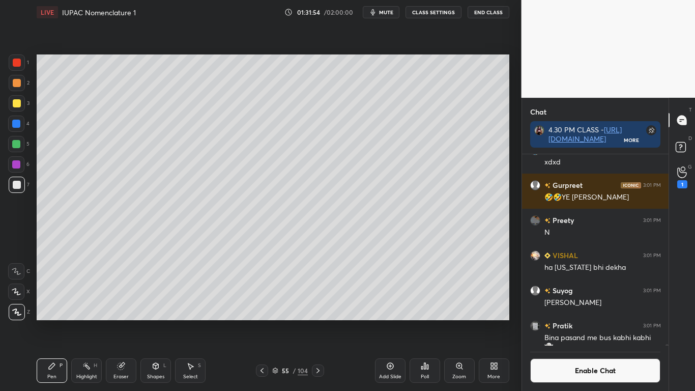
click at [188, 321] on icon at bounding box center [190, 366] width 8 height 8
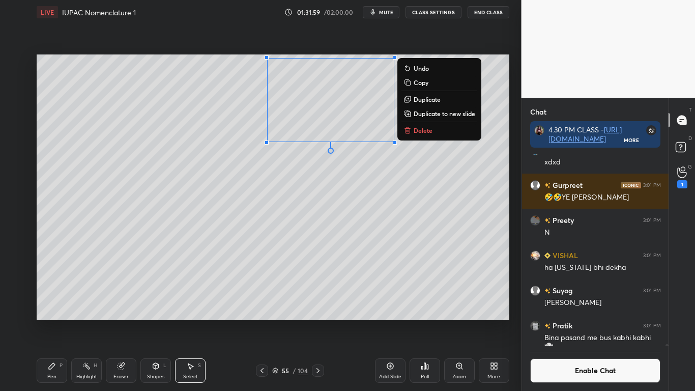
click at [58, 321] on div "Pen P" at bounding box center [52, 370] width 31 height 24
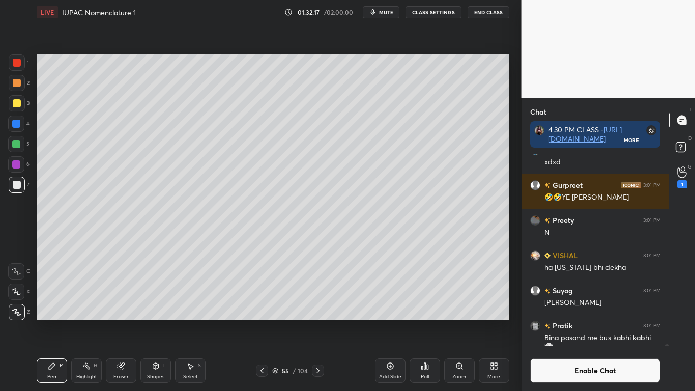
click at [196, 321] on div "Select S" at bounding box center [190, 370] width 31 height 24
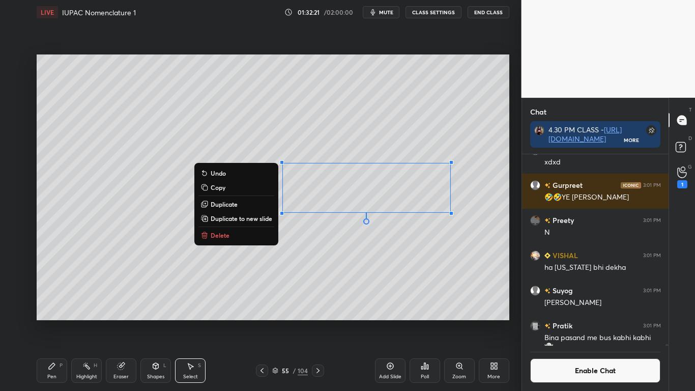
click at [56, 321] on div "Pen" at bounding box center [51, 376] width 9 height 5
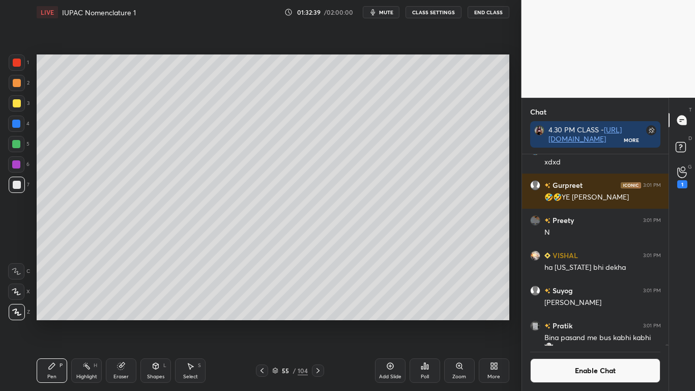
click at [556, 321] on button "Enable Chat" at bounding box center [595, 370] width 131 height 24
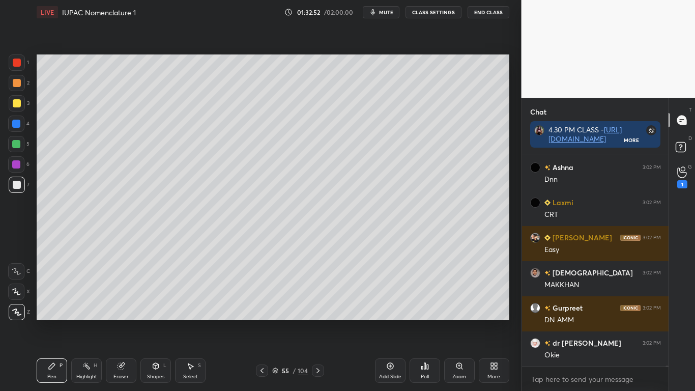
scroll to position [45682, 0]
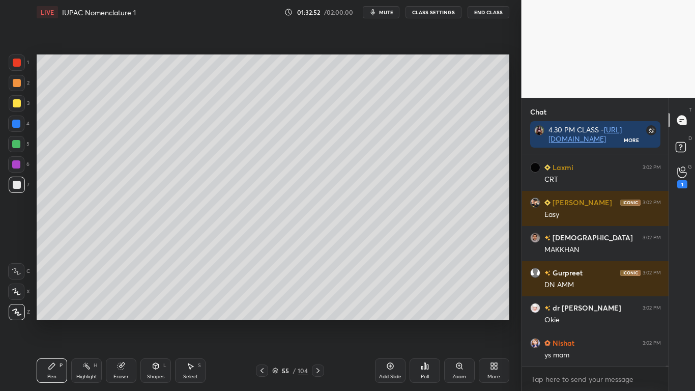
click at [20, 185] on div at bounding box center [17, 185] width 8 height 8
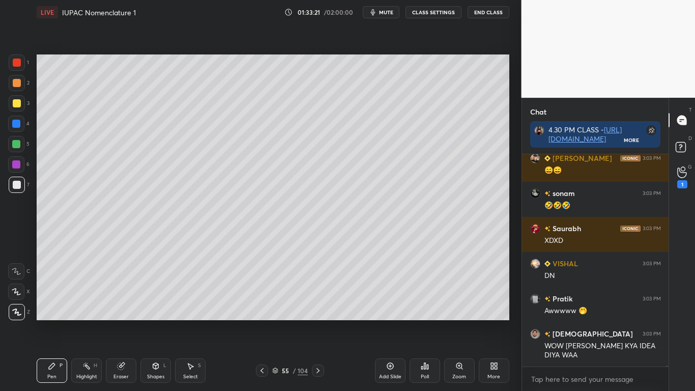
scroll to position [46526, 0]
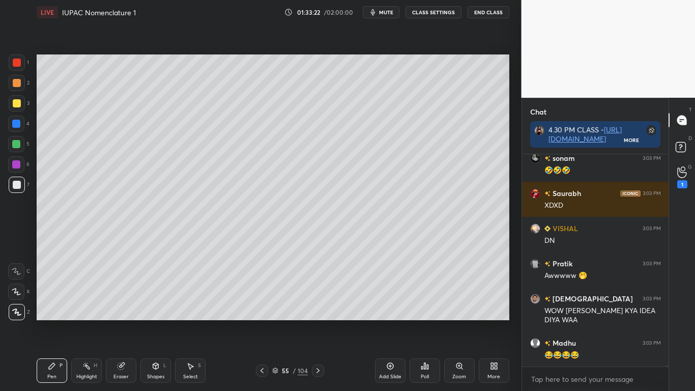
click at [19, 104] on div at bounding box center [17, 103] width 8 height 8
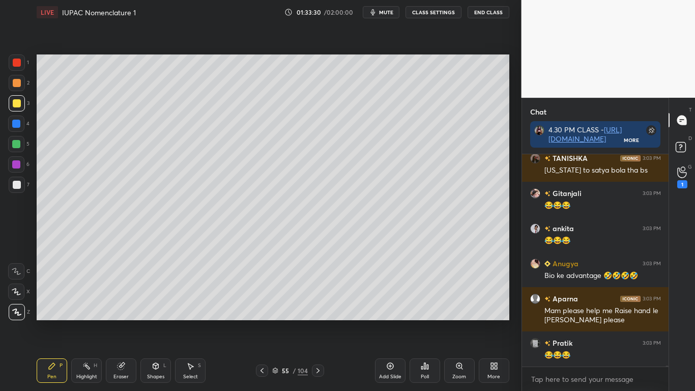
scroll to position [46956, 0]
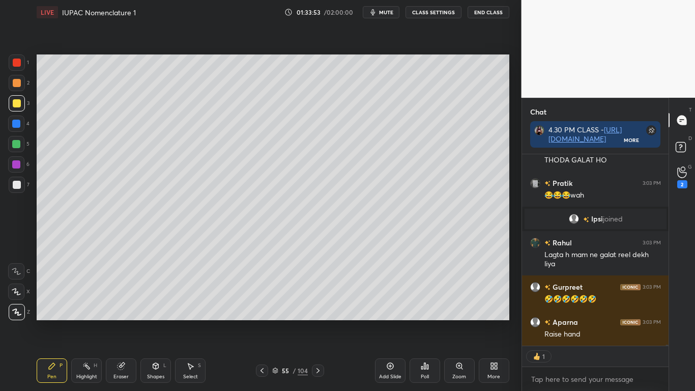
click at [429, 9] on button "CLASS SETTINGS" at bounding box center [433, 12] width 56 height 12
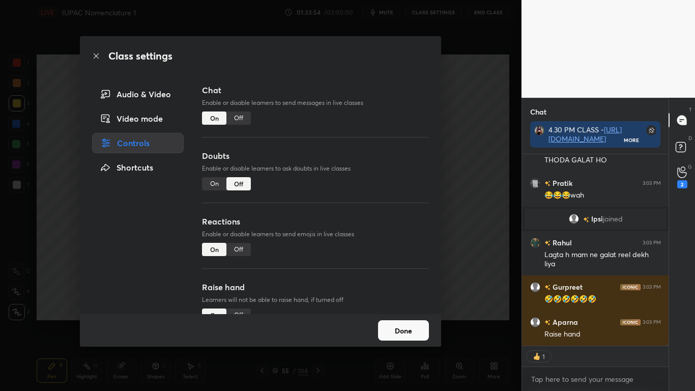
type textarea "x"
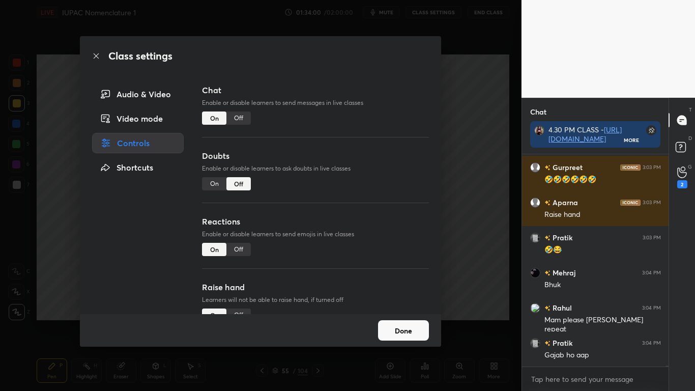
click at [230, 123] on div "Off" at bounding box center [238, 117] width 24 height 13
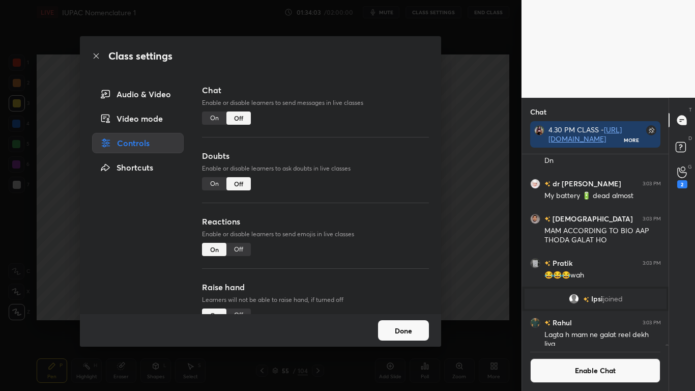
click at [417, 321] on button "Done" at bounding box center [403, 330] width 51 height 20
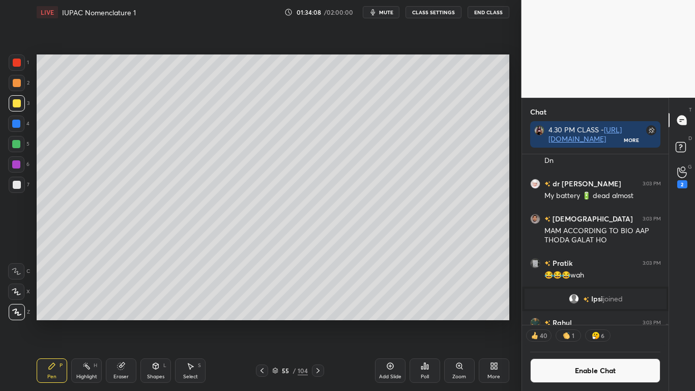
click at [276, 321] on icon at bounding box center [275, 370] width 6 height 6
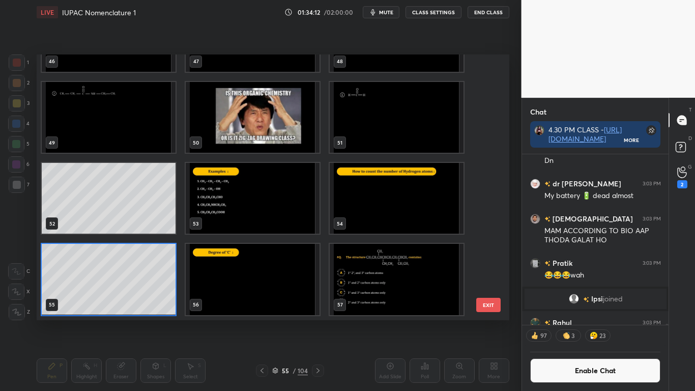
click at [235, 283] on img "grid" at bounding box center [253, 279] width 134 height 71
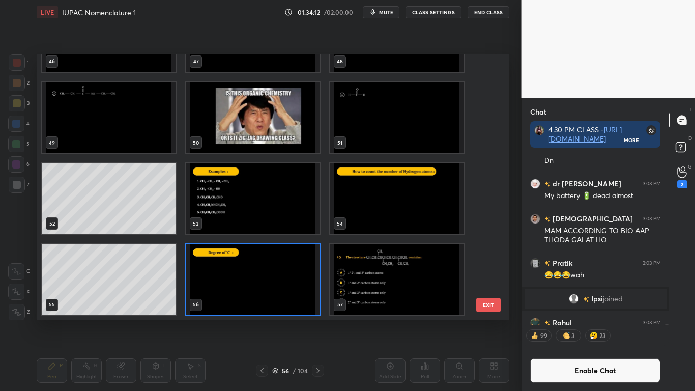
click at [235, 283] on img "grid" at bounding box center [253, 279] width 134 height 71
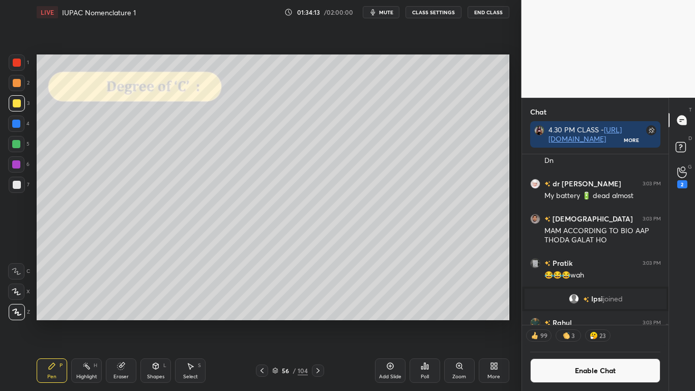
click at [235, 283] on img "grid" at bounding box center [253, 279] width 134 height 71
click at [20, 104] on div at bounding box center [17, 103] width 8 height 8
click at [17, 182] on div at bounding box center [17, 185] width 8 height 8
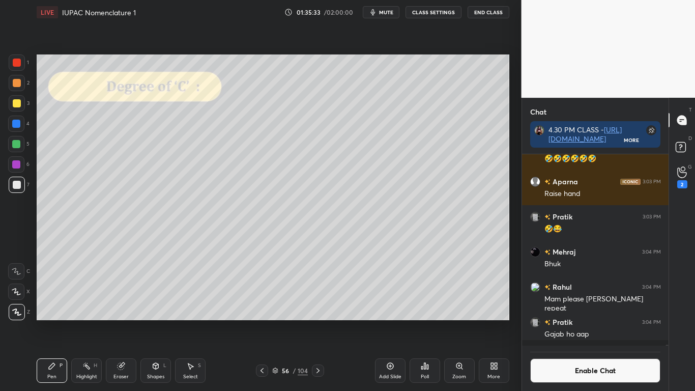
scroll to position [47056, 0]
click at [18, 65] on div at bounding box center [17, 63] width 8 height 8
click at [549, 321] on button "Enable Chat" at bounding box center [595, 370] width 131 height 24
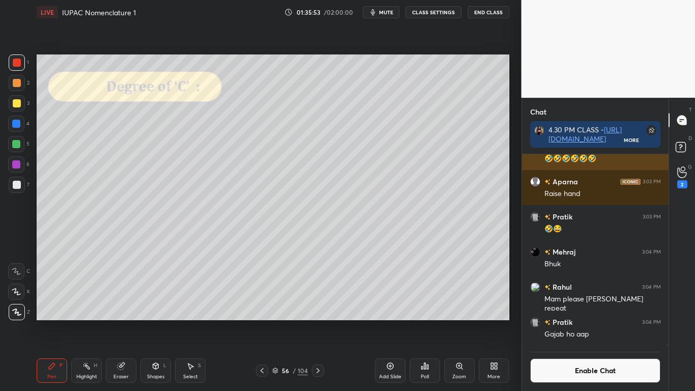
scroll to position [209, 143]
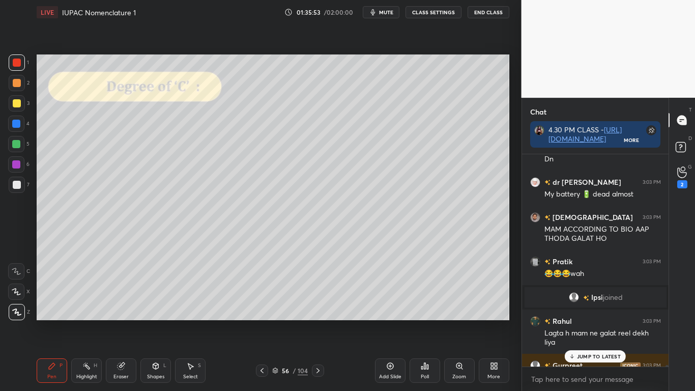
click at [571, 321] on icon at bounding box center [572, 356] width 7 height 6
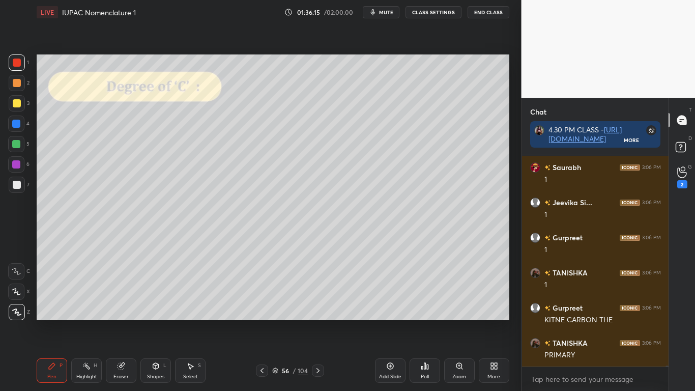
scroll to position [47597, 0]
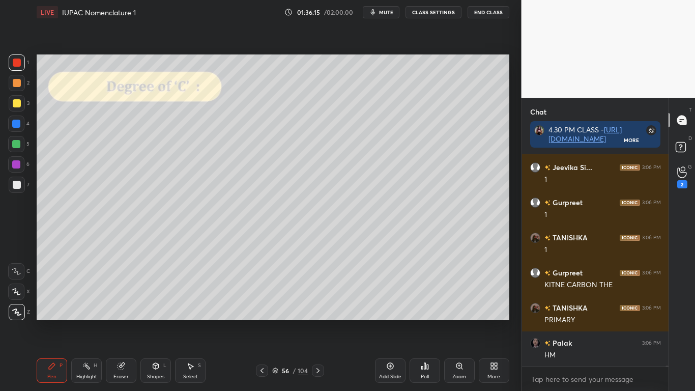
click at [16, 105] on div at bounding box center [17, 103] width 8 height 8
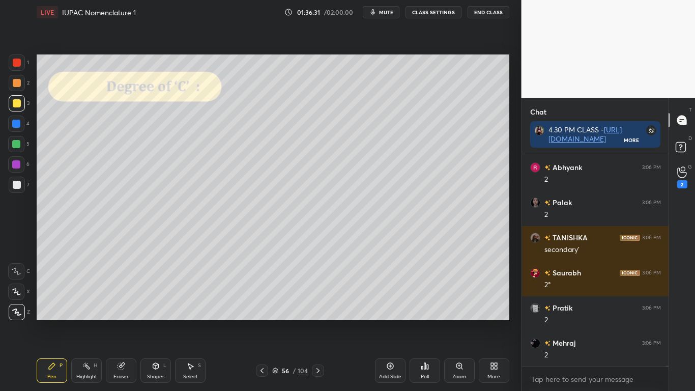
scroll to position [48018, 0]
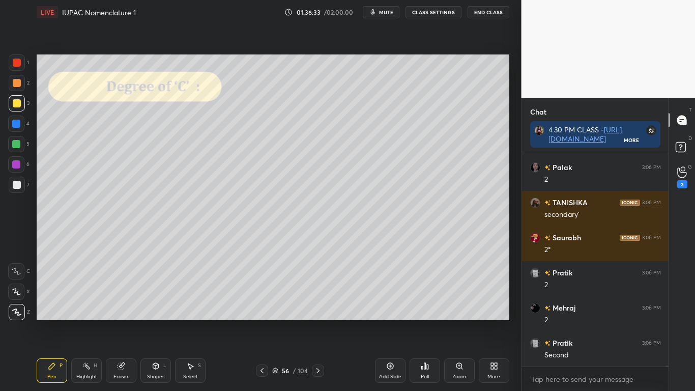
click at [185, 321] on div "Select S" at bounding box center [190, 370] width 31 height 24
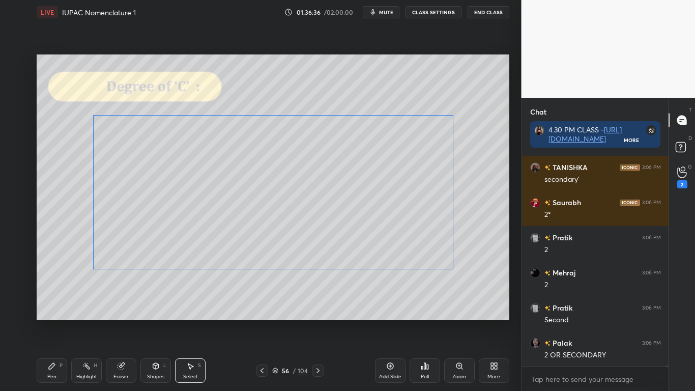
scroll to position [48089, 0]
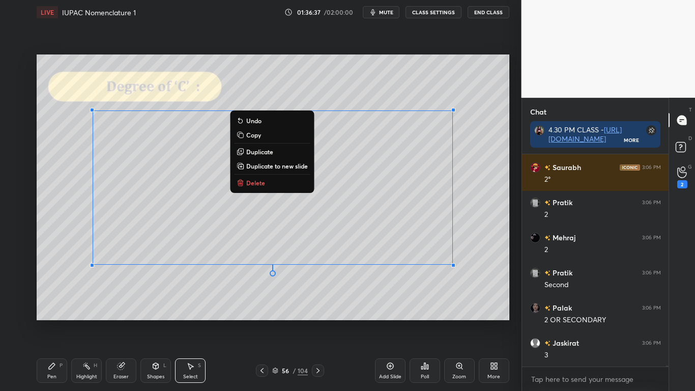
click at [52, 321] on icon at bounding box center [52, 366] width 6 height 6
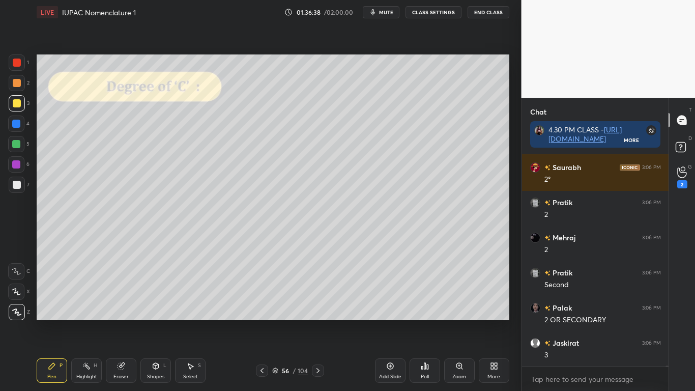
scroll to position [48124, 0]
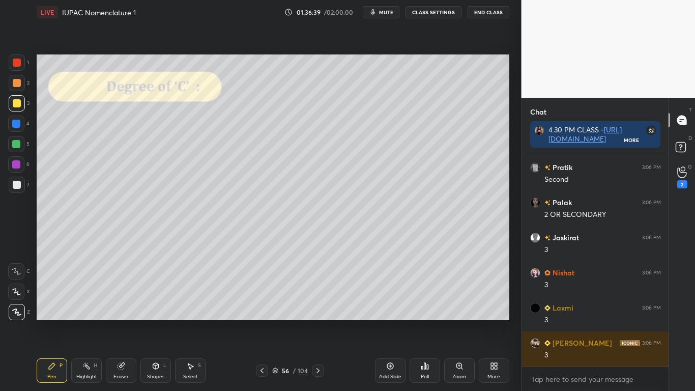
click at [16, 124] on div at bounding box center [16, 124] width 8 height 8
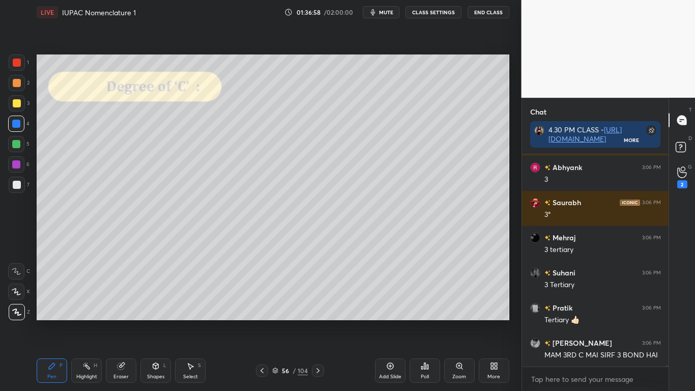
scroll to position [48440, 0]
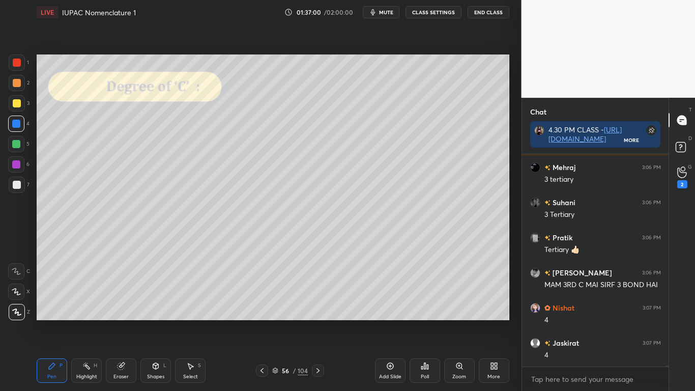
click at [18, 182] on div at bounding box center [17, 185] width 8 height 8
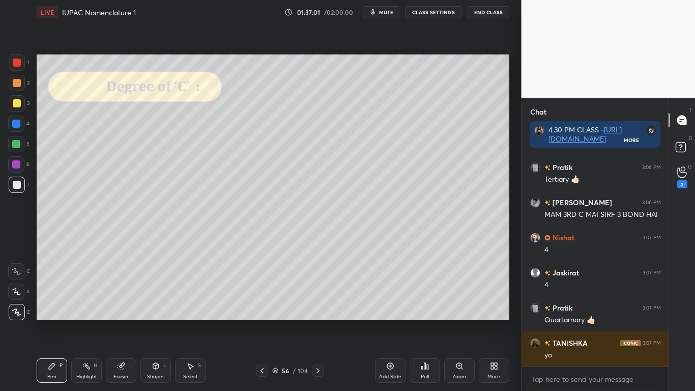
scroll to position [48580, 0]
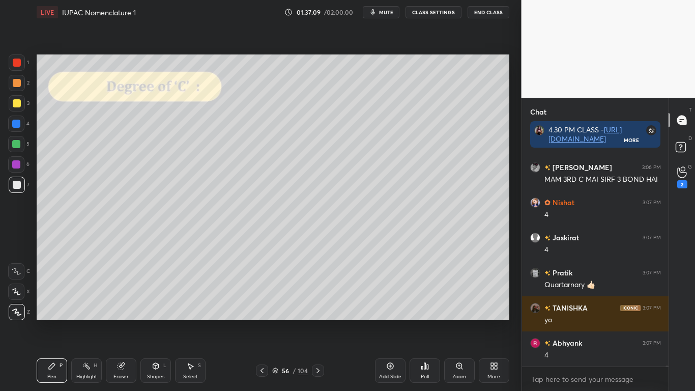
click at [16, 147] on div at bounding box center [16, 144] width 8 height 8
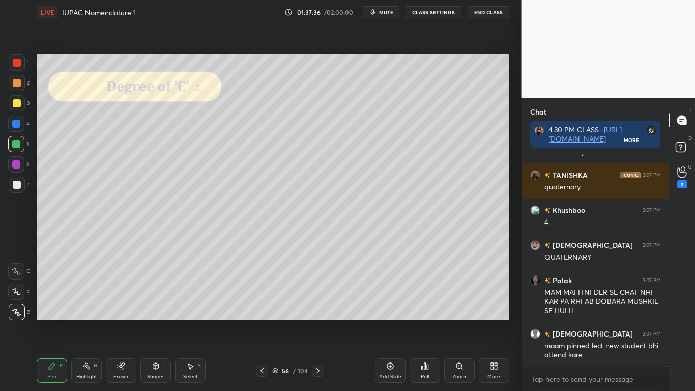
scroll to position [49064, 0]
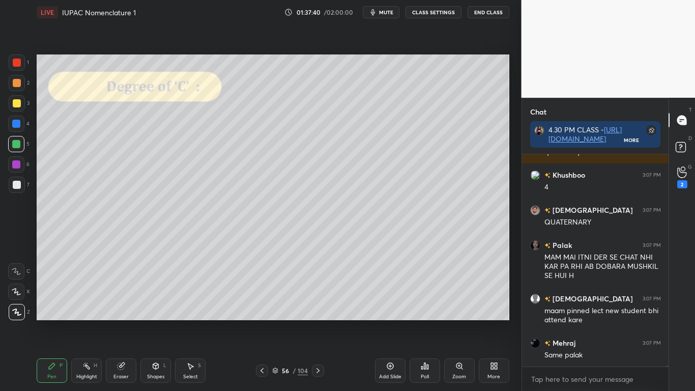
click at [16, 105] on div at bounding box center [17, 103] width 8 height 8
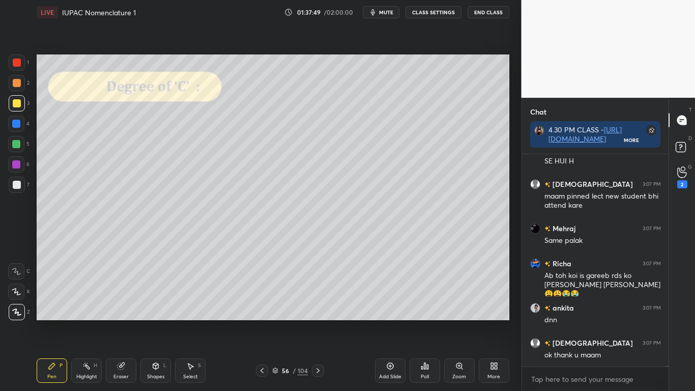
scroll to position [49213, 0]
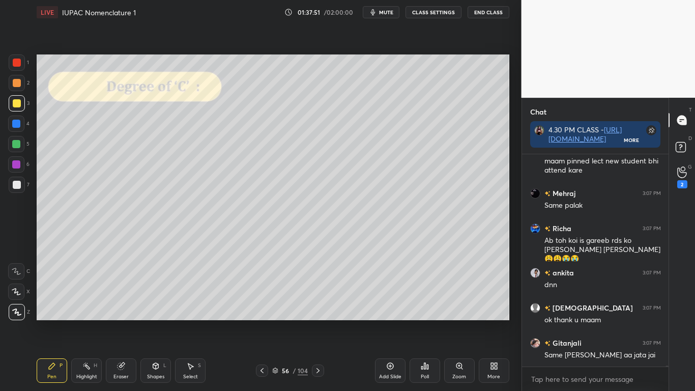
click at [16, 181] on div at bounding box center [17, 185] width 8 height 8
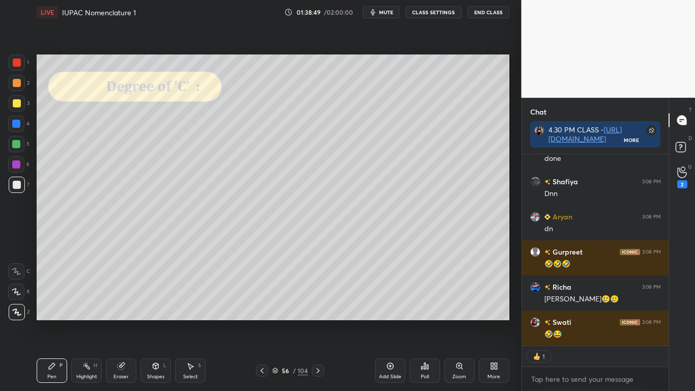
scroll to position [50701, 0]
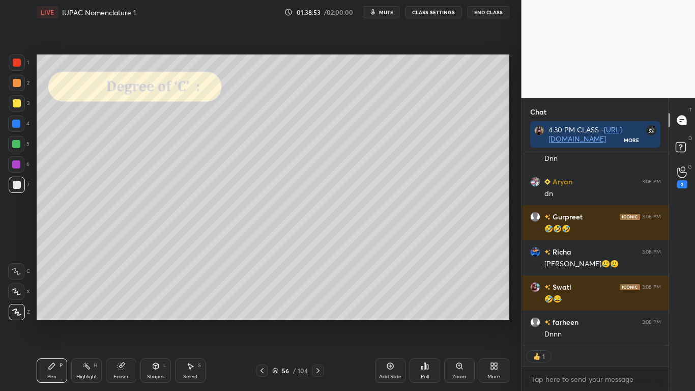
click at [277, 321] on icon at bounding box center [275, 369] width 5 height 3
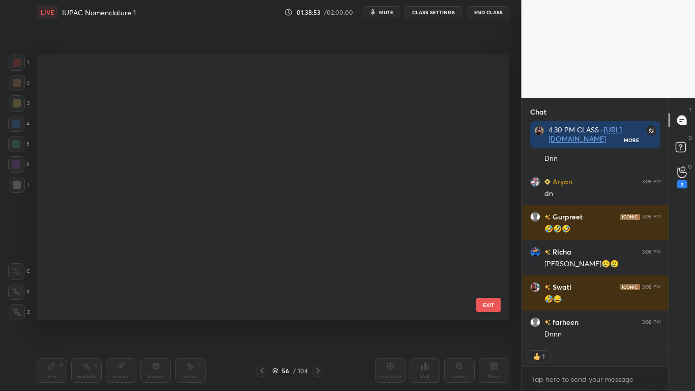
scroll to position [4, 6]
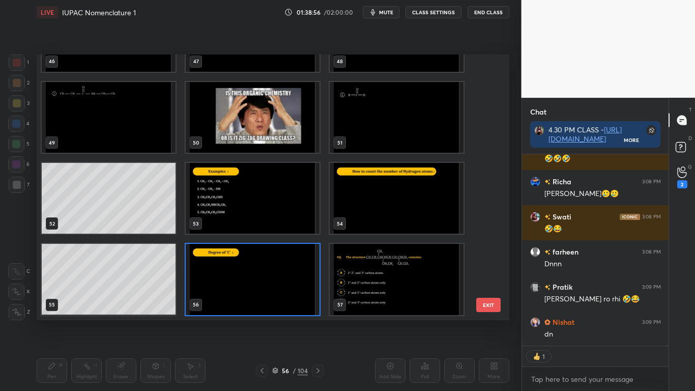
type textarea "x"
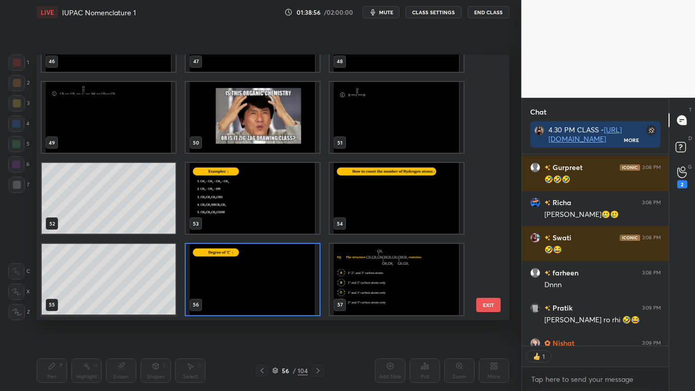
click at [257, 292] on img "grid" at bounding box center [253, 279] width 134 height 71
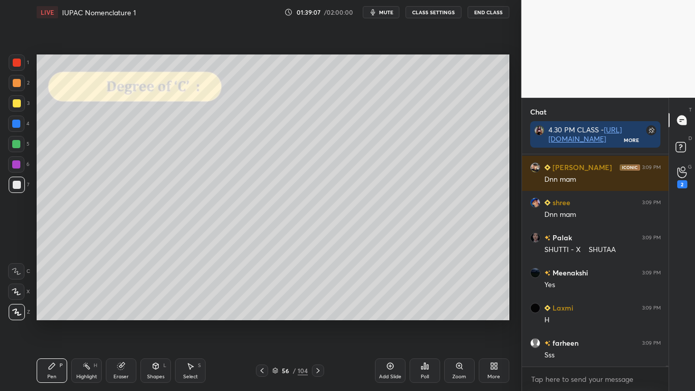
click at [321, 321] on icon at bounding box center [318, 370] width 8 height 8
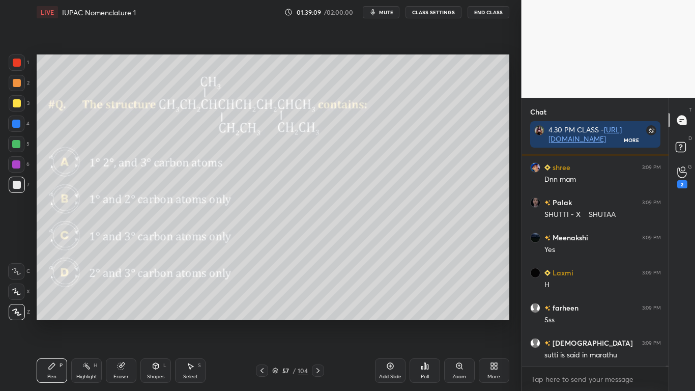
click at [435, 15] on button "CLASS SETTINGS" at bounding box center [433, 12] width 56 height 12
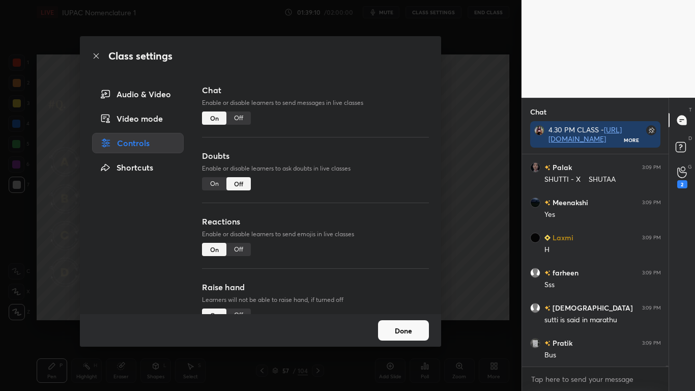
click at [246, 119] on div "Off" at bounding box center [238, 117] width 24 height 13
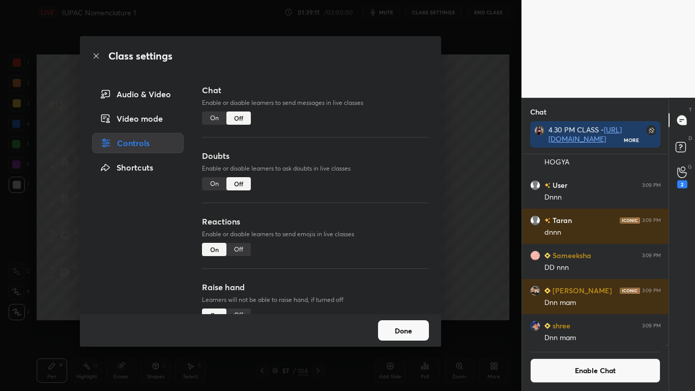
click at [410, 321] on button "Done" at bounding box center [403, 330] width 51 height 20
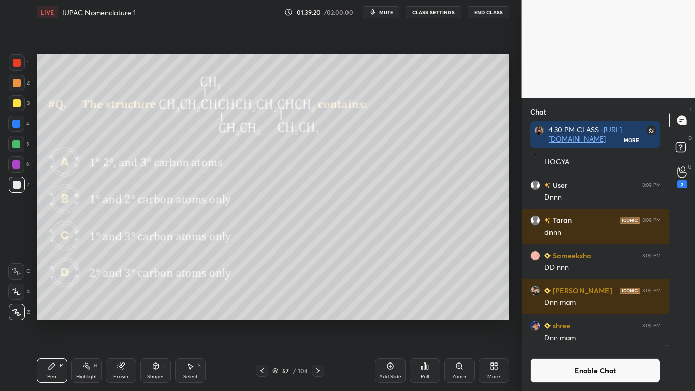
click at [431, 321] on div "Poll" at bounding box center [425, 370] width 31 height 24
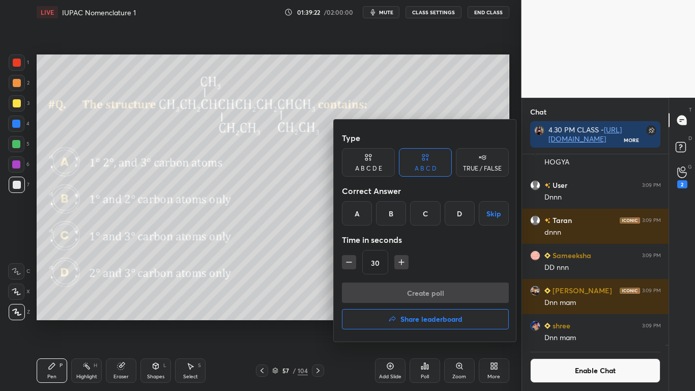
click at [356, 206] on div "A" at bounding box center [357, 213] width 30 height 24
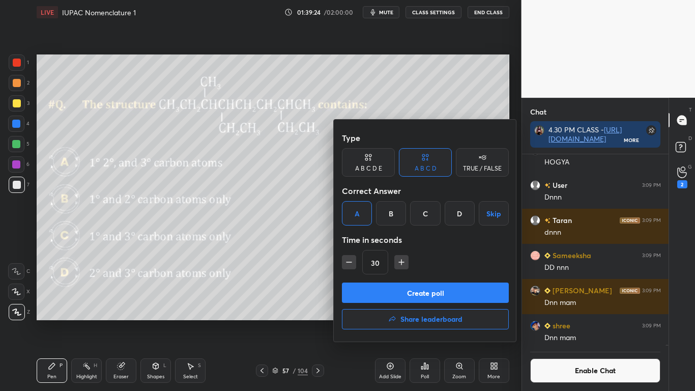
click at [404, 265] on icon "button" at bounding box center [401, 262] width 10 height 10
type input "45"
click at [422, 293] on button "Create poll" at bounding box center [425, 292] width 167 height 20
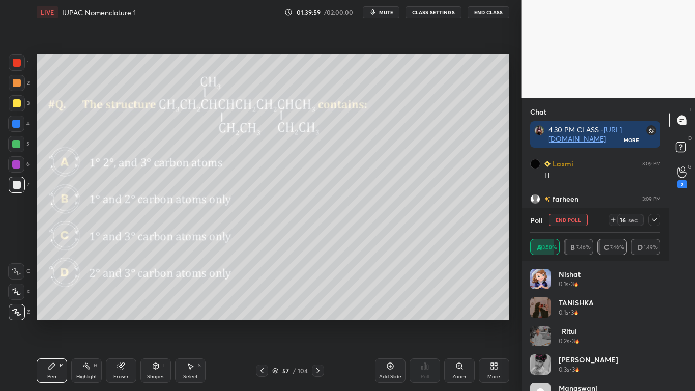
scroll to position [114, 143]
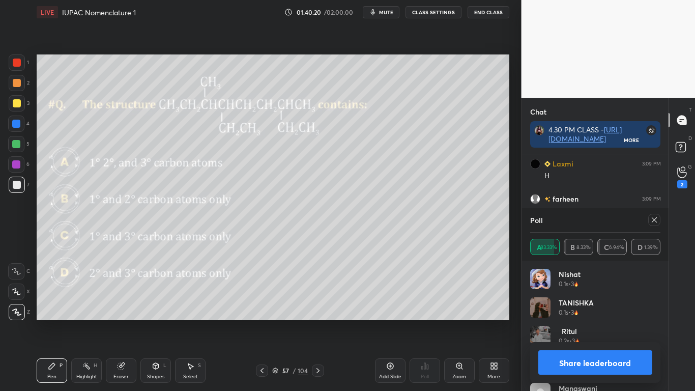
click at [611, 321] on button "Share leaderboard" at bounding box center [595, 362] width 114 height 24
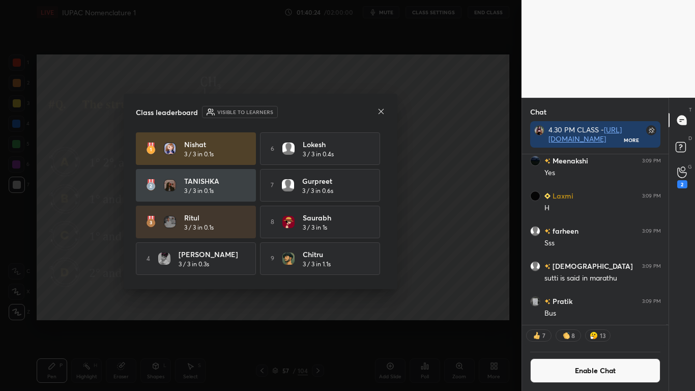
scroll to position [38, 0]
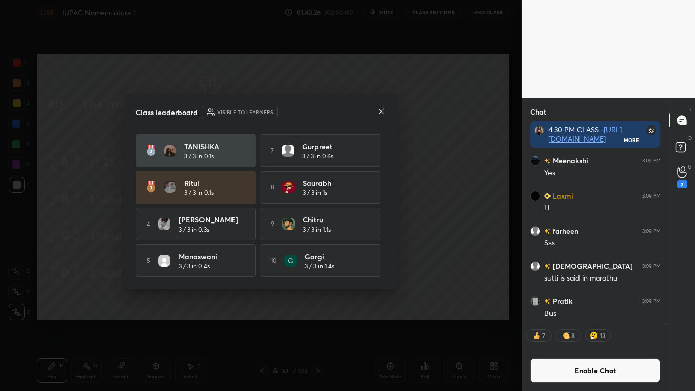
click at [381, 111] on icon at bounding box center [380, 110] width 5 height 5
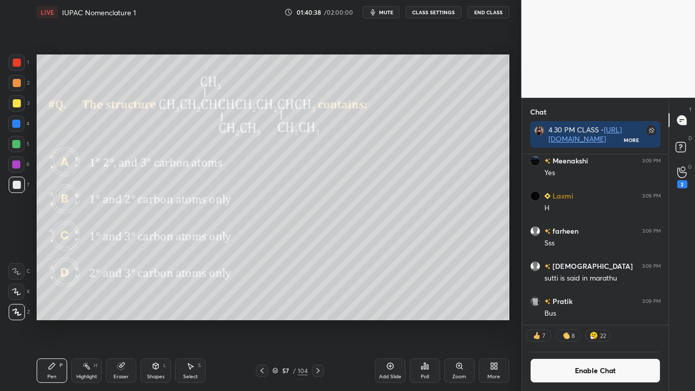
click at [124, 321] on div "Eraser" at bounding box center [121, 370] width 31 height 24
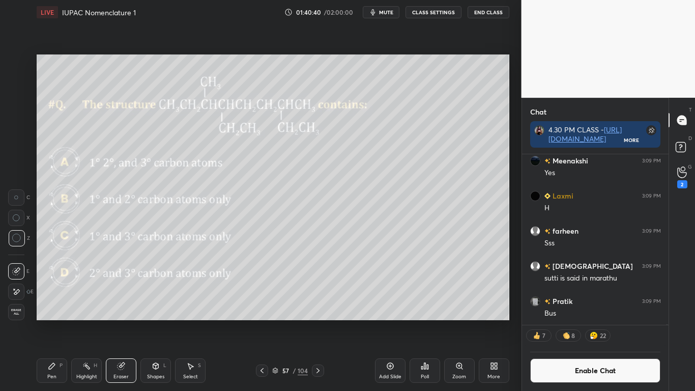
click at [55, 321] on div "Pen P" at bounding box center [52, 370] width 31 height 24
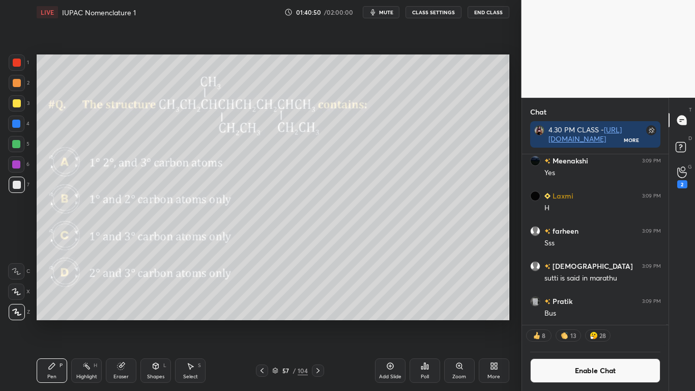
click at [606, 321] on button "Enable Chat" at bounding box center [595, 370] width 131 height 24
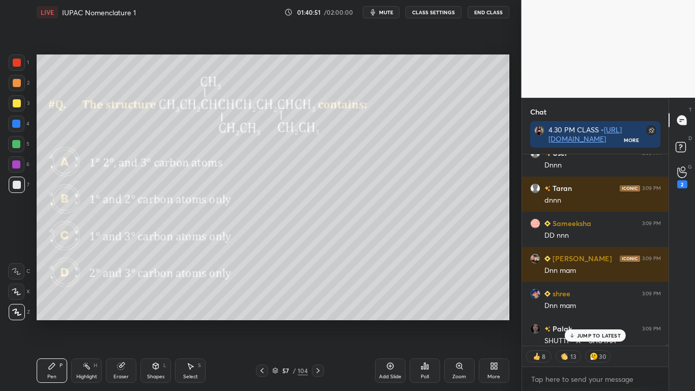
click at [613, 321] on p "JUMP TO LATEST" at bounding box center [599, 335] width 44 height 6
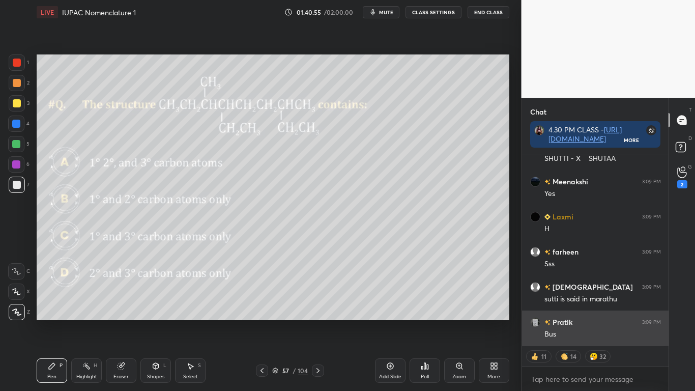
scroll to position [50016, 0]
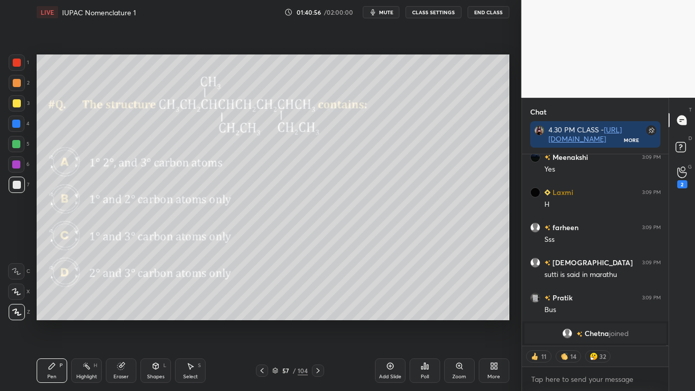
click at [16, 105] on div at bounding box center [17, 103] width 8 height 8
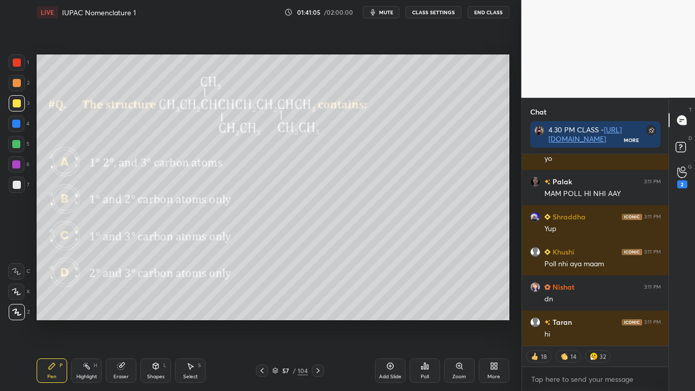
scroll to position [50258, 0]
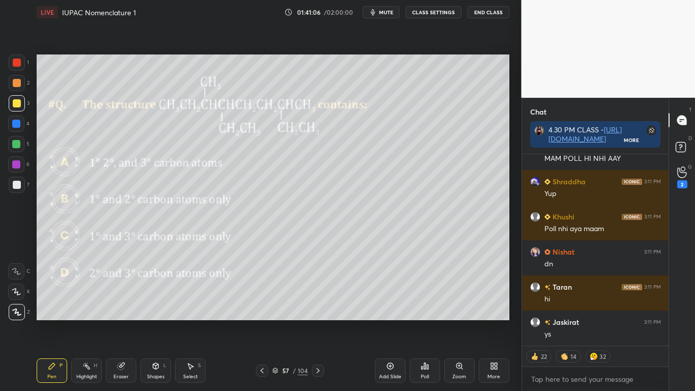
click at [281, 321] on div "57" at bounding box center [285, 370] width 10 height 6
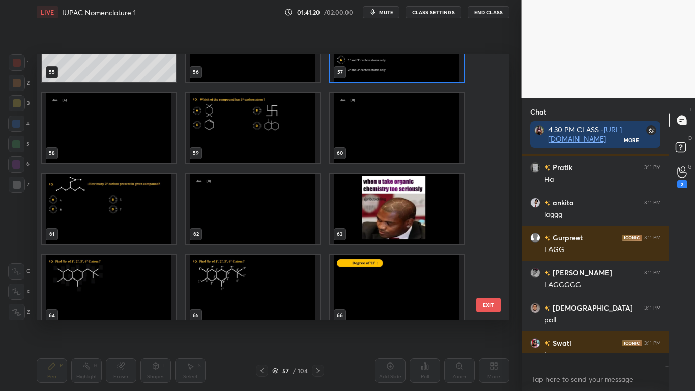
scroll to position [209, 143]
click at [488, 302] on button "EXIT" at bounding box center [488, 305] width 24 height 14
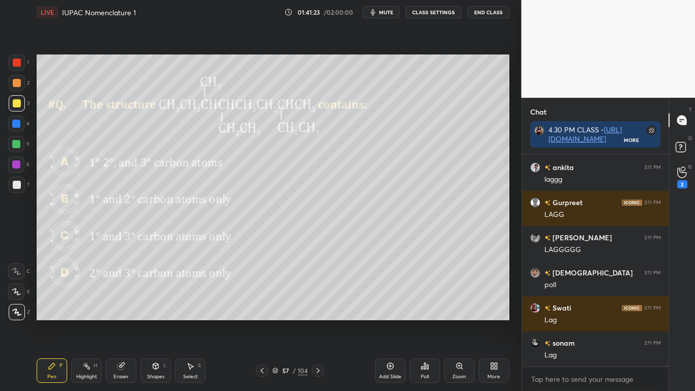
scroll to position [50693, 0]
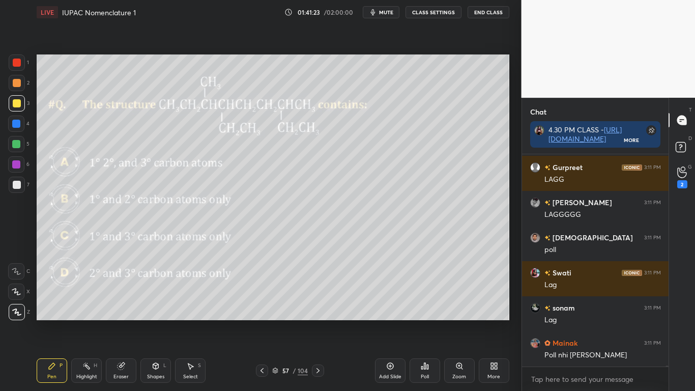
click at [495, 321] on div "More" at bounding box center [493, 376] width 13 height 5
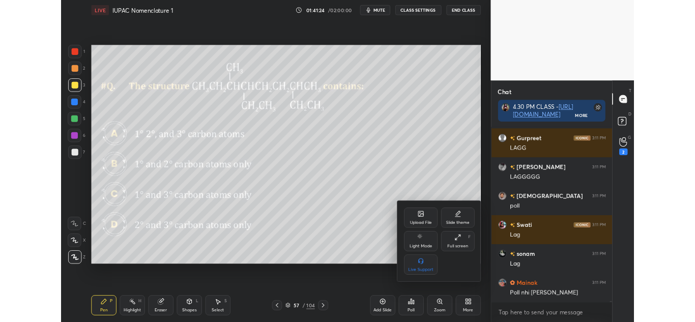
scroll to position [50728, 0]
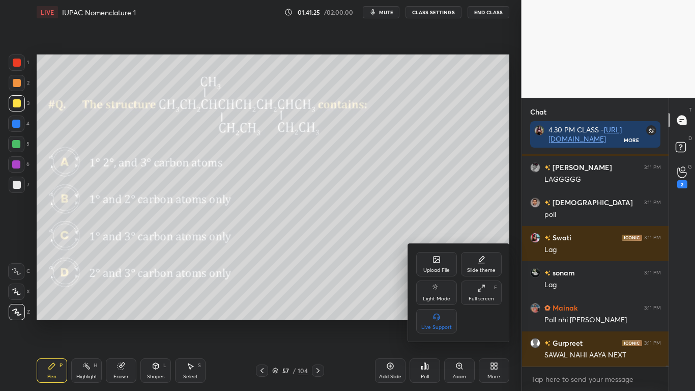
click at [485, 297] on div "Full screen" at bounding box center [481, 298] width 25 height 5
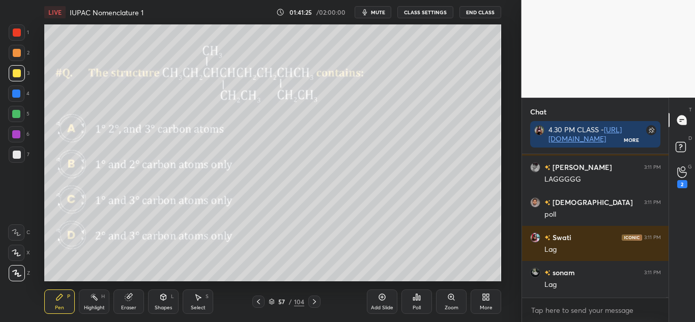
scroll to position [55, 143]
type textarea "x"
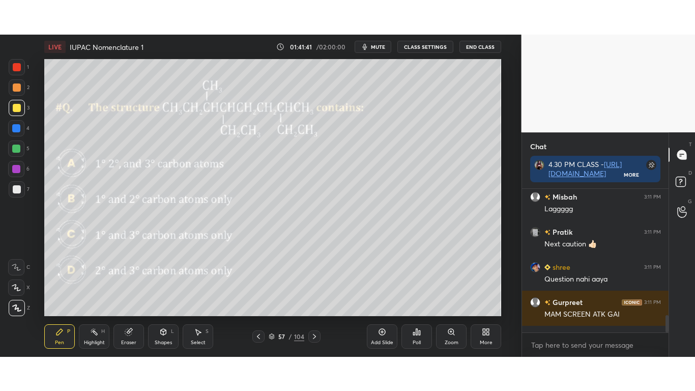
scroll to position [1331, 0]
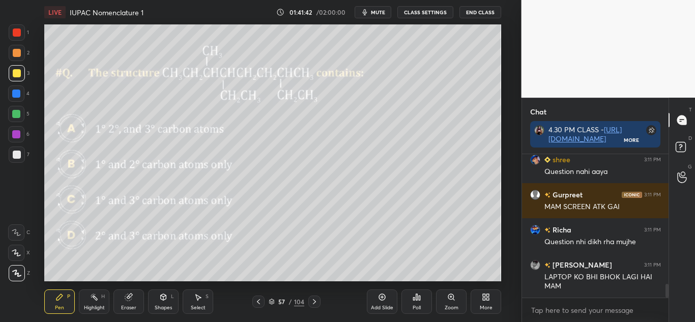
click at [484, 302] on div "More" at bounding box center [486, 301] width 31 height 24
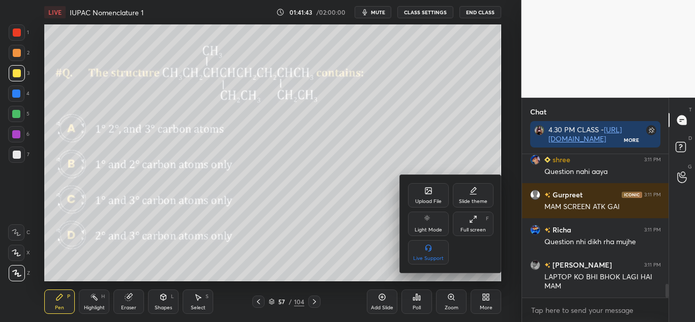
click at [480, 226] on div "Full screen F" at bounding box center [473, 224] width 41 height 24
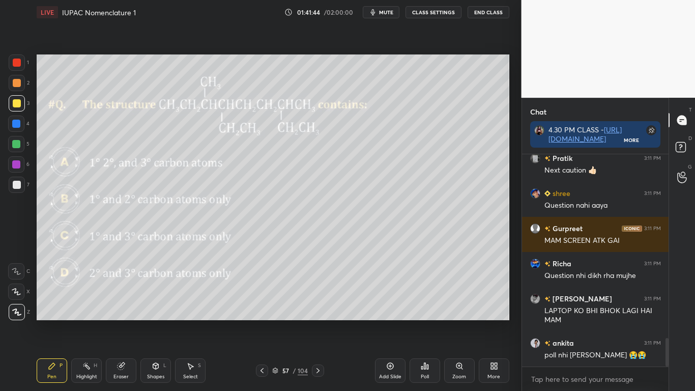
scroll to position [0, 0]
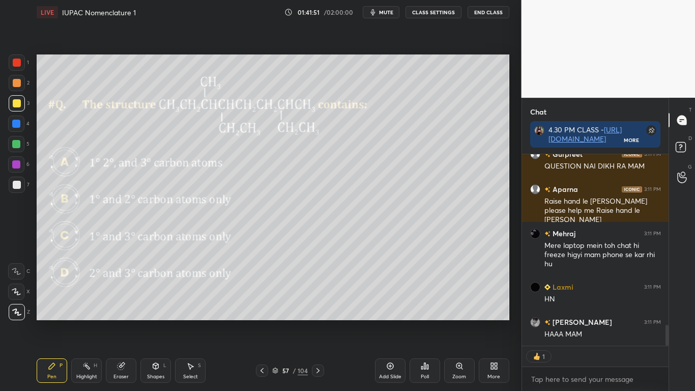
click at [273, 321] on icon at bounding box center [275, 370] width 6 height 6
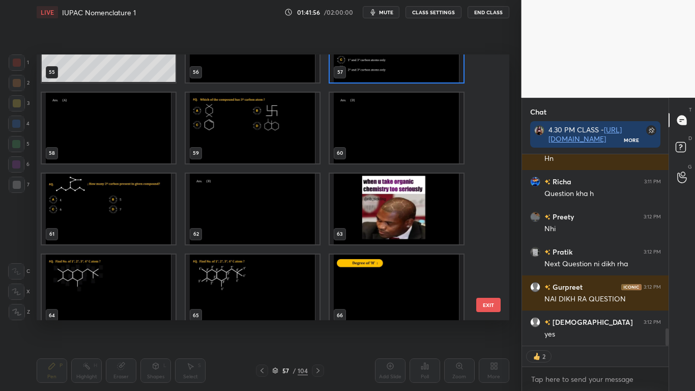
click at [257, 124] on img "grid" at bounding box center [253, 127] width 134 height 71
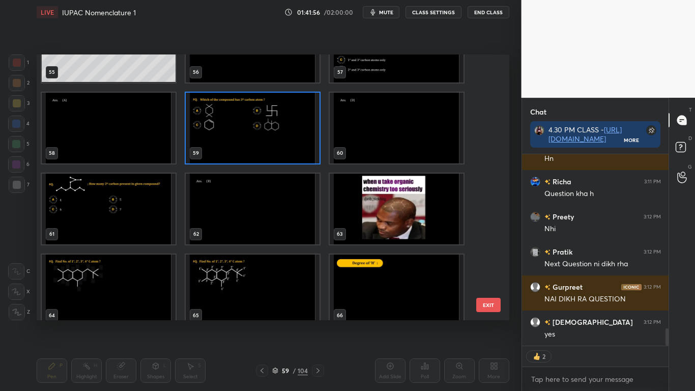
click at [257, 124] on img "grid" at bounding box center [253, 127] width 134 height 71
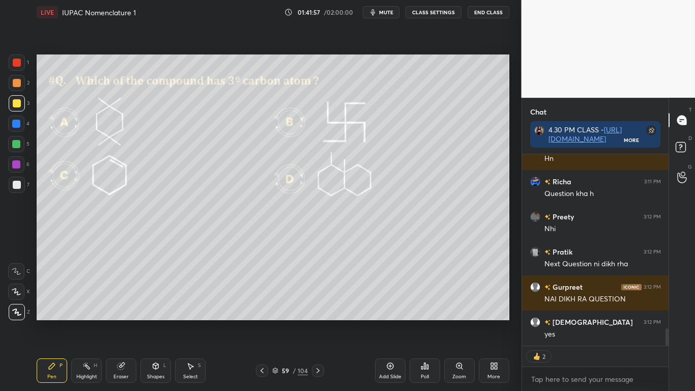
click at [257, 124] on img "grid" at bounding box center [253, 127] width 134 height 71
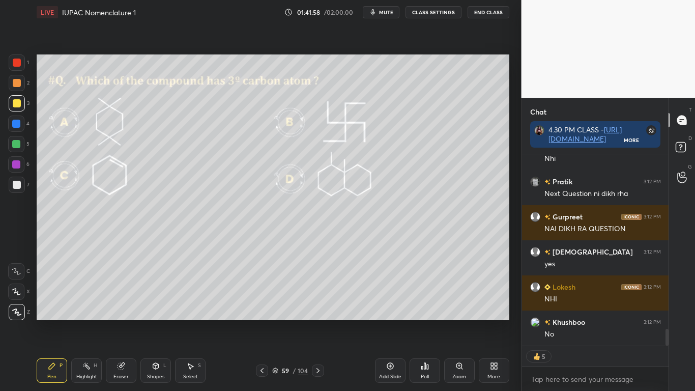
type textarea "x"
click at [436, 12] on button "CLASS SETTINGS" at bounding box center [433, 12] width 56 height 12
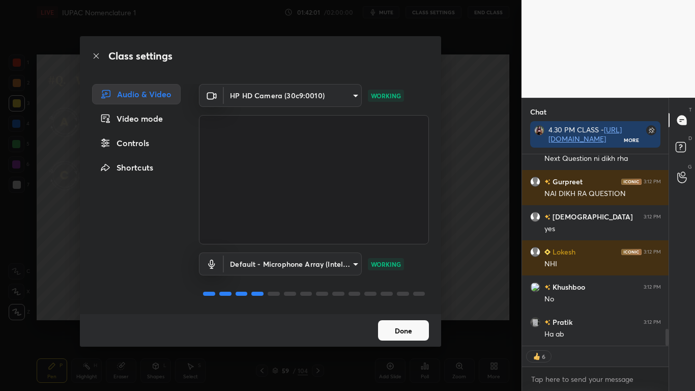
click at [136, 141] on div "Controls" at bounding box center [136, 143] width 89 height 20
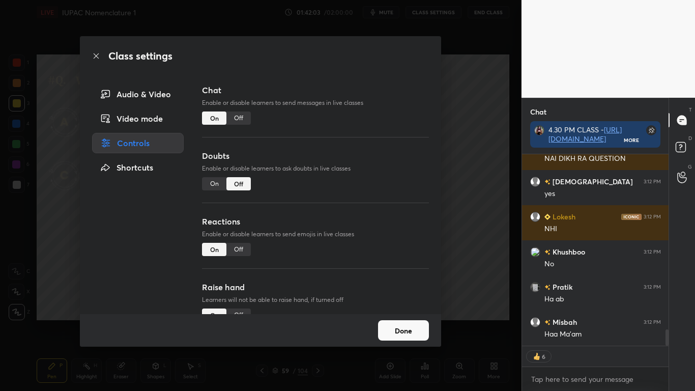
click at [244, 117] on div "Off" at bounding box center [238, 117] width 24 height 13
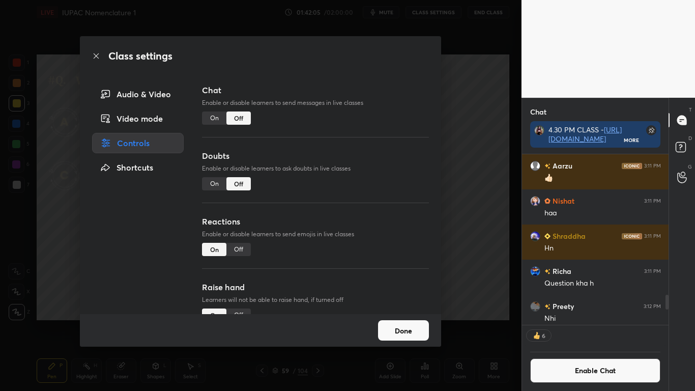
click at [408, 321] on button "Done" at bounding box center [403, 330] width 51 height 20
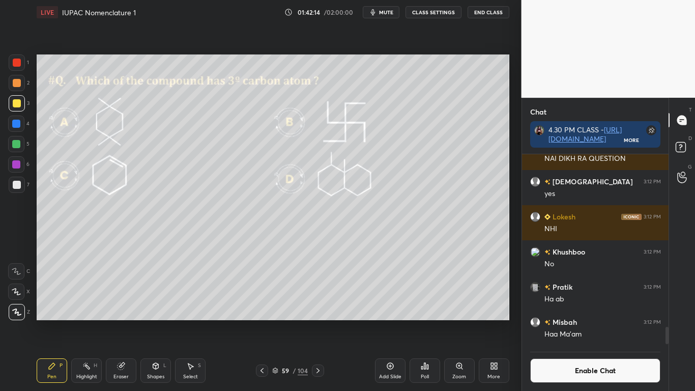
click at [421, 321] on icon at bounding box center [425, 366] width 8 height 8
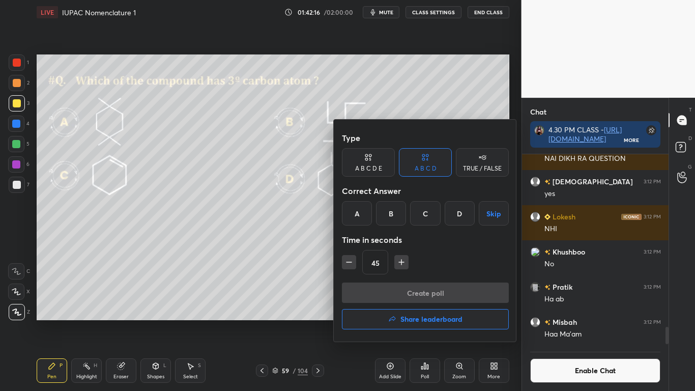
click at [457, 215] on div "D" at bounding box center [460, 213] width 30 height 24
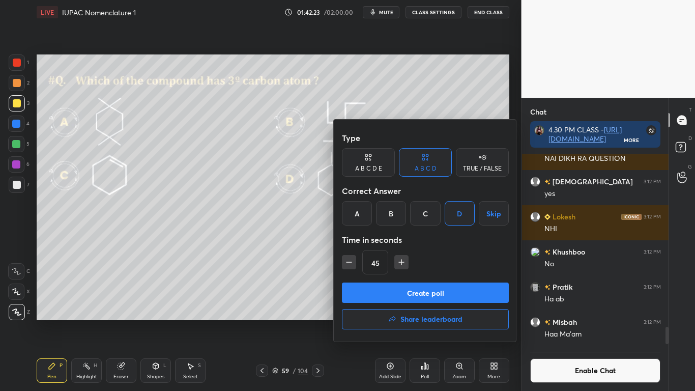
click at [420, 294] on button "Create poll" at bounding box center [425, 292] width 167 height 20
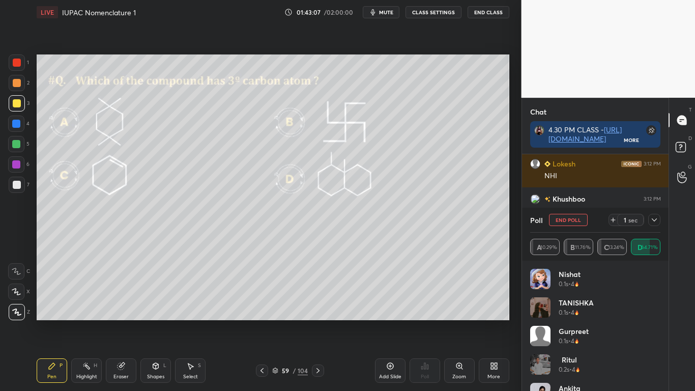
scroll to position [114, 143]
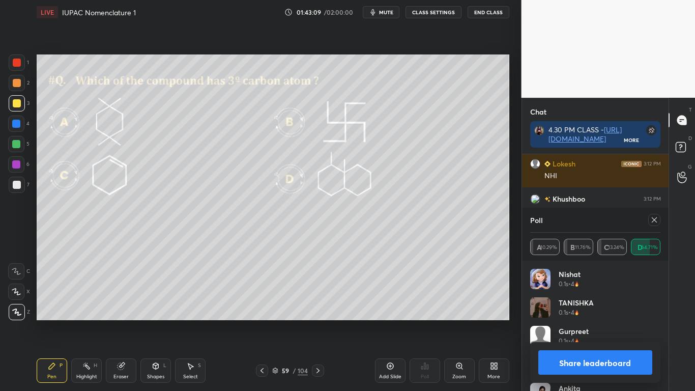
click at [595, 321] on button "Share leaderboard" at bounding box center [595, 362] width 114 height 24
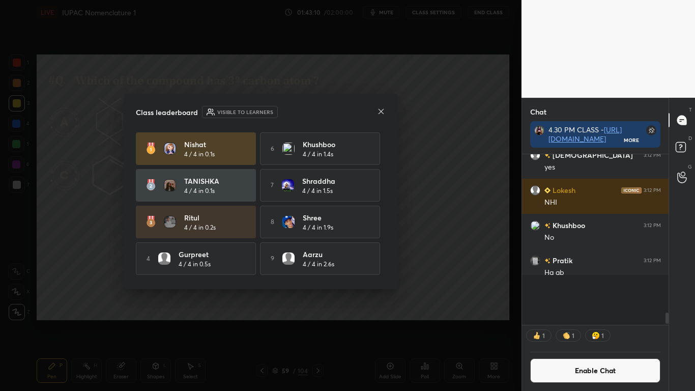
scroll to position [4, 4]
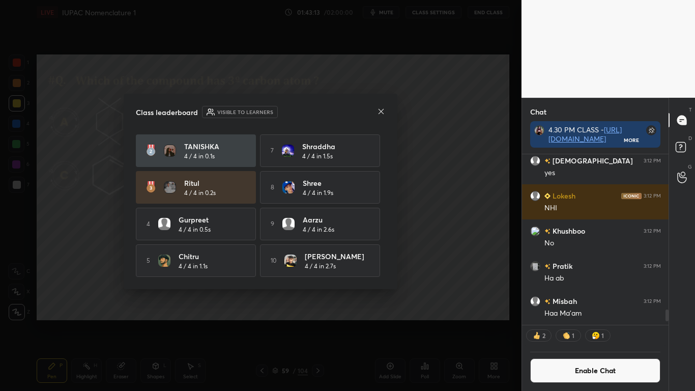
click at [378, 112] on icon at bounding box center [381, 111] width 8 height 8
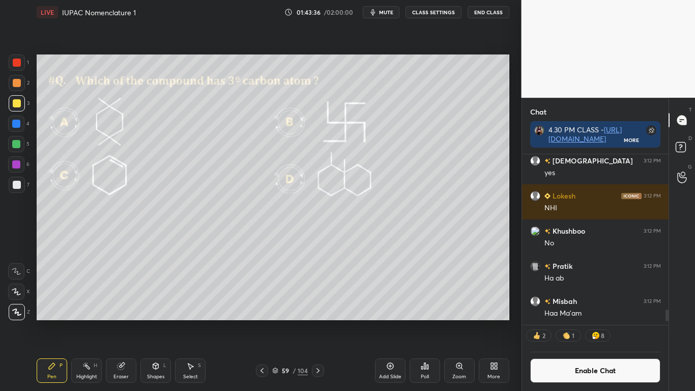
scroll to position [1737, 0]
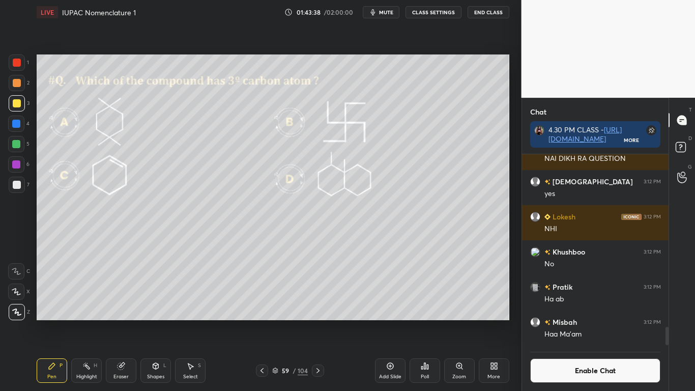
click at [579, 321] on button "Enable Chat" at bounding box center [595, 370] width 131 height 24
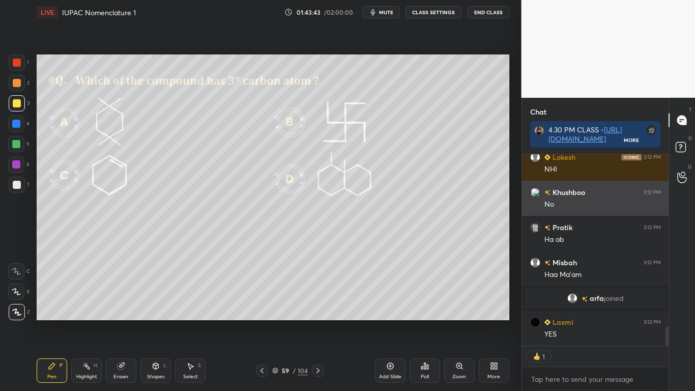
scroll to position [1783, 0]
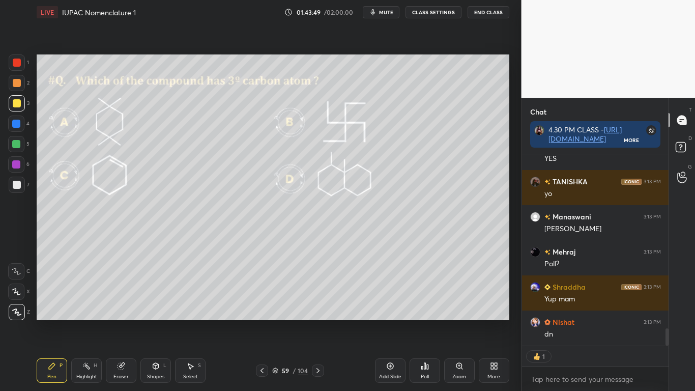
type textarea "x"
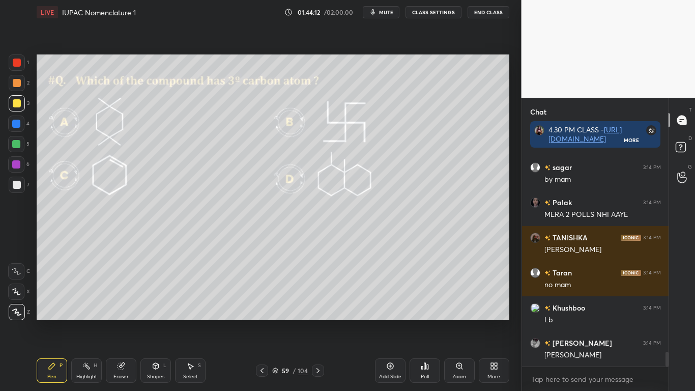
click at [425, 321] on icon at bounding box center [425, 366] width 2 height 6
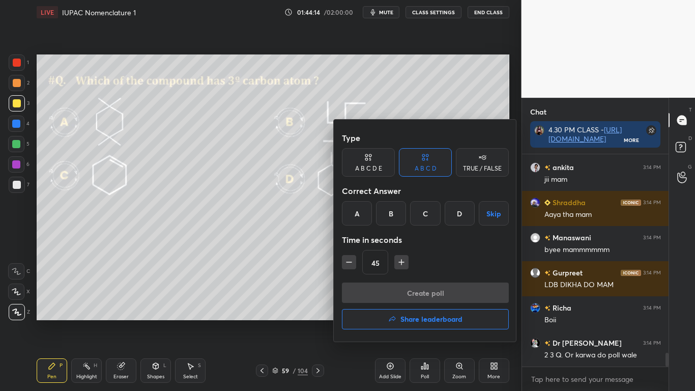
click at [352, 257] on icon "button" at bounding box center [349, 262] width 10 height 10
click at [352, 259] on icon "button" at bounding box center [349, 262] width 10 height 10
type input "15"
click at [353, 260] on div "15" at bounding box center [425, 262] width 167 height 24
click at [353, 259] on div "15" at bounding box center [425, 262] width 167 height 24
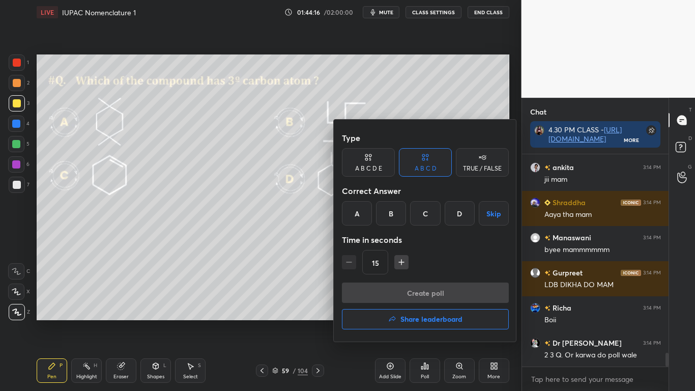
click at [492, 215] on button "Skip" at bounding box center [494, 213] width 30 height 24
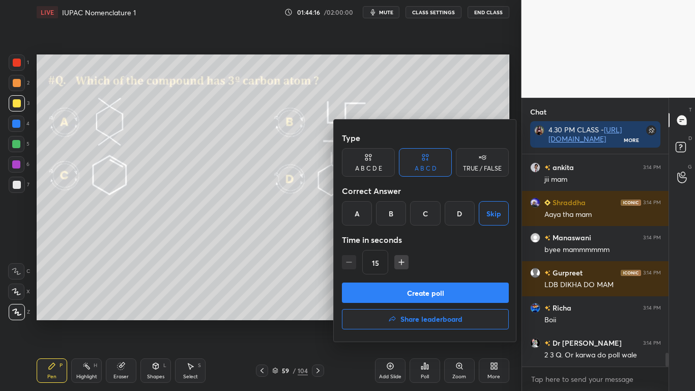
click at [435, 295] on button "Create poll" at bounding box center [425, 292] width 167 height 20
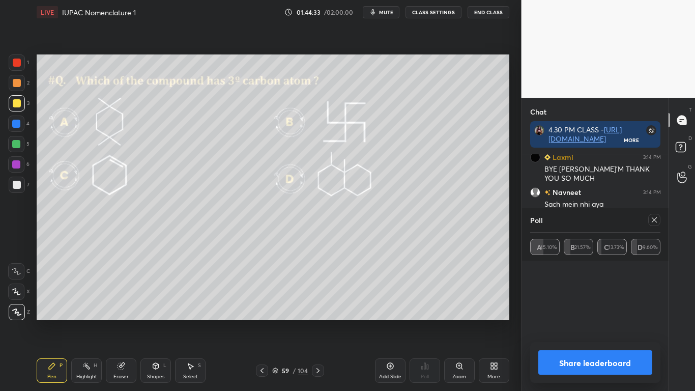
click at [613, 321] on button "Share leaderboard" at bounding box center [595, 362] width 114 height 24
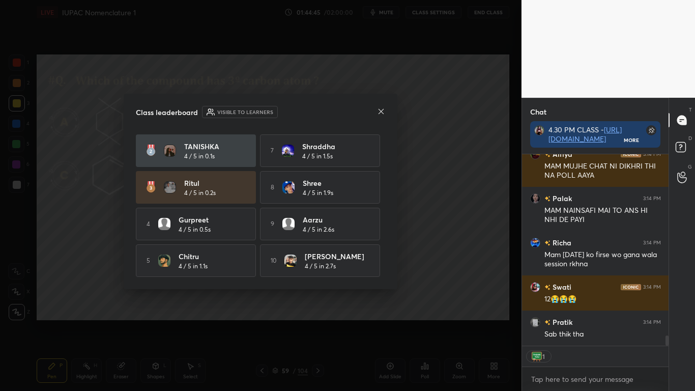
click at [385, 110] on icon at bounding box center [381, 111] width 8 height 8
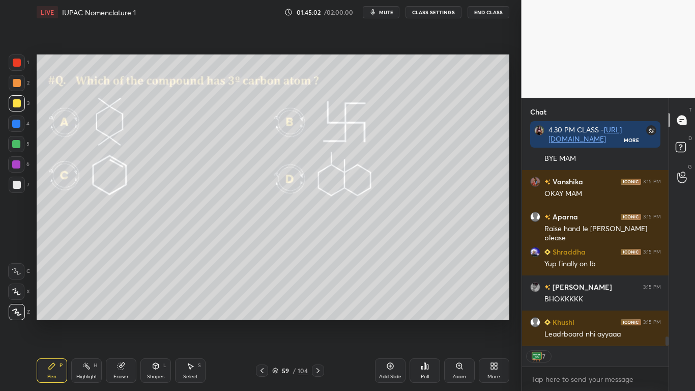
type textarea "x"
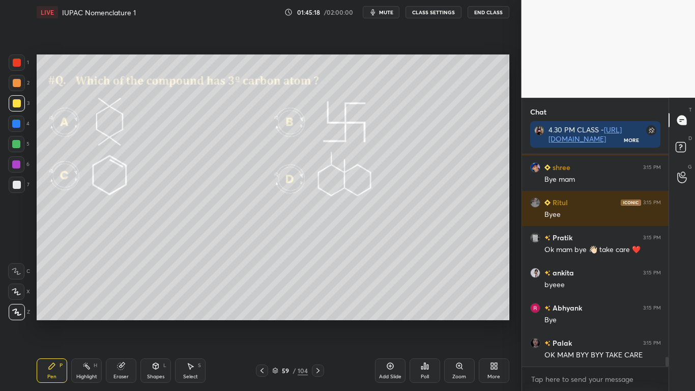
click at [442, 12] on button "CLASS SETTINGS" at bounding box center [433, 12] width 56 height 12
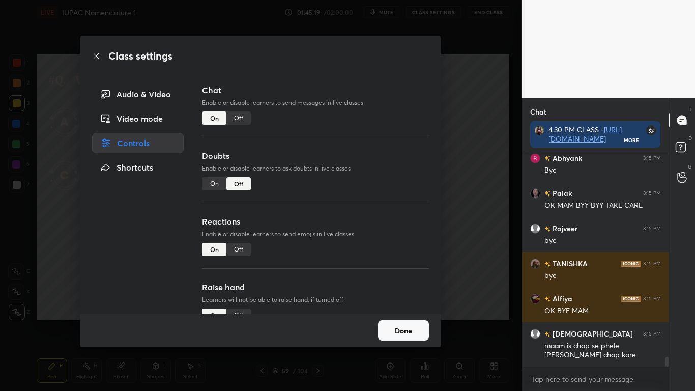
click at [240, 114] on div "Off" at bounding box center [238, 117] width 24 height 13
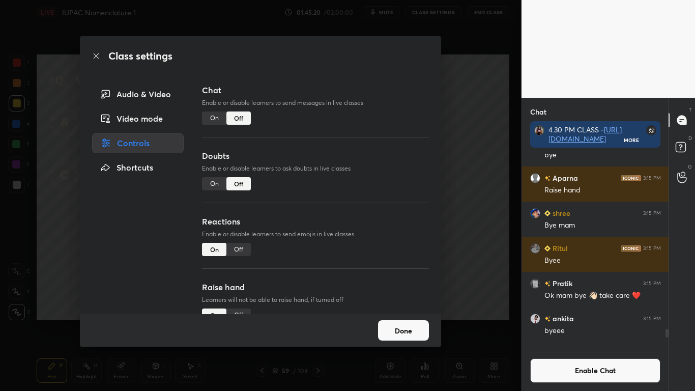
click at [407, 321] on button "Done" at bounding box center [403, 330] width 51 height 20
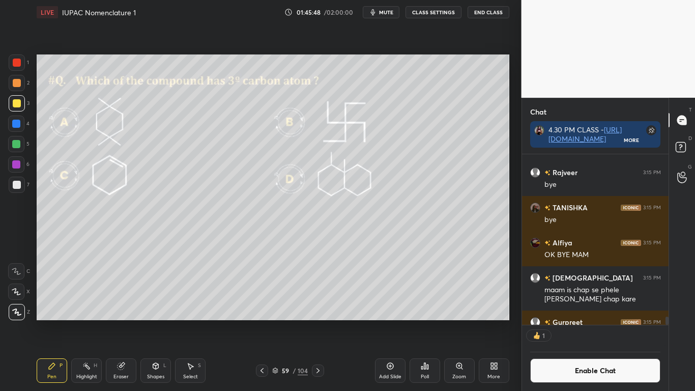
scroll to position [167, 143]
click at [493, 14] on button "End Class" at bounding box center [488, 12] width 42 height 12
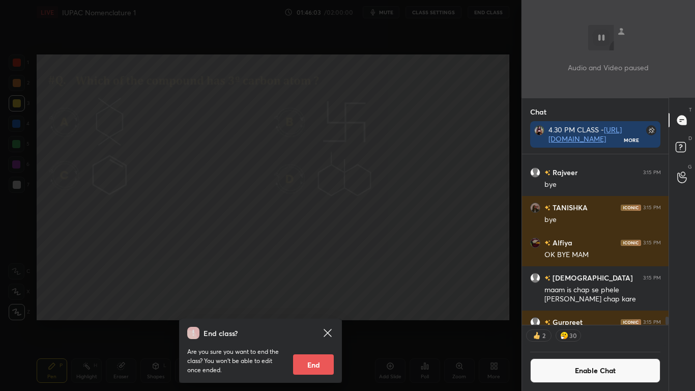
click at [321, 321] on button "End" at bounding box center [313, 364] width 41 height 20
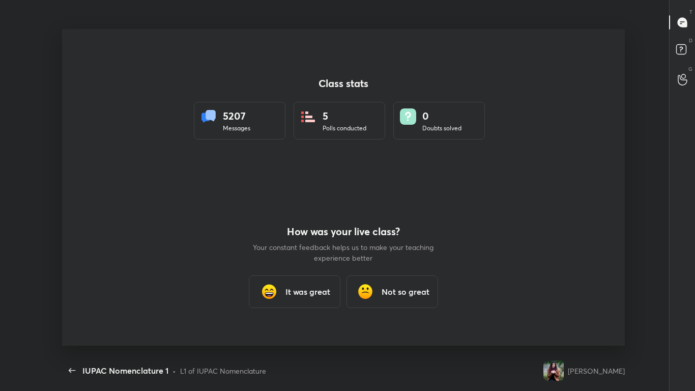
scroll to position [0, 0]
